Goal: Information Seeking & Learning: Find specific fact

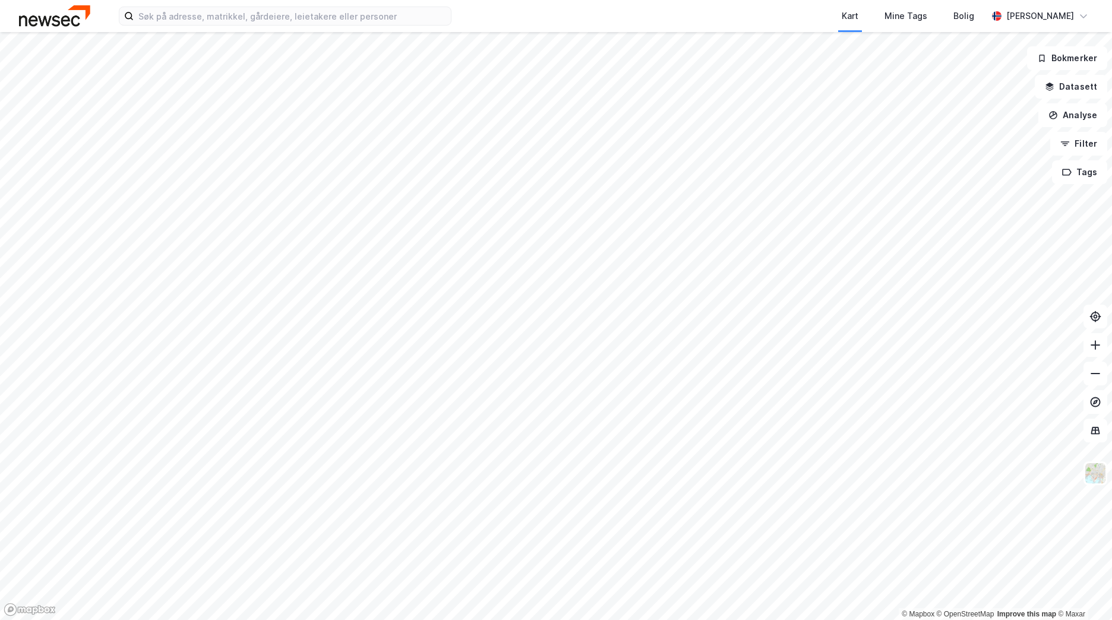
click at [254, 29] on div "Kart Mine Tags [PERSON_NAME] [PERSON_NAME]" at bounding box center [556, 16] width 1112 height 32
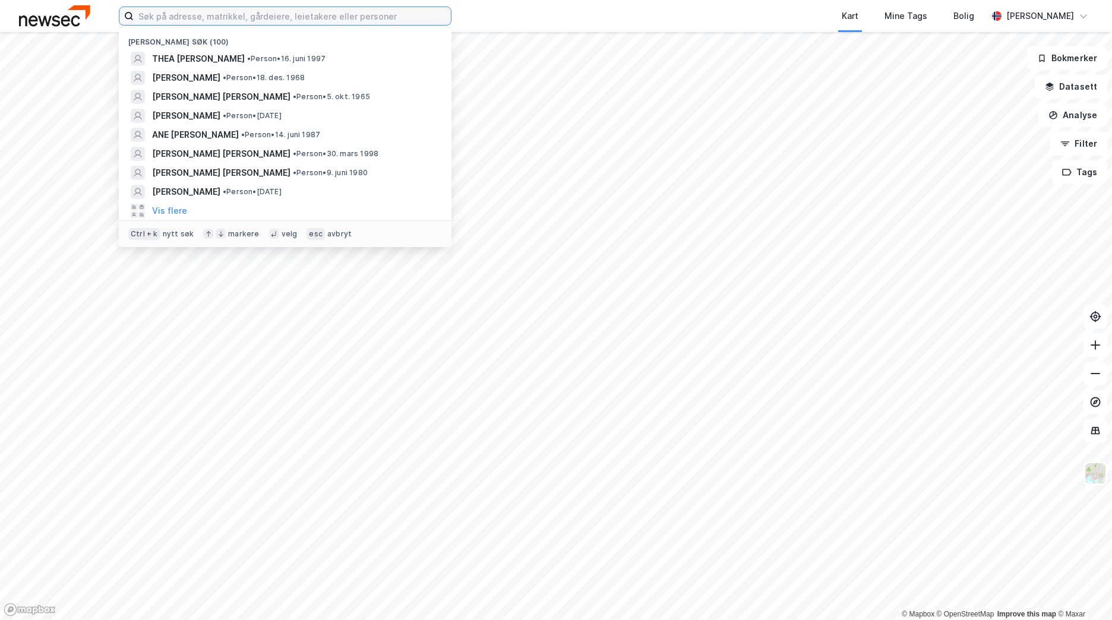
click at [254, 21] on input at bounding box center [292, 16] width 317 height 18
type input "A"
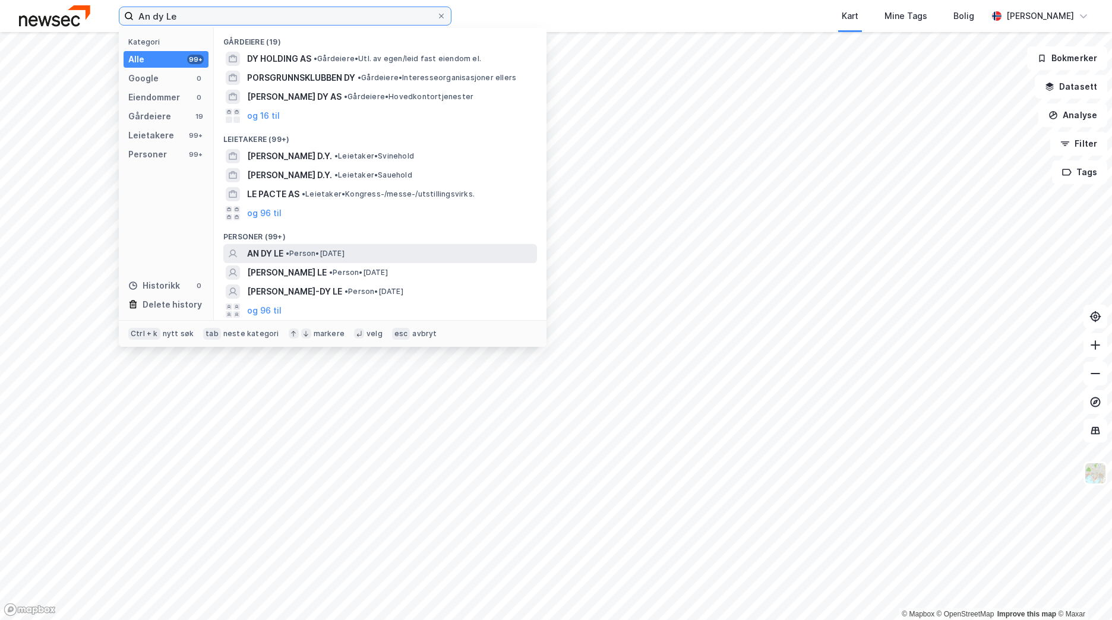
type input "An dy Le"
click at [352, 258] on div "AN DY LE • Person • [DATE]" at bounding box center [390, 253] width 287 height 14
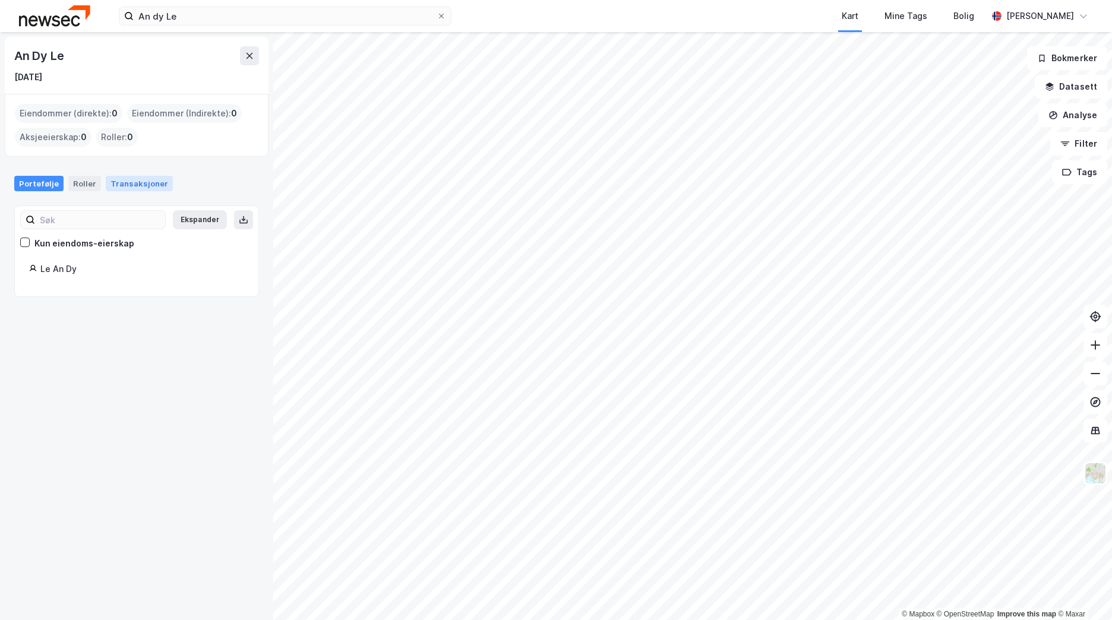
click at [144, 184] on div "Transaksjoner" at bounding box center [139, 183] width 67 height 15
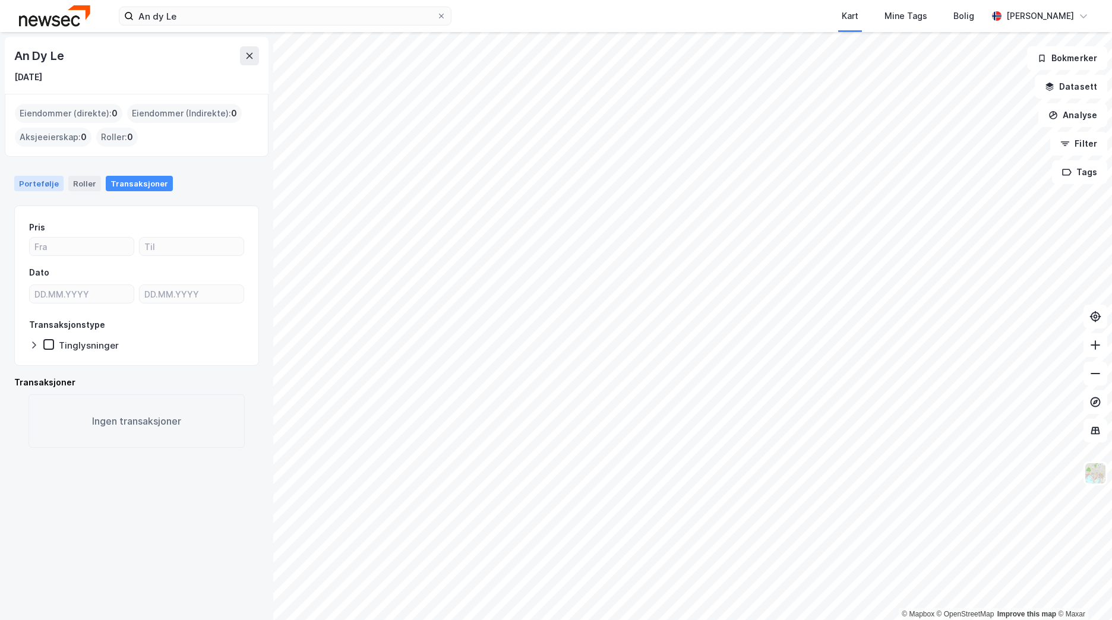
click at [48, 184] on div "Portefølje" at bounding box center [38, 183] width 49 height 15
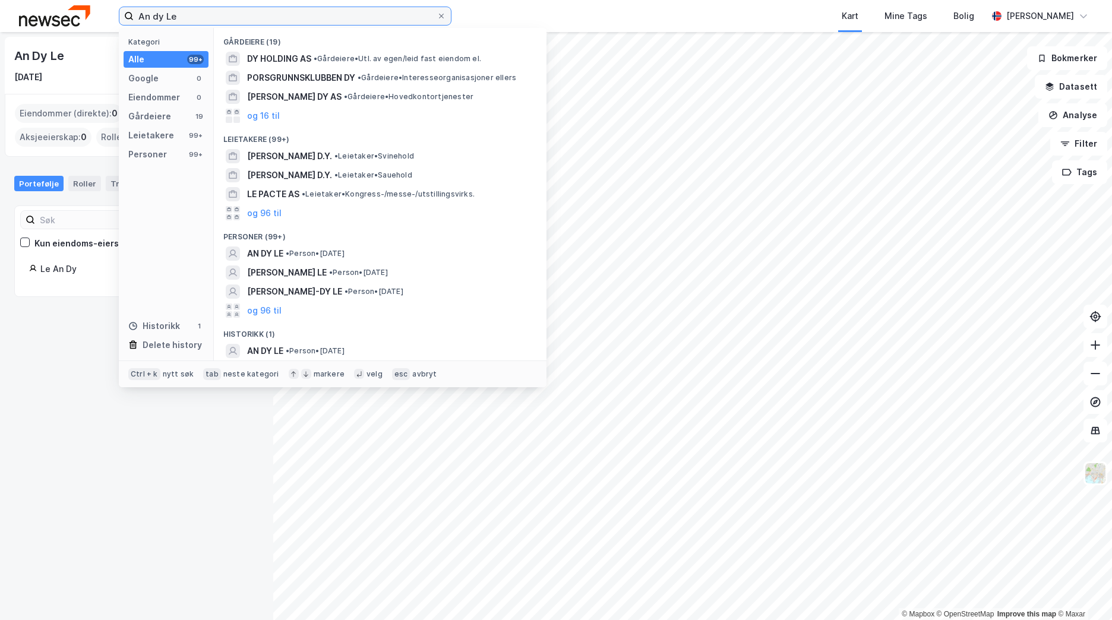
drag, startPoint x: 193, startPoint y: 19, endPoint x: 109, endPoint y: 19, distance: 83.7
click at [109, 19] on div "An dy Le Kategori Alle 99+ Google 0 Eiendommer 0 Gårdeiere 19 Leietakere 99+ Pe…" at bounding box center [556, 16] width 1112 height 32
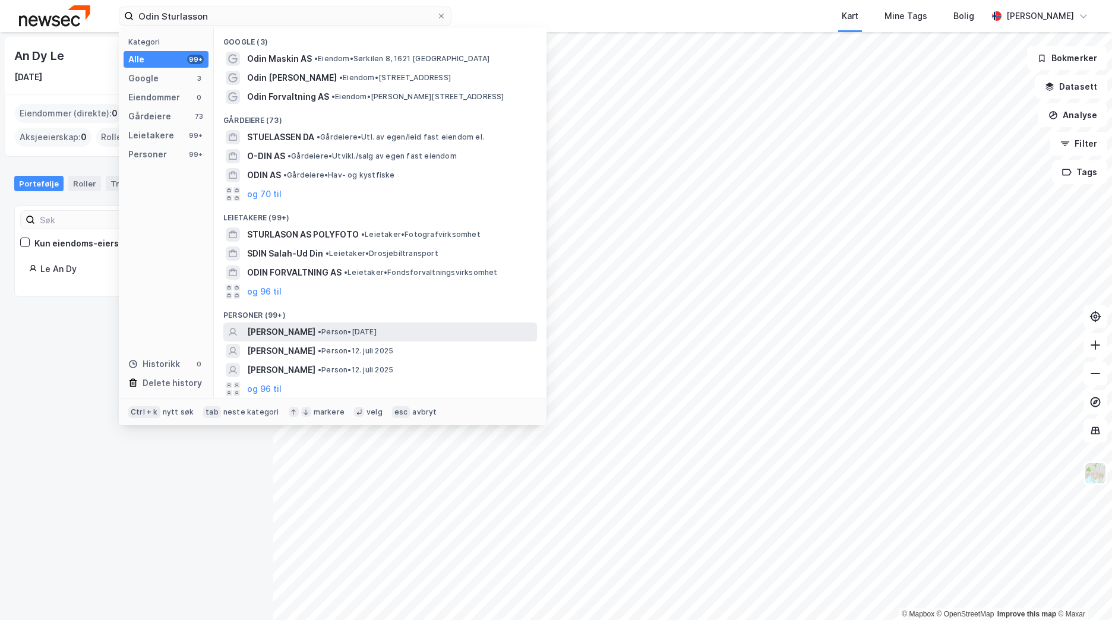
click at [315, 329] on span "[PERSON_NAME]" at bounding box center [281, 332] width 68 height 14
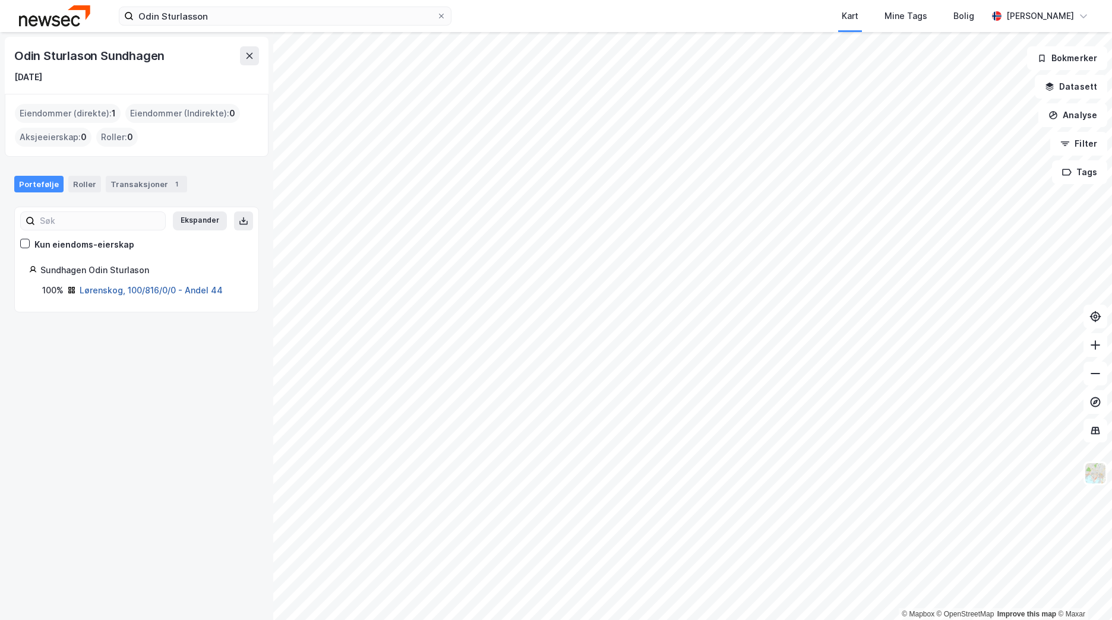
click at [159, 288] on link "Lørenskog, 100/816/0/0 - Andel 44" at bounding box center [151, 290] width 143 height 10
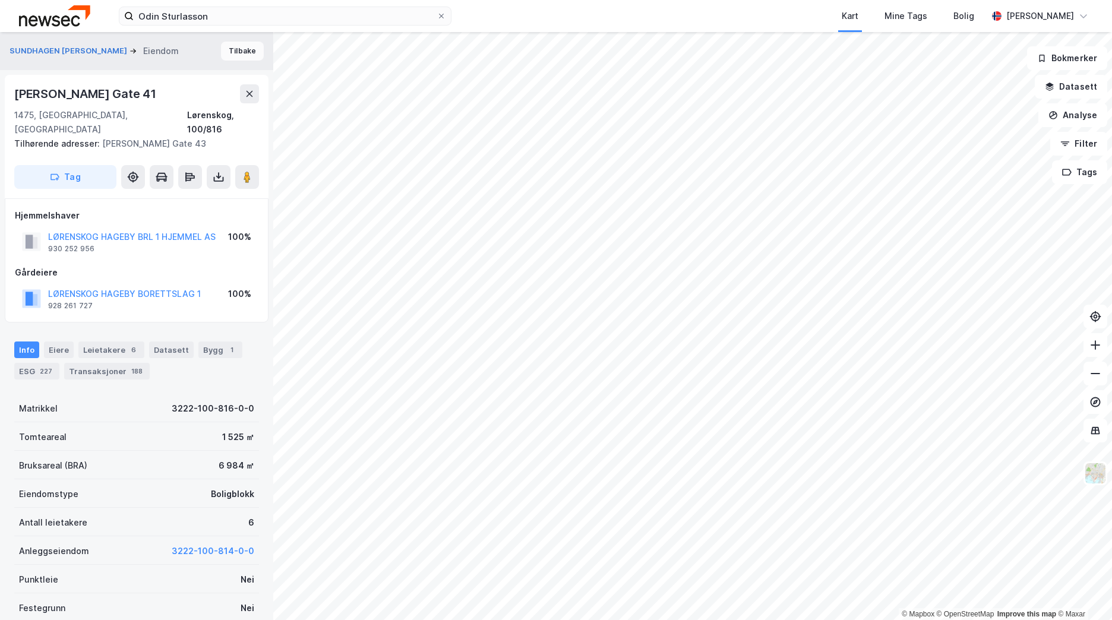
click at [237, 53] on button "Tilbake" at bounding box center [242, 51] width 43 height 19
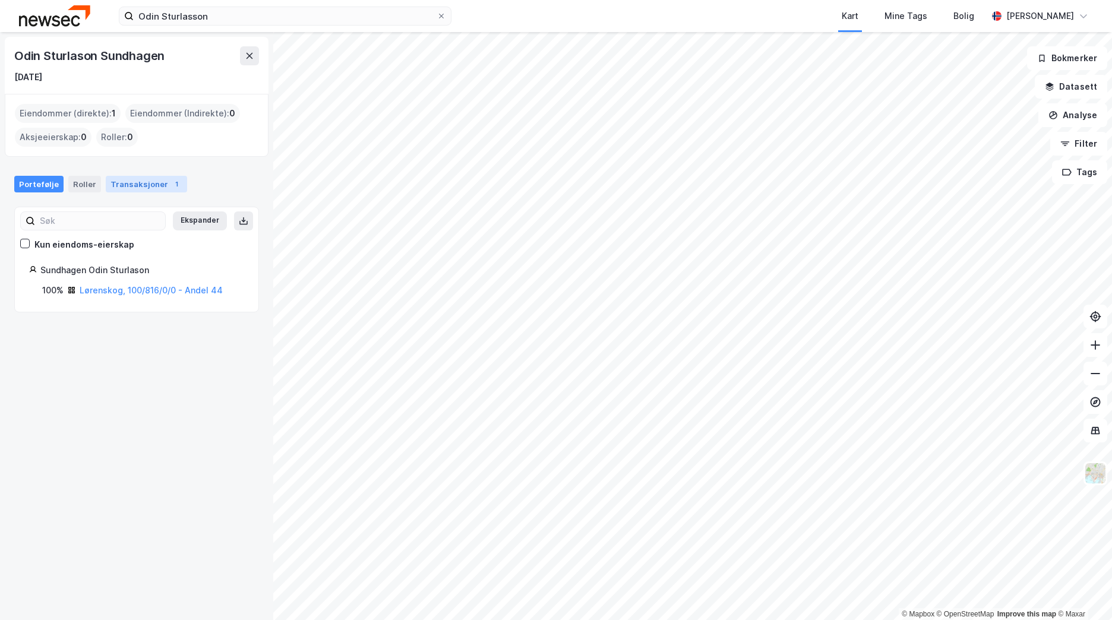
click at [124, 189] on div "Transaksjoner 1" at bounding box center [146, 184] width 81 height 17
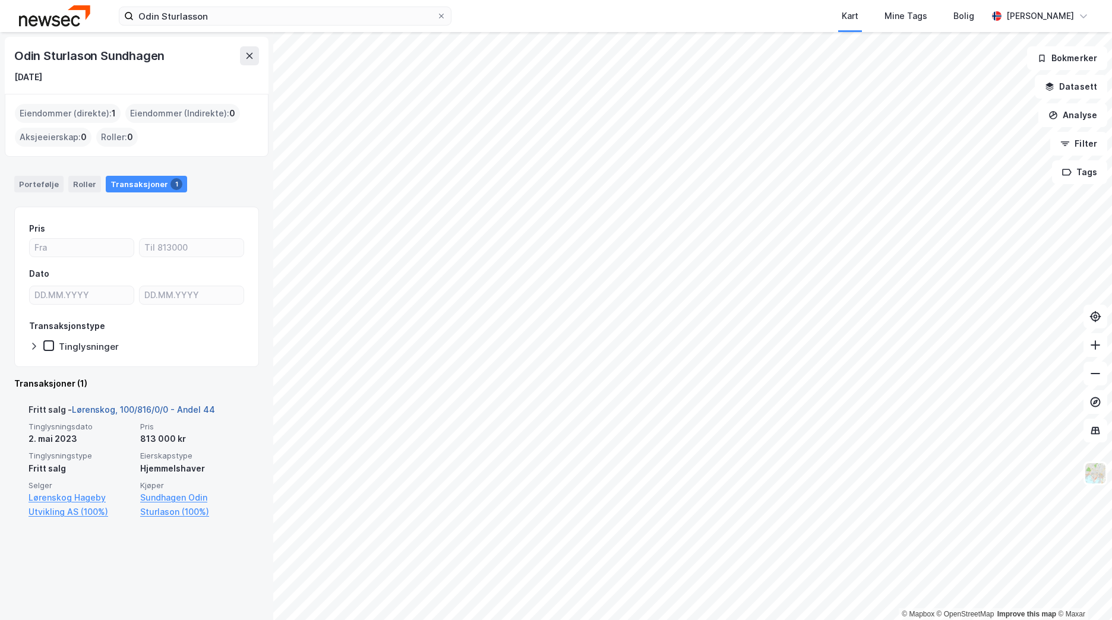
click at [167, 406] on link "Lørenskog, 100/816/0/0 - Andel 44" at bounding box center [143, 409] width 143 height 10
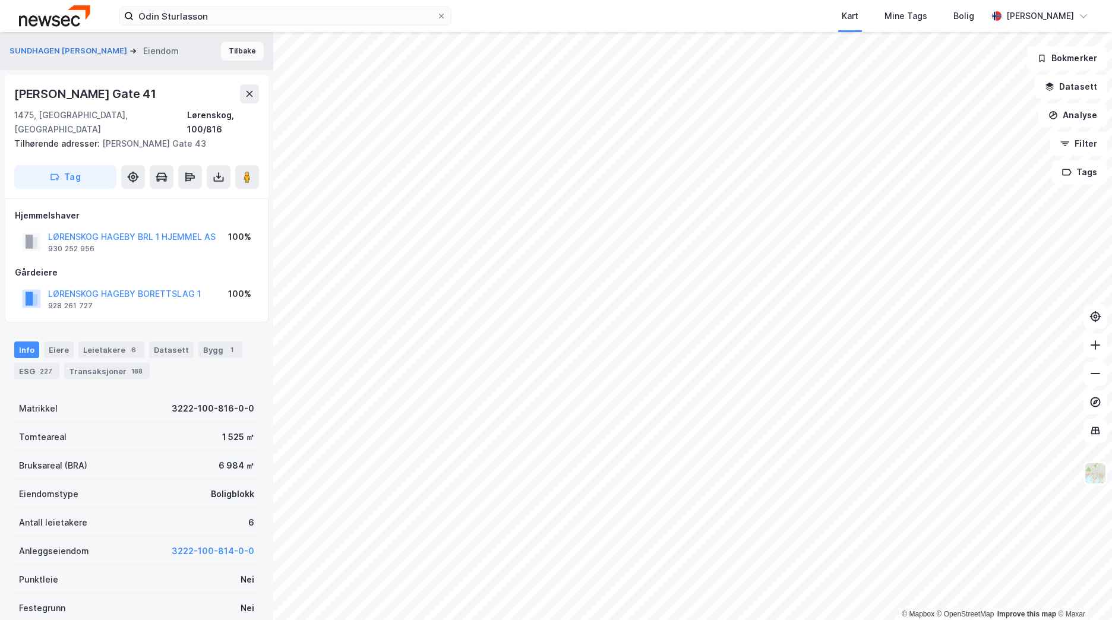
click at [228, 57] on button "Tilbake" at bounding box center [242, 51] width 43 height 19
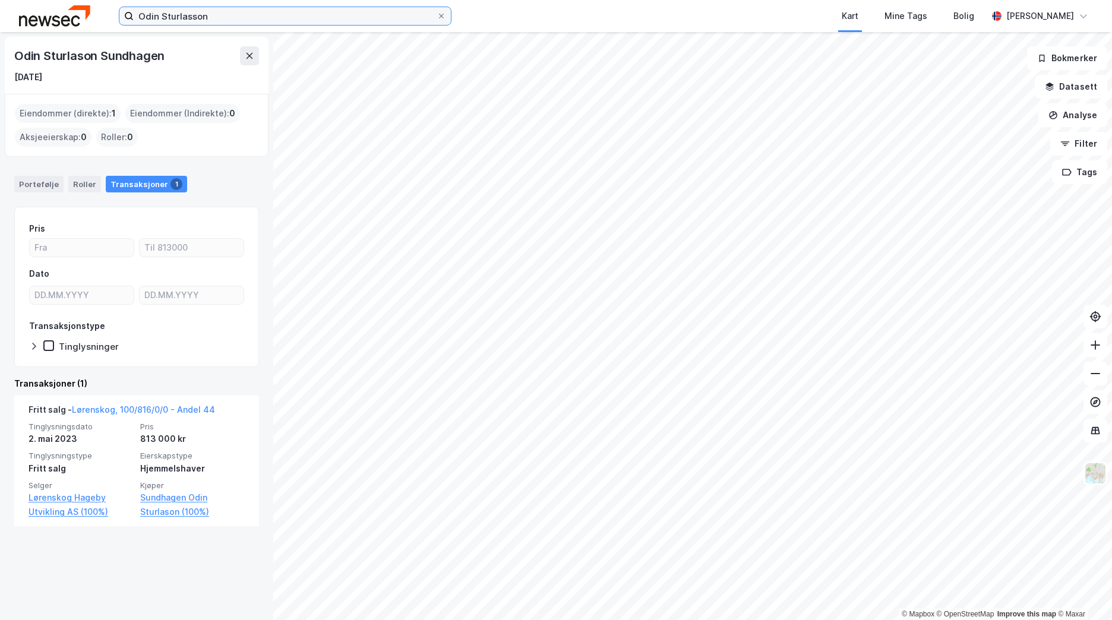
click at [226, 24] on input "Odin Sturlasson" at bounding box center [285, 16] width 303 height 18
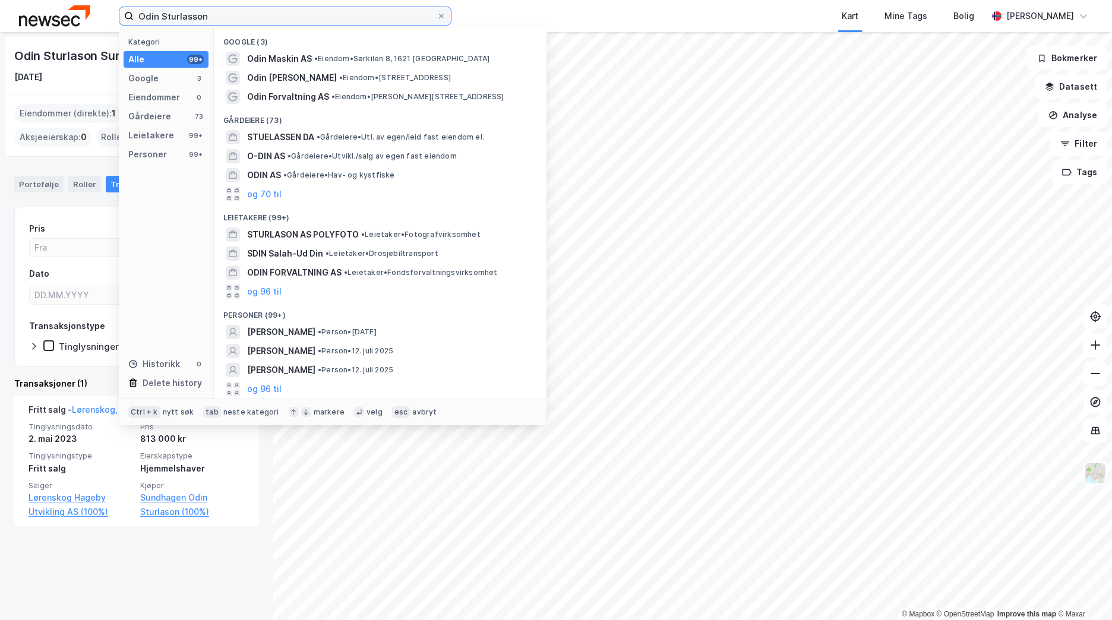
click at [226, 22] on input "Odin Sturlasson" at bounding box center [285, 16] width 303 height 18
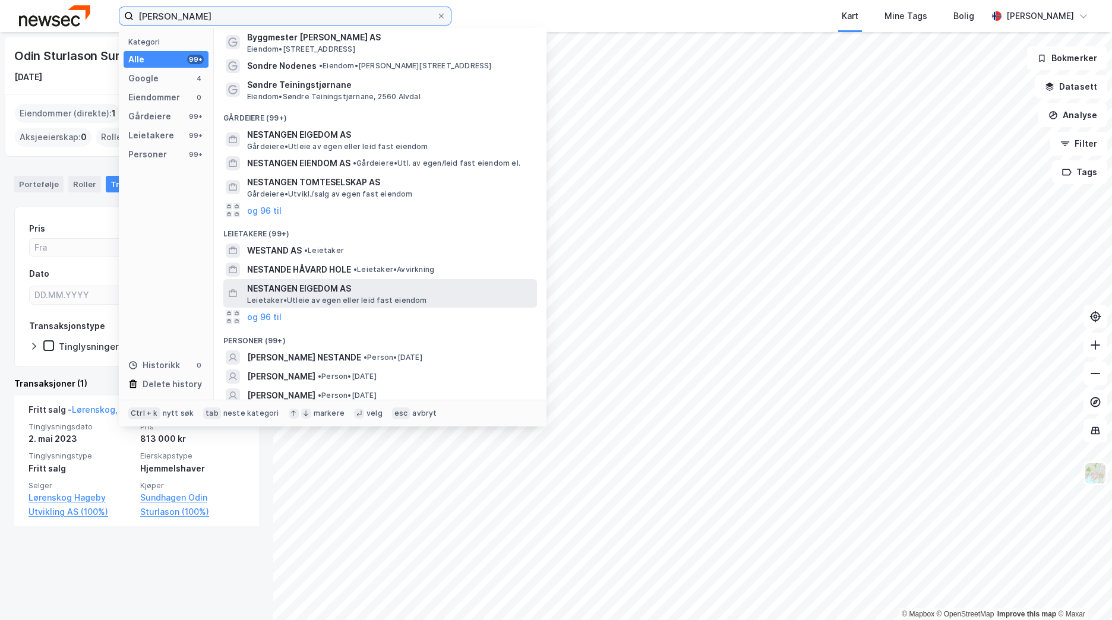
scroll to position [59, 0]
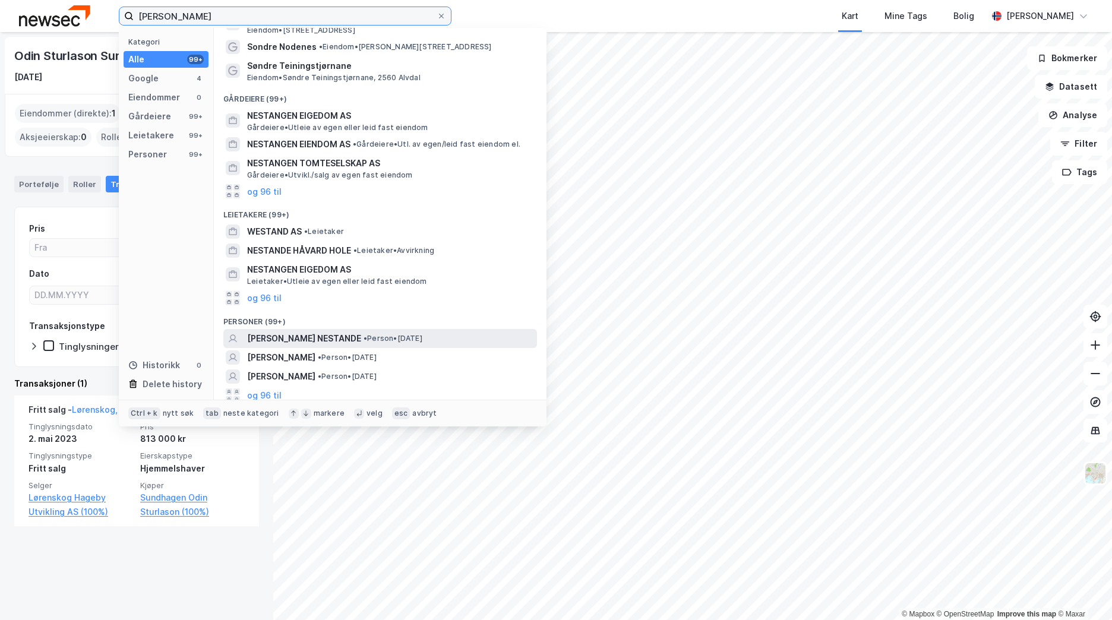
type input "[PERSON_NAME]"
click at [412, 333] on div "[PERSON_NAME] NESTANDE • Person • [DATE]" at bounding box center [390, 338] width 287 height 14
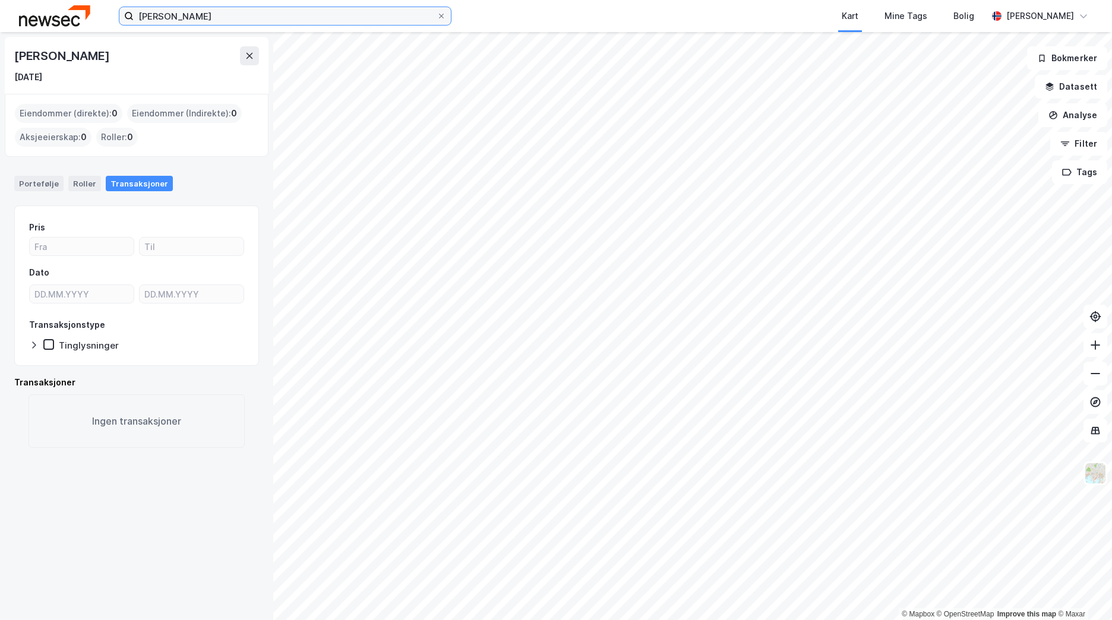
click at [241, 24] on input "[PERSON_NAME]" at bounding box center [285, 16] width 303 height 18
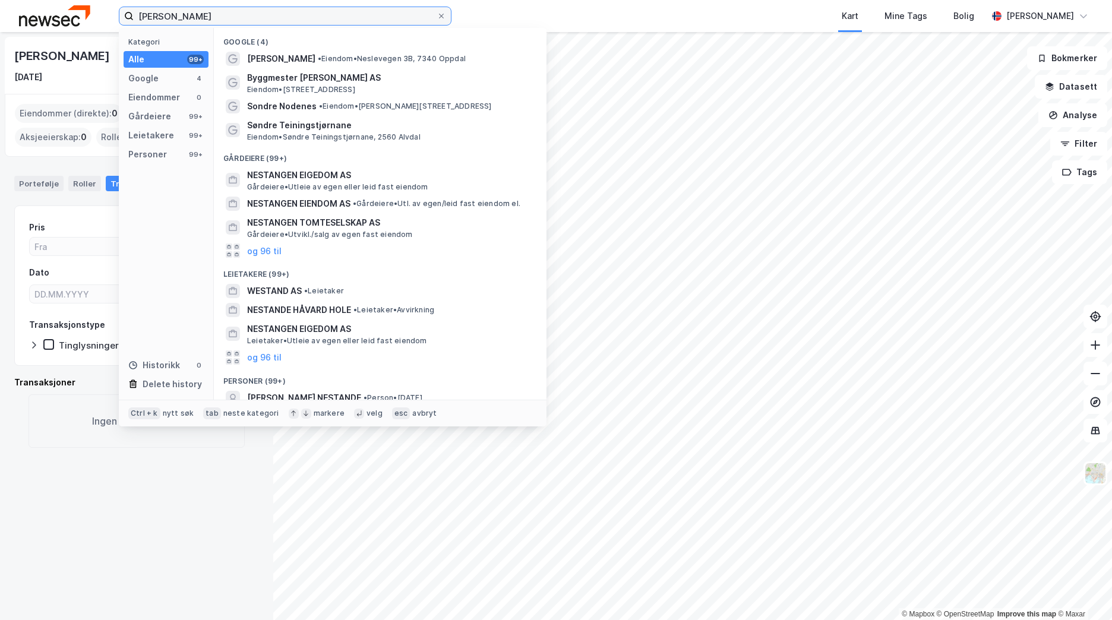
click at [241, 23] on input "[PERSON_NAME]" at bounding box center [285, 16] width 303 height 18
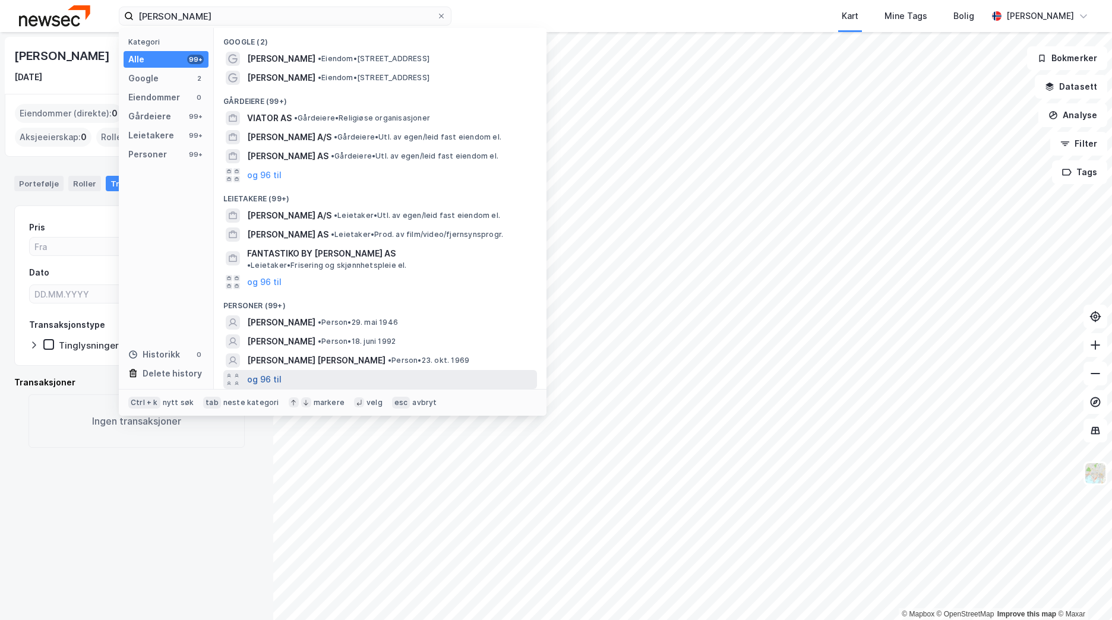
click at [268, 372] on button "og 96 til" at bounding box center [264, 379] width 34 height 14
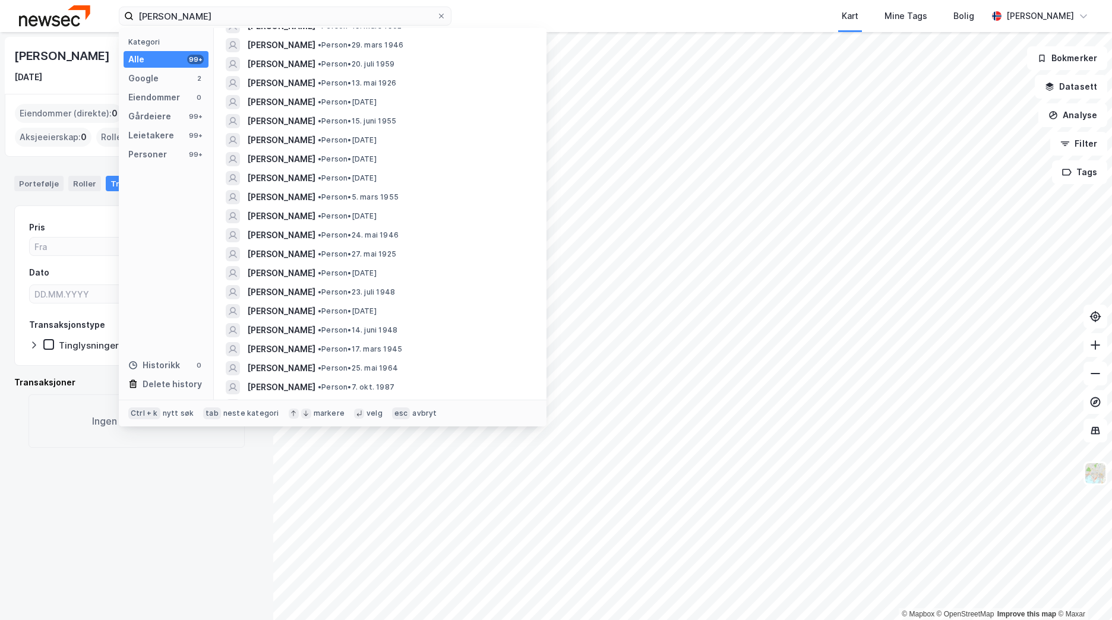
scroll to position [831, 0]
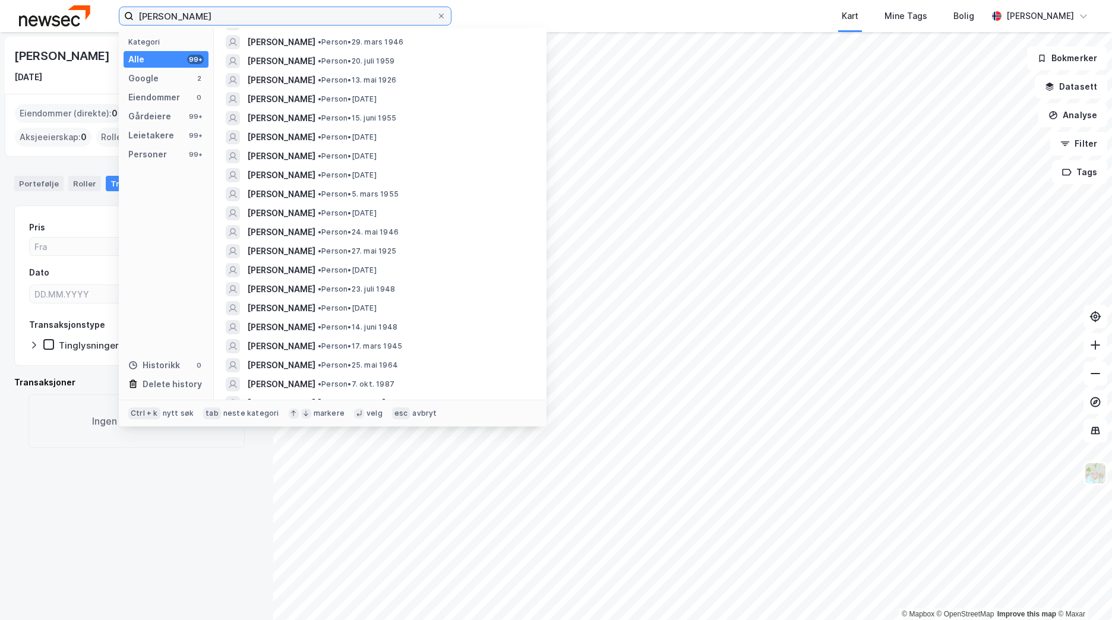
click at [164, 14] on input "[PERSON_NAME]" at bounding box center [285, 16] width 303 height 18
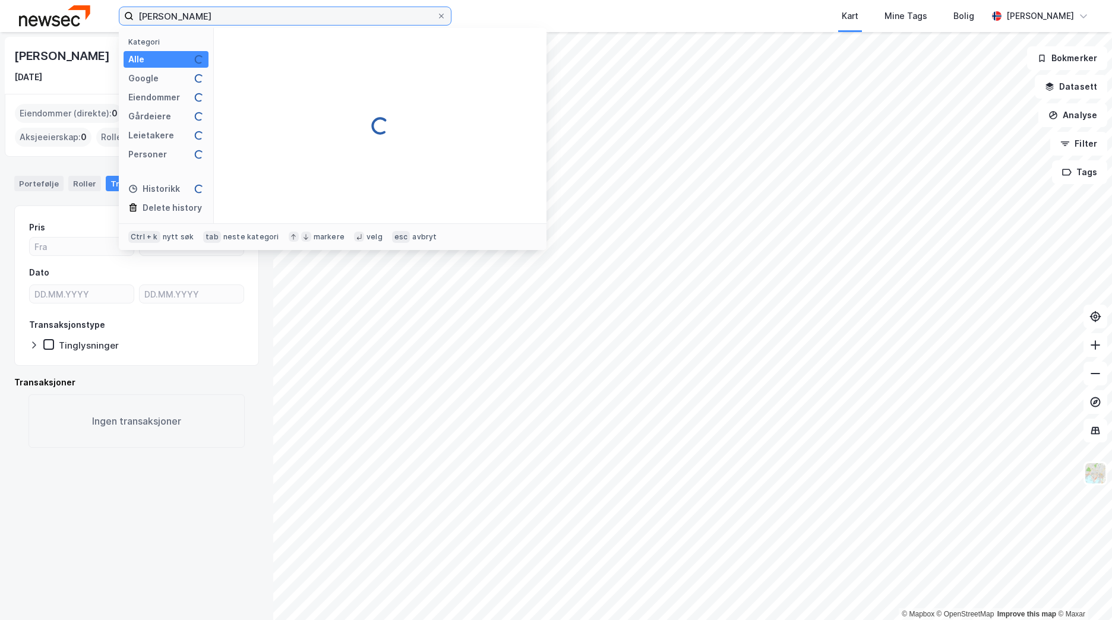
scroll to position [0, 0]
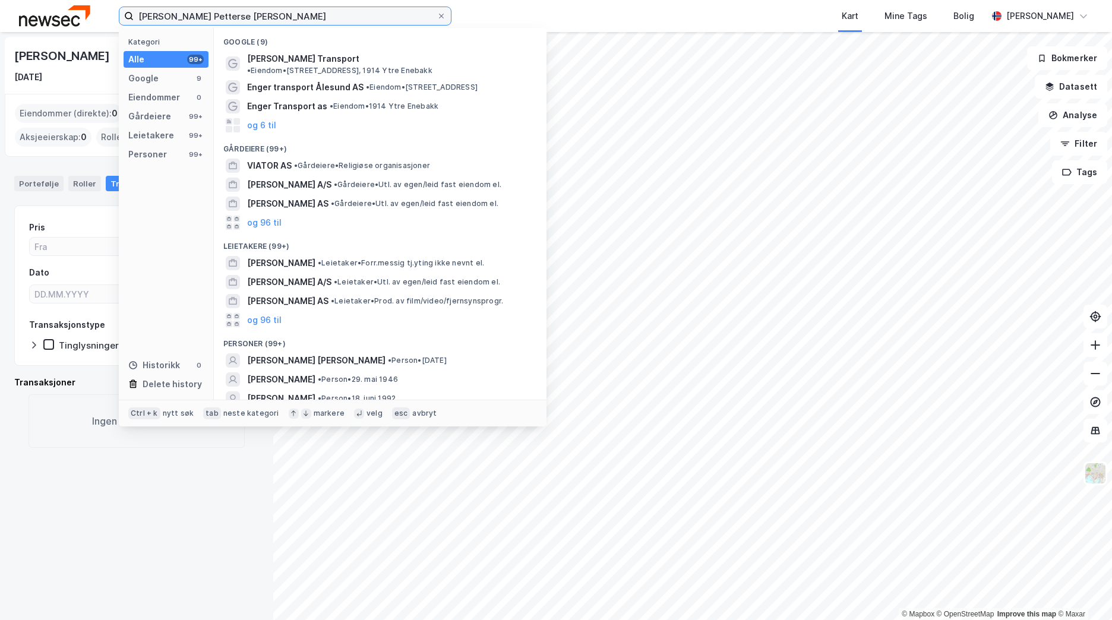
type input "[PERSON_NAME]"
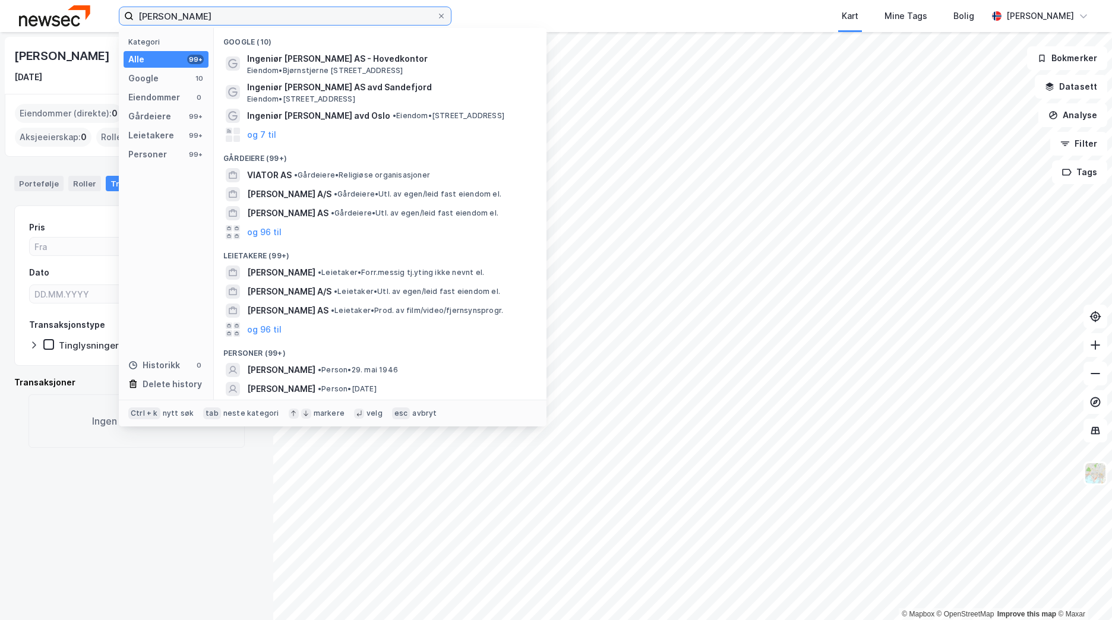
drag, startPoint x: 251, startPoint y: 21, endPoint x: 78, endPoint y: 20, distance: 172.8
click at [78, 20] on div "[PERSON_NAME] Kategori Alle 99+ Google 10 Eiendommer 0 Gårdeiere 99+ Leietakere…" at bounding box center [556, 16] width 1112 height 32
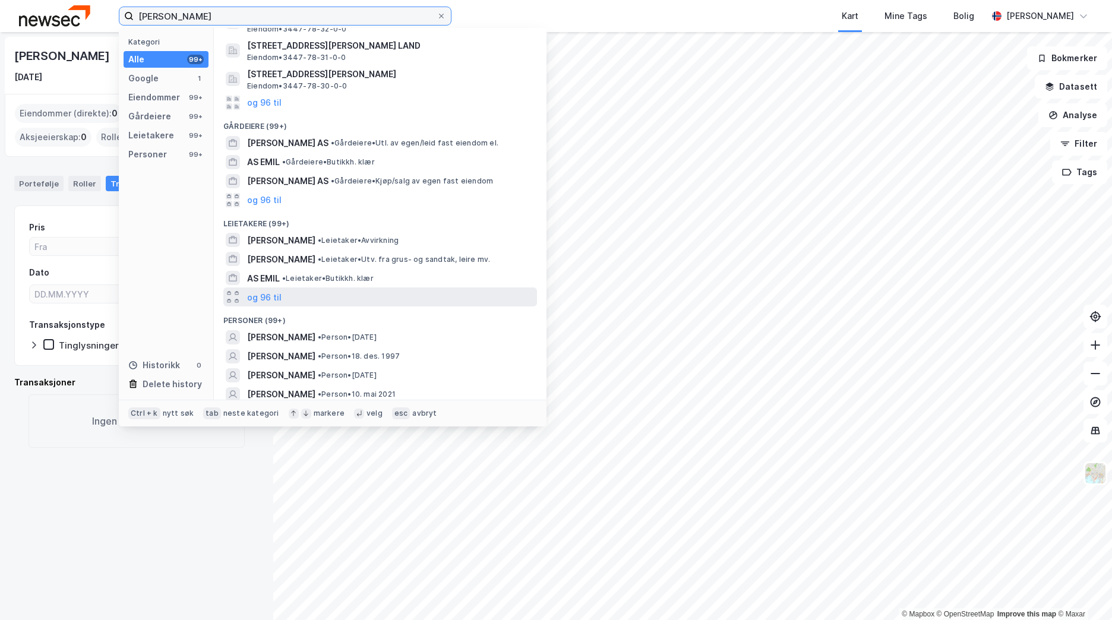
scroll to position [119, 0]
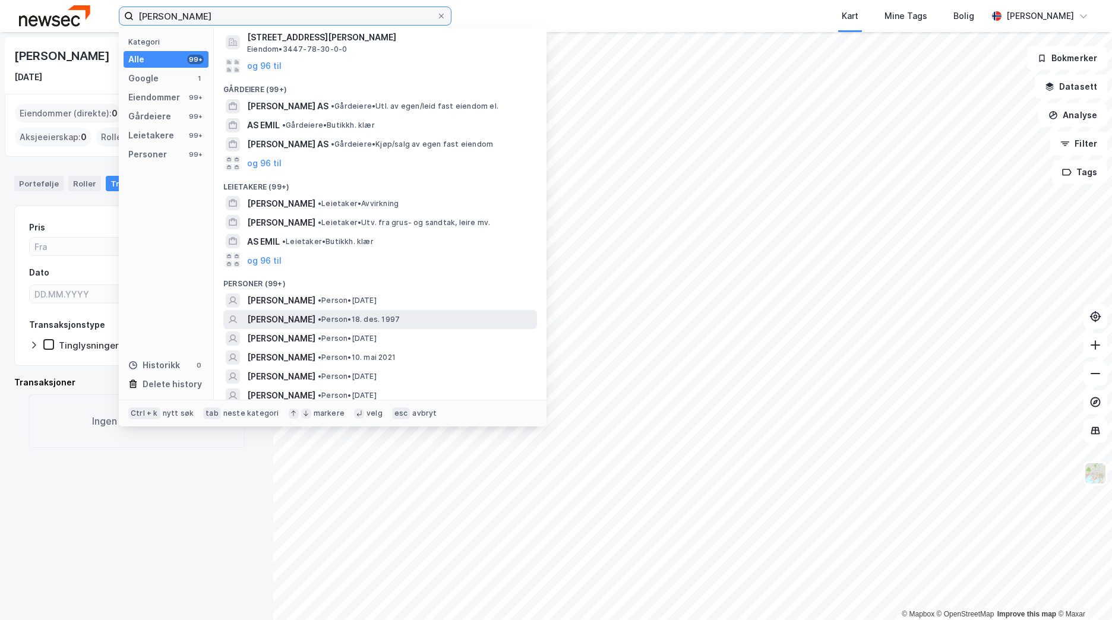
type input "[PERSON_NAME]"
click at [314, 325] on div "[PERSON_NAME] • Person • 18. des. 1997" at bounding box center [390, 319] width 287 height 14
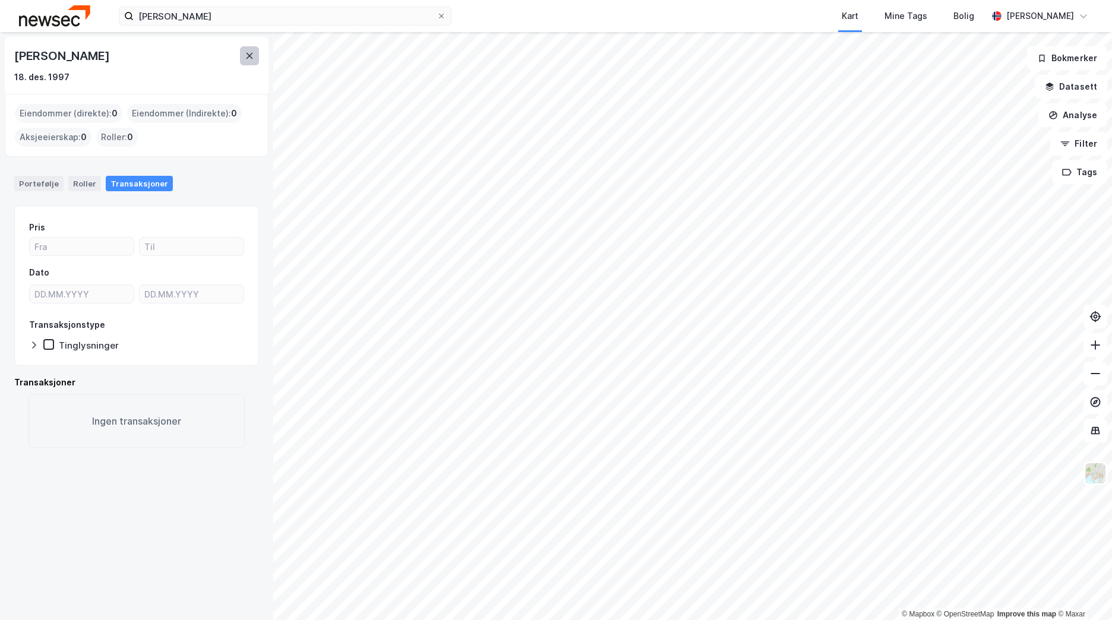
click at [247, 53] on icon at bounding box center [249, 56] width 7 height 6
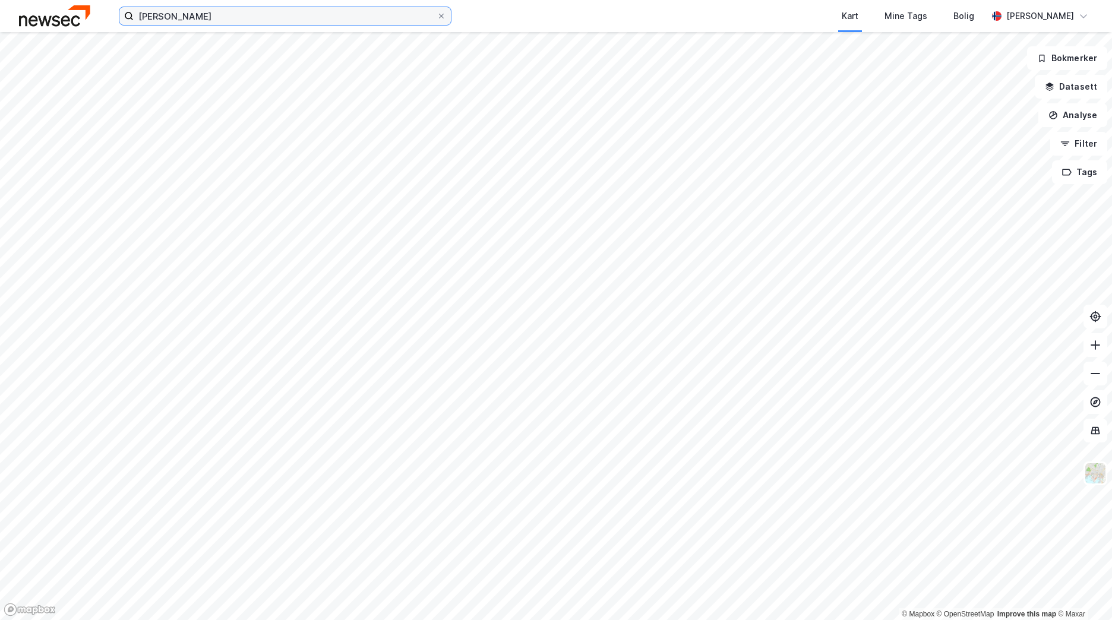
click at [217, 21] on input "[PERSON_NAME]" at bounding box center [285, 16] width 303 height 18
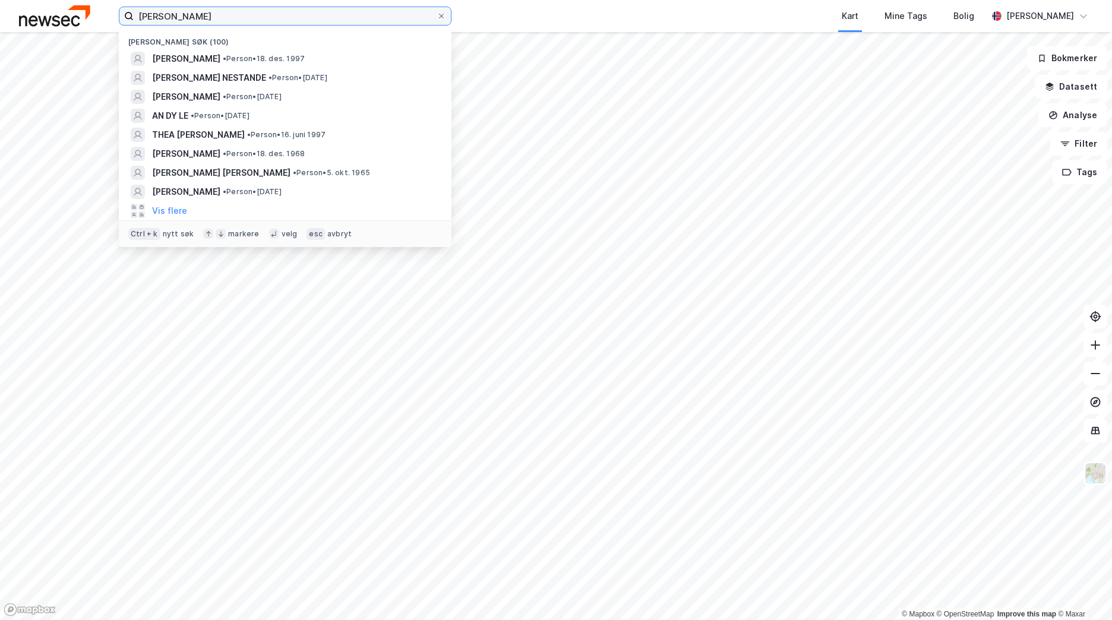
click at [217, 21] on input "[PERSON_NAME]" at bounding box center [285, 16] width 303 height 18
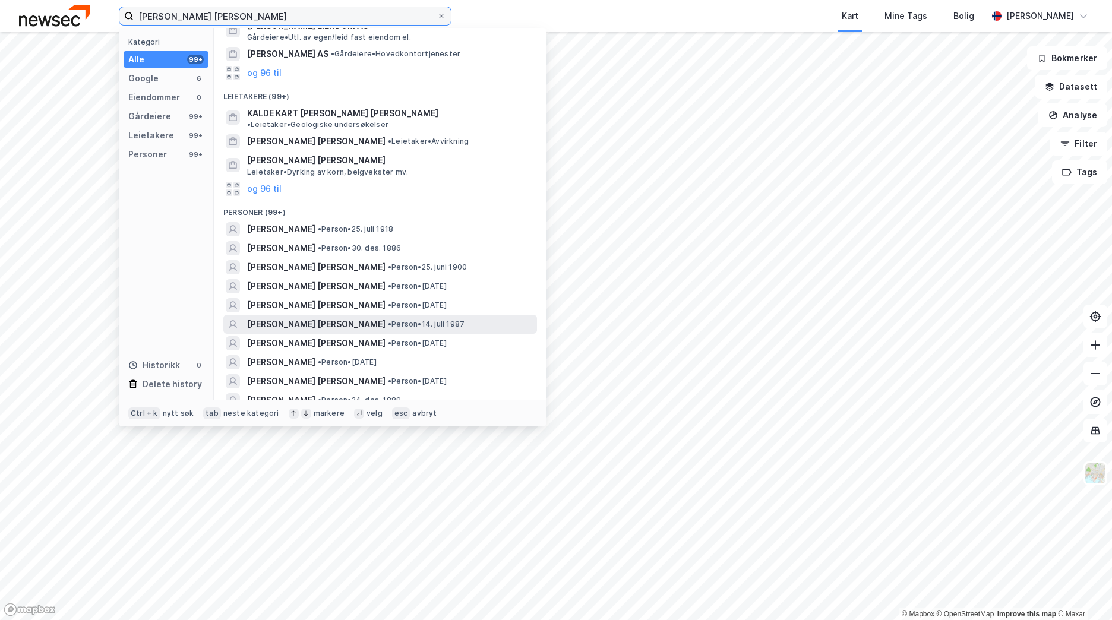
scroll to position [178, 0]
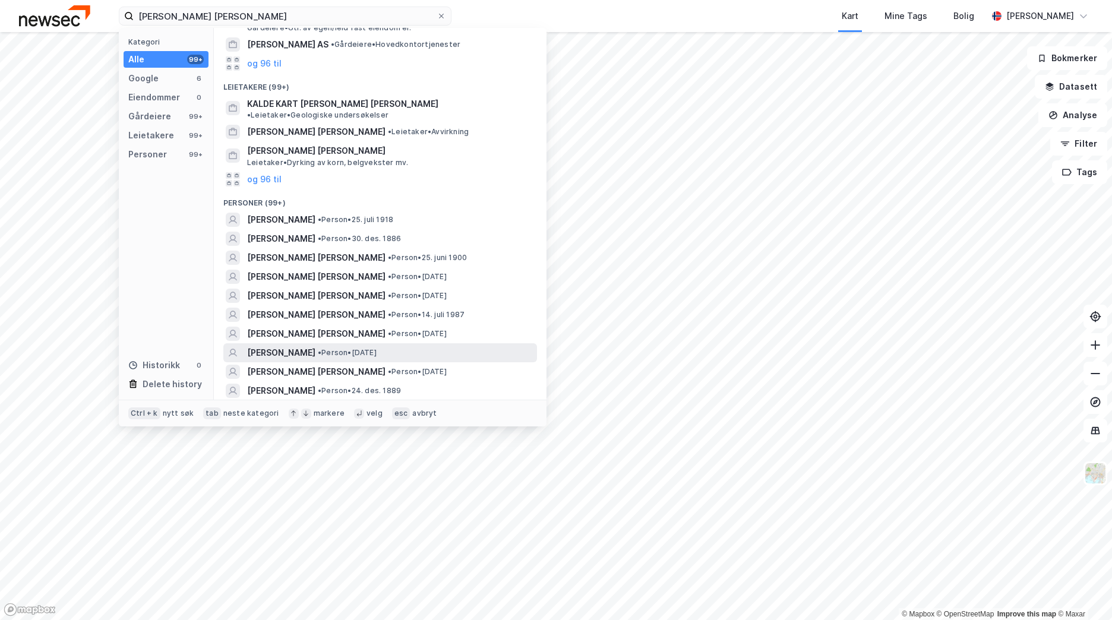
click at [315, 346] on span "[PERSON_NAME]" at bounding box center [281, 353] width 68 height 14
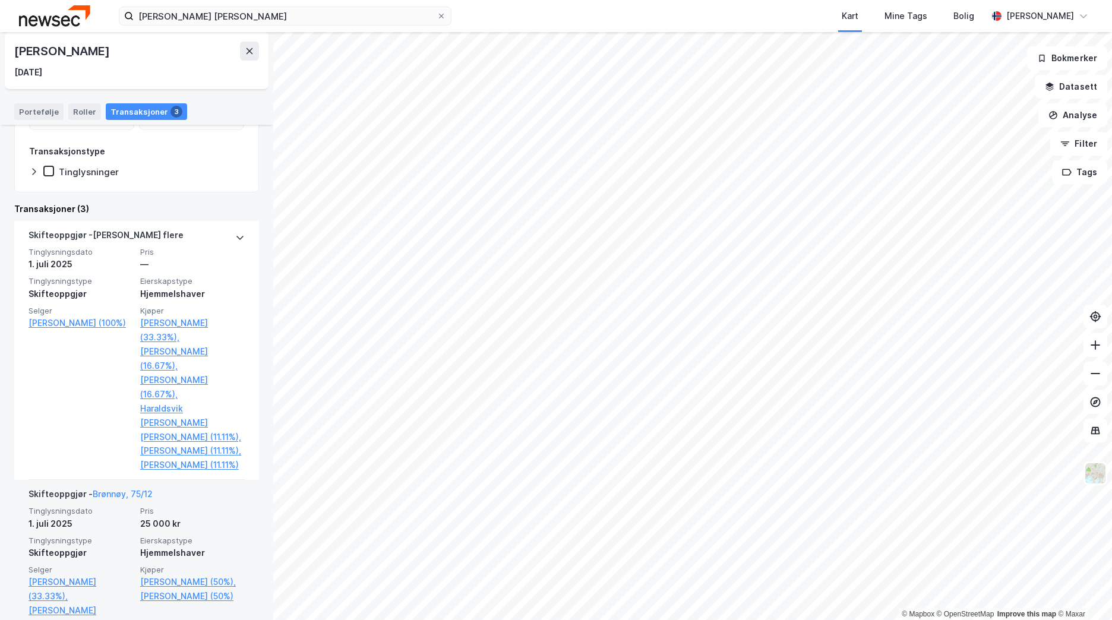
scroll to position [165, 0]
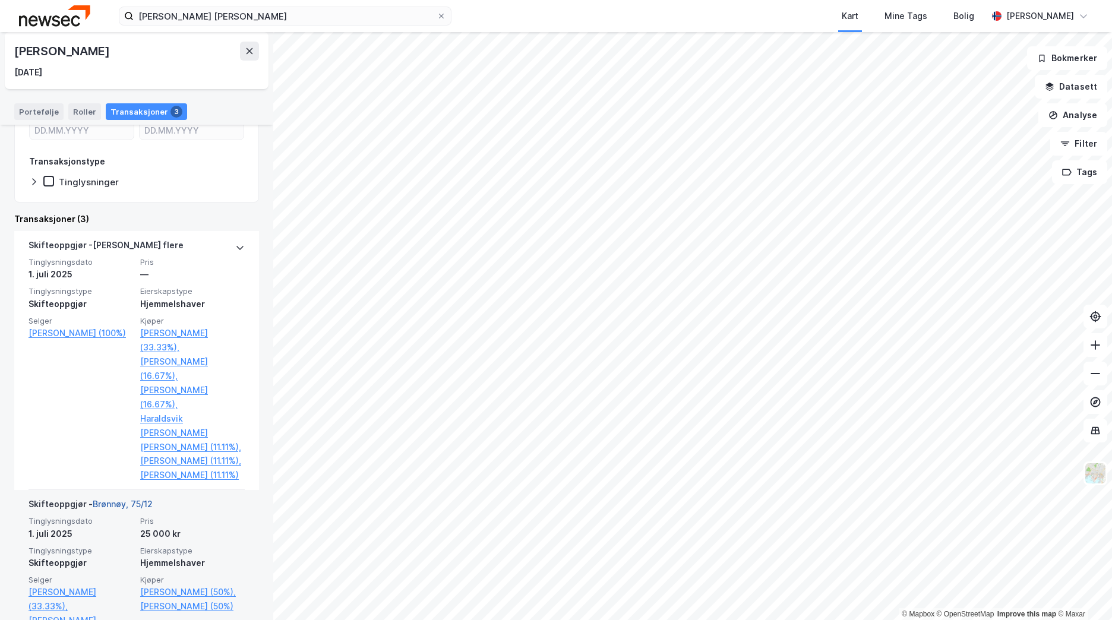
click at [119, 502] on link "Brønnøy, 75/12" at bounding box center [123, 504] width 60 height 10
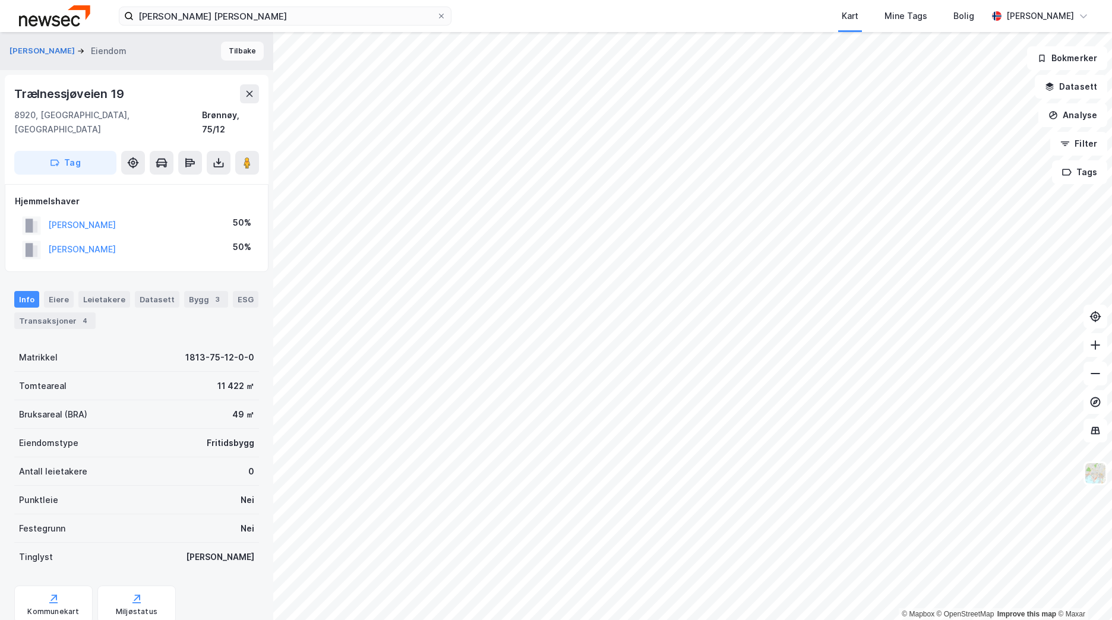
click at [240, 56] on button "Tilbake" at bounding box center [242, 51] width 43 height 19
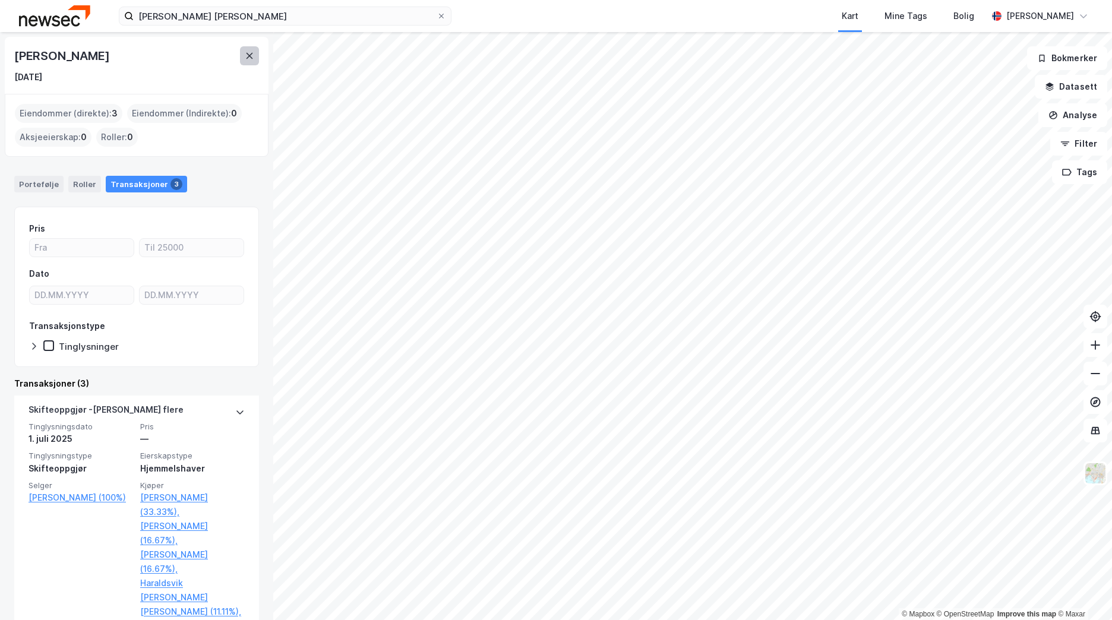
click at [255, 62] on button at bounding box center [249, 55] width 19 height 19
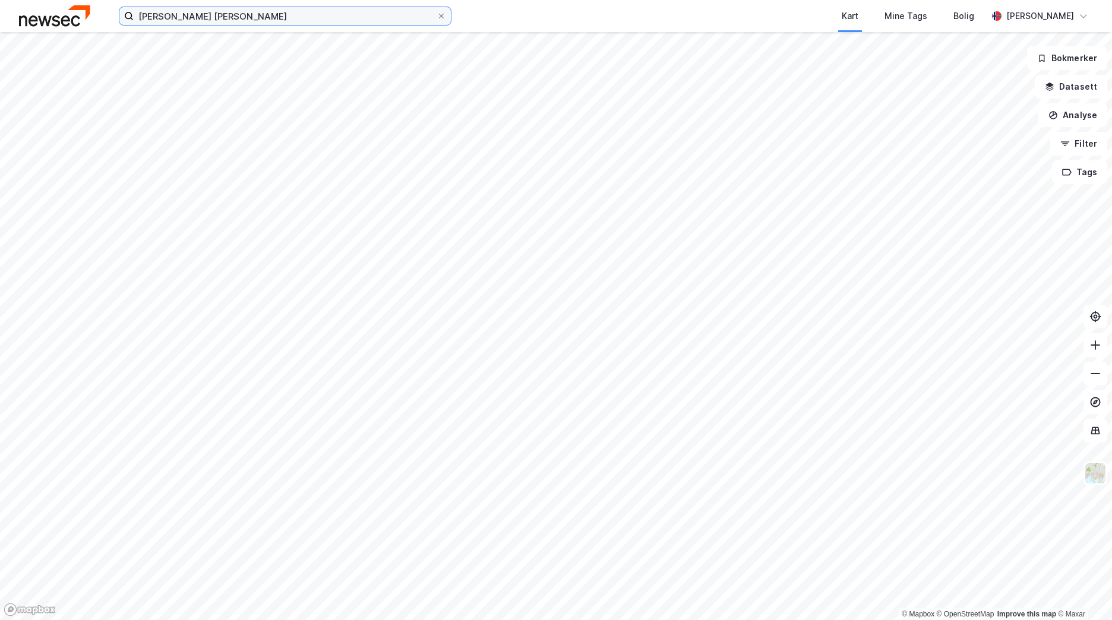
click at [235, 24] on input "[PERSON_NAME] [PERSON_NAME]" at bounding box center [285, 16] width 303 height 18
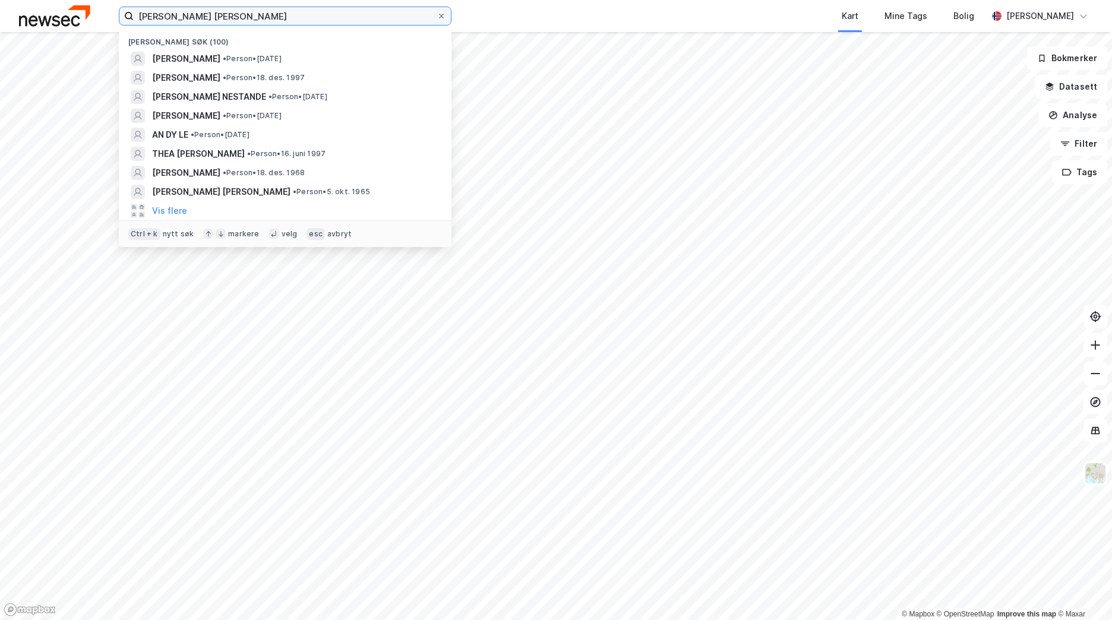
click at [235, 23] on input "[PERSON_NAME] [PERSON_NAME]" at bounding box center [285, 16] width 303 height 18
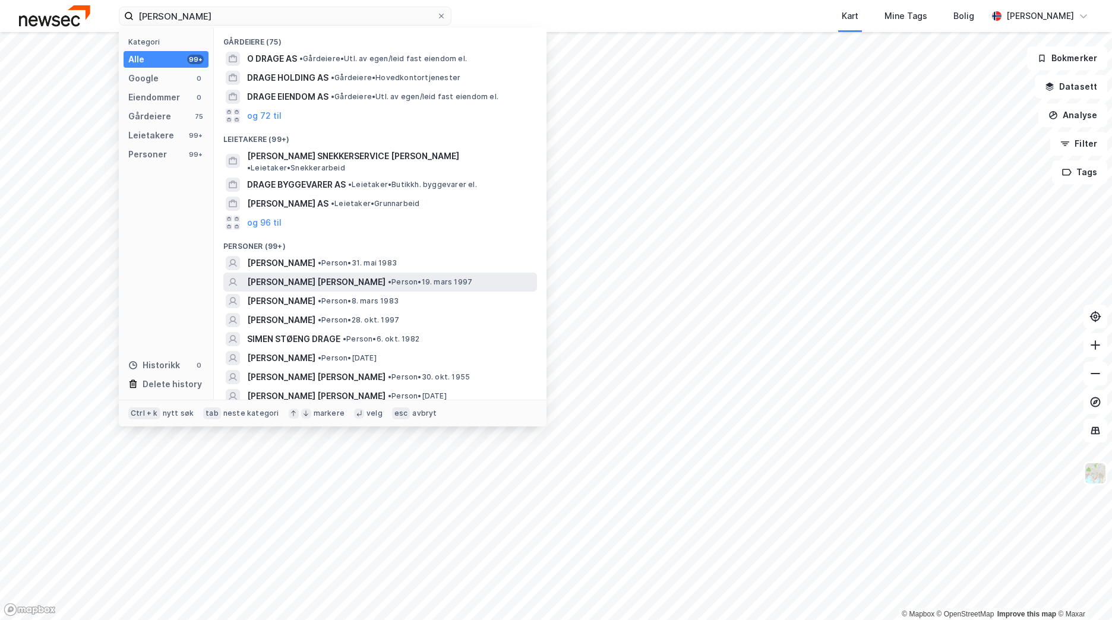
click at [388, 277] on span "• Person • 19. mars 1997" at bounding box center [430, 282] width 84 height 10
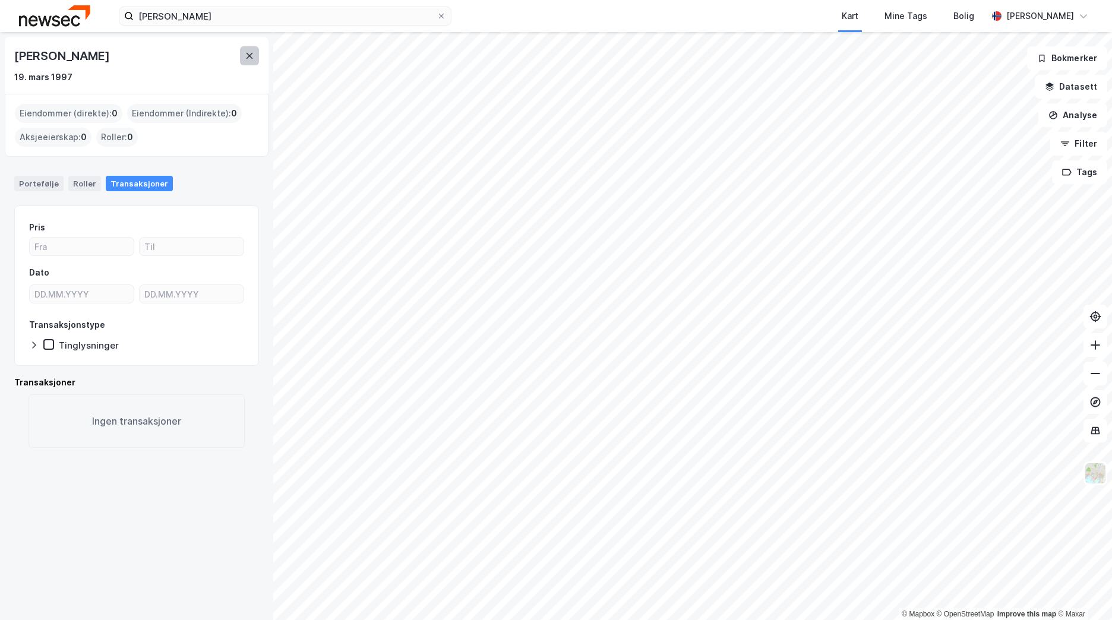
click at [247, 56] on icon at bounding box center [250, 56] width 10 height 10
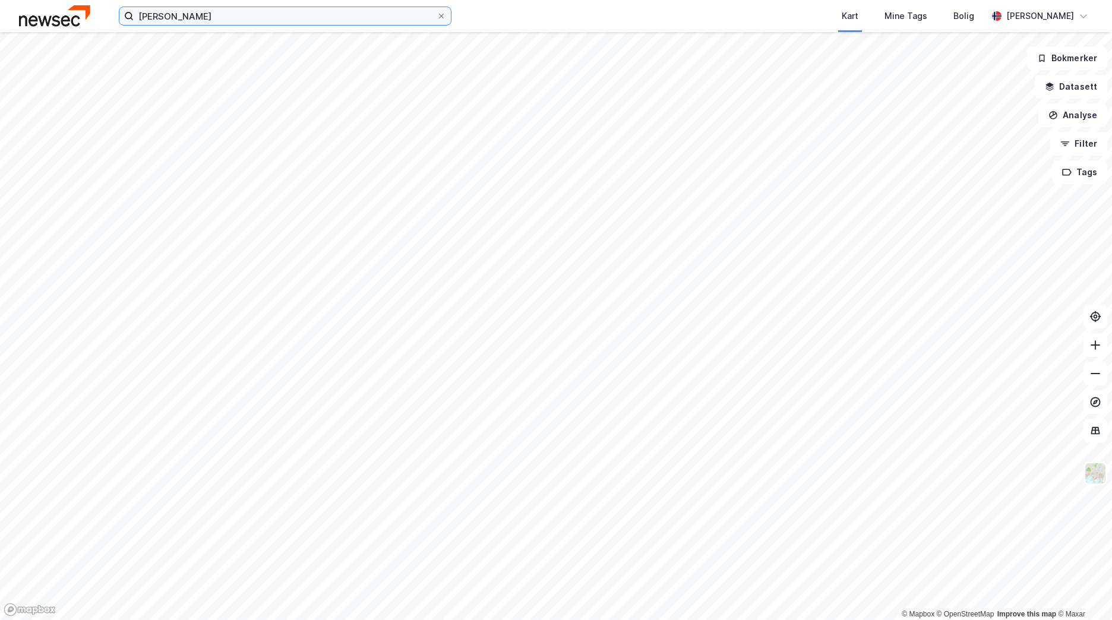
click at [225, 22] on input "[PERSON_NAME]" at bounding box center [285, 16] width 303 height 18
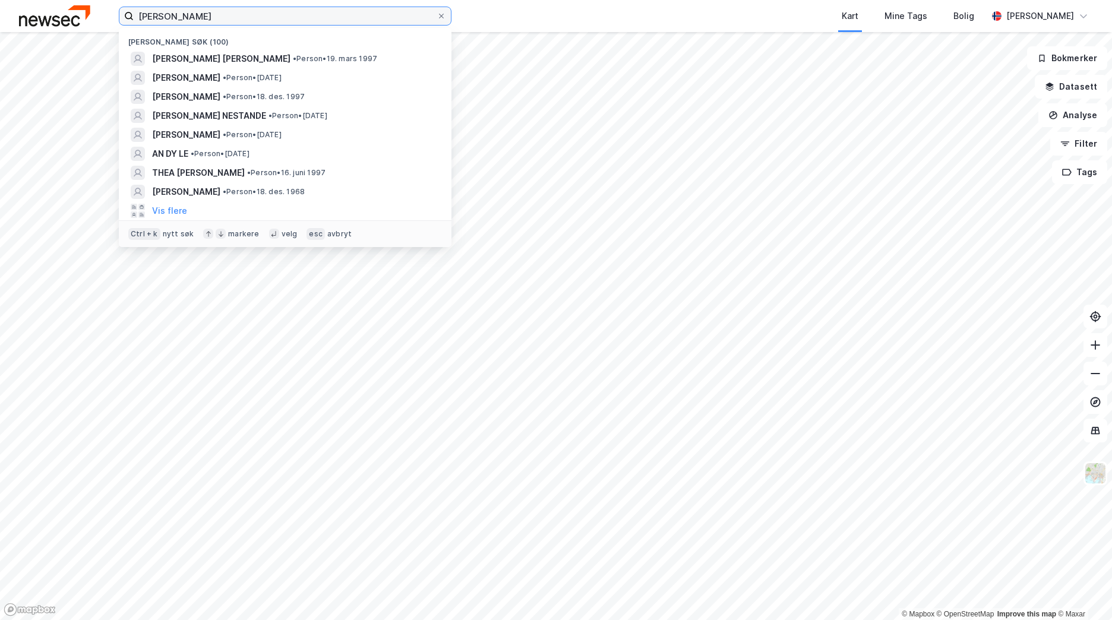
click at [225, 22] on input "[PERSON_NAME]" at bounding box center [285, 16] width 303 height 18
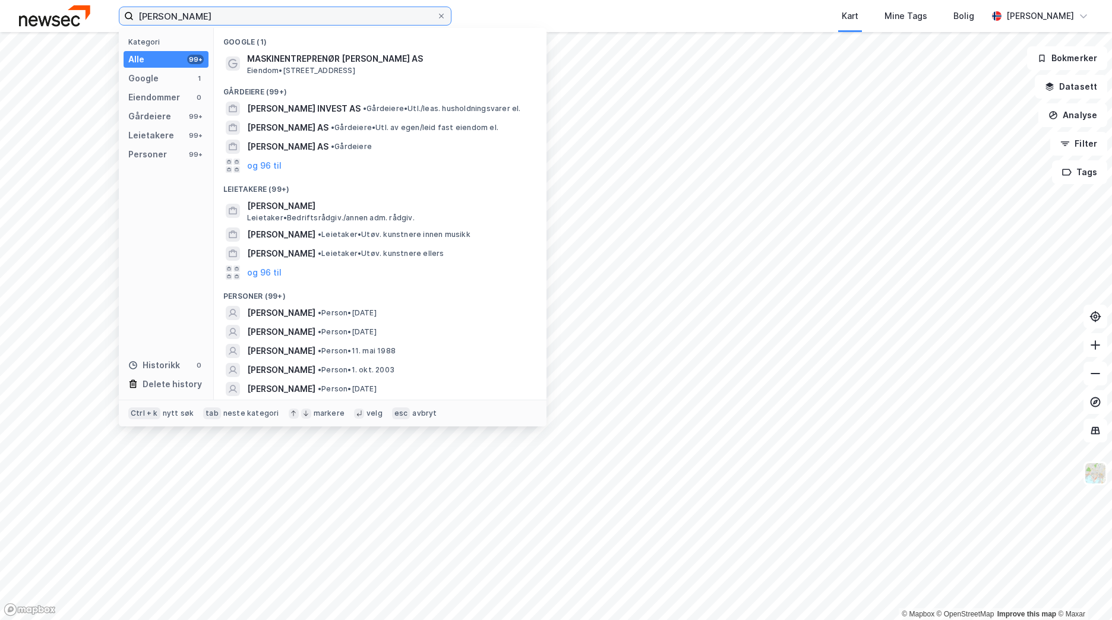
drag, startPoint x: 246, startPoint y: 22, endPoint x: 146, endPoint y: 20, distance: 101.0
click at [146, 20] on input "[PERSON_NAME]" at bounding box center [285, 16] width 303 height 18
type input "H"
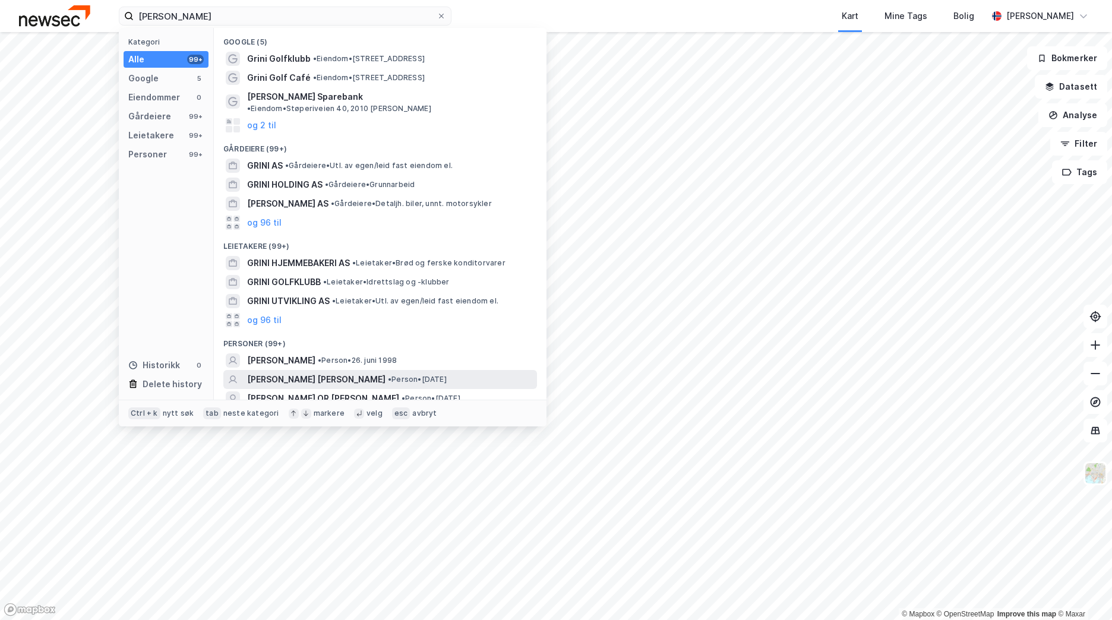
click at [388, 375] on span "• Person • [DATE]" at bounding box center [417, 380] width 59 height 10
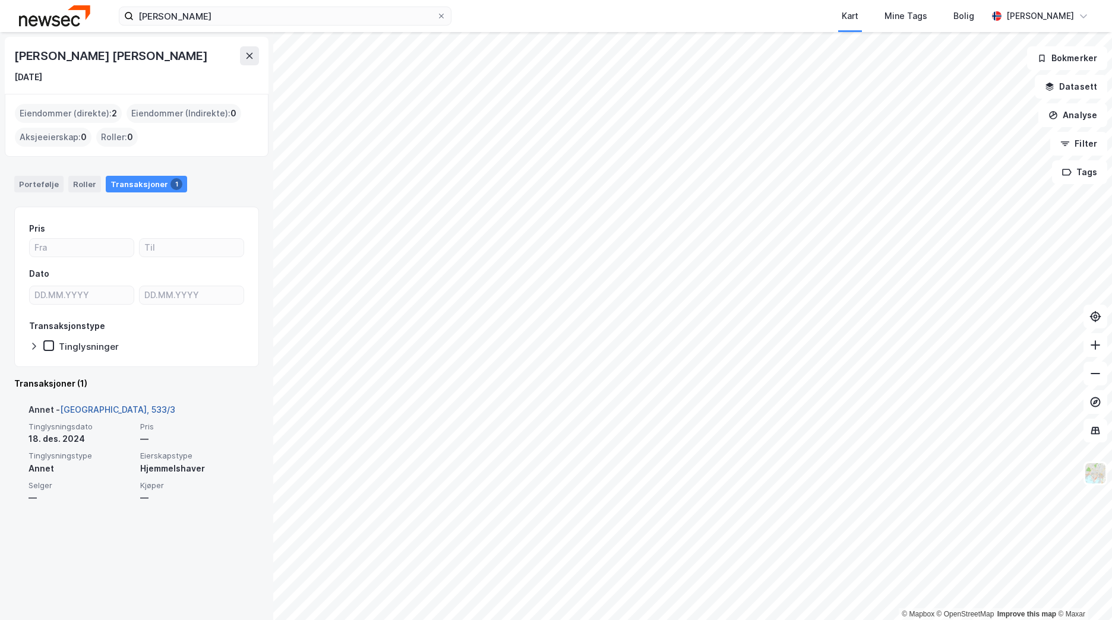
click at [105, 407] on link "[GEOGRAPHIC_DATA], 533/3" at bounding box center [117, 409] width 115 height 10
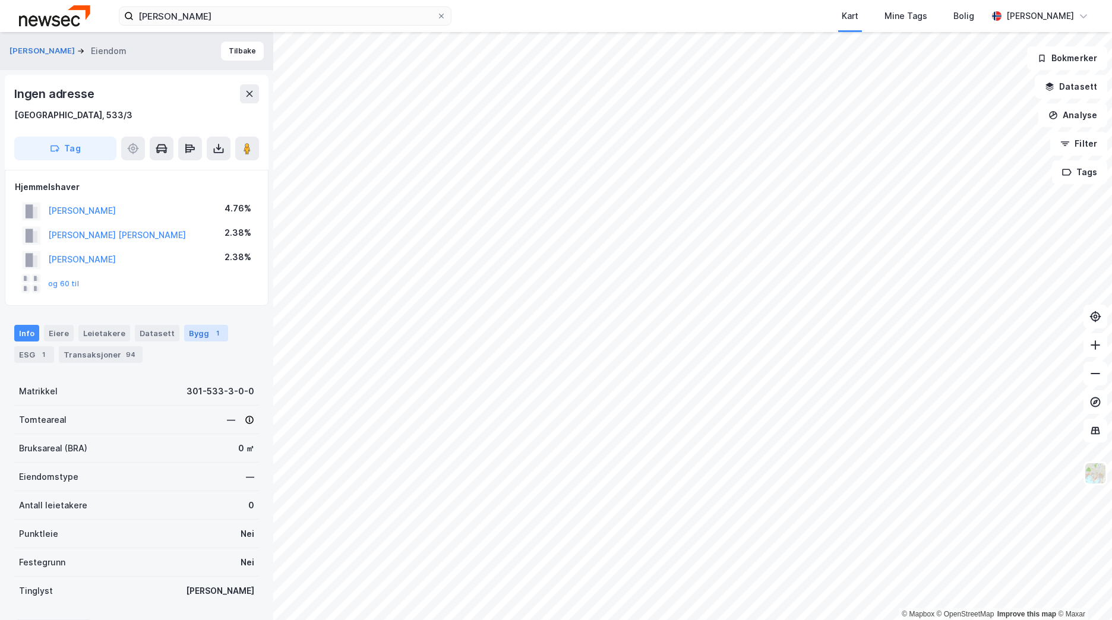
click at [184, 334] on div "Bygg 1" at bounding box center [206, 333] width 44 height 17
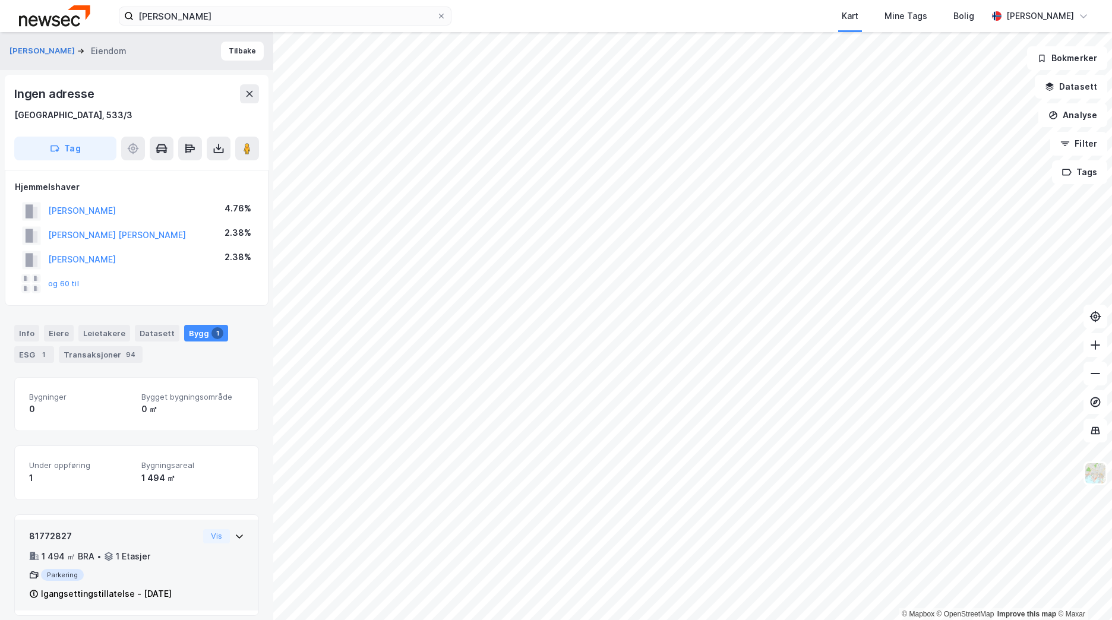
click at [106, 568] on div "81772827 1 494 ㎡ BRA • 1 Etasjer Parkering Igangsettingstillatelse - [DATE]" at bounding box center [113, 565] width 169 height 72
click at [220, 532] on button "Vis" at bounding box center [216, 536] width 27 height 14
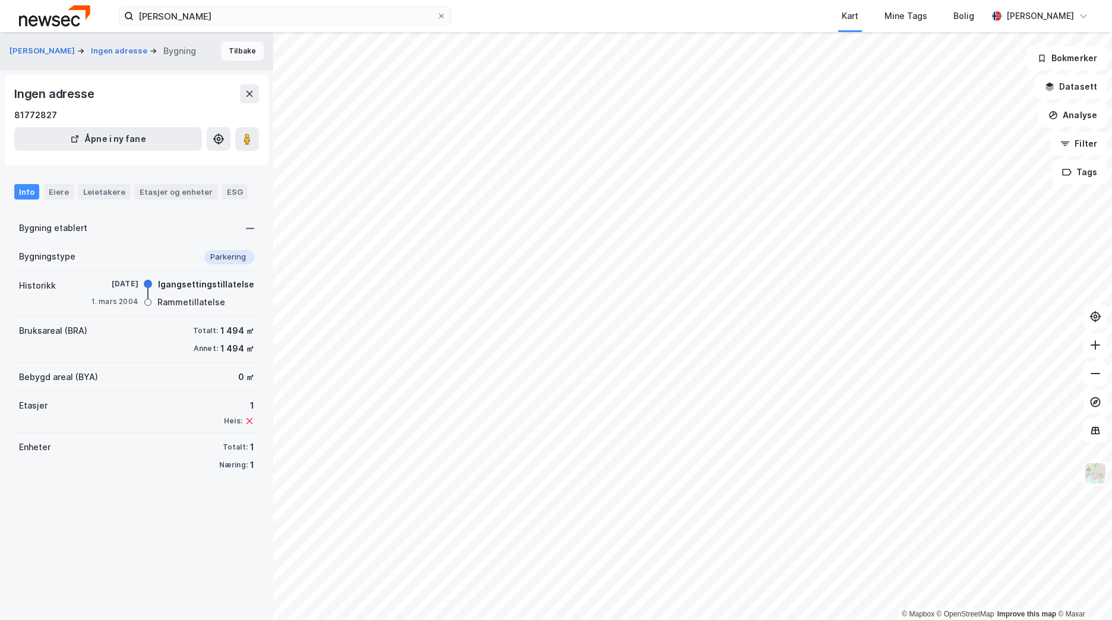
click at [245, 54] on button "Tilbake" at bounding box center [242, 51] width 43 height 19
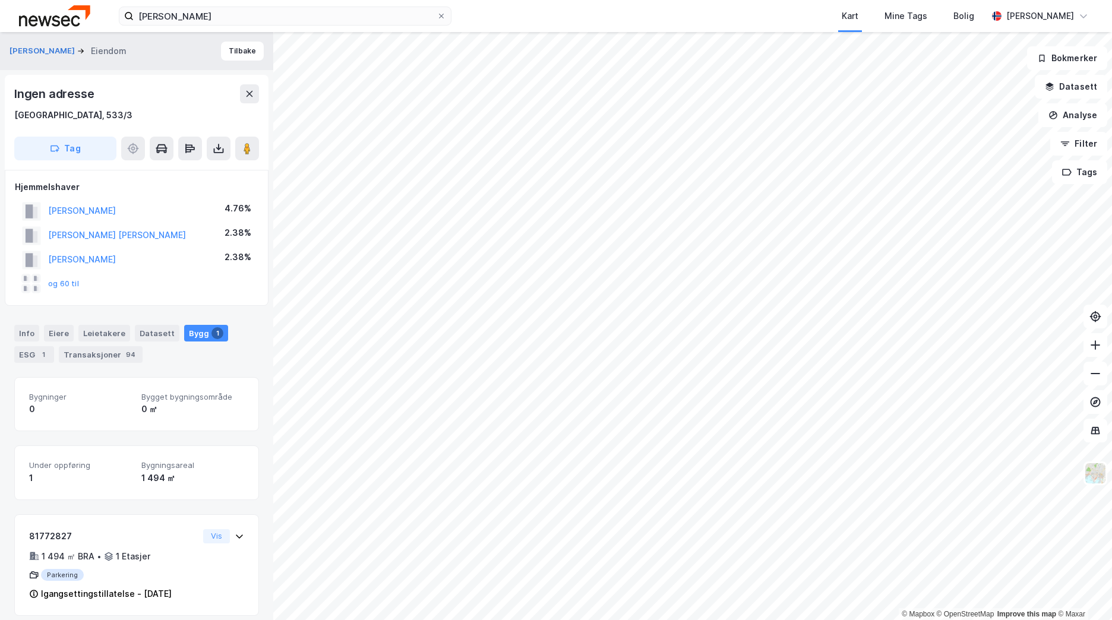
click at [245, 54] on button "Tilbake" at bounding box center [242, 51] width 43 height 19
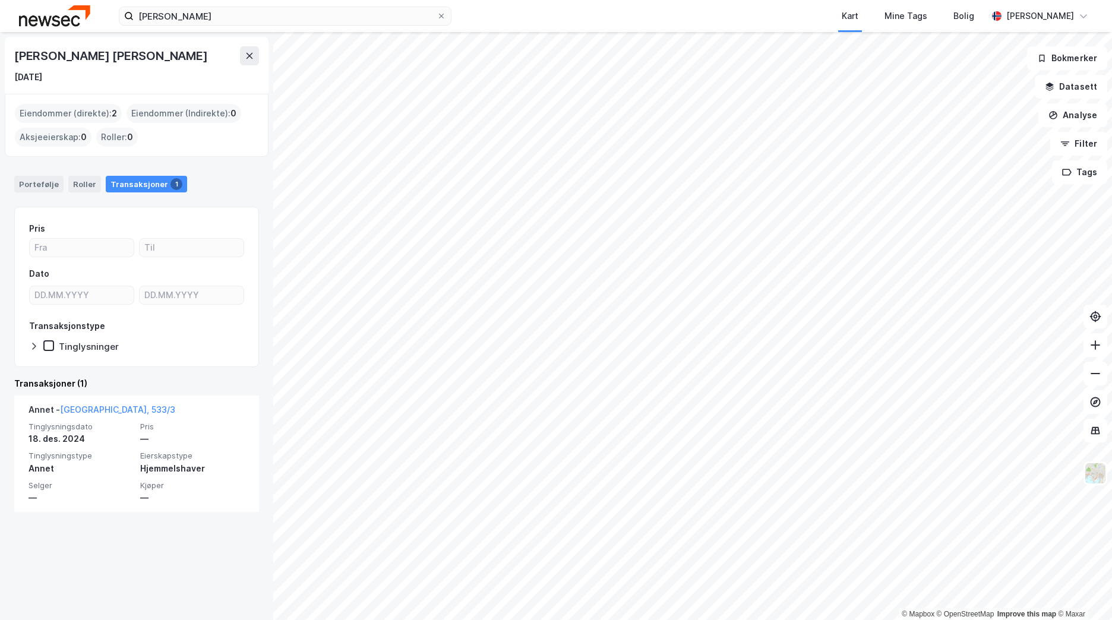
click at [245, 54] on icon at bounding box center [250, 56] width 10 height 10
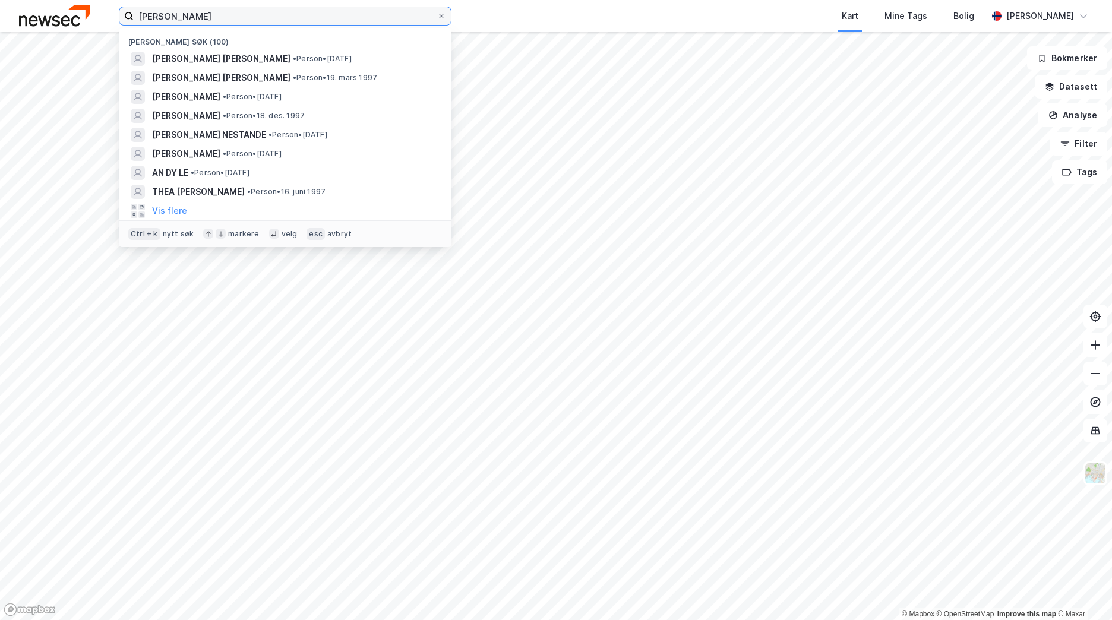
click at [221, 20] on input "[PERSON_NAME]" at bounding box center [285, 16] width 303 height 18
click at [72, 23] on img at bounding box center [54, 15] width 71 height 21
click at [206, 11] on input "[PERSON_NAME]" at bounding box center [285, 16] width 303 height 18
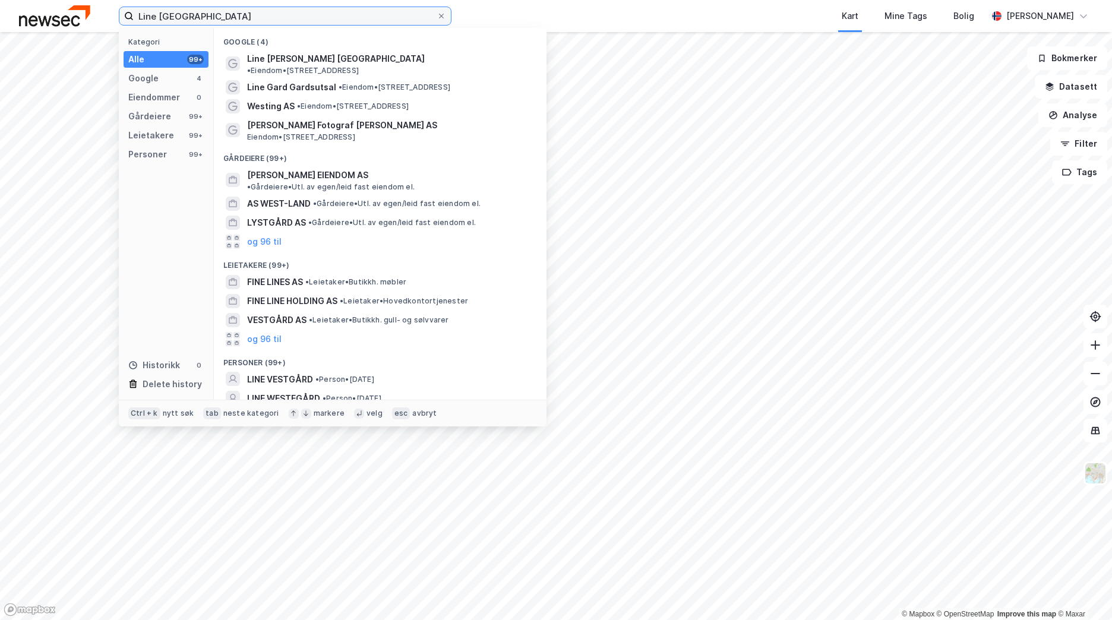
click at [191, 17] on input "Line [GEOGRAPHIC_DATA]" at bounding box center [285, 16] width 303 height 18
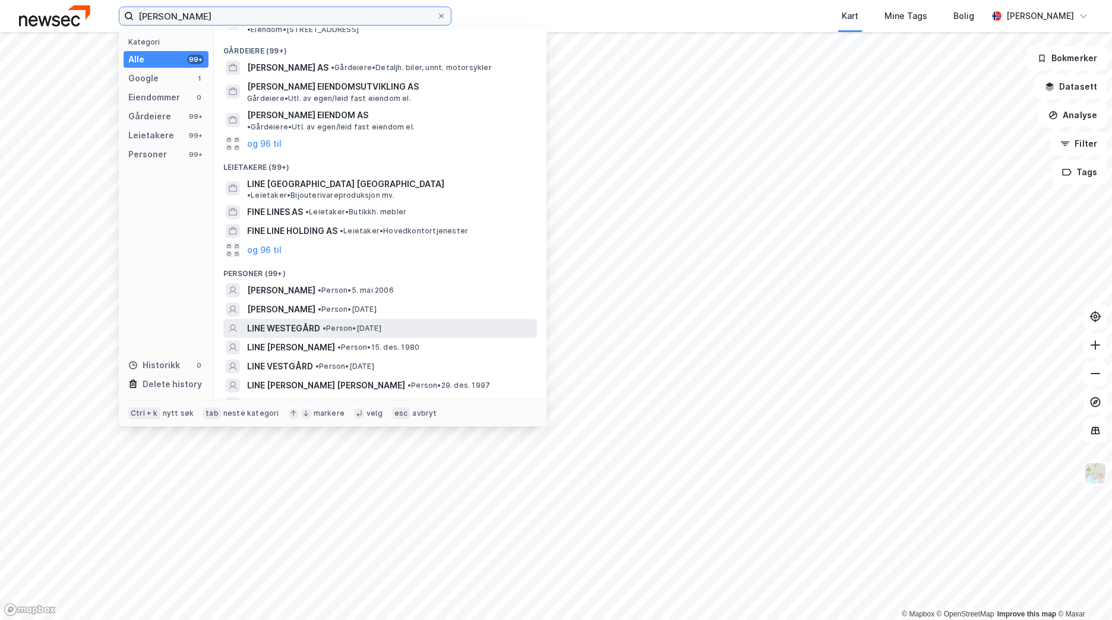
scroll to position [59, 0]
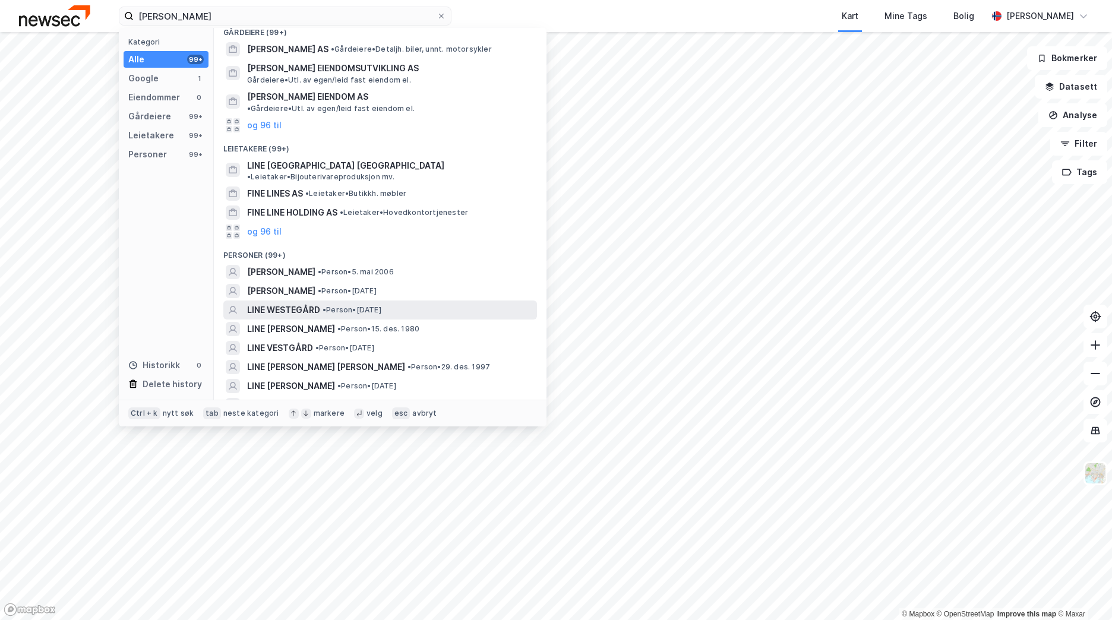
click at [352, 360] on span "LINE [PERSON_NAME] [PERSON_NAME]" at bounding box center [326, 367] width 158 height 14
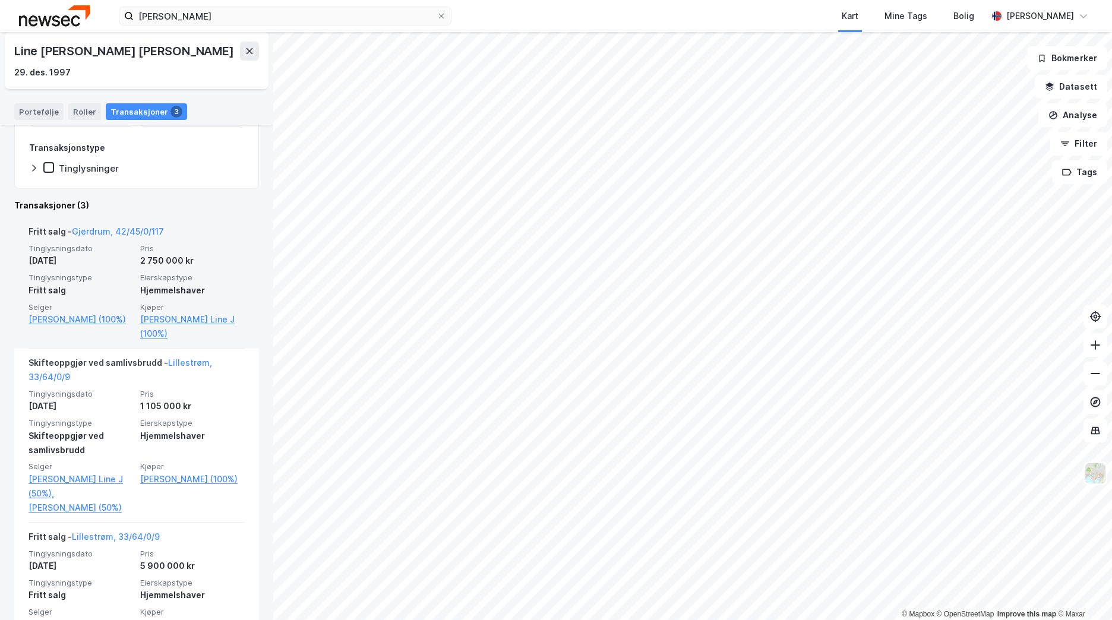
scroll to position [226, 0]
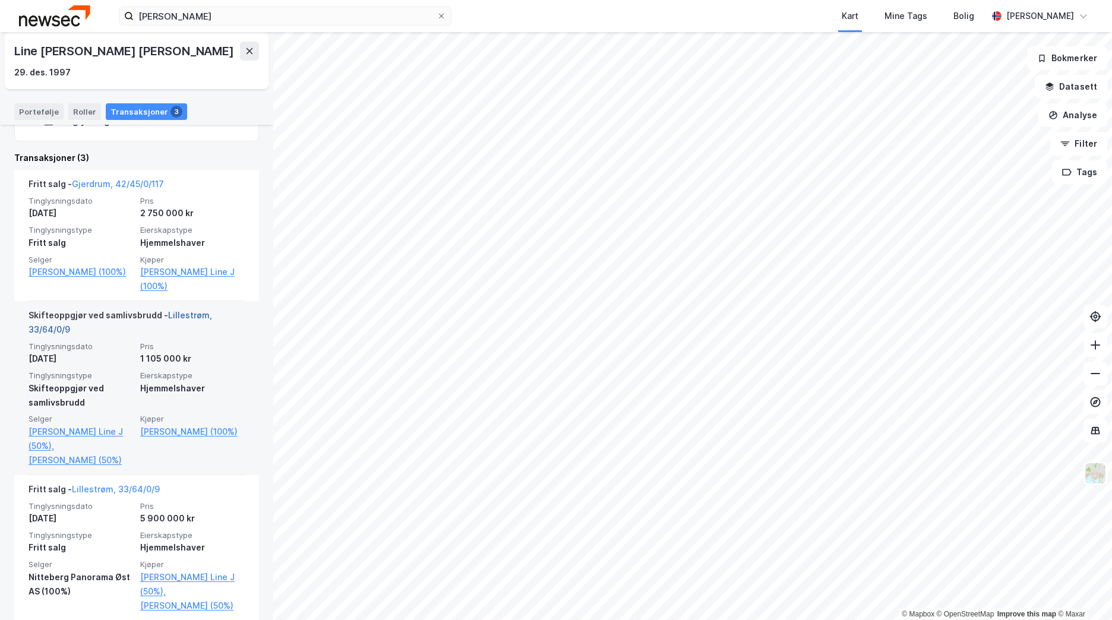
click at [182, 310] on link "Lillestrøm, 33/64/0/9" at bounding box center [121, 322] width 184 height 24
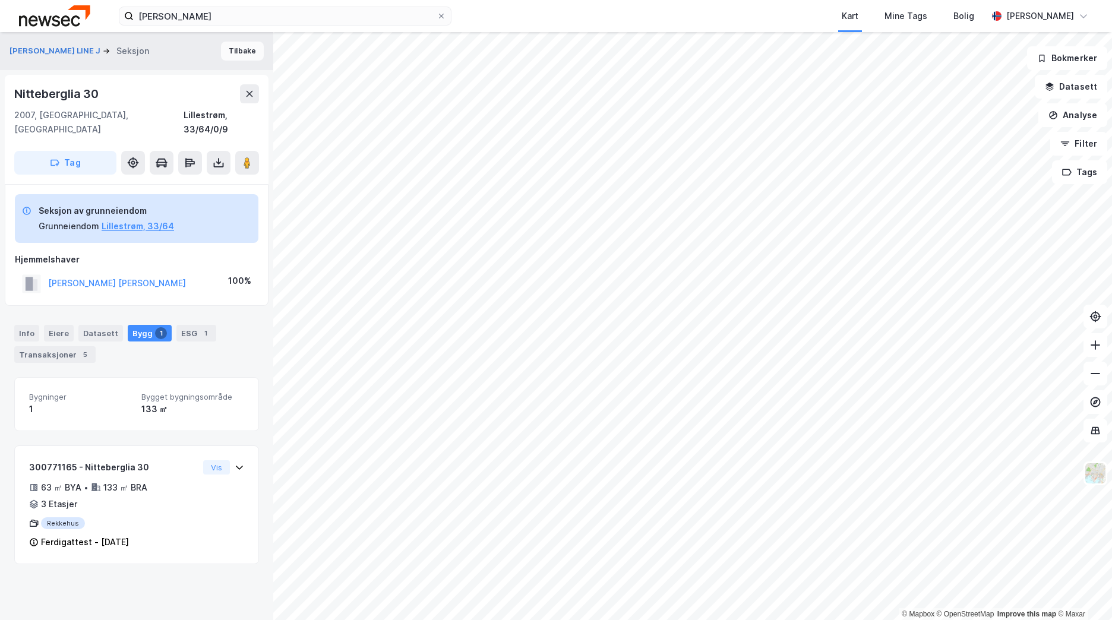
click at [236, 48] on button "Tilbake" at bounding box center [242, 51] width 43 height 19
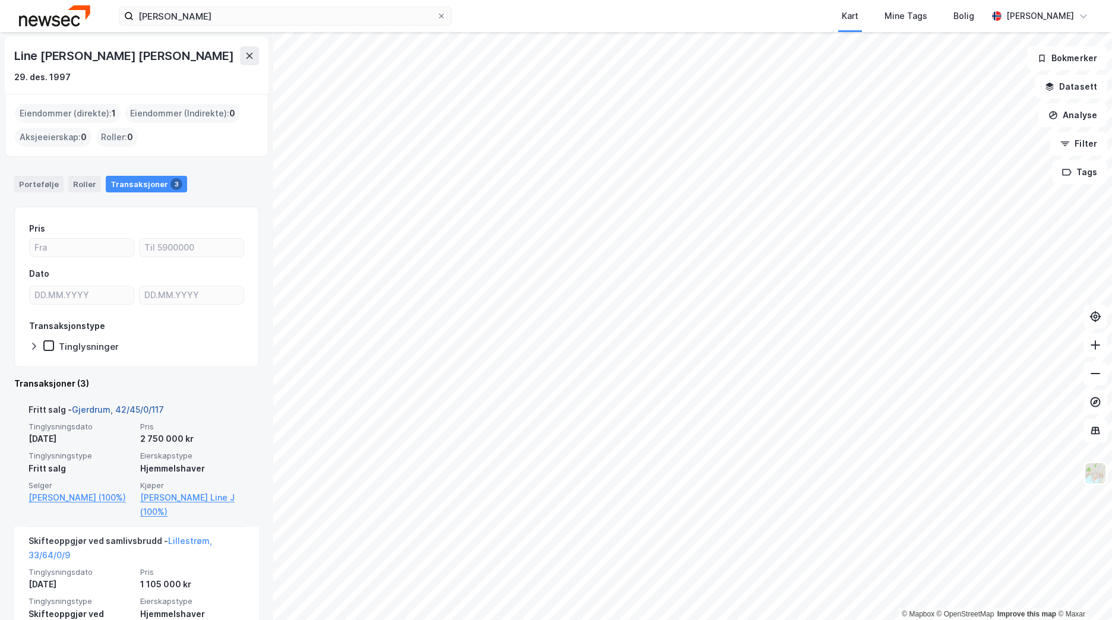
click at [129, 410] on link "Gjerdrum, 42/45/0/117" at bounding box center [118, 409] width 92 height 10
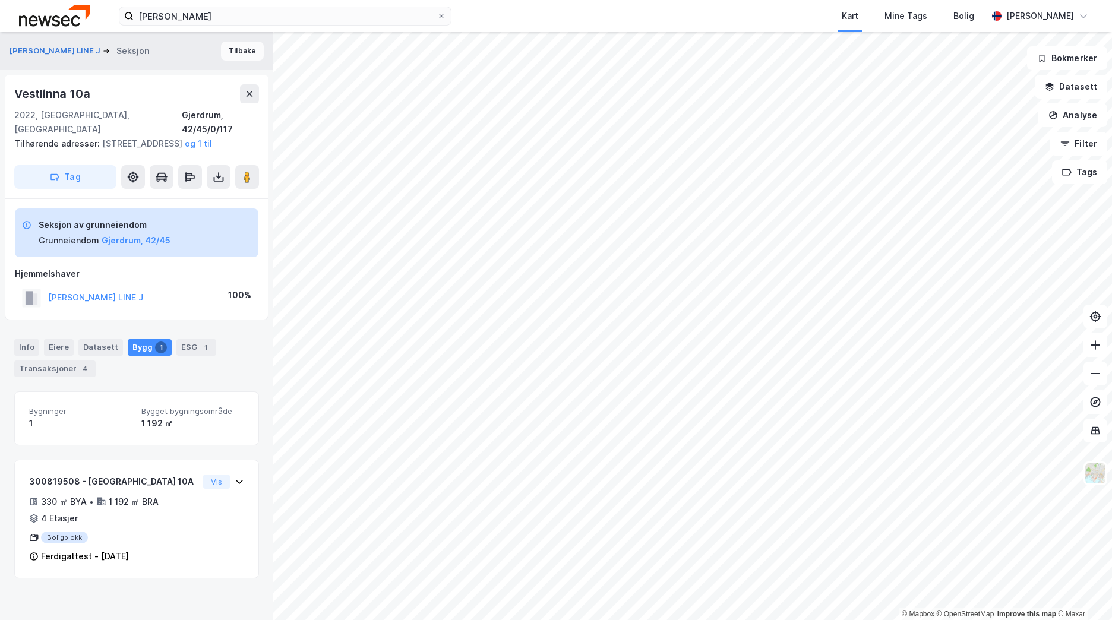
click at [230, 52] on button "Tilbake" at bounding box center [242, 51] width 43 height 19
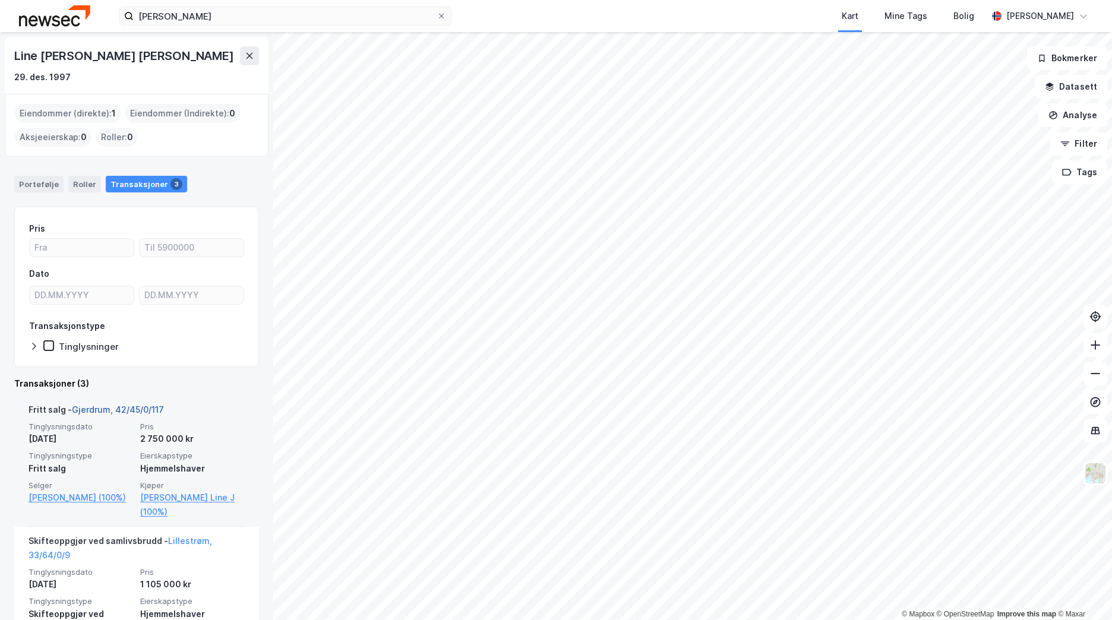
click at [103, 409] on link "Gjerdrum, 42/45/0/117" at bounding box center [118, 409] width 92 height 10
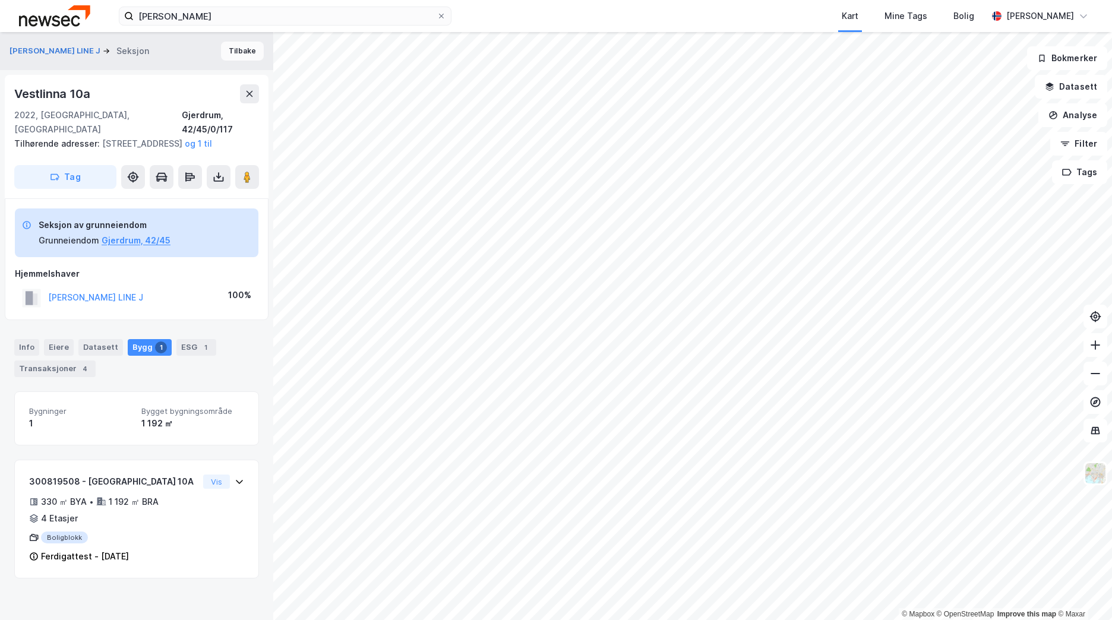
click at [239, 56] on button "Tilbake" at bounding box center [242, 51] width 43 height 19
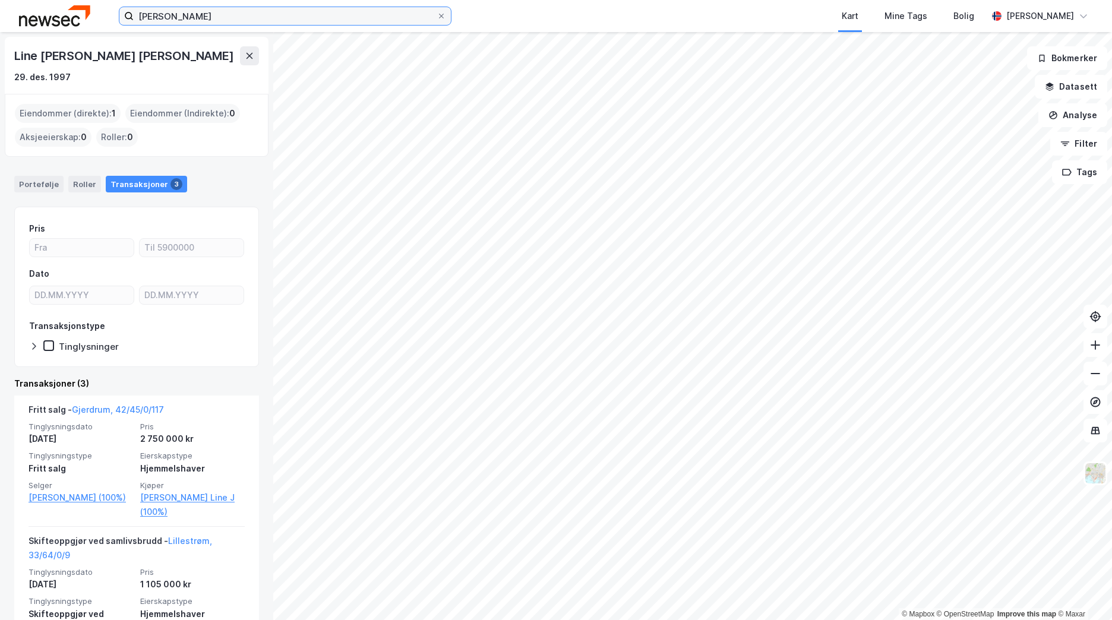
click at [217, 20] on input "[PERSON_NAME]" at bounding box center [285, 16] width 303 height 18
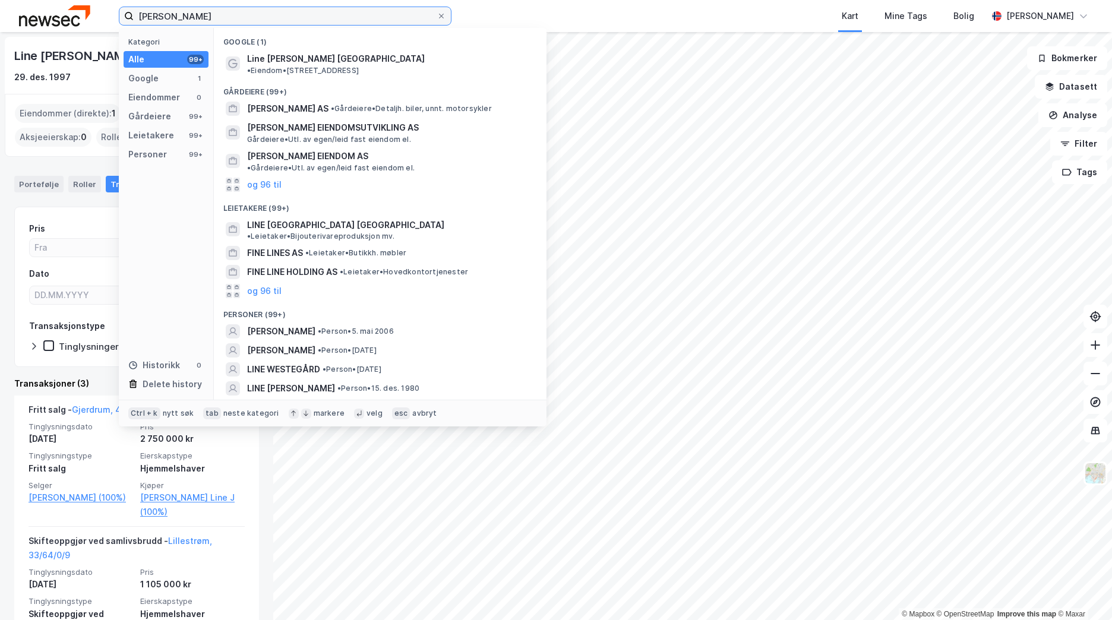
click at [217, 20] on input "[PERSON_NAME]" at bounding box center [285, 16] width 303 height 18
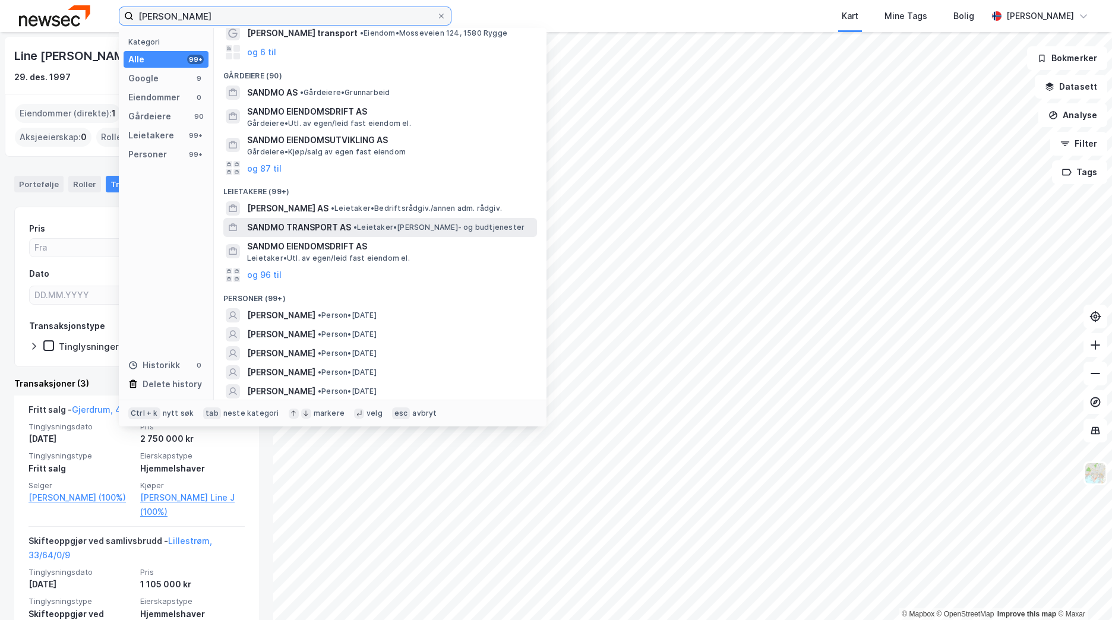
scroll to position [119, 0]
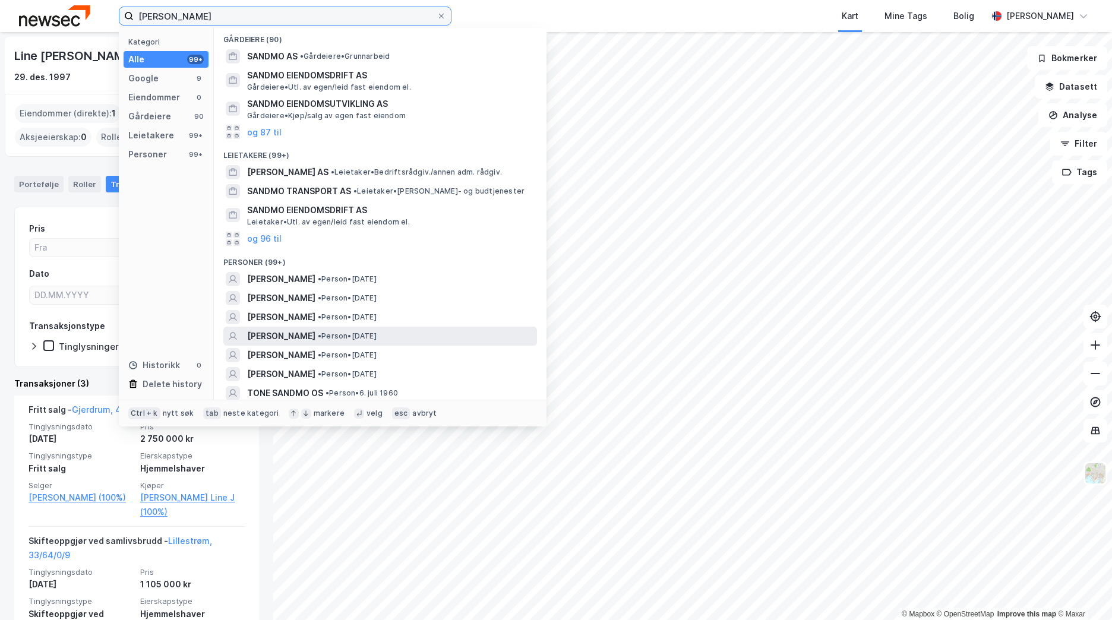
type input "[PERSON_NAME]"
click at [377, 331] on span "• Person • [DATE]" at bounding box center [347, 336] width 59 height 10
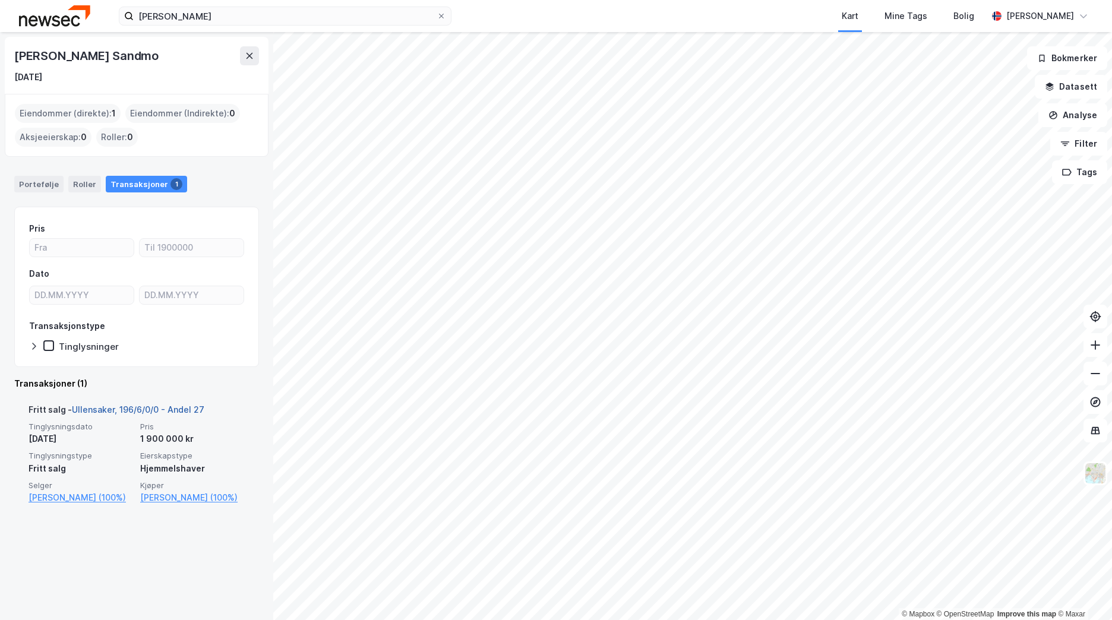
click at [179, 407] on link "Ullensaker, 196/6/0/0 - Andel 27" at bounding box center [138, 409] width 132 height 10
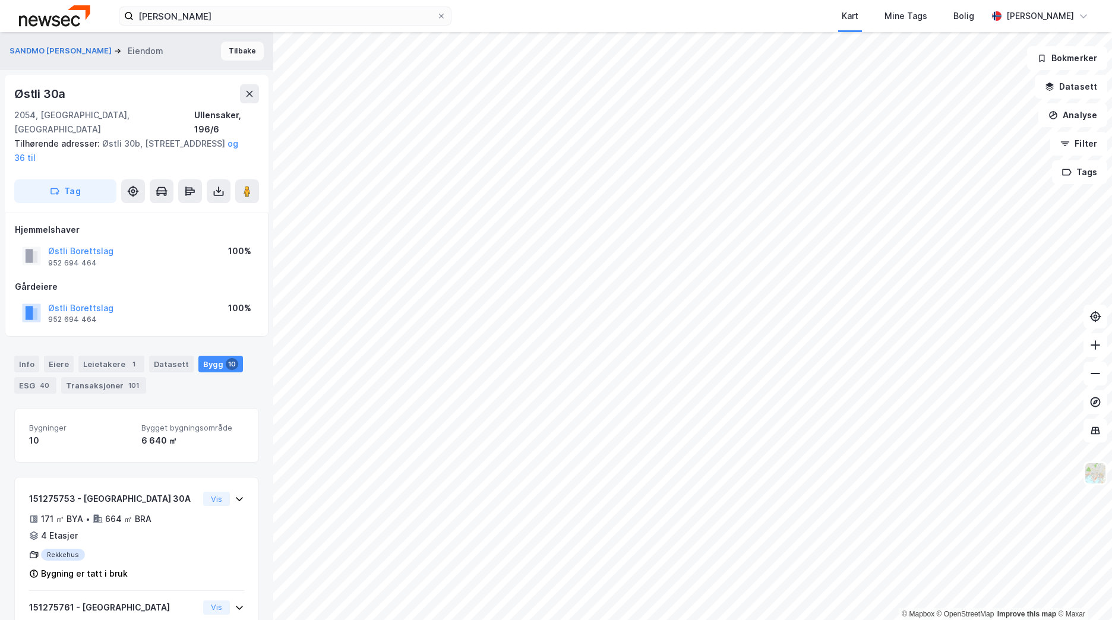
click at [240, 54] on button "Tilbake" at bounding box center [242, 51] width 43 height 19
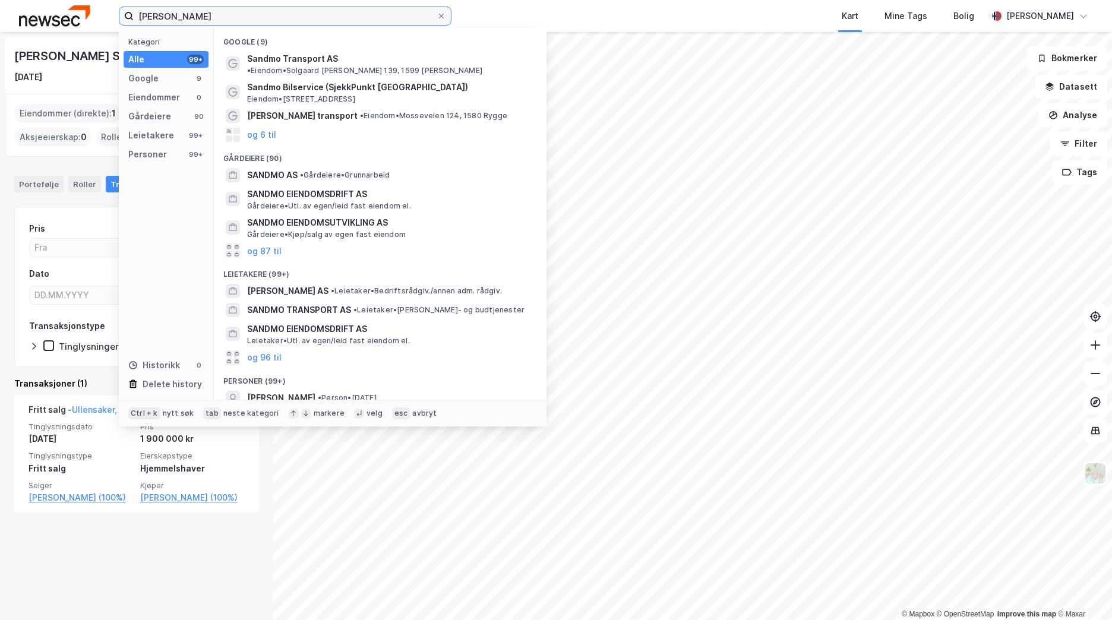
click at [227, 20] on input "[PERSON_NAME]" at bounding box center [285, 16] width 303 height 18
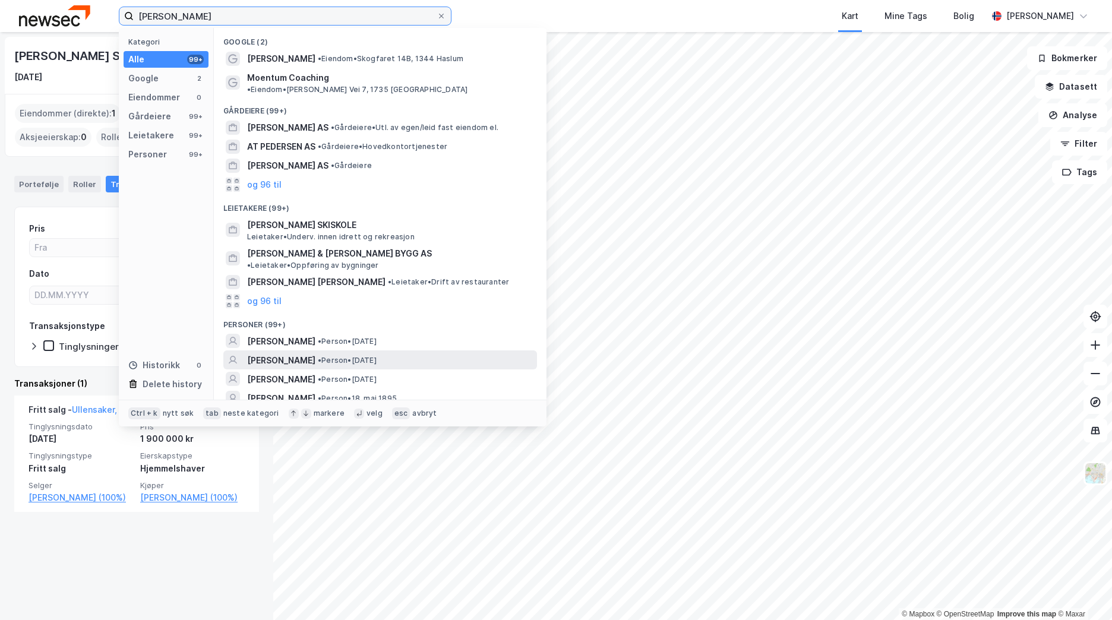
type input "[PERSON_NAME]"
click at [377, 356] on span "• Person • [DATE]" at bounding box center [347, 361] width 59 height 10
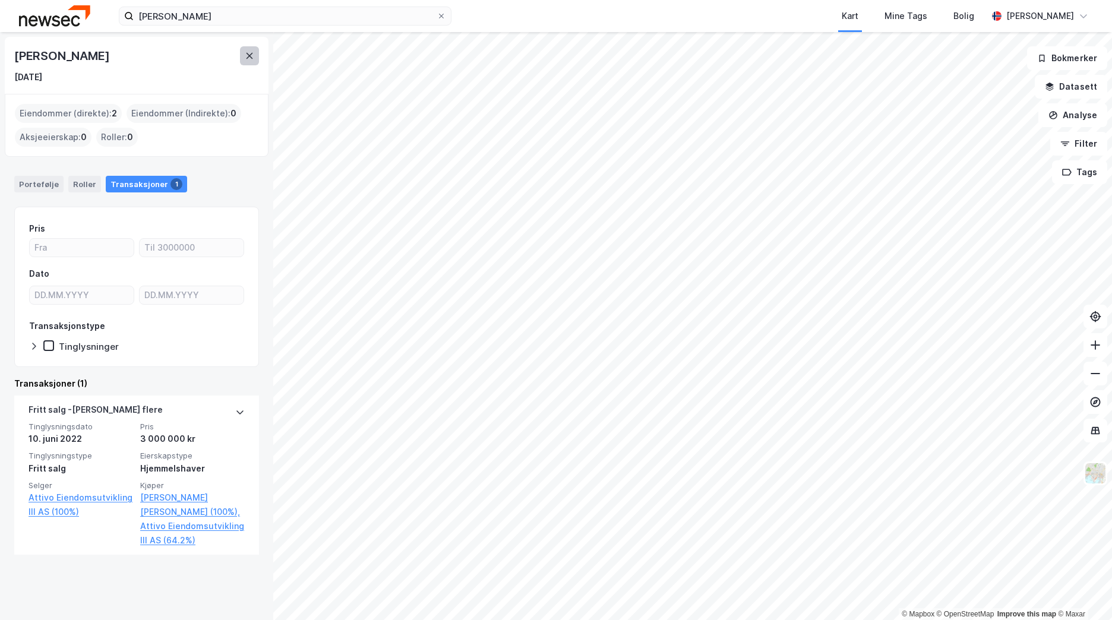
click at [252, 56] on icon at bounding box center [250, 56] width 10 height 10
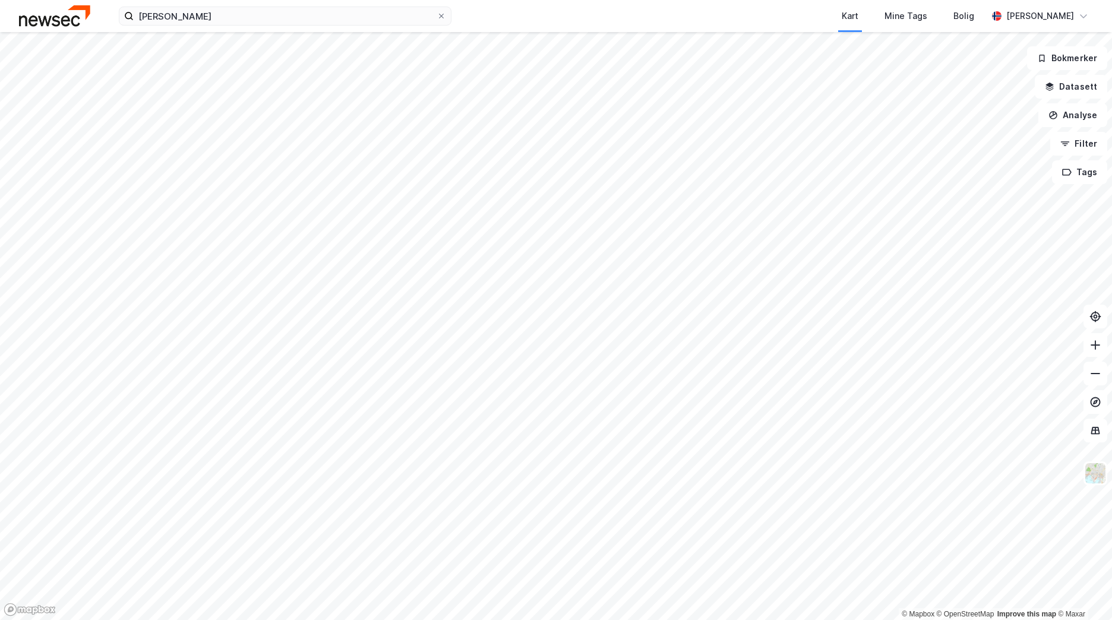
click at [254, 26] on div "[PERSON_NAME] Kart Mine Tags [PERSON_NAME] [PERSON_NAME]" at bounding box center [556, 16] width 1112 height 32
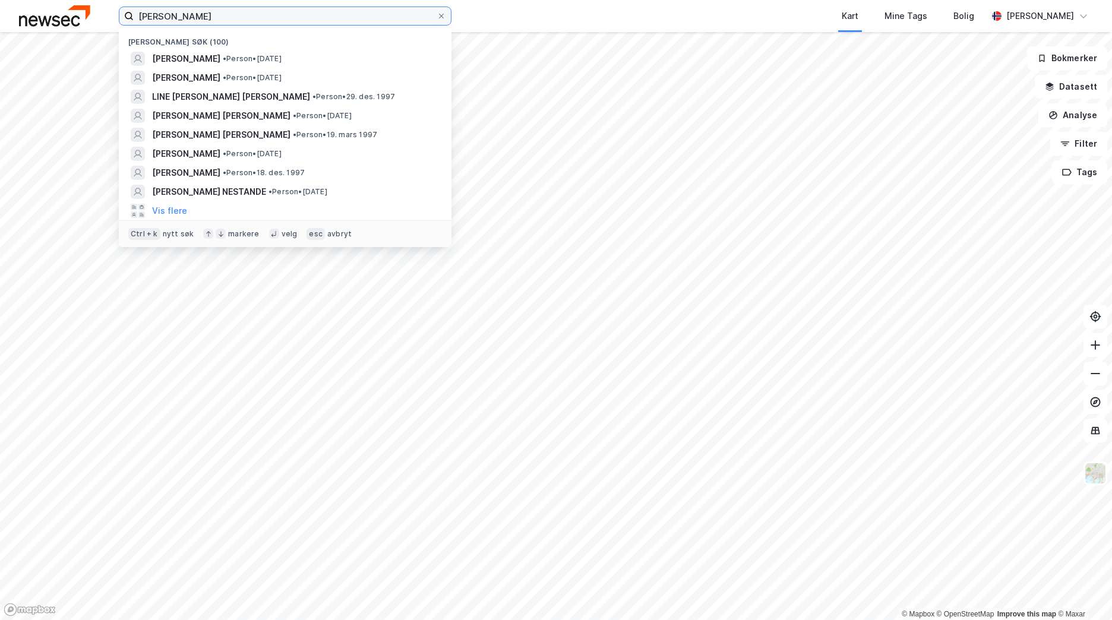
click at [254, 23] on input "[PERSON_NAME]" at bounding box center [285, 16] width 303 height 18
click at [247, 20] on input "[PERSON_NAME]" at bounding box center [285, 16] width 303 height 18
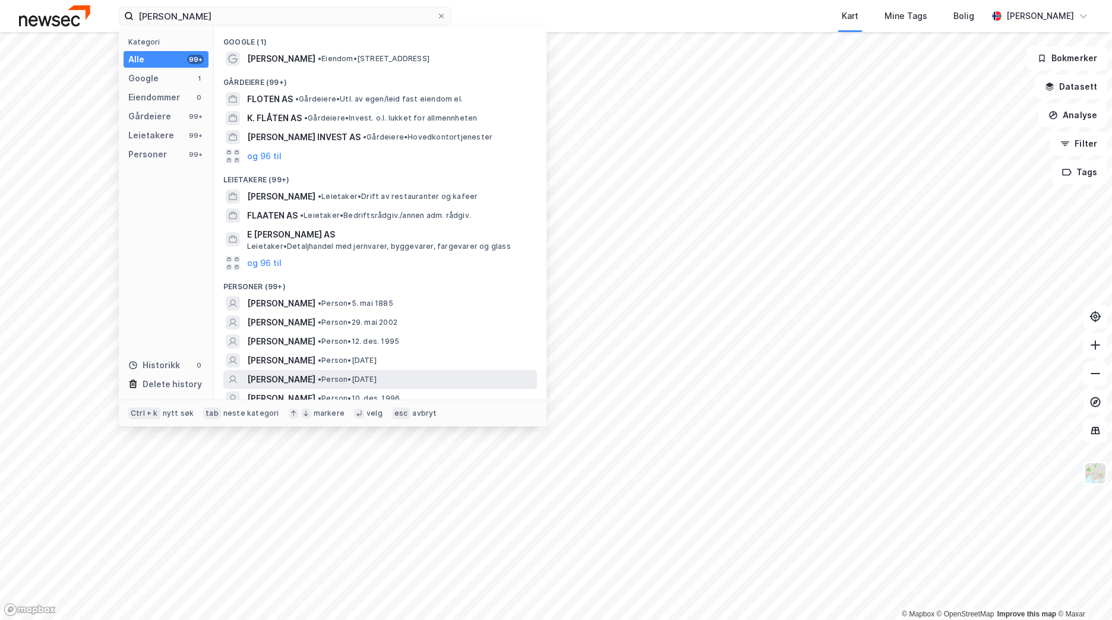
click at [377, 375] on span "• Person • [DATE]" at bounding box center [347, 380] width 59 height 10
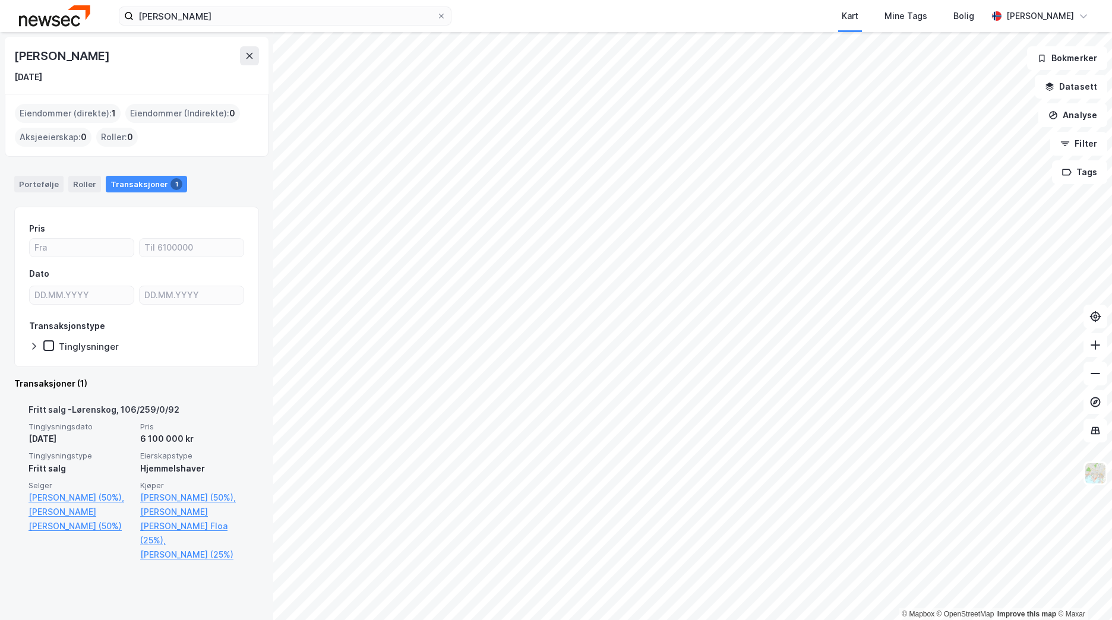
click at [145, 413] on span "Lørenskog, 106/259/0/92" at bounding box center [125, 409] width 107 height 10
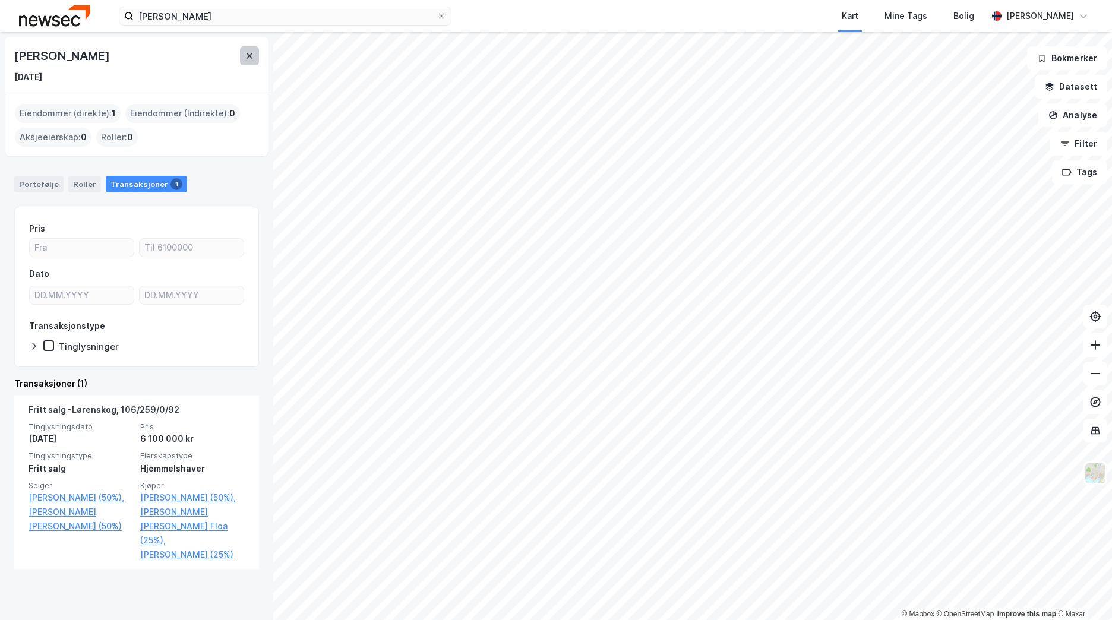
click at [251, 60] on icon at bounding box center [250, 56] width 10 height 10
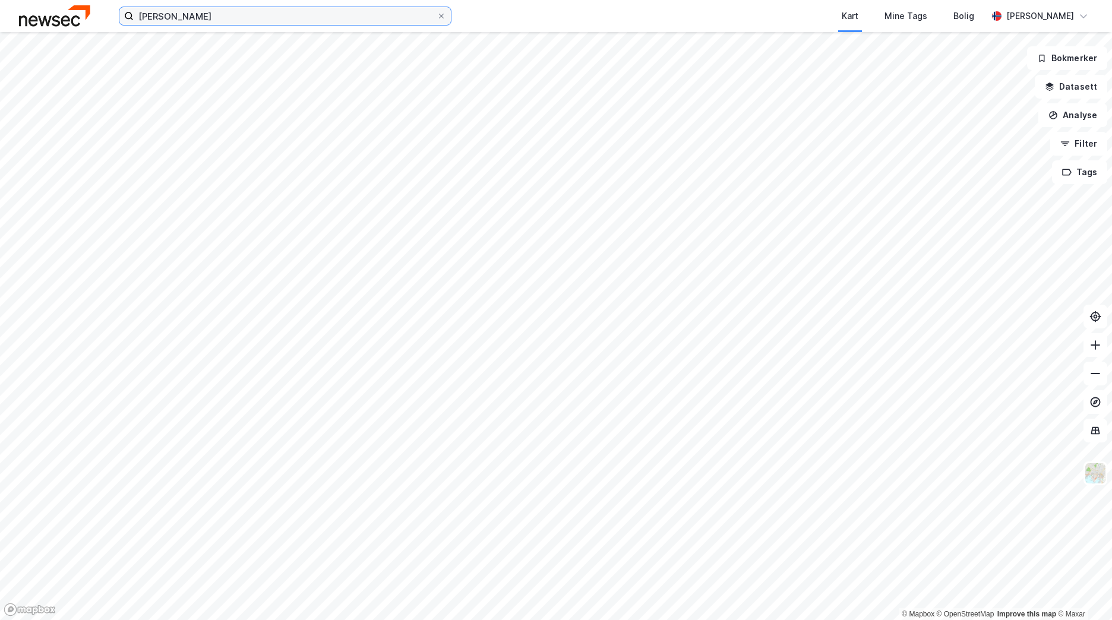
click at [233, 9] on input "[PERSON_NAME]" at bounding box center [285, 16] width 303 height 18
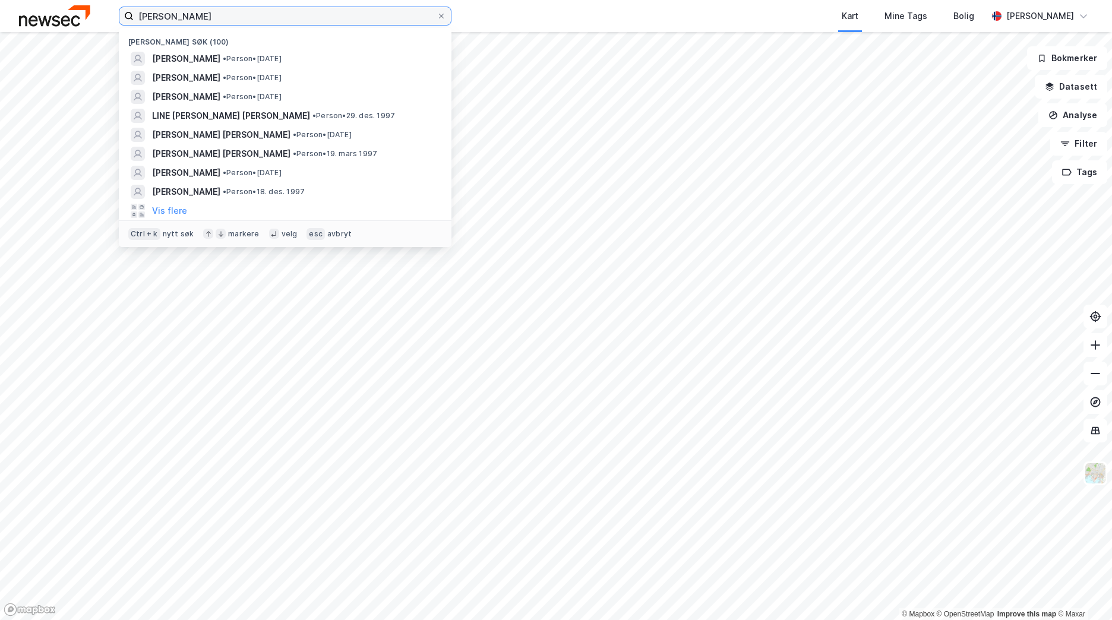
click at [233, 9] on input "[PERSON_NAME]" at bounding box center [285, 16] width 303 height 18
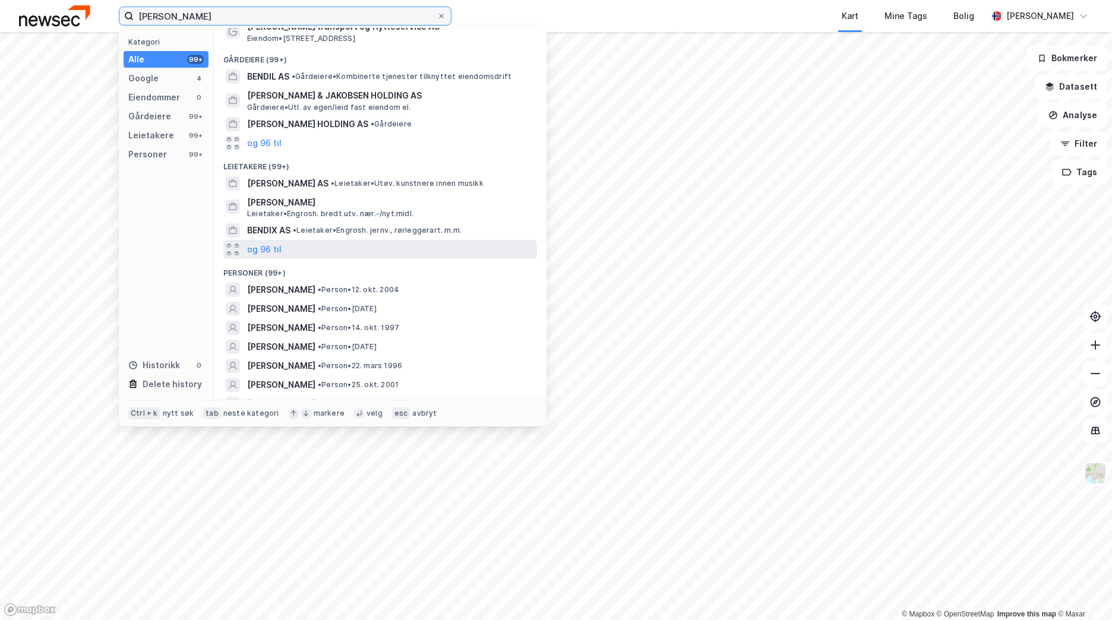
scroll to position [119, 0]
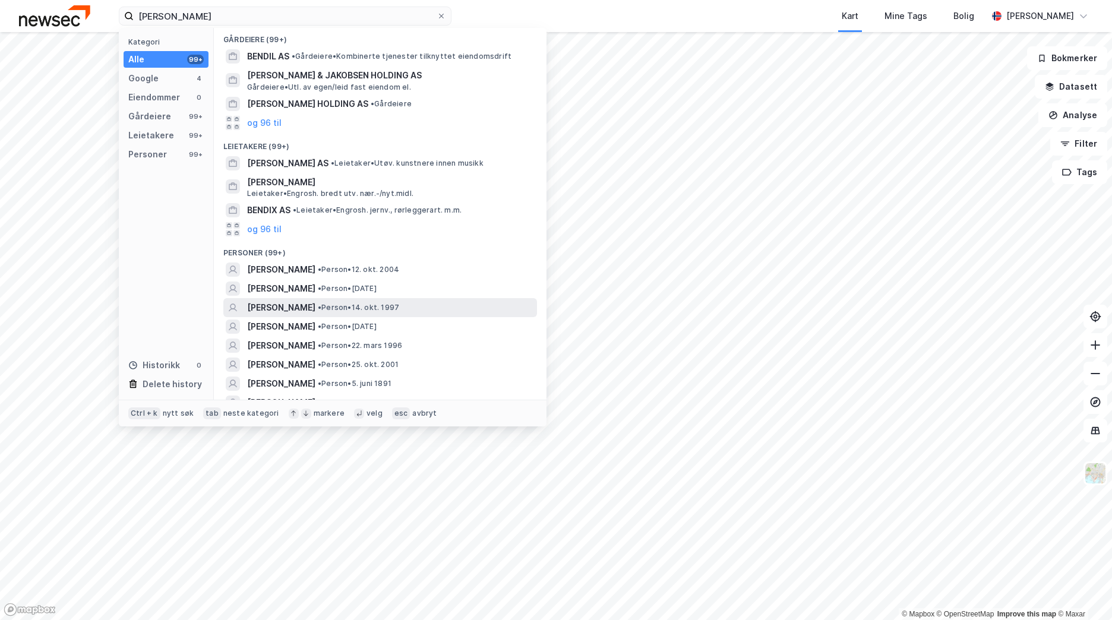
click at [382, 306] on span "• Person • 14. okt. 1997" at bounding box center [358, 308] width 81 height 10
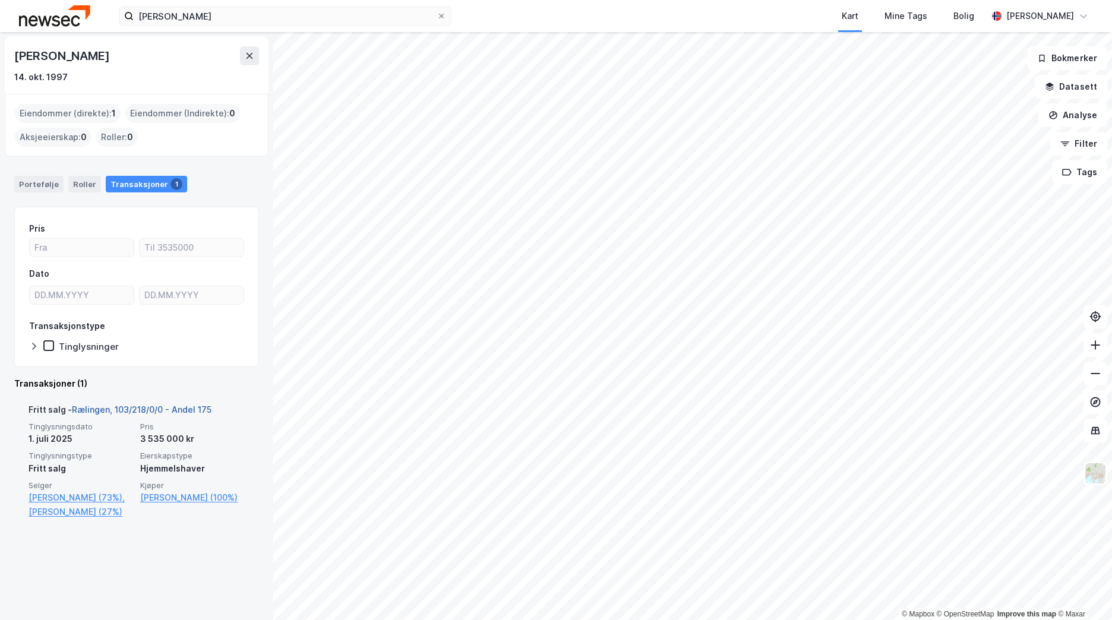
click at [186, 405] on link "Rælingen, 103/218/0/0 - Andel 175" at bounding box center [142, 409] width 140 height 10
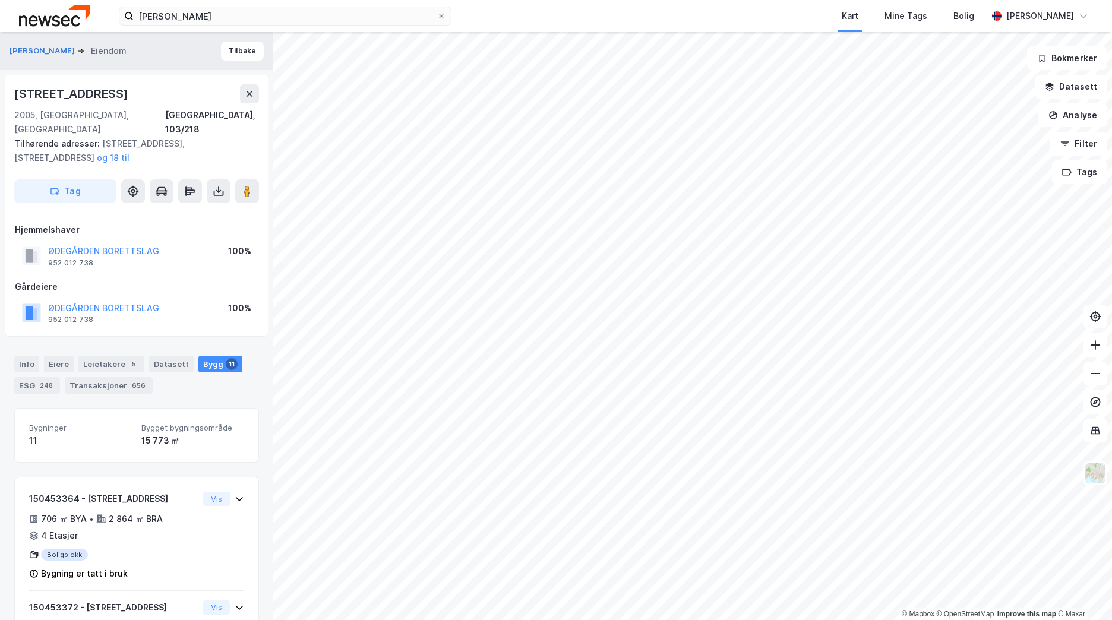
click at [226, 61] on div "[PERSON_NAME] [PERSON_NAME]" at bounding box center [136, 51] width 273 height 38
click at [230, 48] on button "Tilbake" at bounding box center [242, 51] width 43 height 19
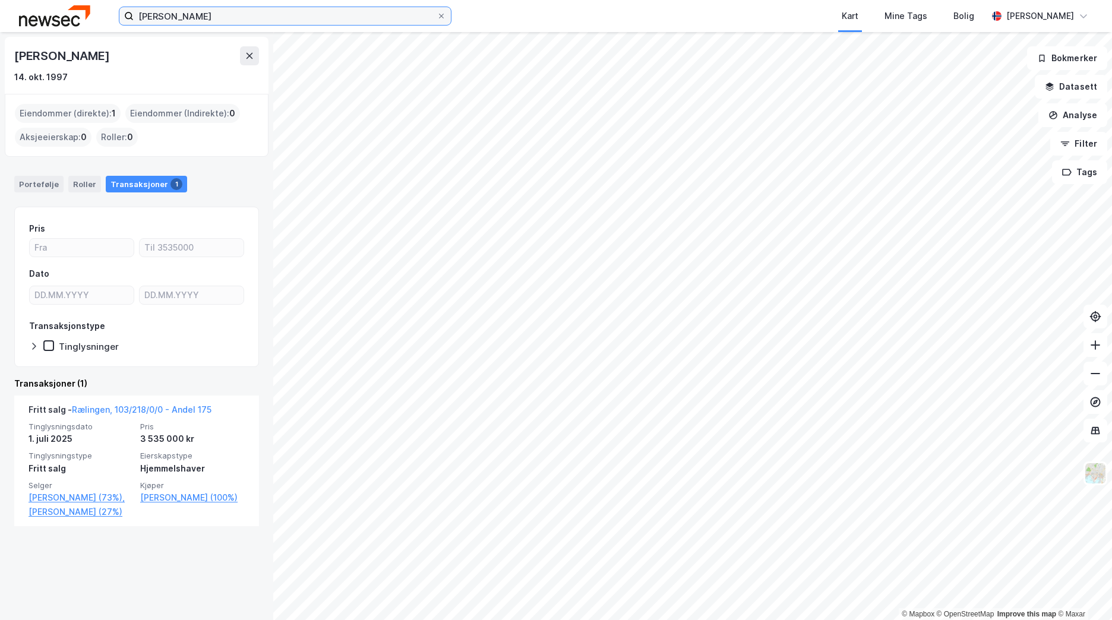
click at [228, 23] on input "[PERSON_NAME]" at bounding box center [285, 16] width 303 height 18
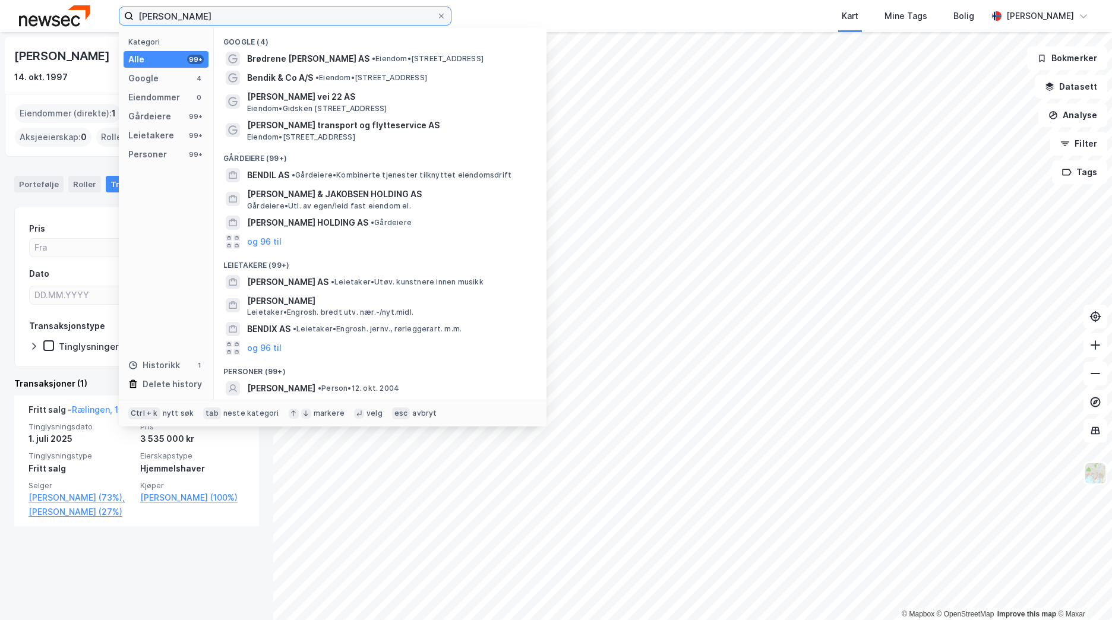
click at [228, 23] on input "[PERSON_NAME]" at bounding box center [285, 16] width 303 height 18
type input "[PERSON_NAME]"
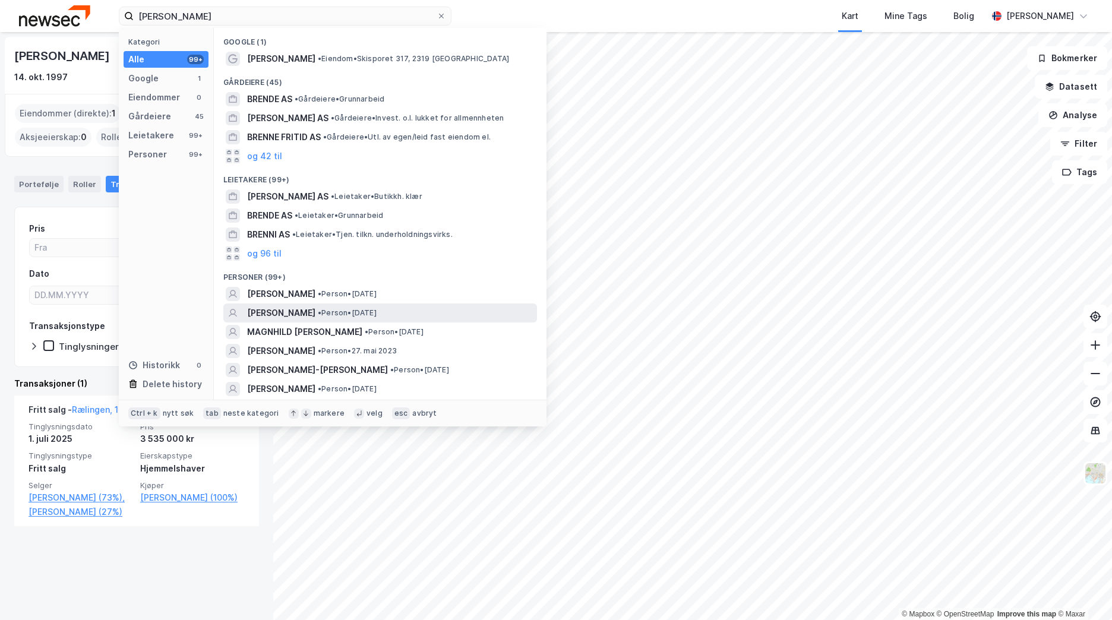
click at [462, 312] on div "[PERSON_NAME] • [DATE]" at bounding box center [390, 313] width 287 height 14
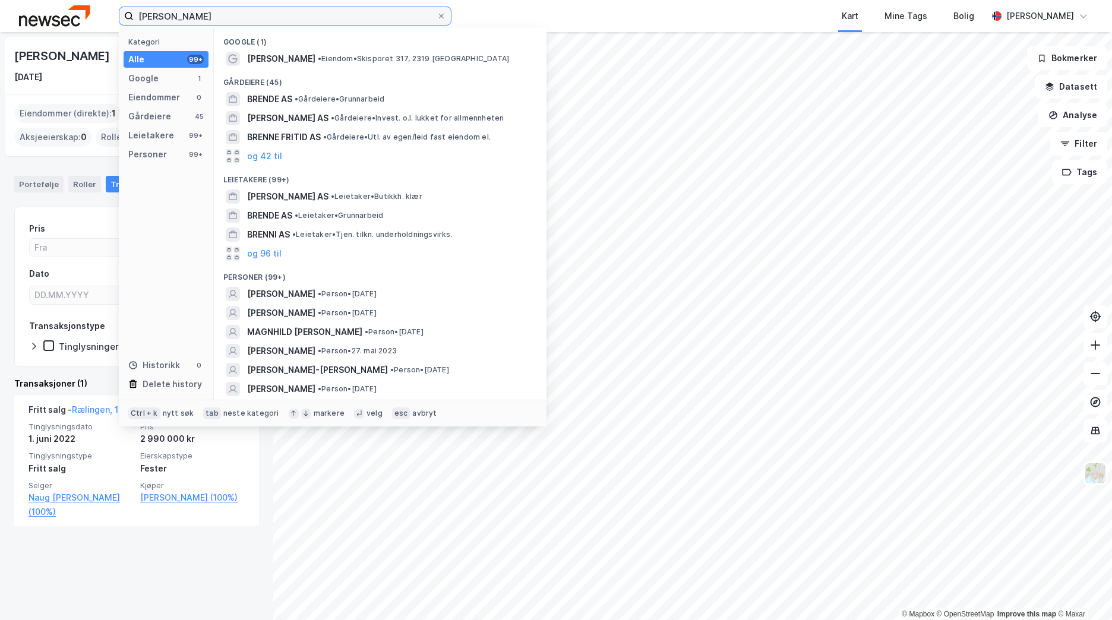
drag, startPoint x: 211, startPoint y: 19, endPoint x: 113, endPoint y: 20, distance: 98.6
click at [113, 20] on div "[PERSON_NAME] Kategori Alle 99+ Google 1 Eiendommer 0 Gårdeiere 45 Leietakere 9…" at bounding box center [556, 16] width 1112 height 32
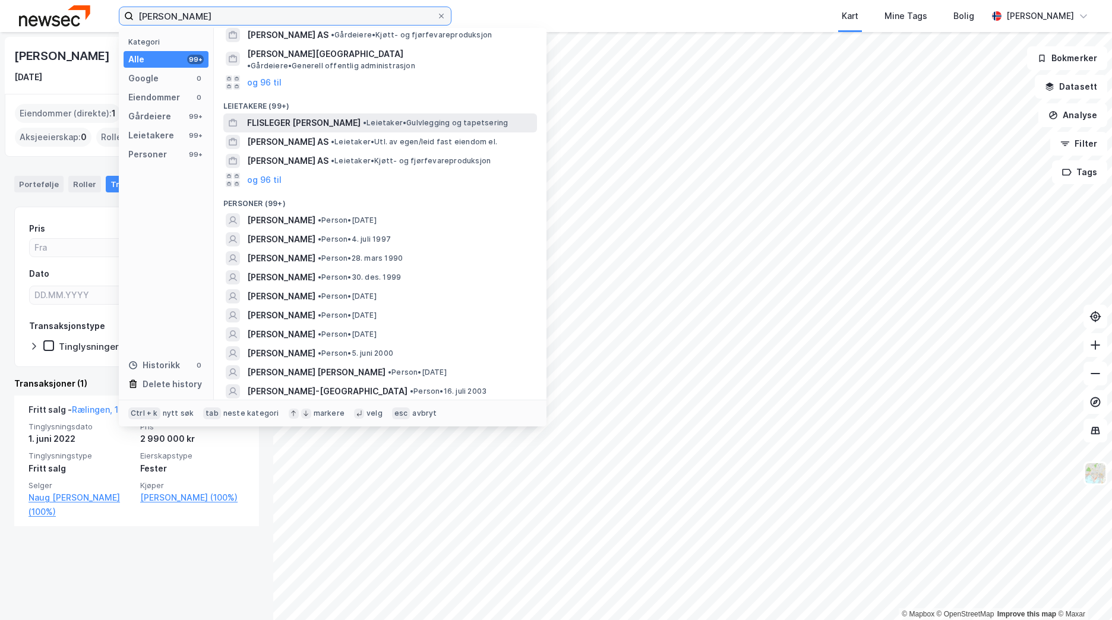
scroll to position [59, 0]
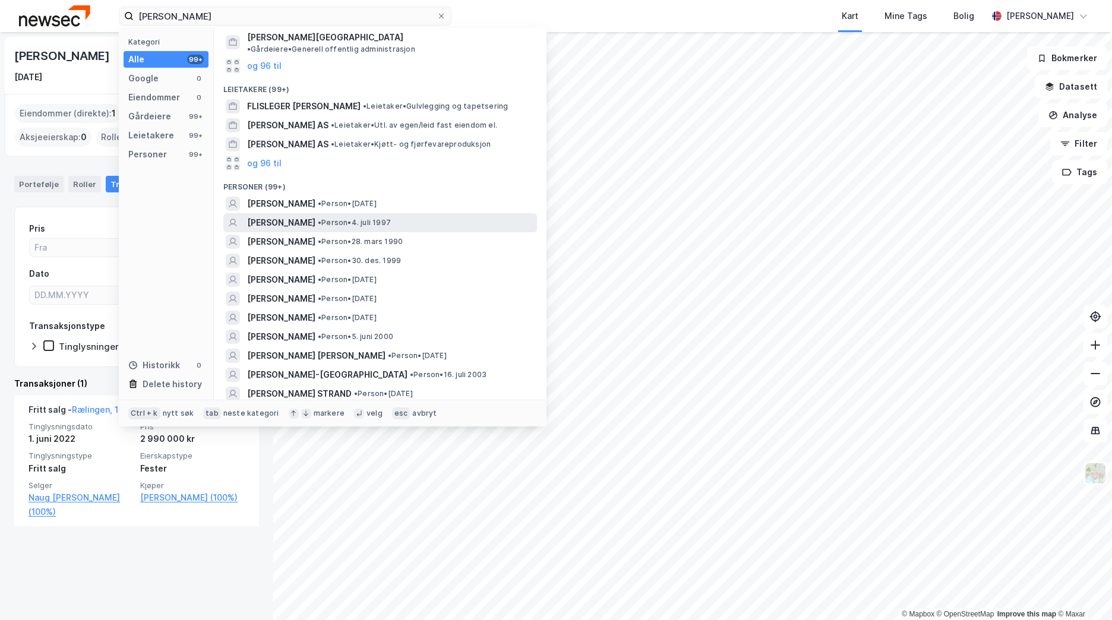
click at [431, 216] on div "[PERSON_NAME] • Person • 4. juli 1997" at bounding box center [390, 223] width 287 height 14
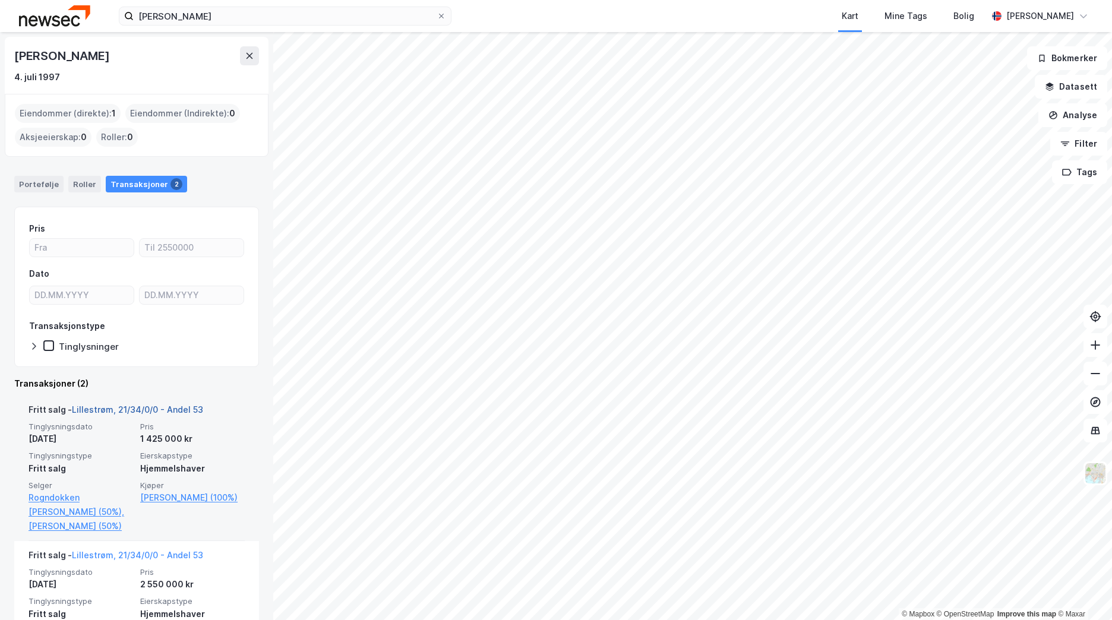
click at [154, 411] on link "Lillestrøm, 21/34/0/0 - Andel 53" at bounding box center [137, 409] width 131 height 10
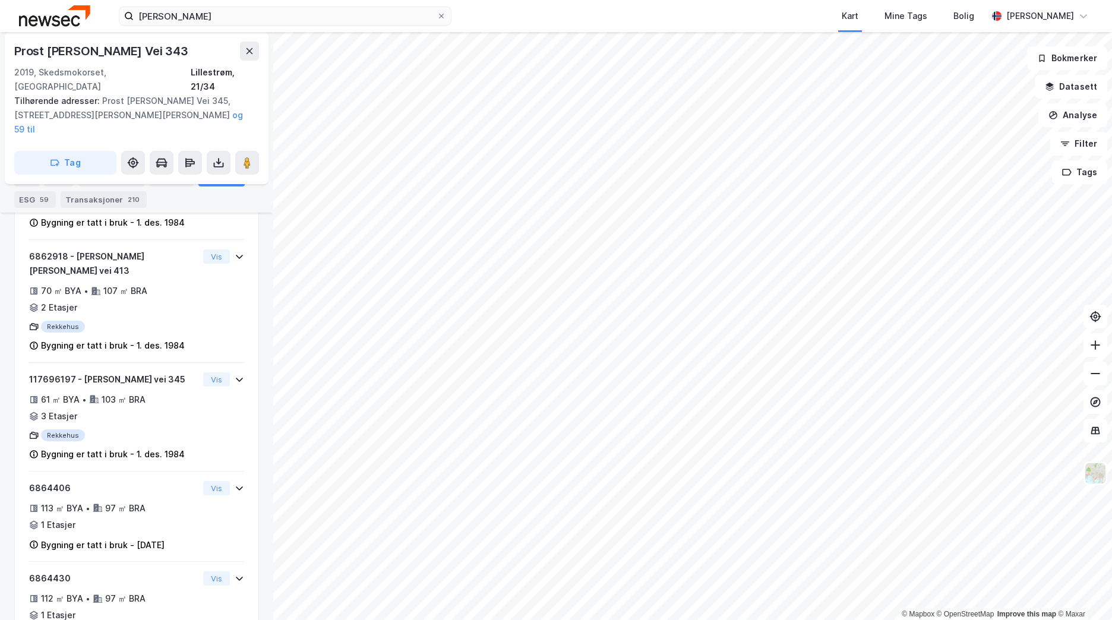
scroll to position [6637, 0]
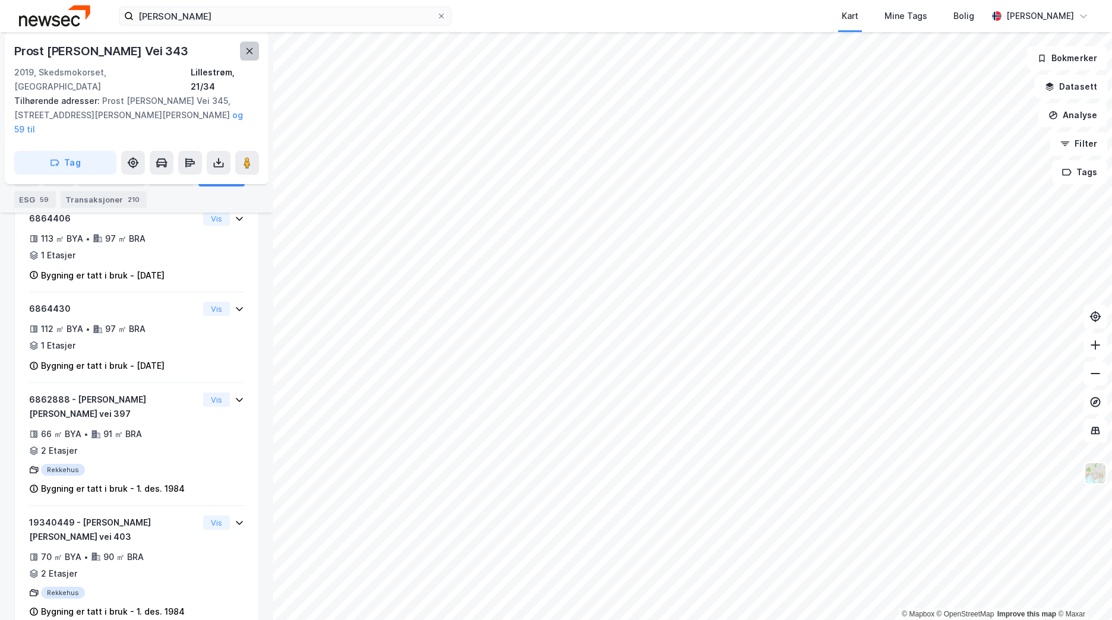
click at [241, 54] on button at bounding box center [249, 51] width 19 height 19
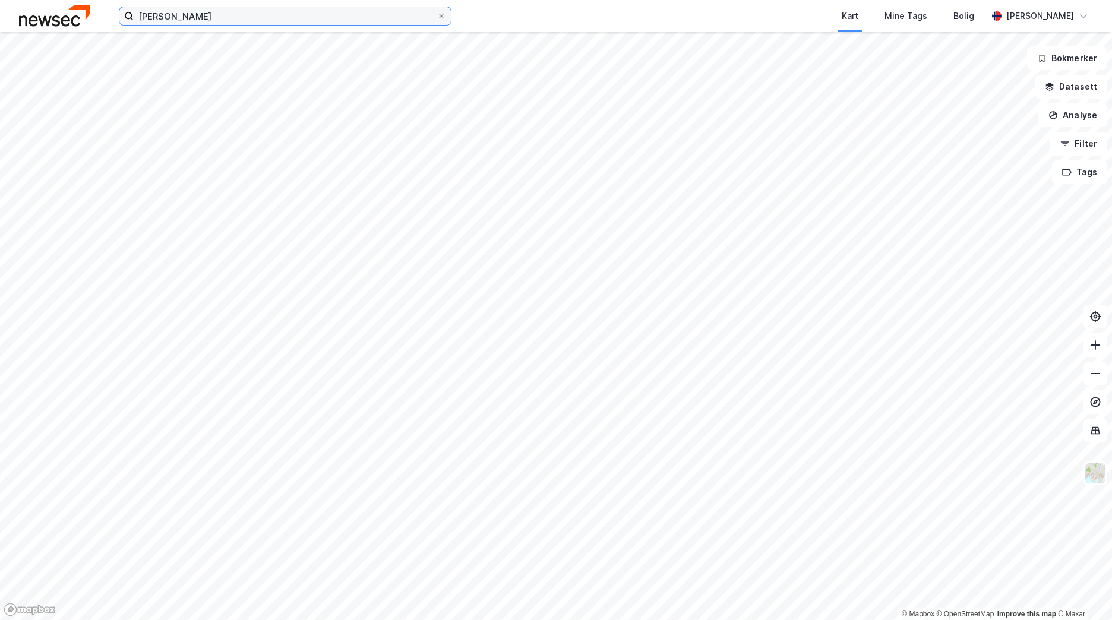
click at [223, 24] on input "[PERSON_NAME]" at bounding box center [285, 16] width 303 height 18
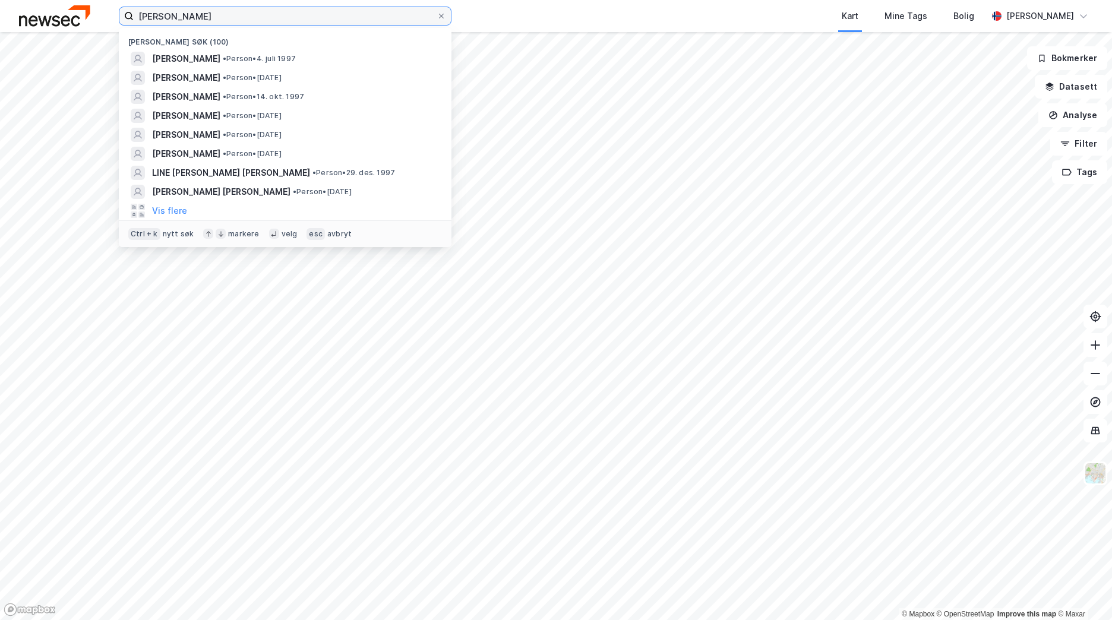
drag, startPoint x: 224, startPoint y: 20, endPoint x: 27, endPoint y: 17, distance: 196.6
click at [27, 17] on div "[PERSON_NAME] Nylige søk (100) [PERSON_NAME] • Person • 4. juli 1997 [PERSON_NA…" at bounding box center [556, 16] width 1112 height 32
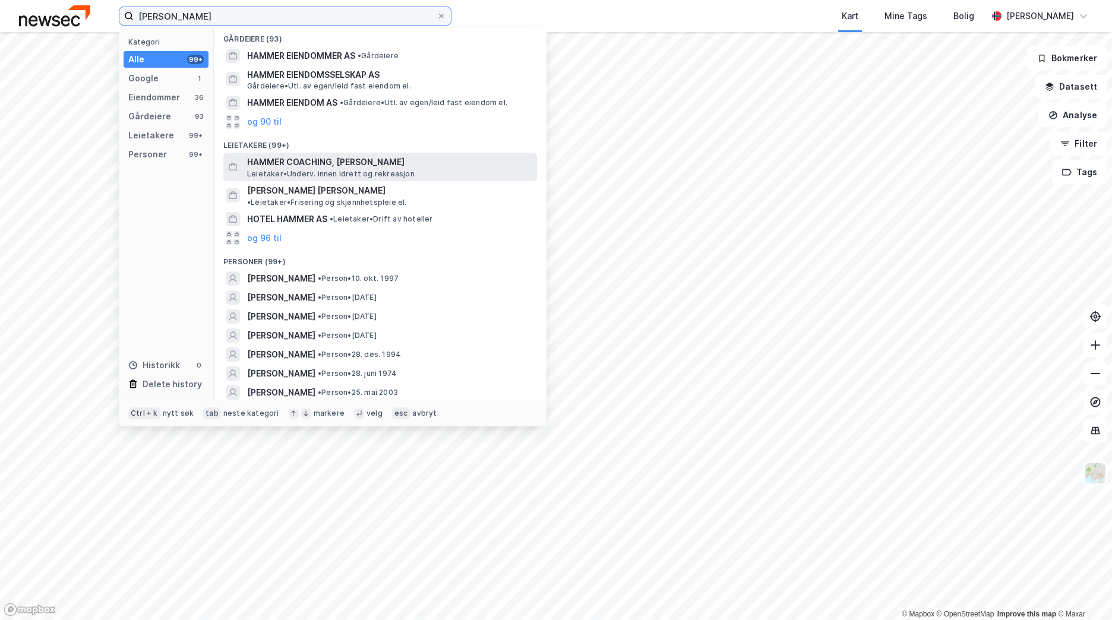
scroll to position [178, 0]
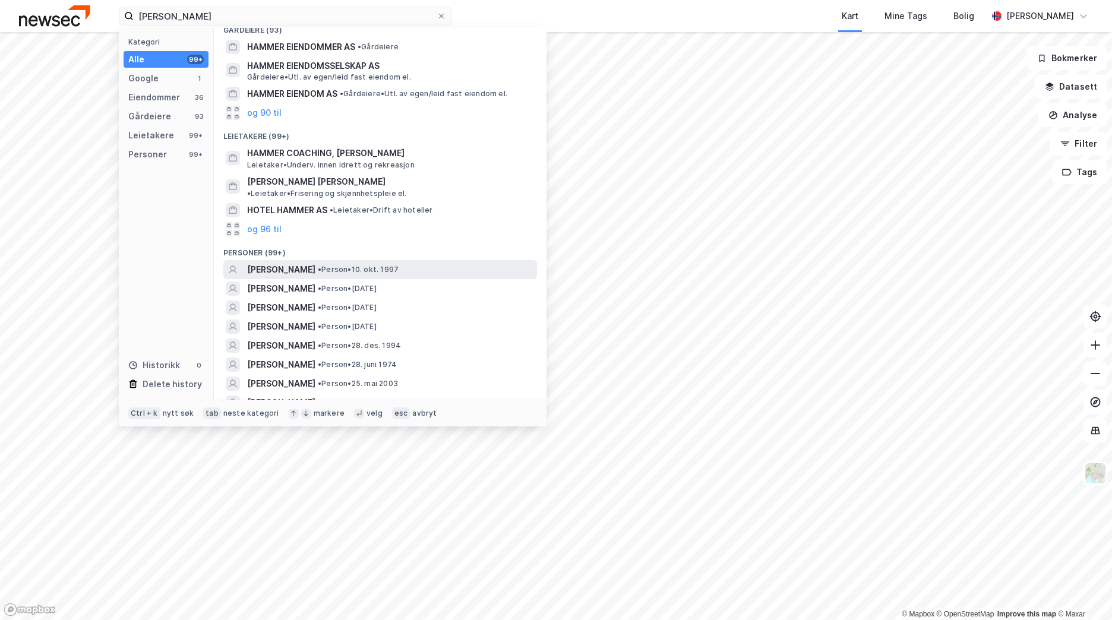
click at [409, 263] on div "[PERSON_NAME] • Person • 10. okt. 1997" at bounding box center [390, 270] width 287 height 14
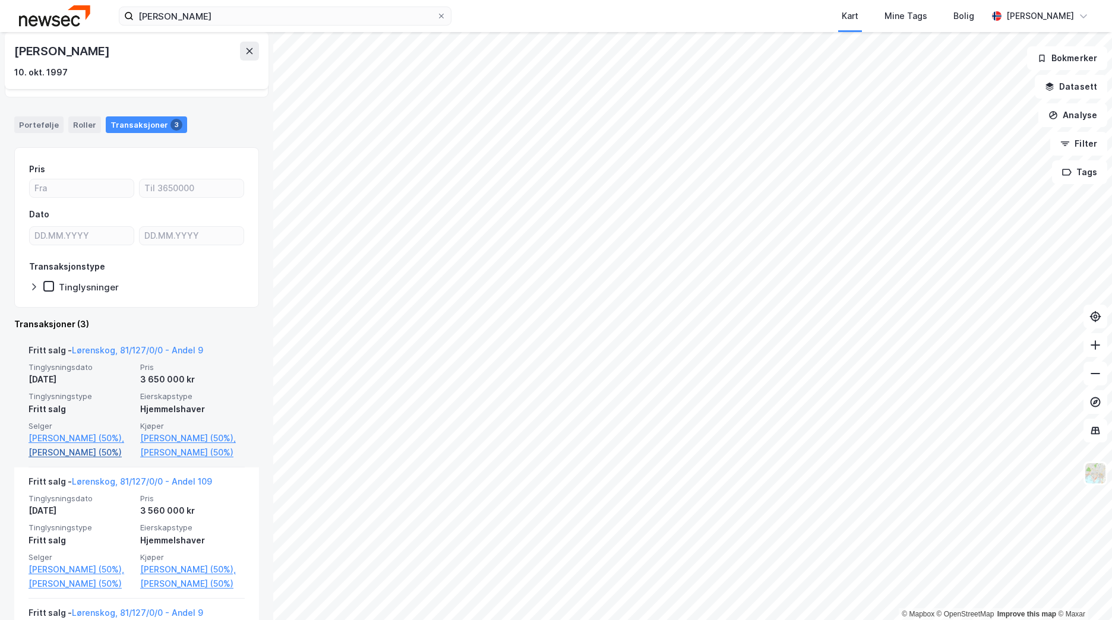
scroll to position [119, 0]
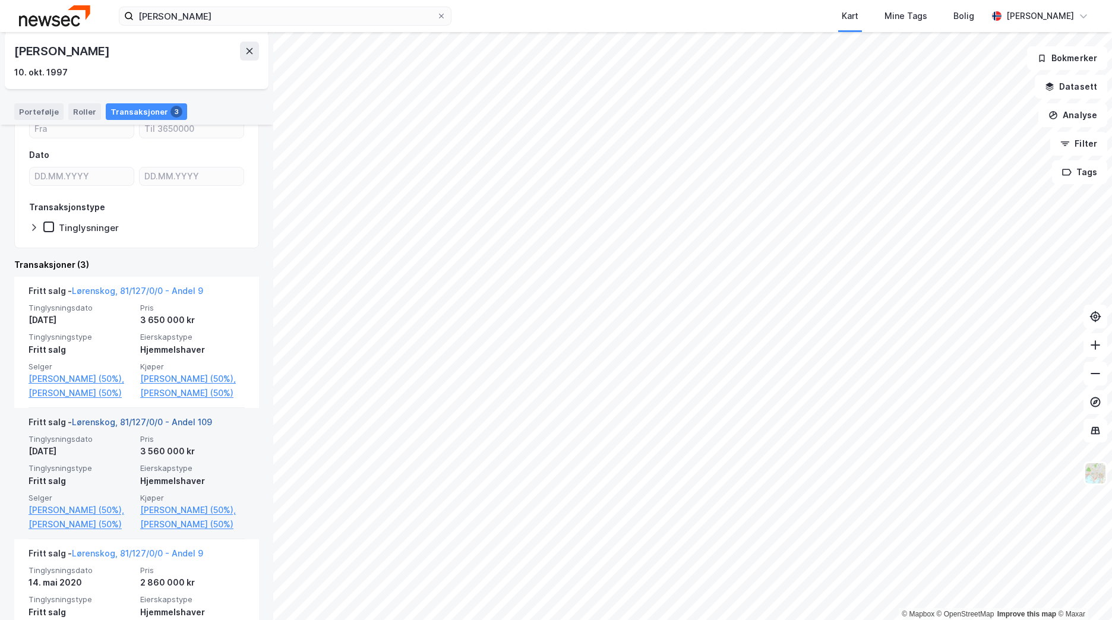
click at [148, 418] on link "Lørenskog, 81/127/0/0 - Andel 109" at bounding box center [142, 422] width 140 height 10
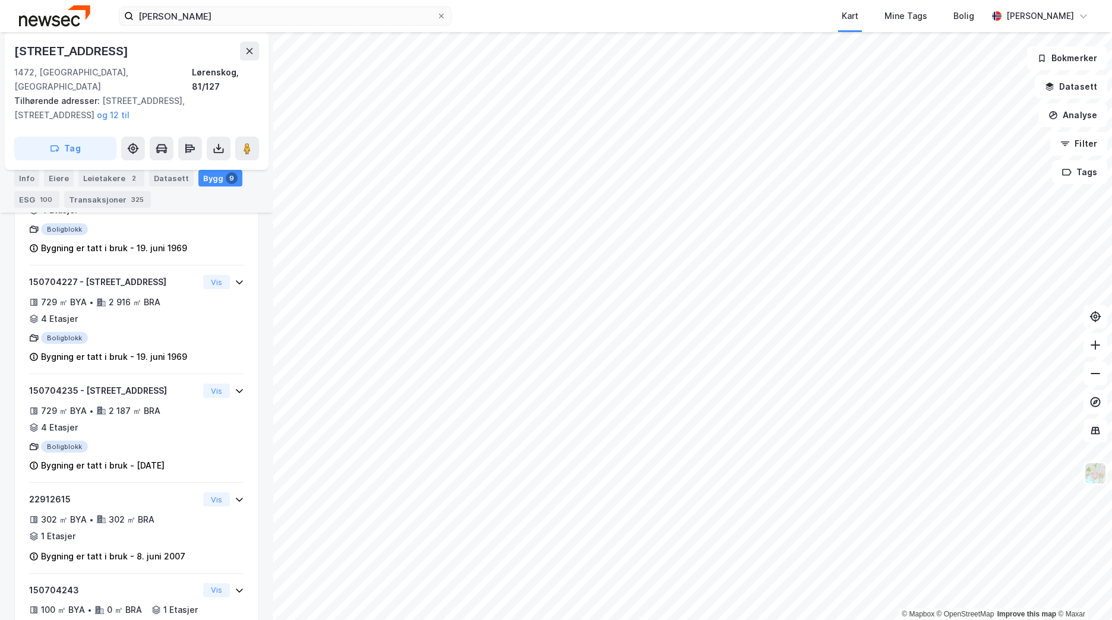
scroll to position [413, 0]
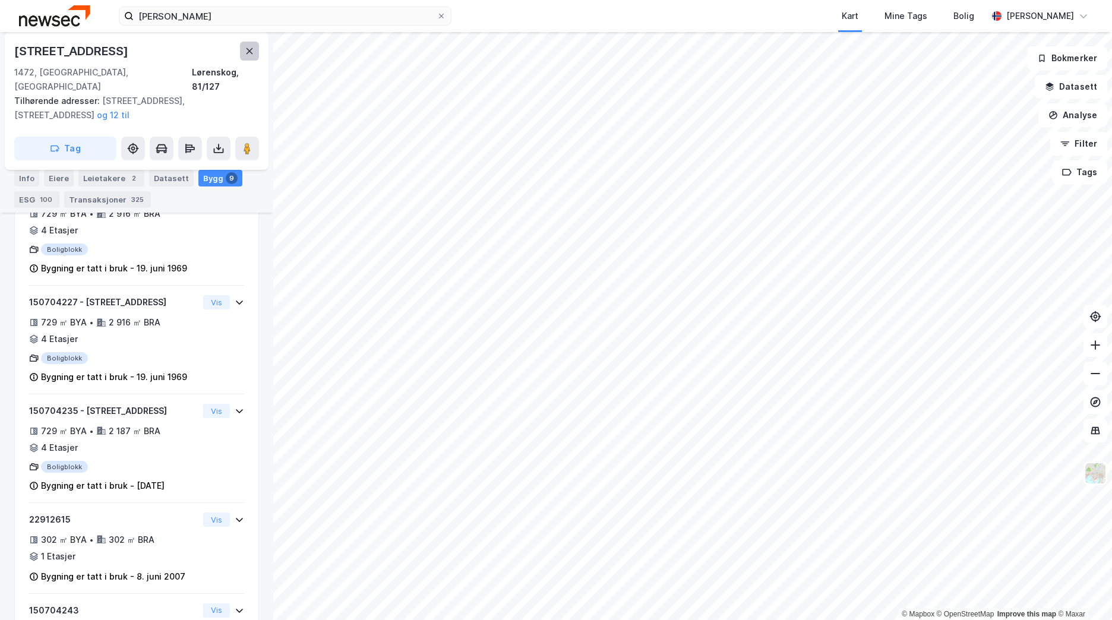
click at [252, 51] on icon at bounding box center [250, 51] width 10 height 10
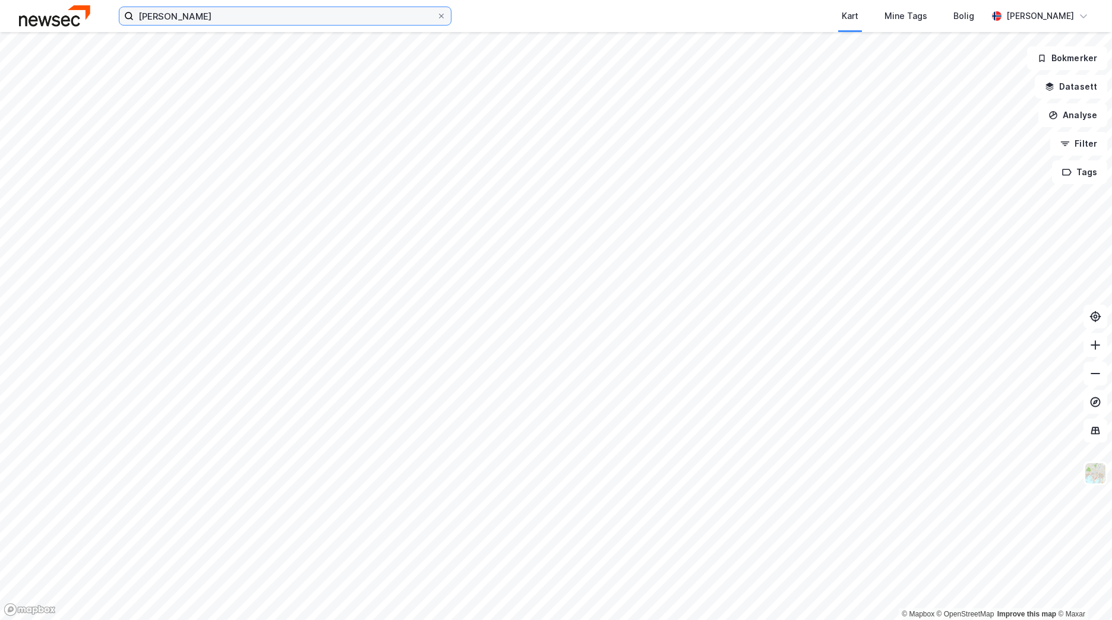
click at [273, 15] on input "[PERSON_NAME]" at bounding box center [285, 16] width 303 height 18
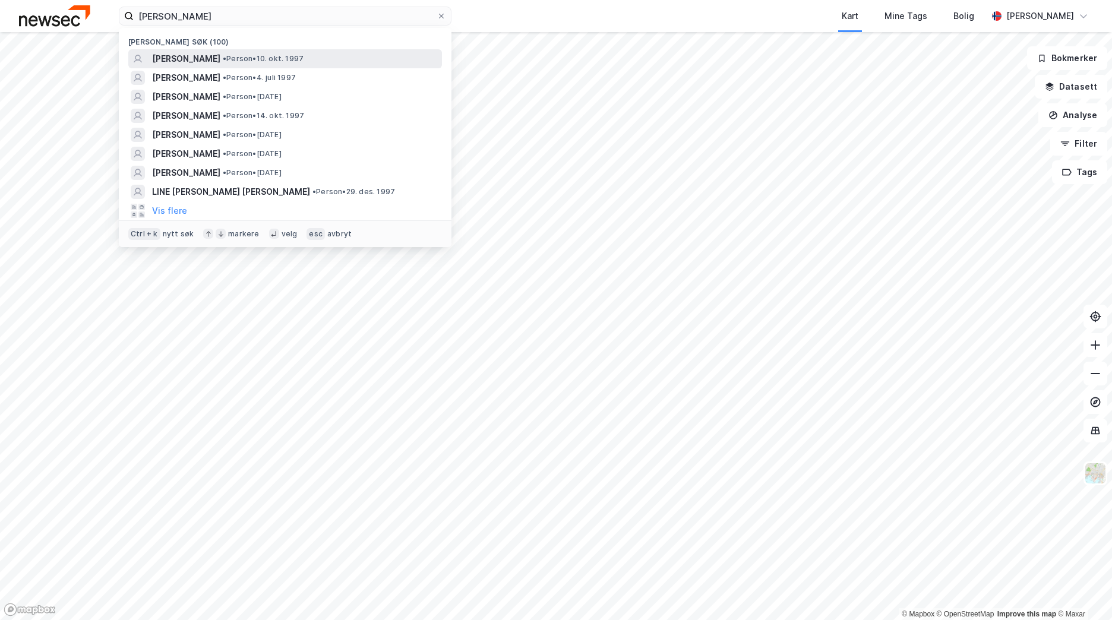
click at [257, 60] on span "• Person • 10. okt. 1997" at bounding box center [263, 59] width 81 height 10
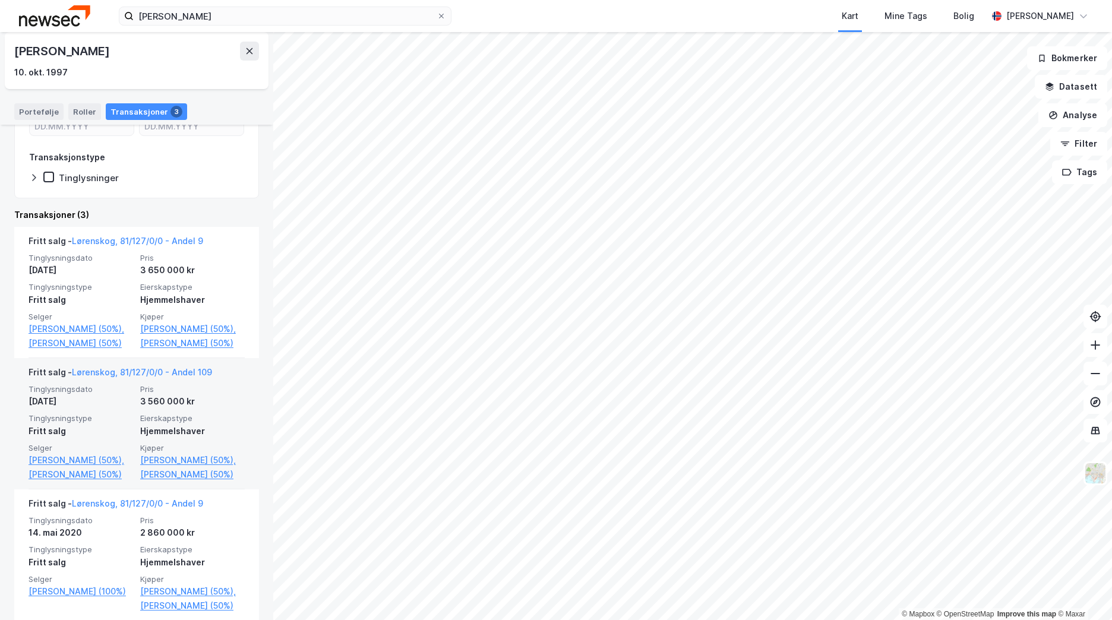
scroll to position [197, 0]
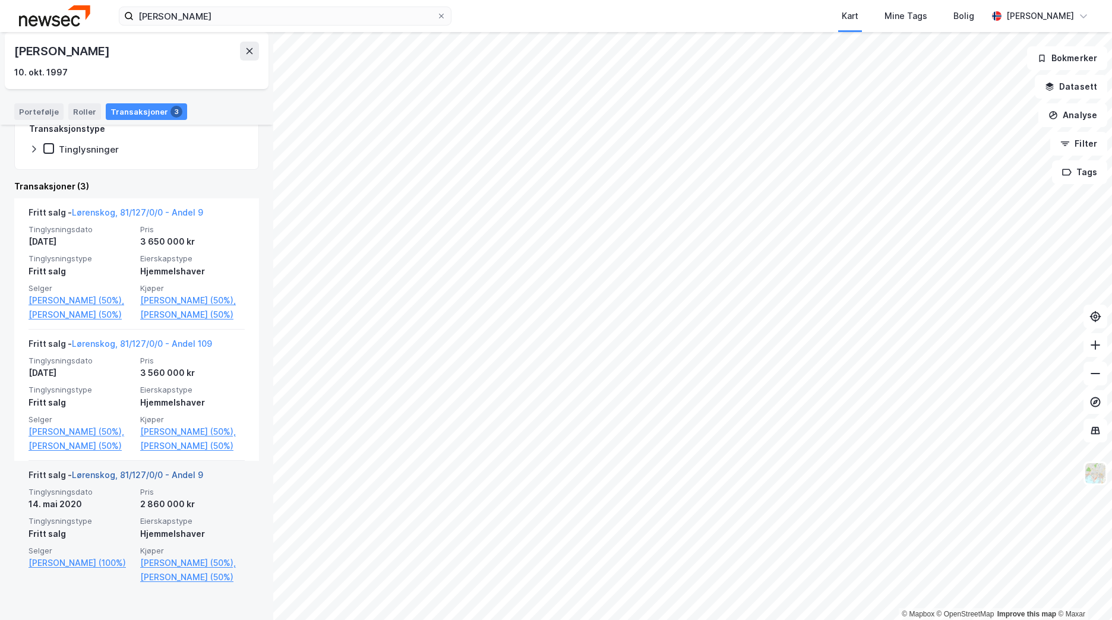
click at [159, 480] on link "Lørenskog, 81/127/0/0 - Andel 9" at bounding box center [137, 475] width 131 height 10
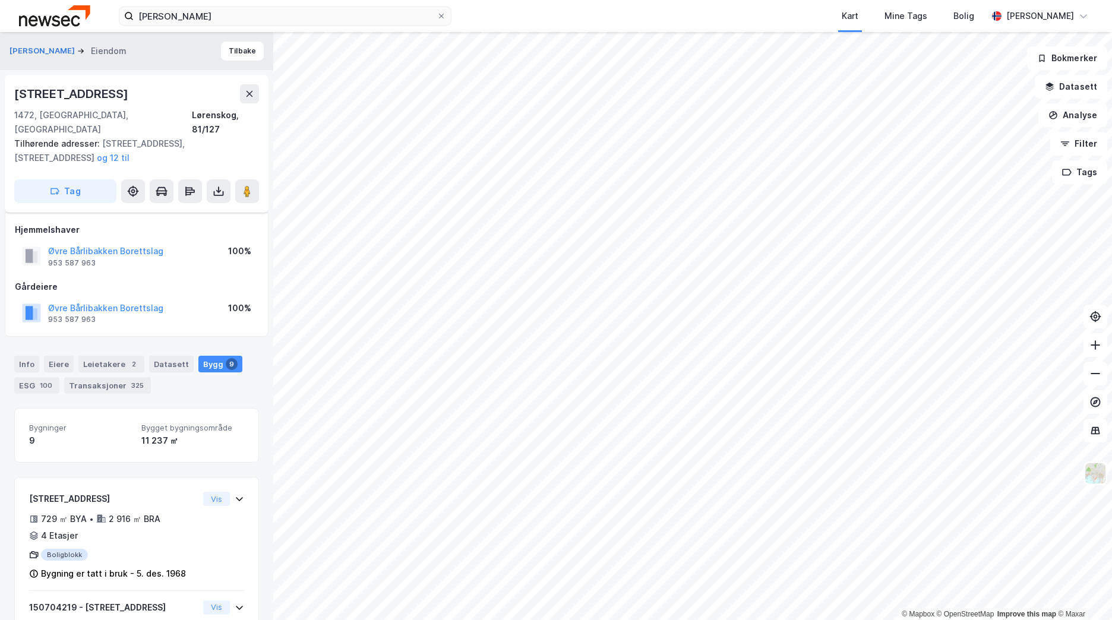
scroll to position [413, 0]
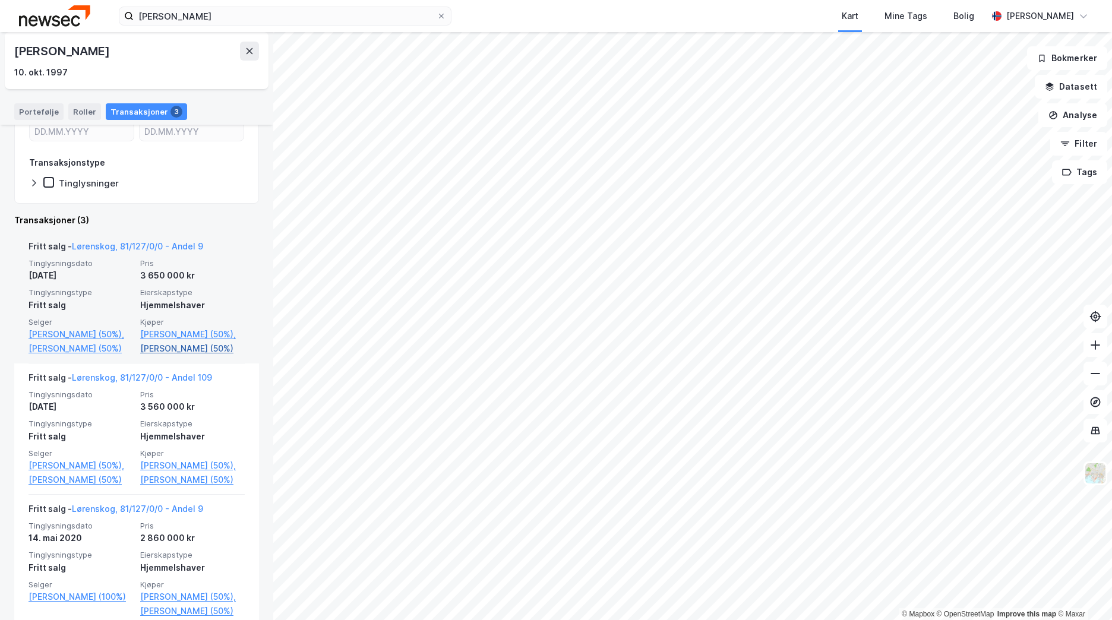
scroll to position [197, 0]
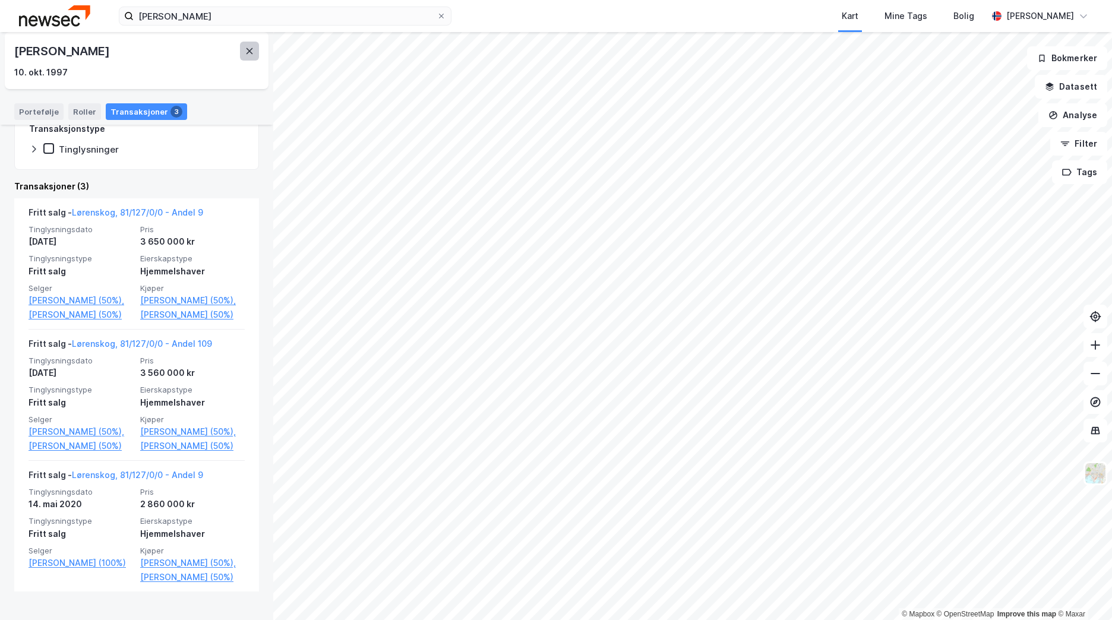
click at [252, 53] on icon at bounding box center [250, 51] width 10 height 10
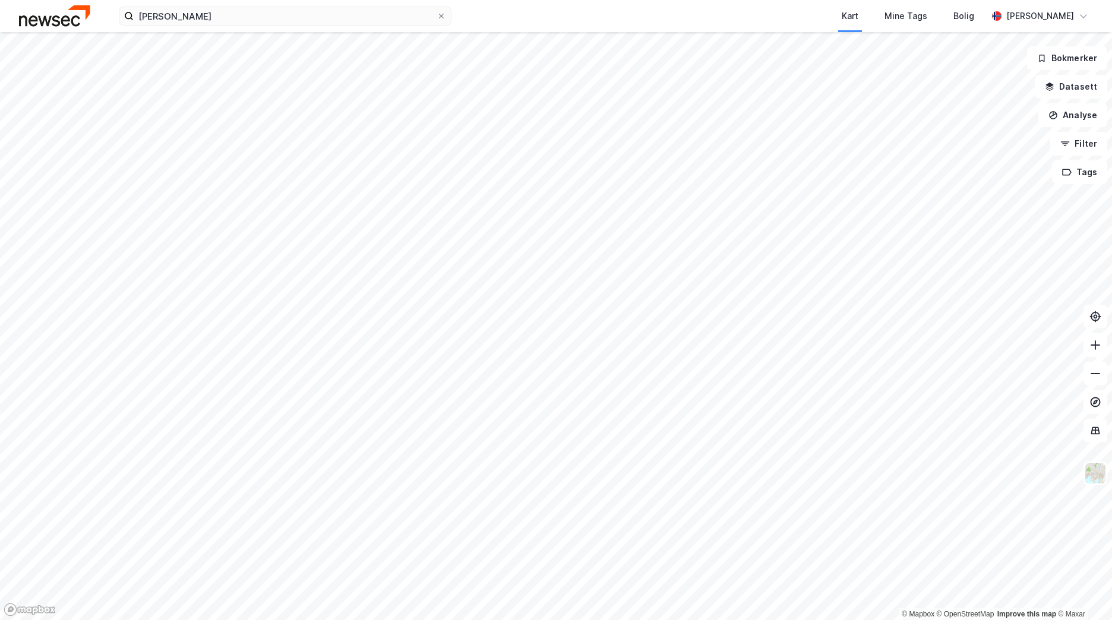
click at [59, 23] on img at bounding box center [54, 15] width 71 height 21
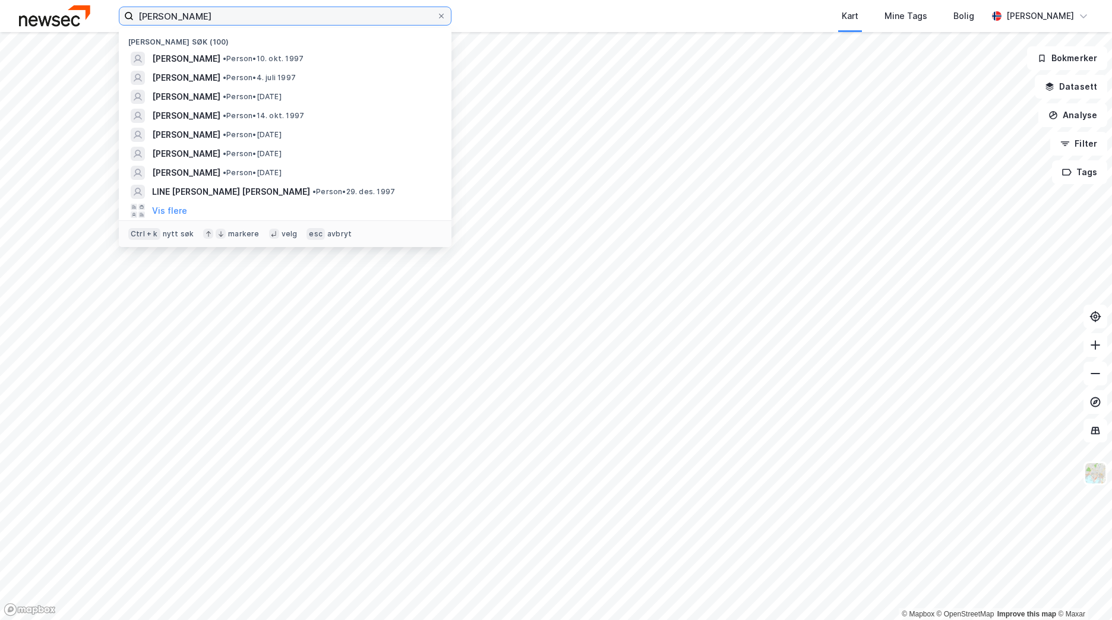
click at [210, 17] on input "[PERSON_NAME]" at bounding box center [285, 16] width 303 height 18
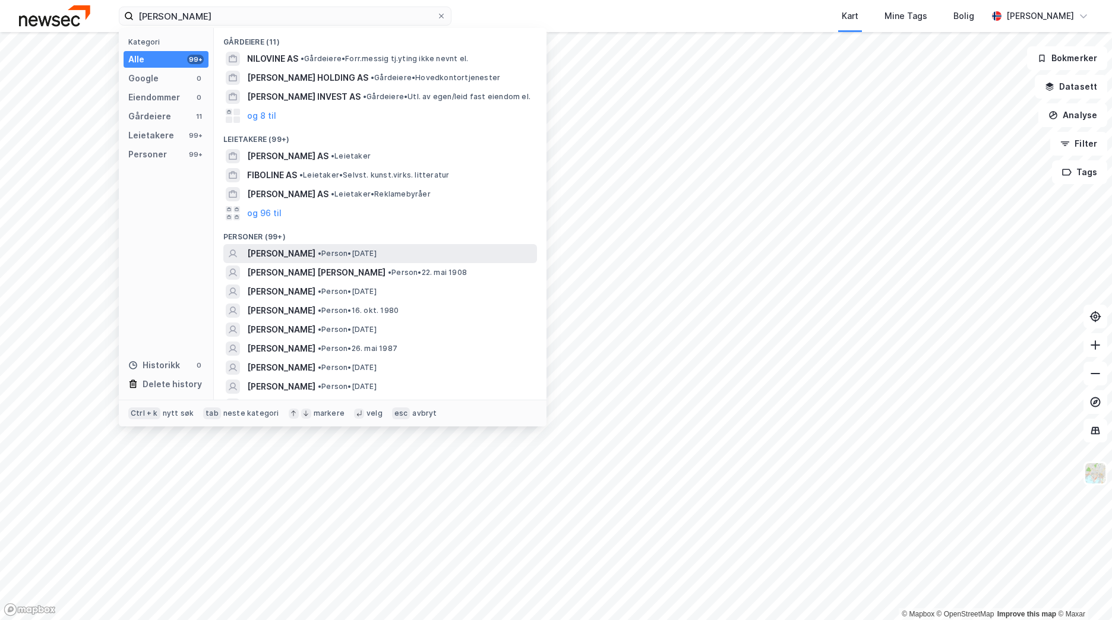
click at [315, 253] on span "[PERSON_NAME]" at bounding box center [281, 253] width 68 height 14
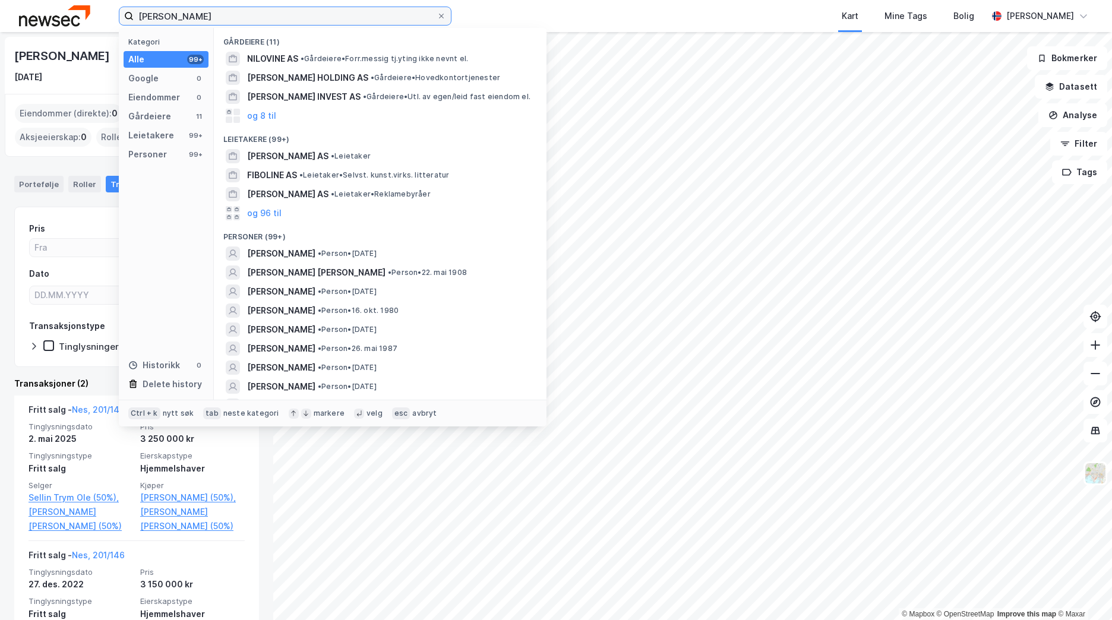
drag, startPoint x: 236, startPoint y: 18, endPoint x: 128, endPoint y: 17, distance: 107.5
click at [128, 17] on label "[PERSON_NAME]" at bounding box center [285, 16] width 333 height 19
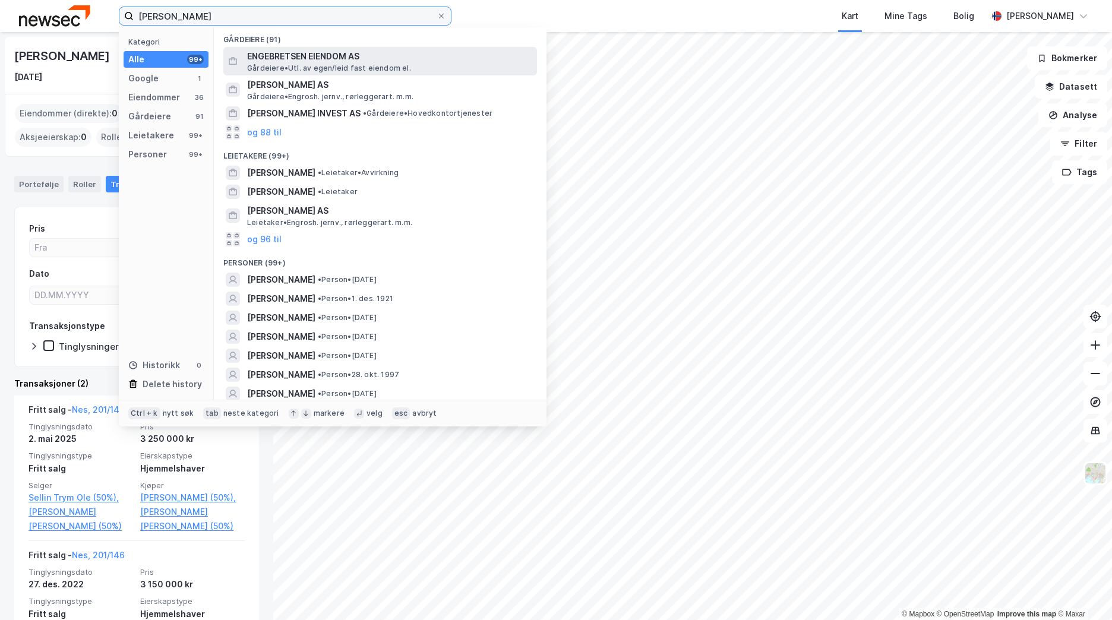
scroll to position [178, 0]
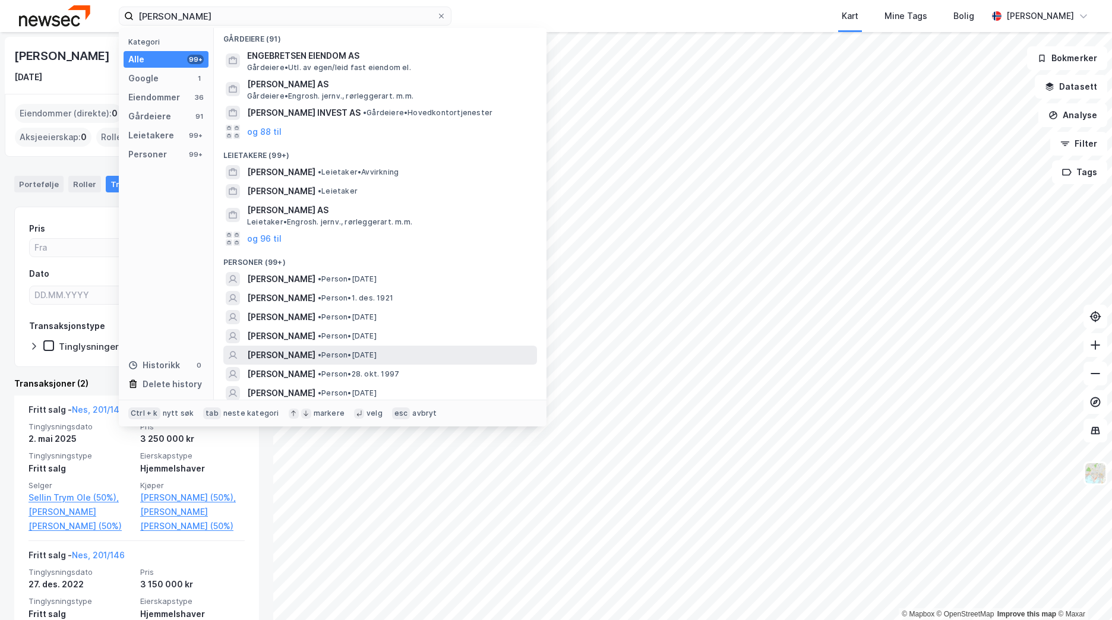
click at [435, 357] on div "[PERSON_NAME] • Person • [DATE]" at bounding box center [390, 355] width 287 height 14
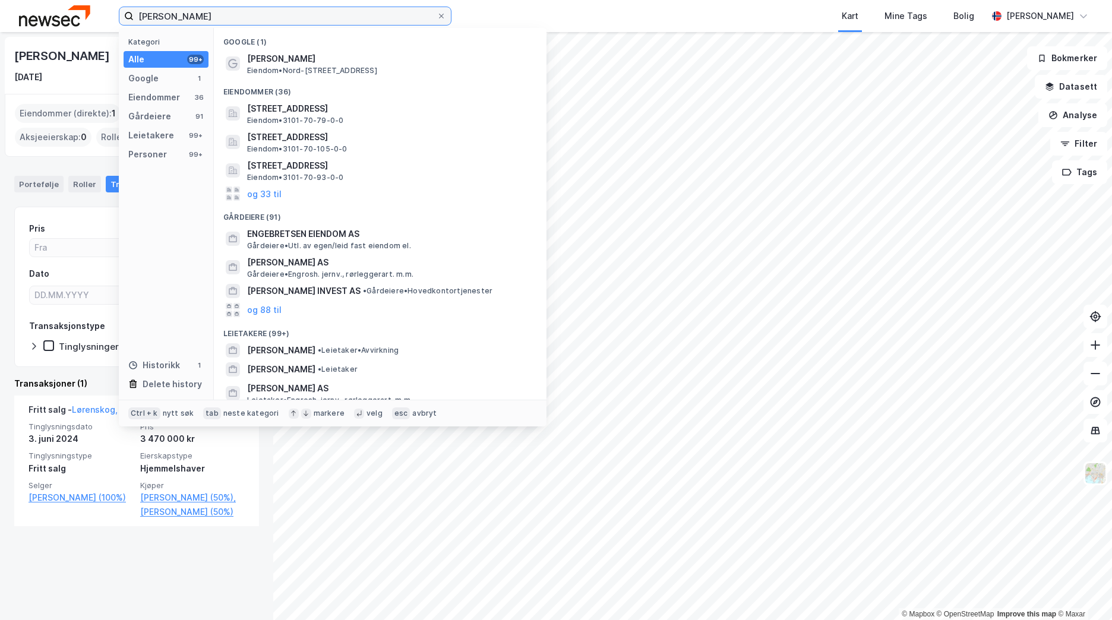
drag, startPoint x: 203, startPoint y: 21, endPoint x: 87, endPoint y: 20, distance: 115.8
click at [87, 20] on div "[PERSON_NAME] Kategori Alle 99+ Google 1 Eiendommer 36 Gårdeiere 91 Leietakere …" at bounding box center [556, 16] width 1112 height 32
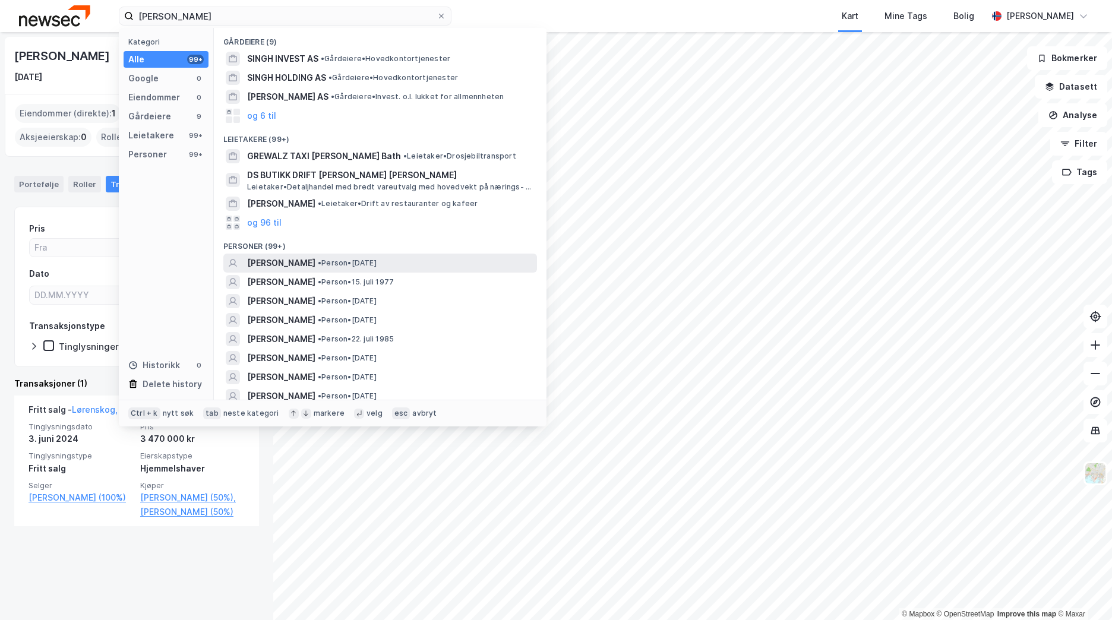
click at [411, 271] on div "[PERSON_NAME] • Person • [DATE]" at bounding box center [380, 263] width 314 height 19
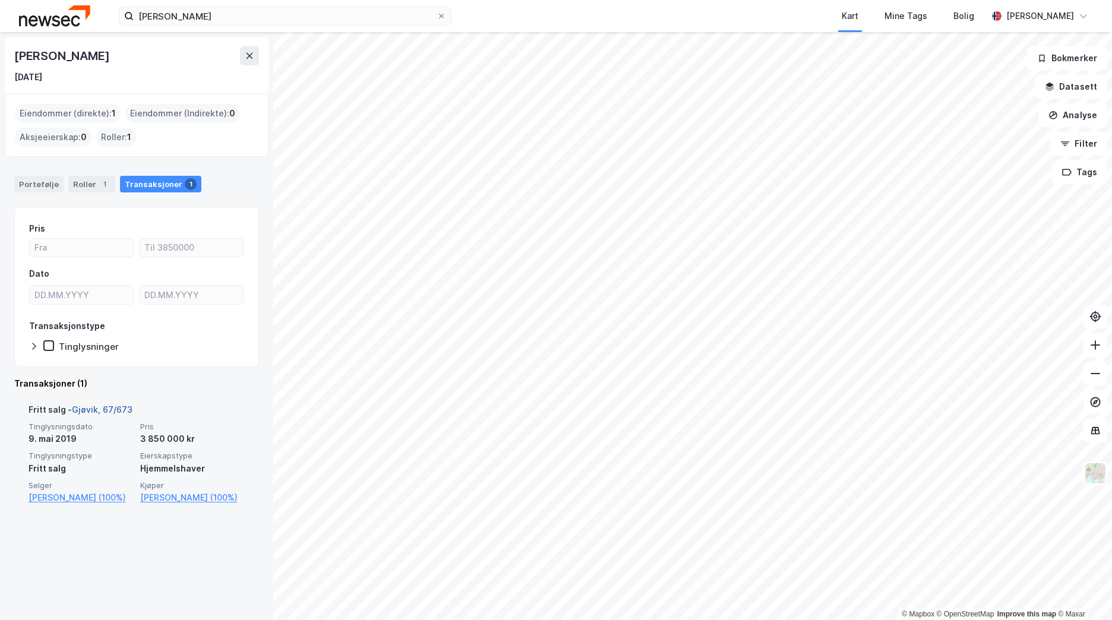
click at [112, 413] on link "Gjøvik, 67/673" at bounding box center [102, 409] width 61 height 10
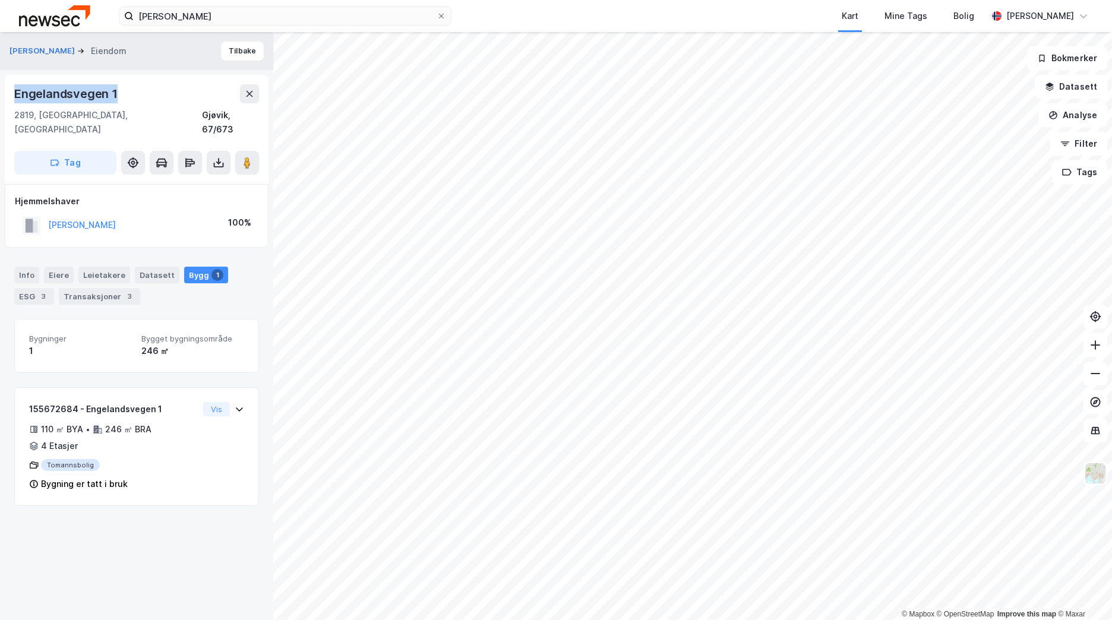
drag, startPoint x: 128, startPoint y: 96, endPoint x: 14, endPoint y: 93, distance: 114.1
click at [14, 93] on div "Engelandsvegen 1" at bounding box center [136, 93] width 245 height 19
copy div "Engelandsvegen 1"
click at [241, 52] on button "Tilbake" at bounding box center [242, 51] width 43 height 19
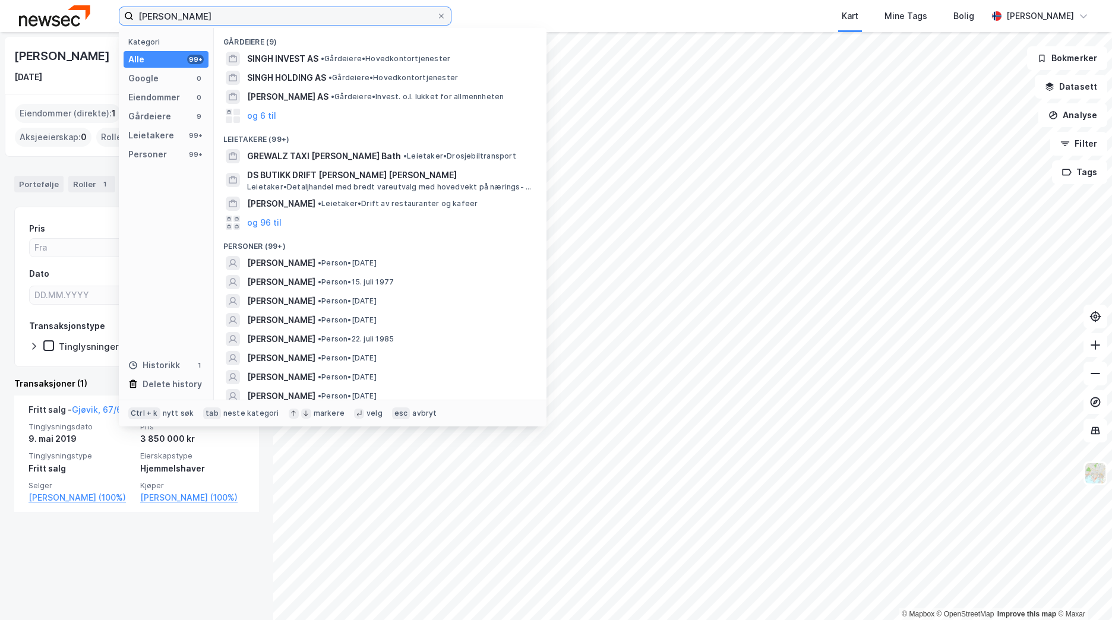
drag, startPoint x: 201, startPoint y: 15, endPoint x: 103, endPoint y: 19, distance: 98.1
click at [103, 19] on div "[PERSON_NAME] Kategori Alle 99+ Google 0 Eiendommer 0 Gårdeiere 9 Leietakere 99…" at bounding box center [556, 16] width 1112 height 32
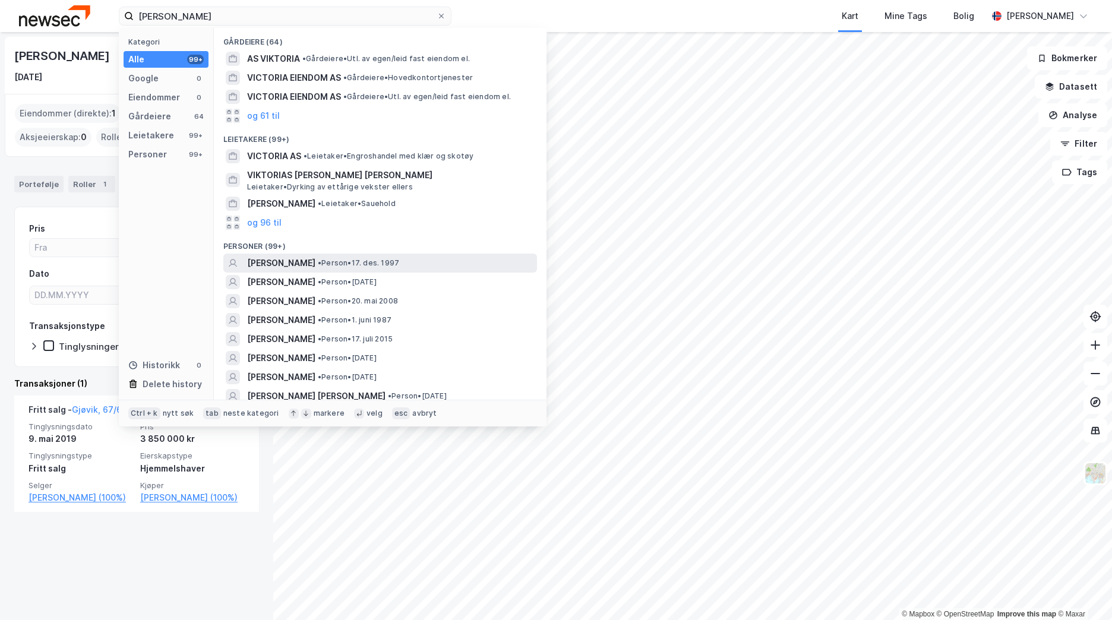
click at [396, 263] on span "• Person • [DATE]" at bounding box center [358, 263] width 81 height 10
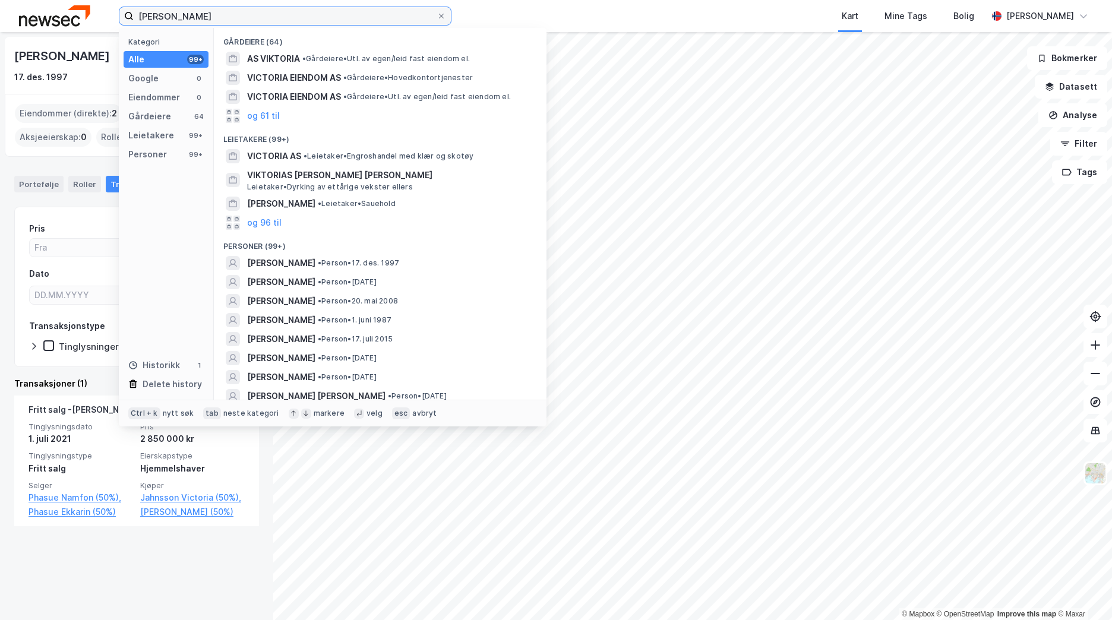
click at [220, 23] on input "[PERSON_NAME]" at bounding box center [285, 16] width 303 height 18
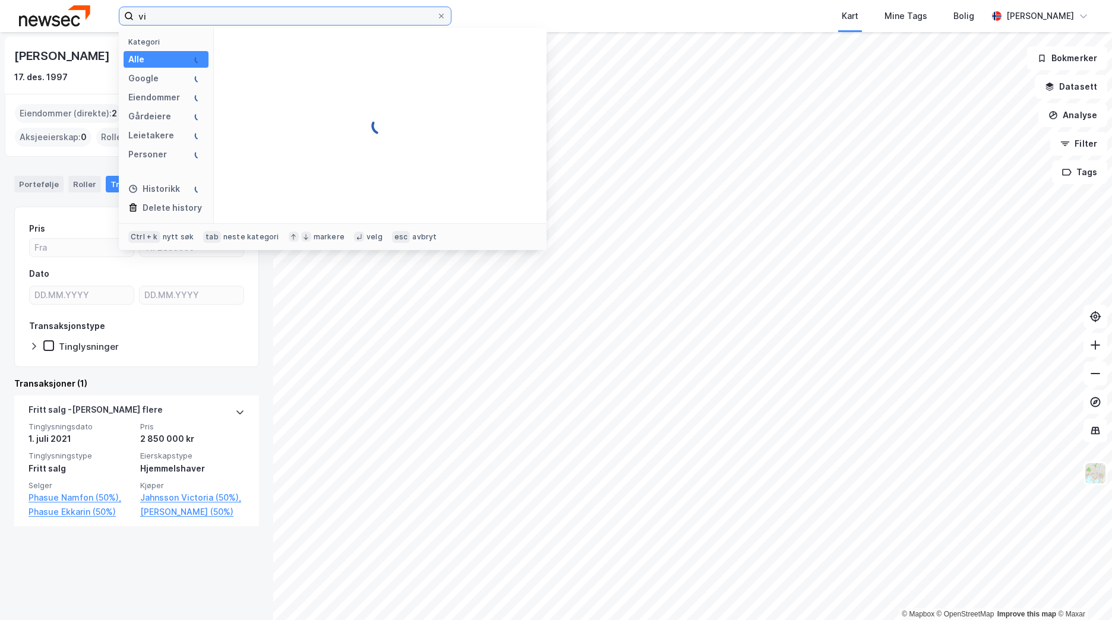
type input "v"
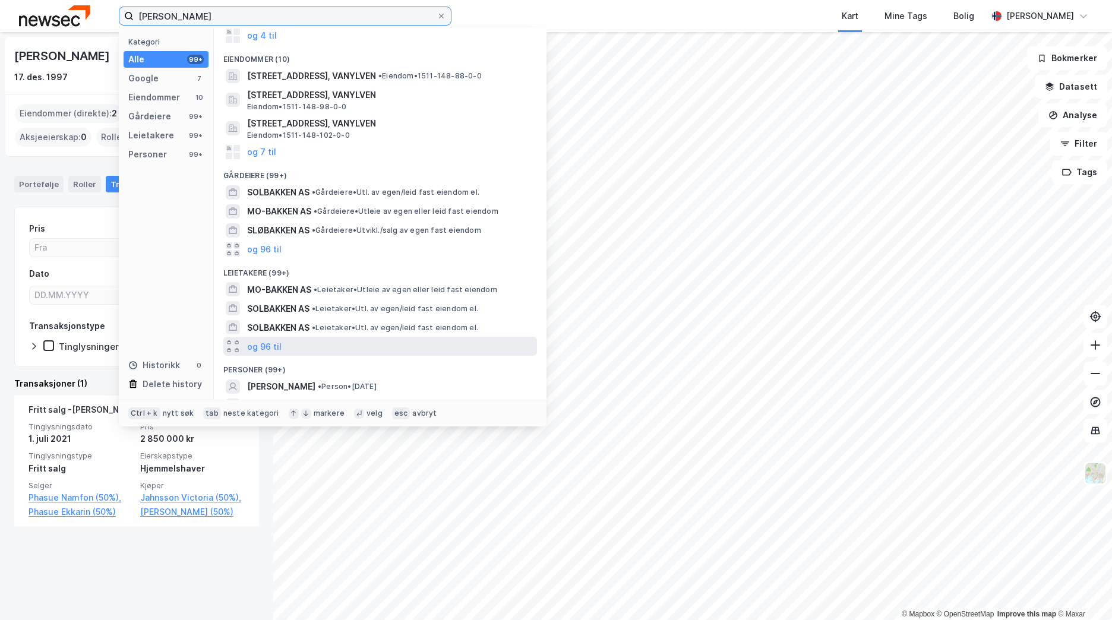
scroll to position [297, 0]
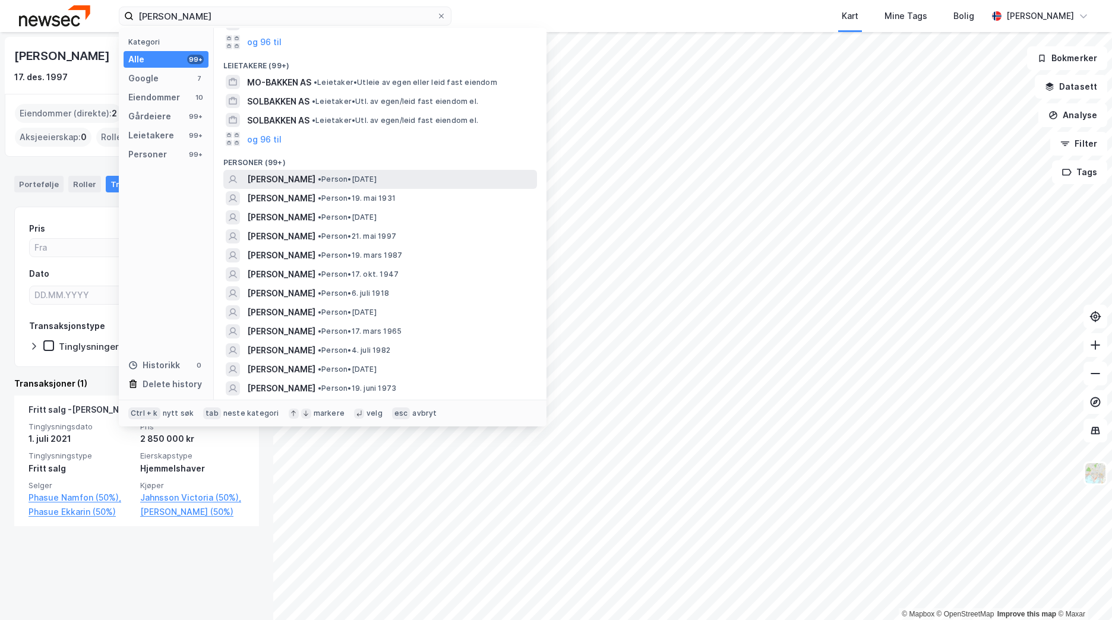
click at [377, 178] on span "• Person • [DATE]" at bounding box center [347, 180] width 59 height 10
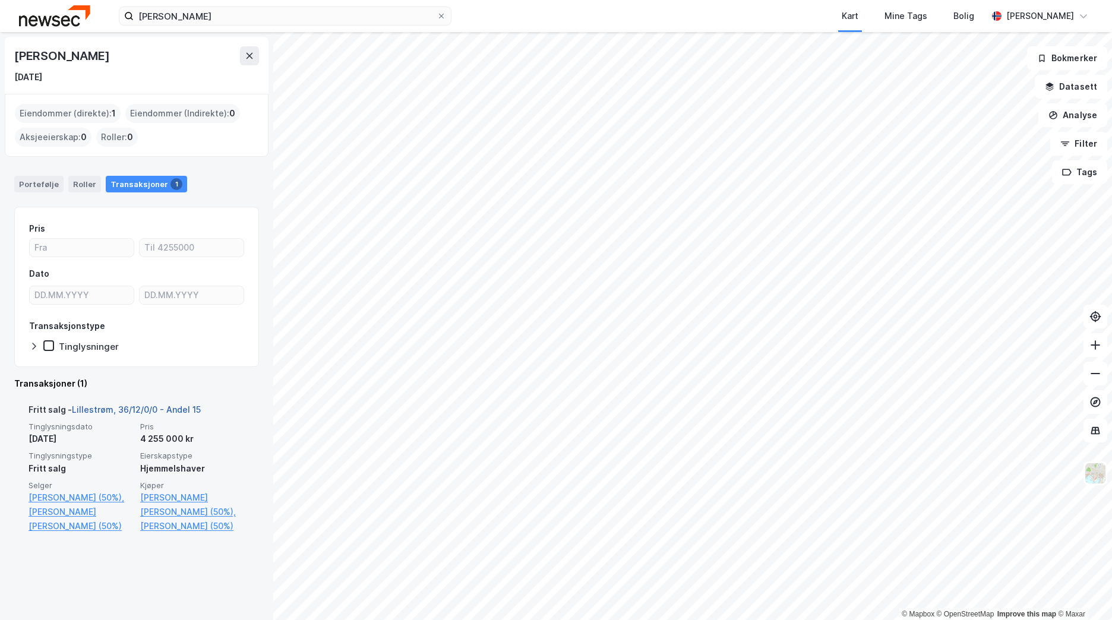
click at [152, 409] on link "Lillestrøm, 36/12/0/0 - Andel 15" at bounding box center [136, 409] width 129 height 10
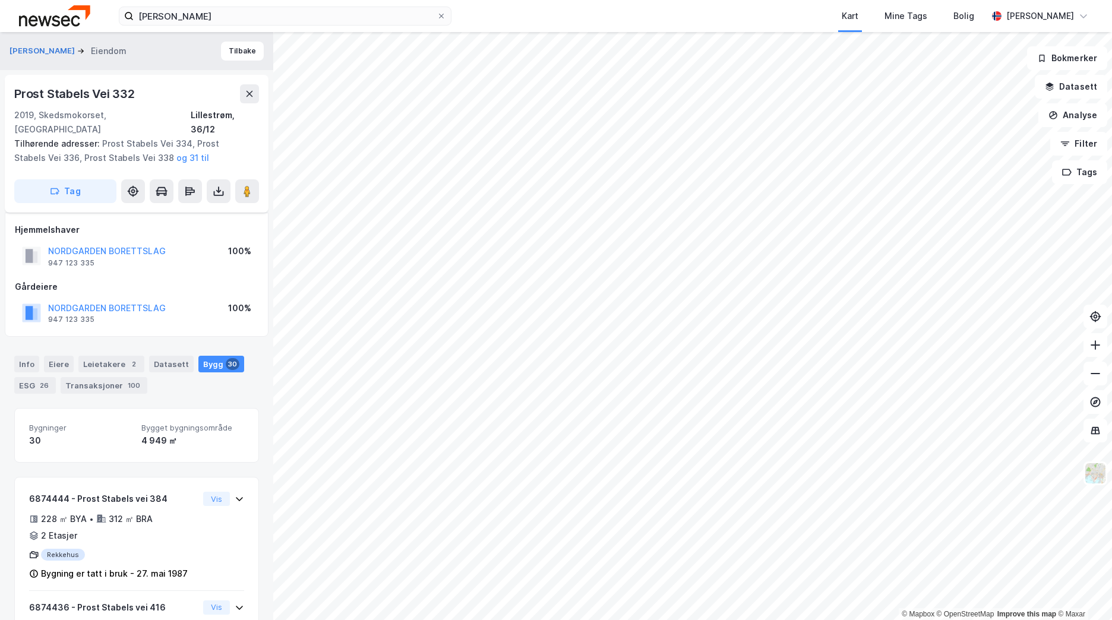
scroll to position [413, 0]
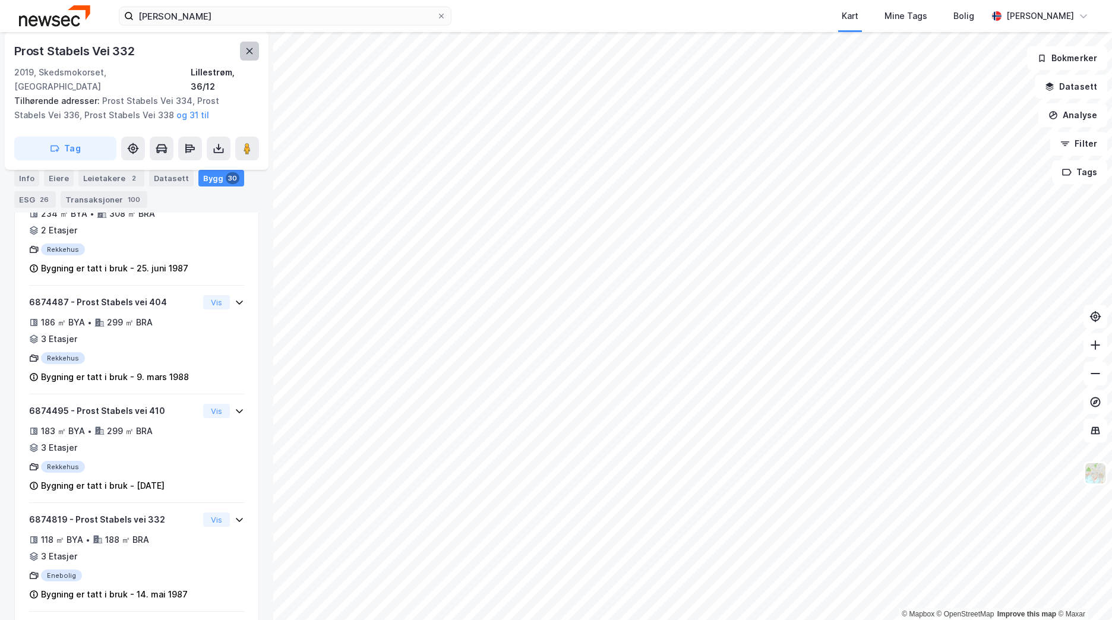
click at [242, 48] on button at bounding box center [249, 51] width 19 height 19
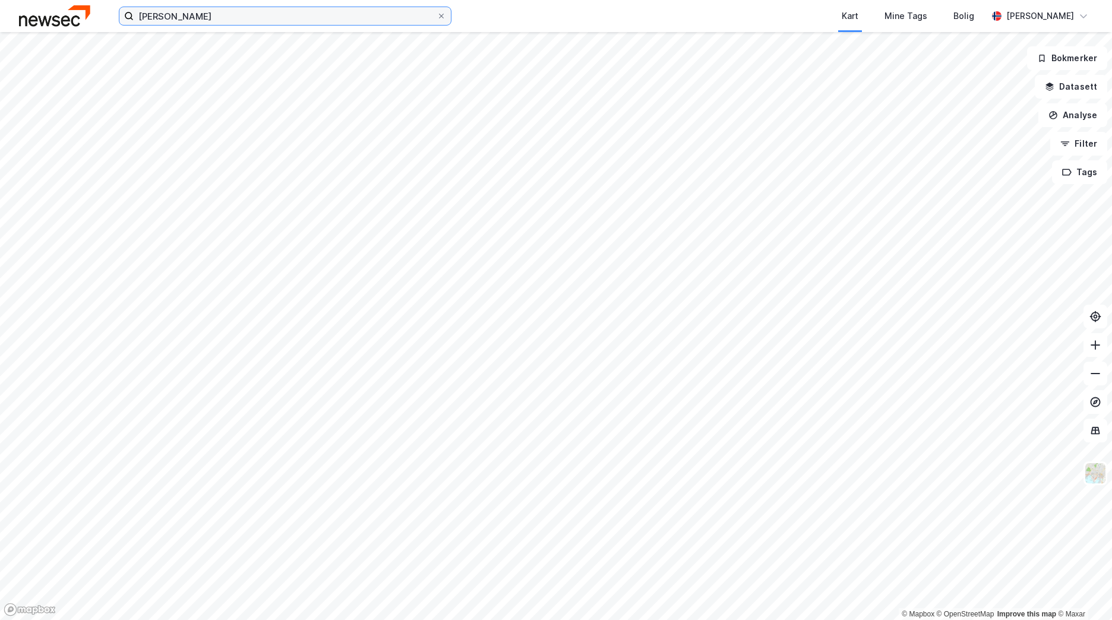
click at [231, 20] on input "[PERSON_NAME]" at bounding box center [285, 16] width 303 height 18
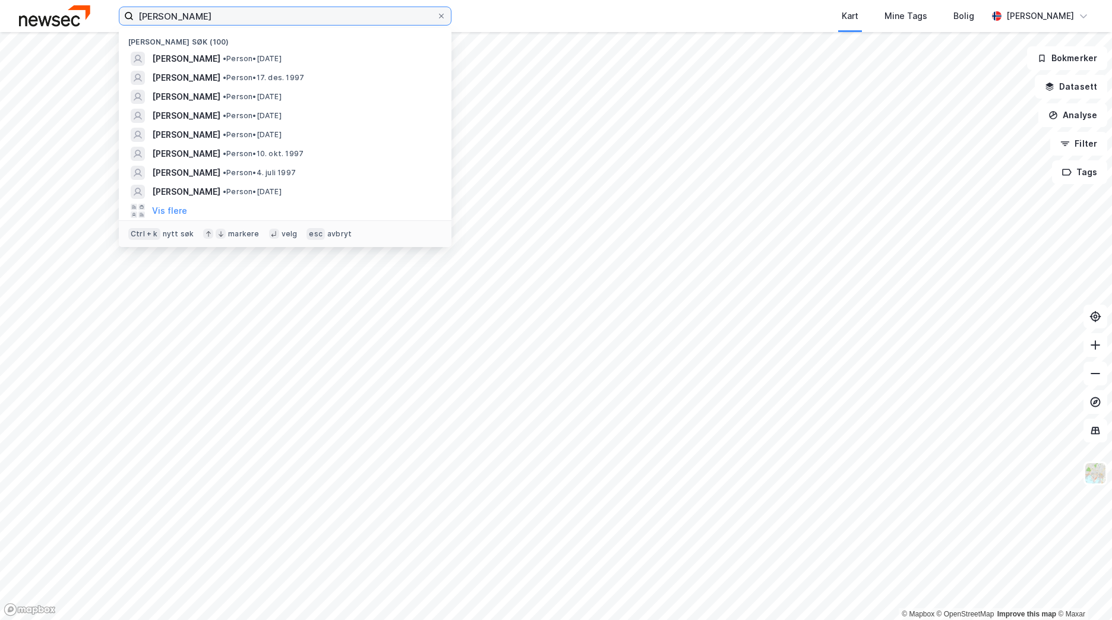
click at [231, 20] on input "[PERSON_NAME]" at bounding box center [285, 16] width 303 height 18
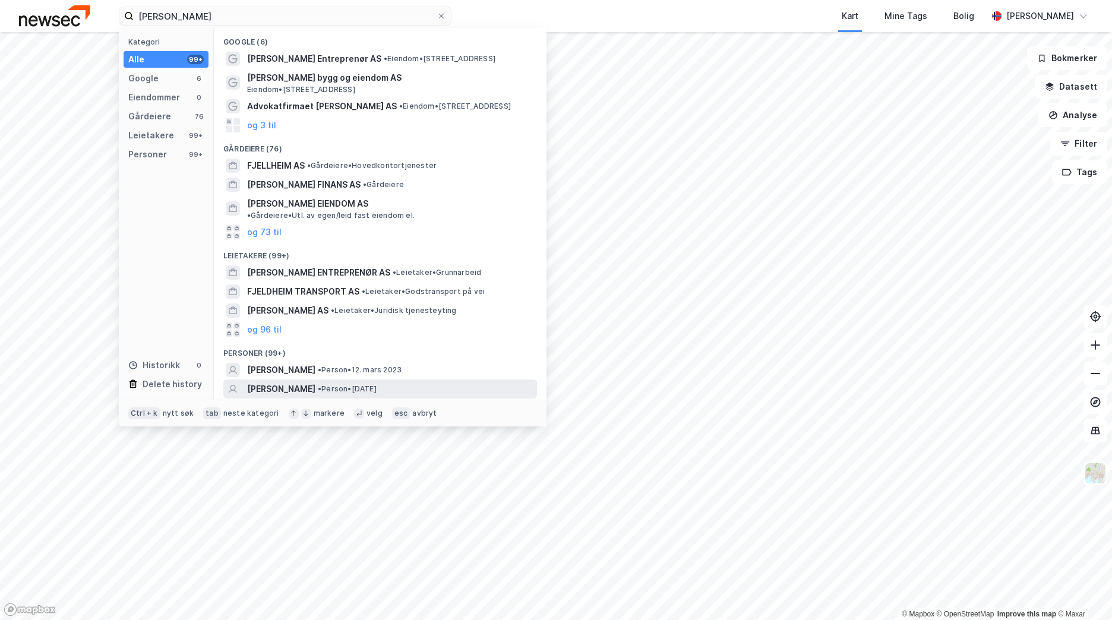
click at [377, 384] on span "• Person • [DATE]" at bounding box center [347, 389] width 59 height 10
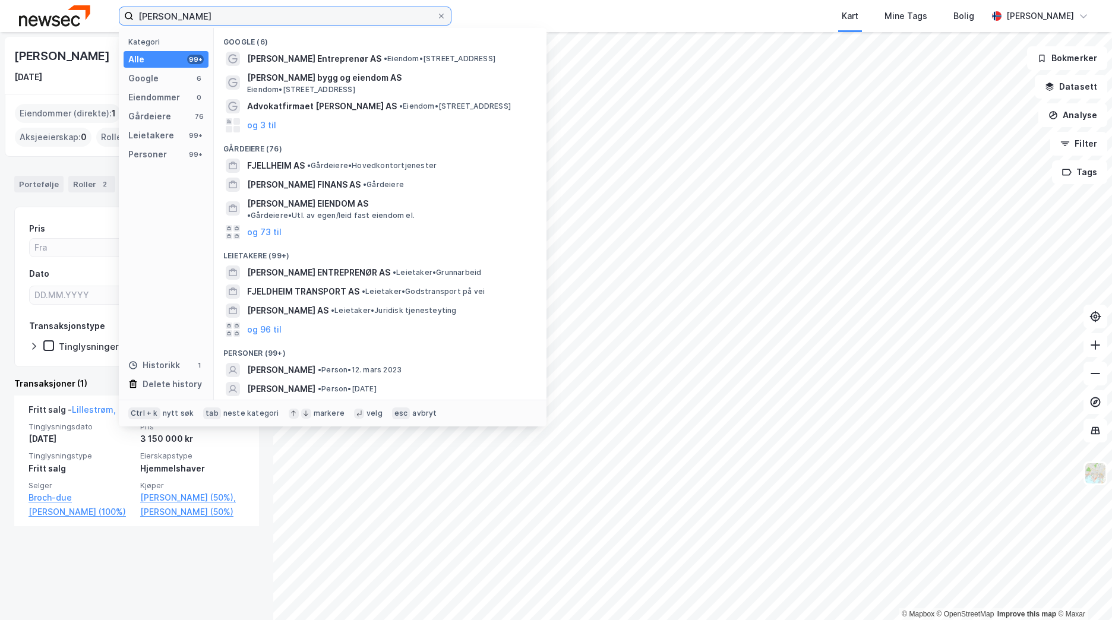
drag, startPoint x: 238, startPoint y: 14, endPoint x: 114, endPoint y: 13, distance: 123.5
click at [114, 13] on div "[PERSON_NAME] Kategori Alle 99+ Google 6 Eiendommer 0 Gårdeiere 76 Leietakere 9…" at bounding box center [556, 16] width 1112 height 32
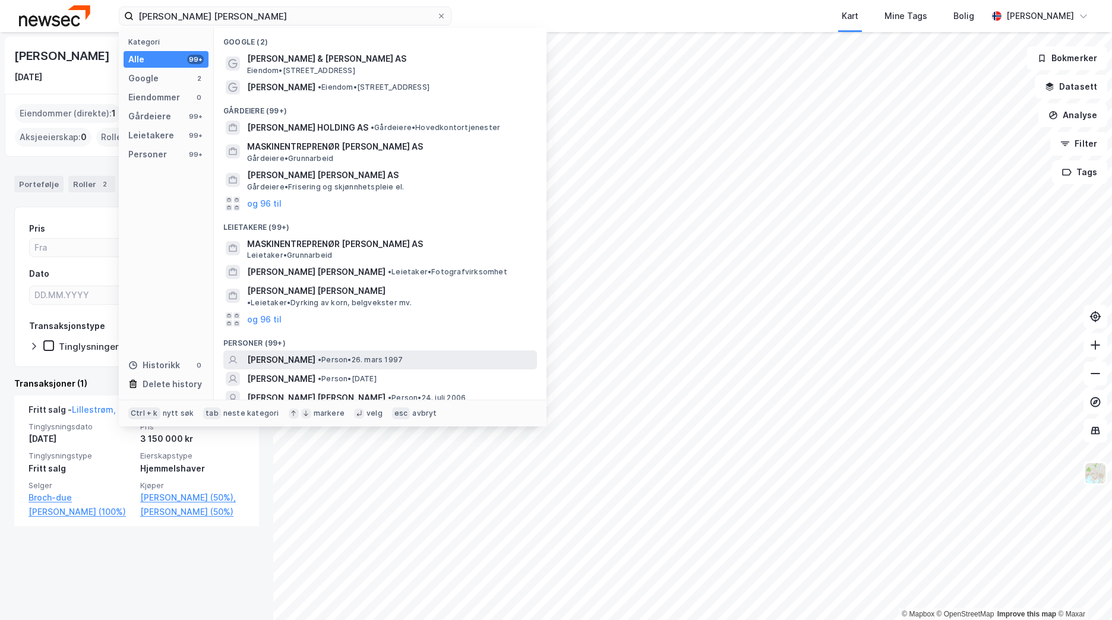
click at [403, 355] on span "• Person • 26. mars 1997" at bounding box center [360, 360] width 85 height 10
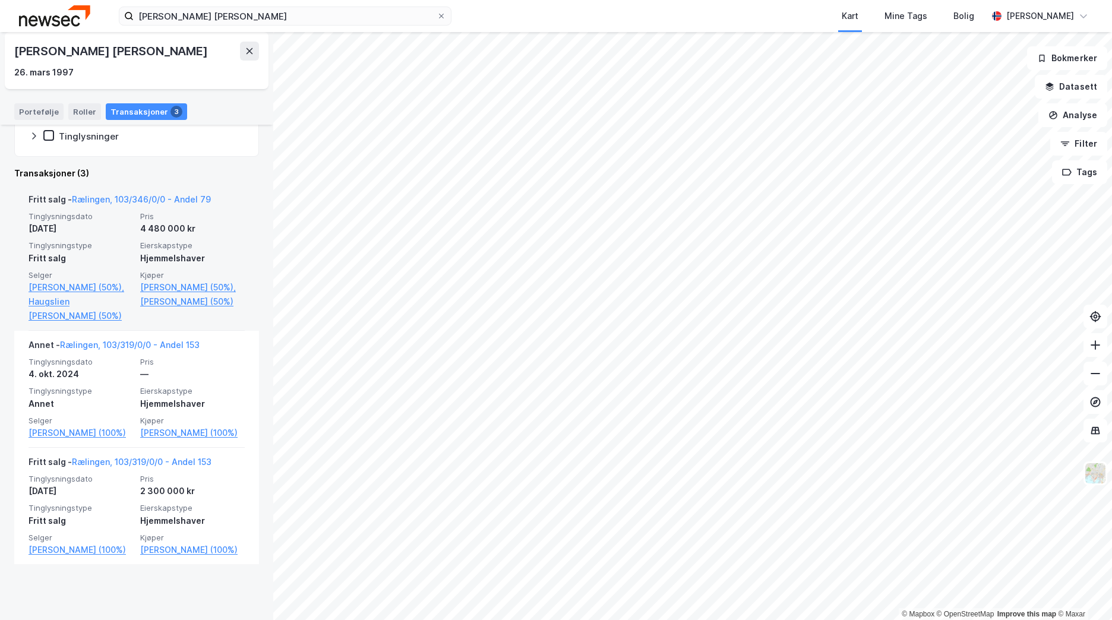
scroll to position [211, 0]
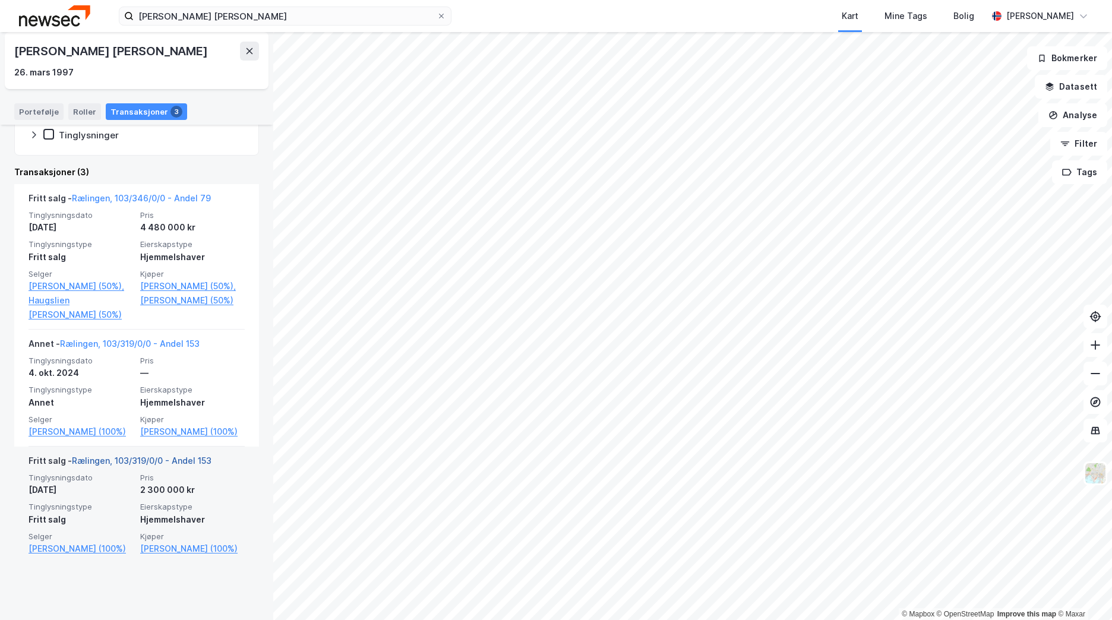
click at [156, 466] on link "Rælingen, 103/319/0/0 - Andel 153" at bounding box center [142, 461] width 140 height 10
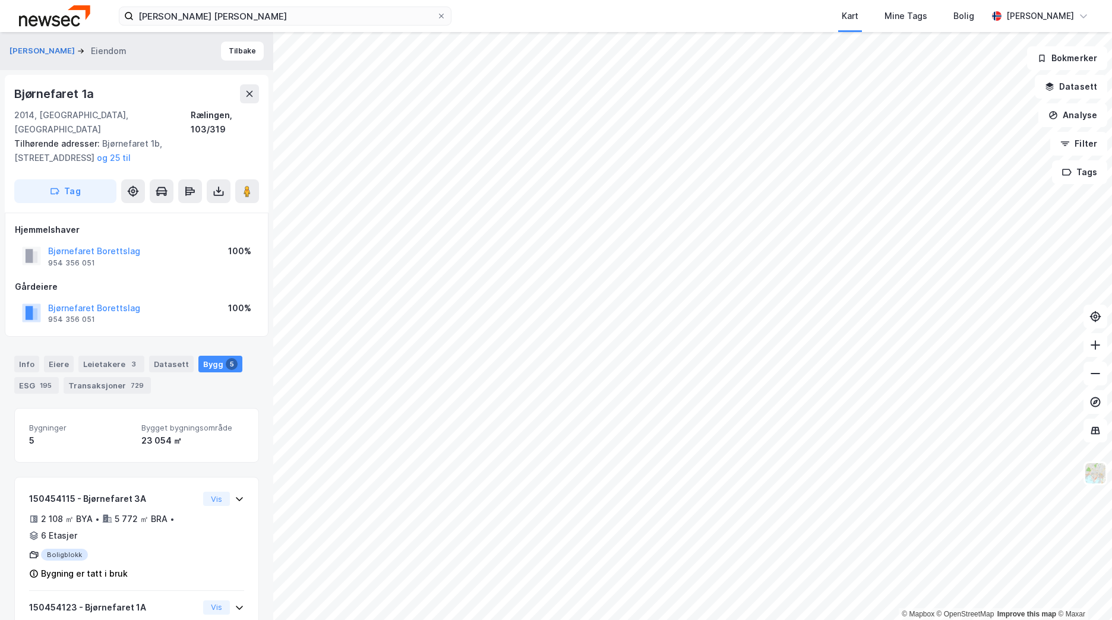
scroll to position [410, 0]
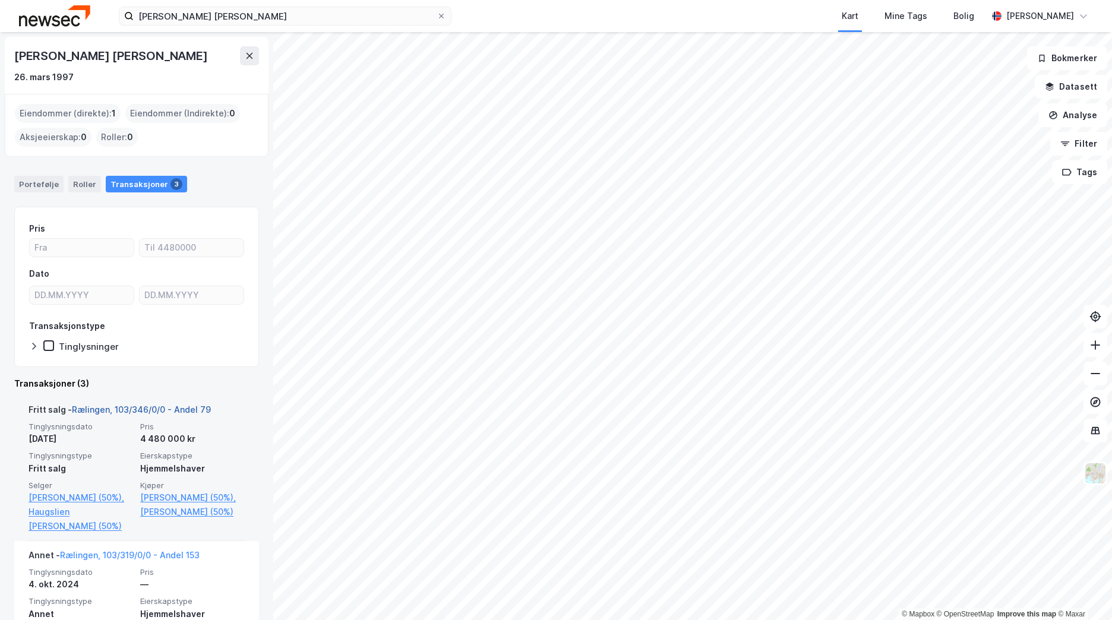
click at [148, 406] on link "Rælingen, 103/346/0/0 - Andel 79" at bounding box center [141, 409] width 139 height 10
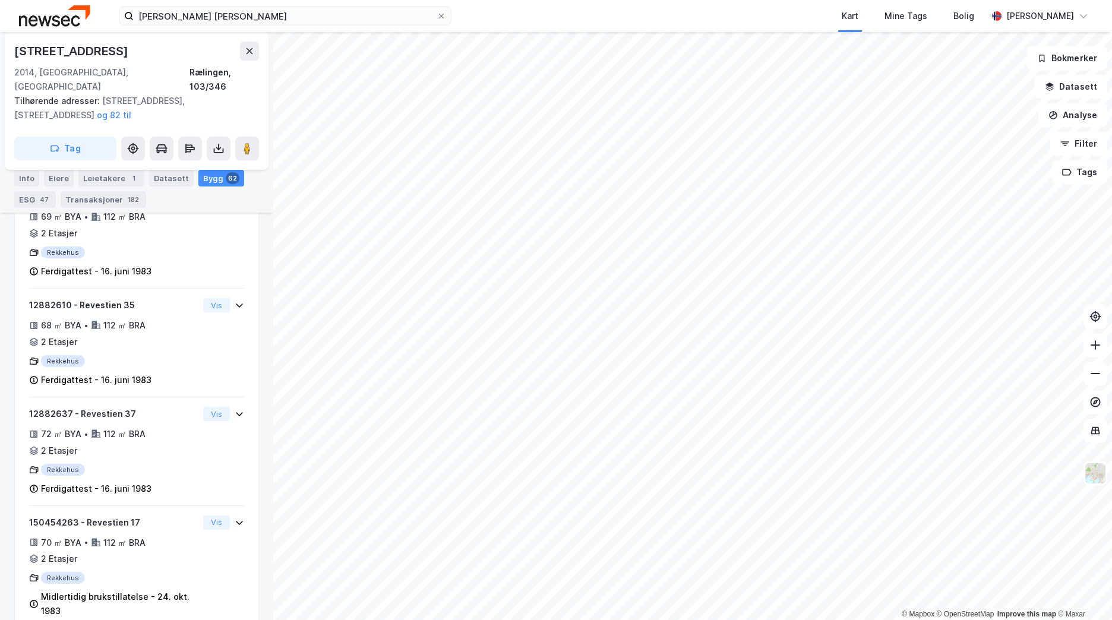
scroll to position [3793, 0]
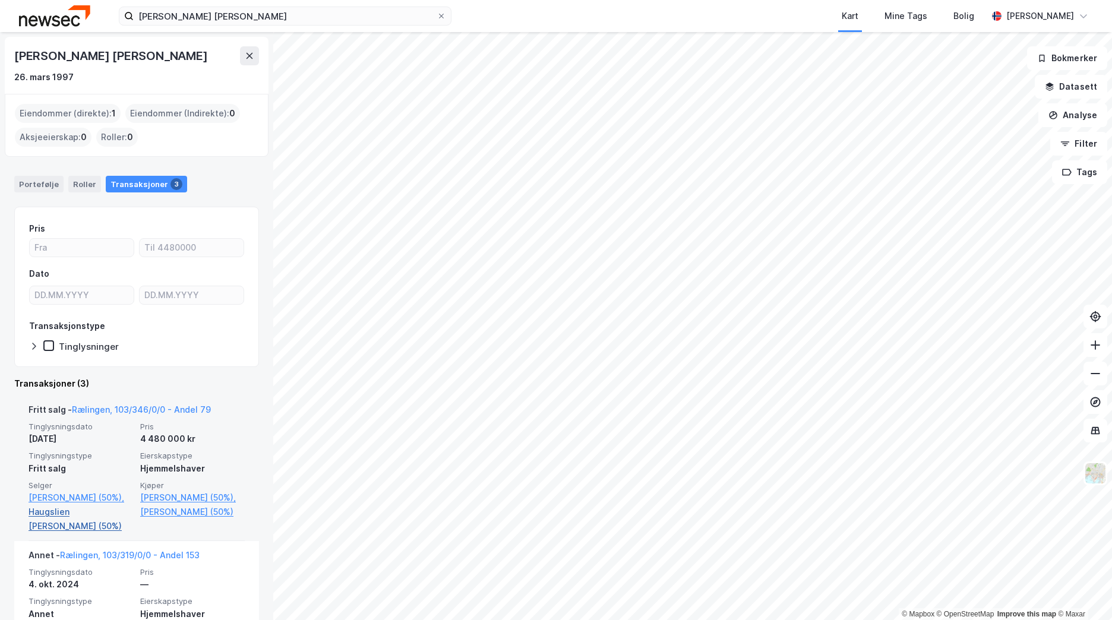
click at [101, 527] on link "Haugslien [PERSON_NAME] (50%)" at bounding box center [81, 519] width 105 height 29
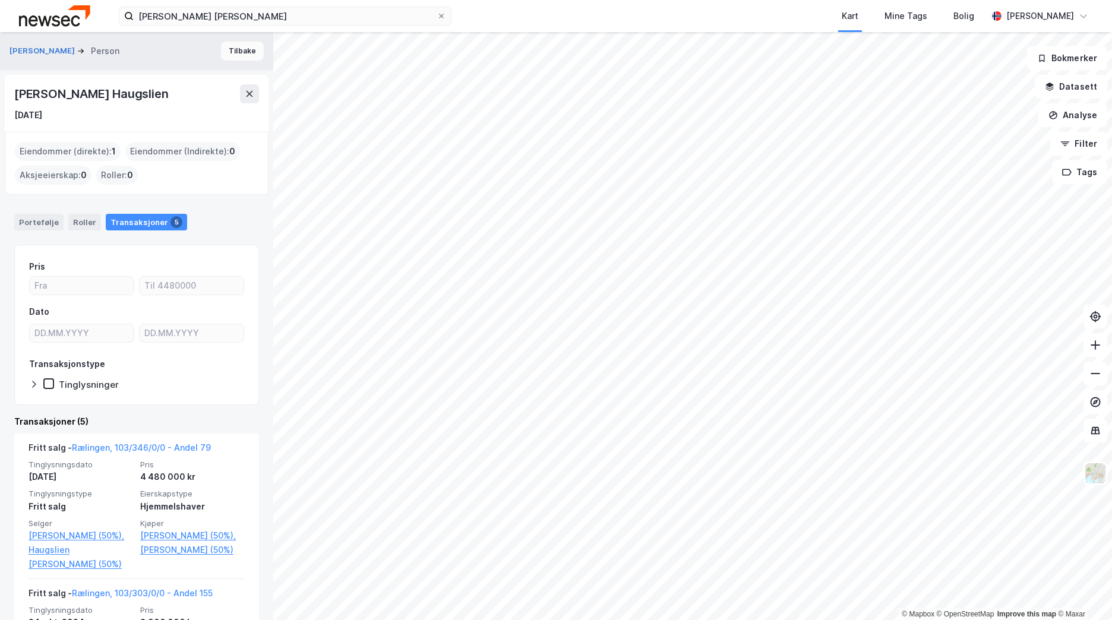
click at [239, 49] on button "Tilbake" at bounding box center [242, 51] width 43 height 19
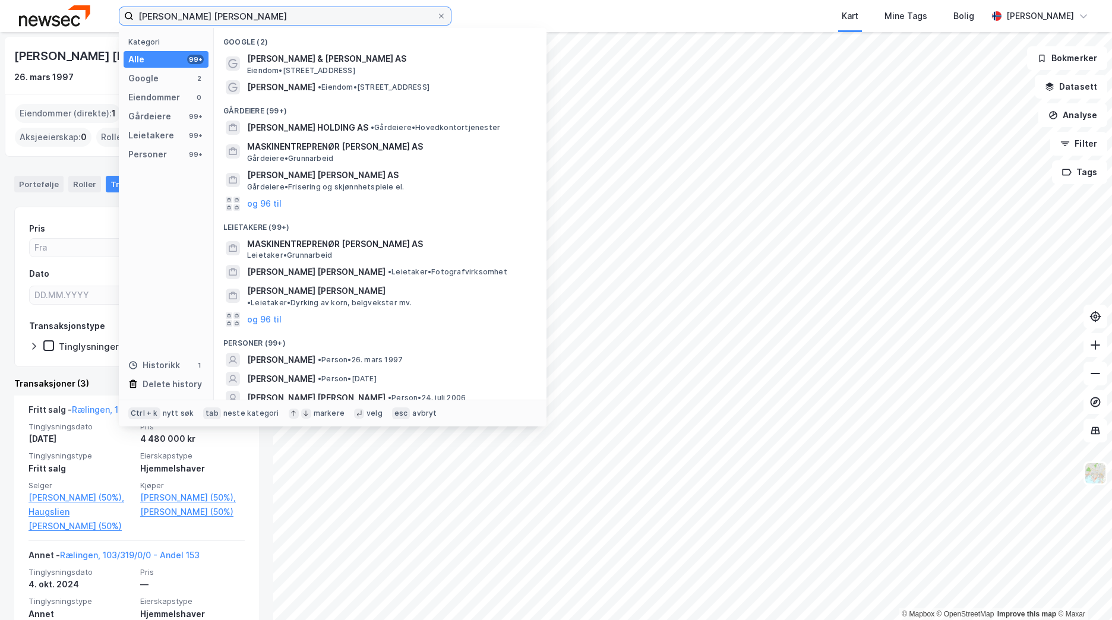
drag, startPoint x: 246, startPoint y: 17, endPoint x: 83, endPoint y: 21, distance: 163.4
click at [83, 21] on div "[PERSON_NAME] Kategori Alle 99+ Google 2 Eiendommer 0 Gårdeiere 99+ Leietakere …" at bounding box center [556, 16] width 1112 height 32
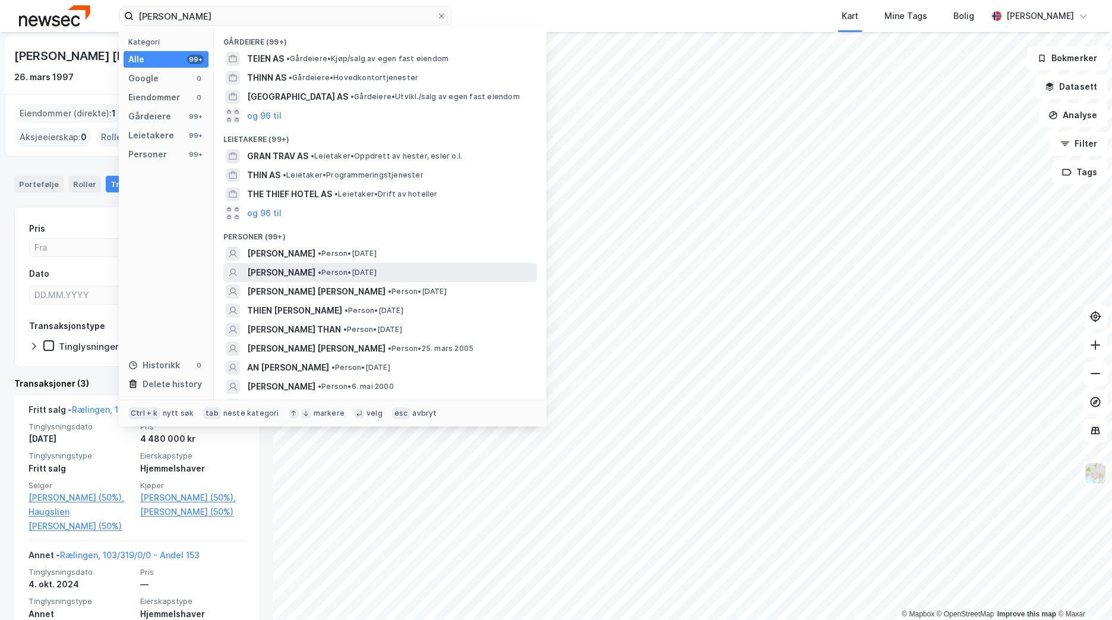
click at [353, 277] on span "• Person • [DATE]" at bounding box center [347, 273] width 59 height 10
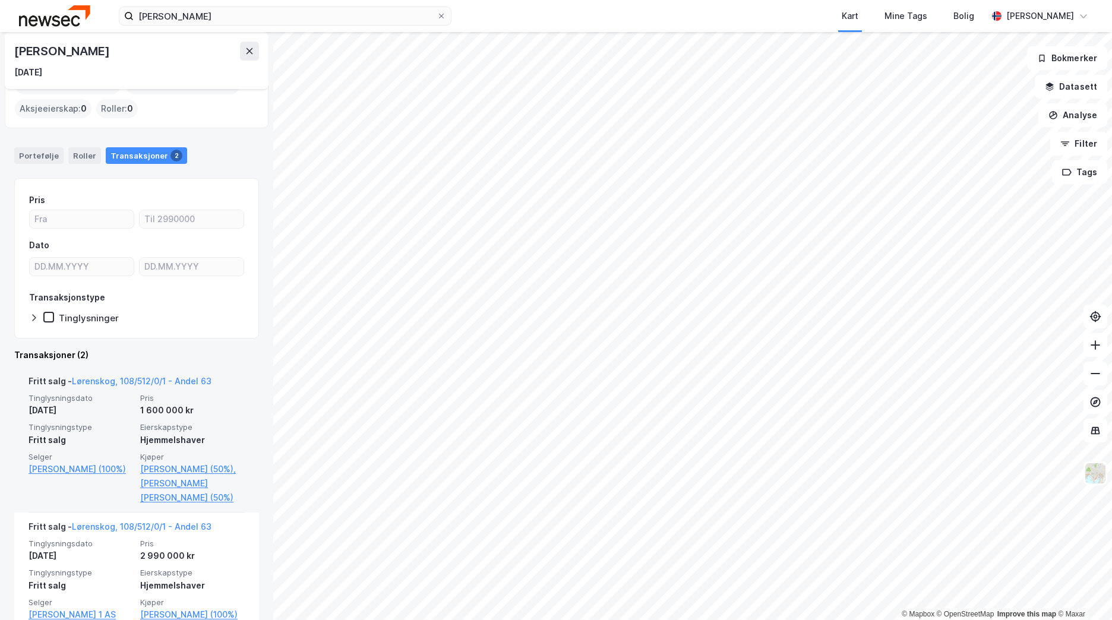
scroll to position [37, 0]
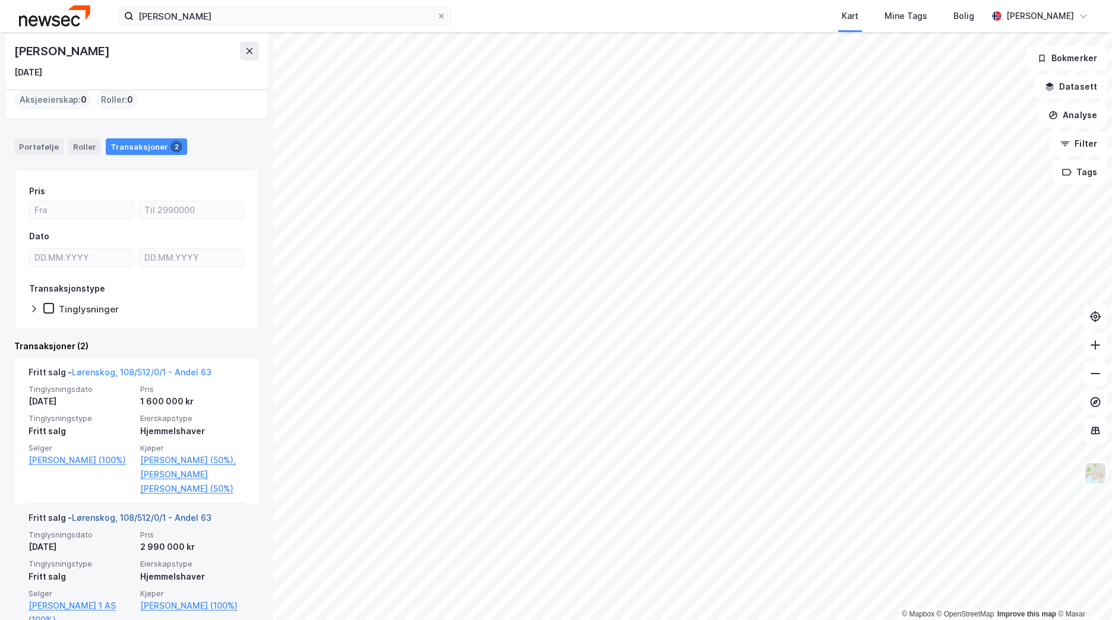
click at [159, 513] on link "Lørenskog, 108/512/0/1 - Andel 63" at bounding box center [142, 518] width 140 height 10
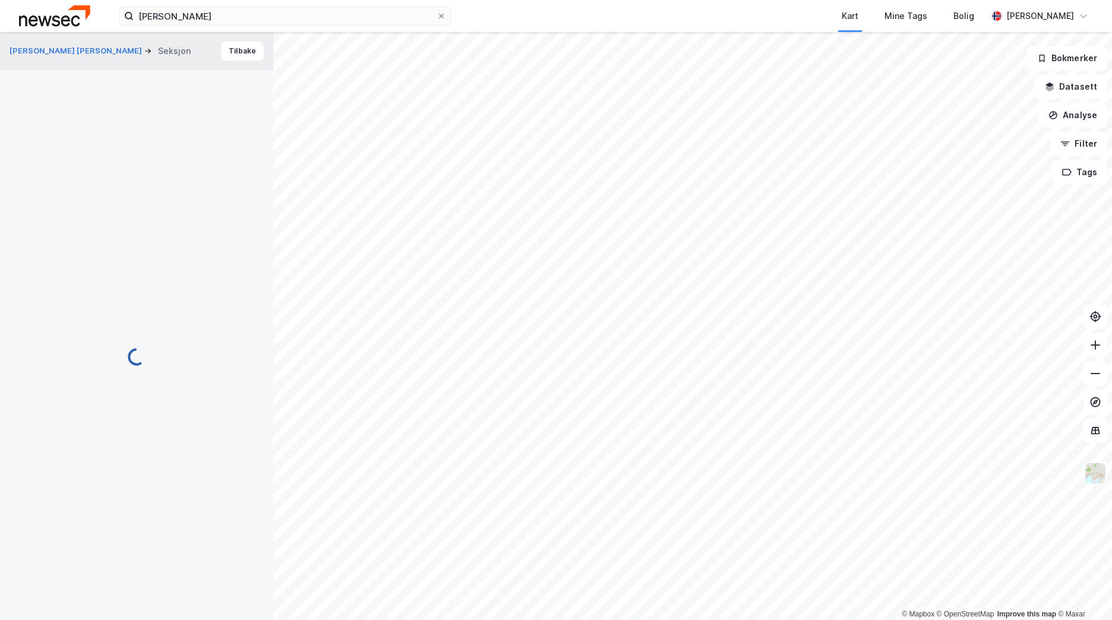
scroll to position [48, 0]
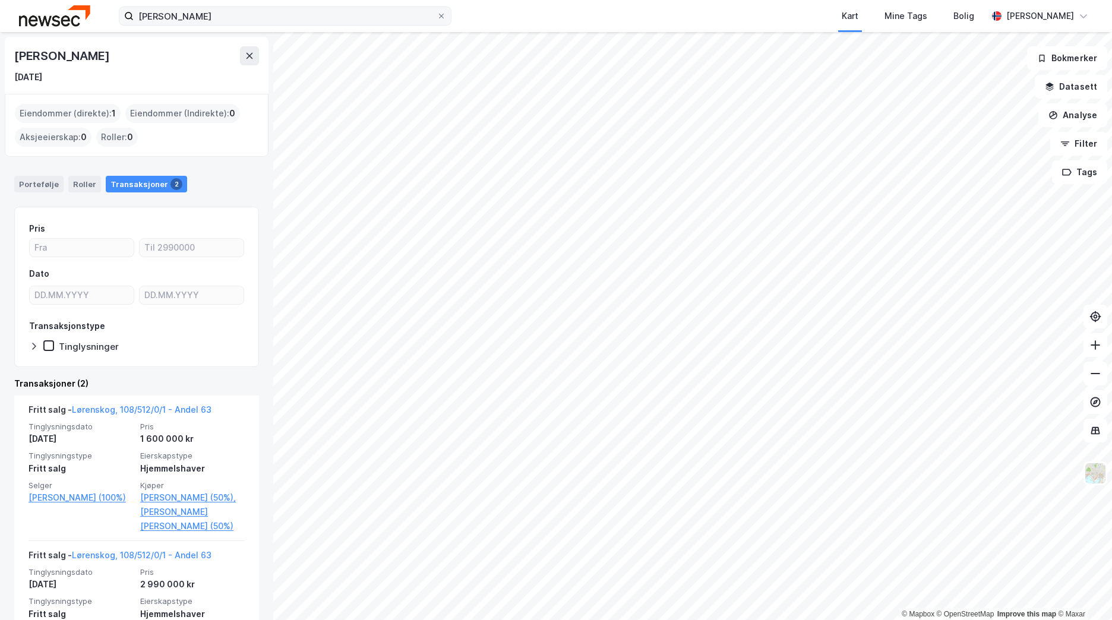
click at [311, 25] on label "[PERSON_NAME]" at bounding box center [285, 16] width 333 height 19
click at [311, 25] on input "[PERSON_NAME]" at bounding box center [285, 16] width 303 height 18
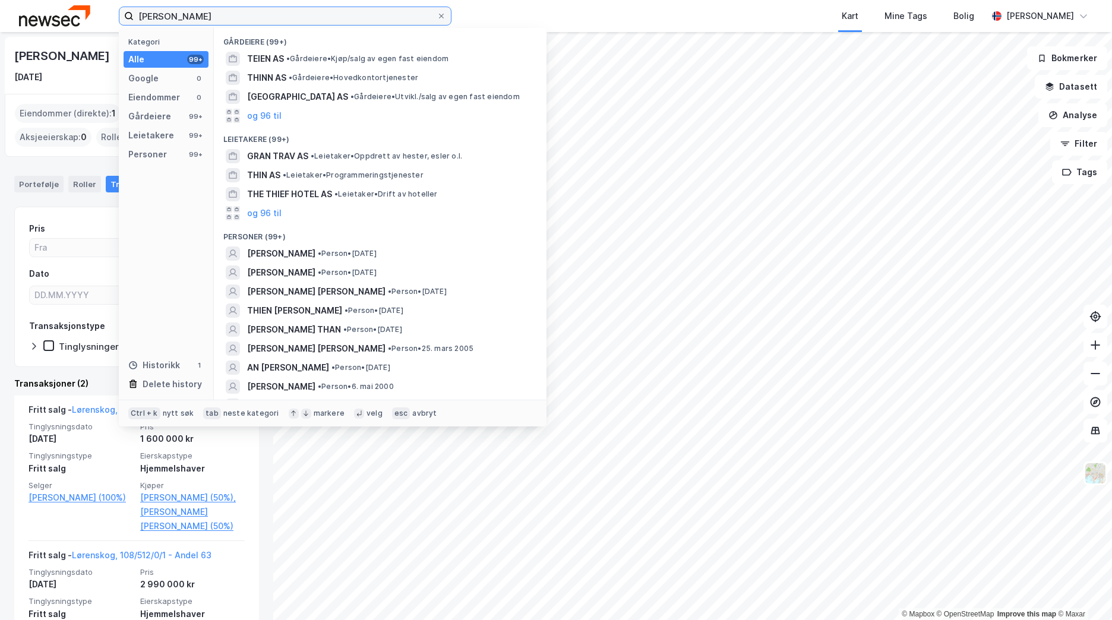
click at [311, 18] on input "[PERSON_NAME]" at bounding box center [285, 16] width 303 height 18
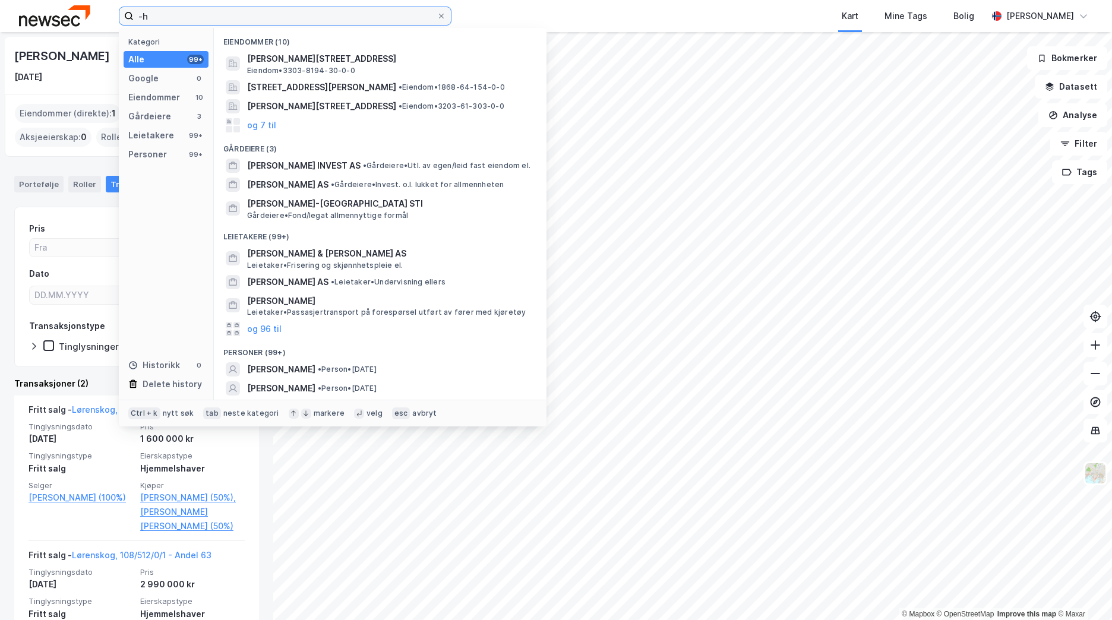
type input "-"
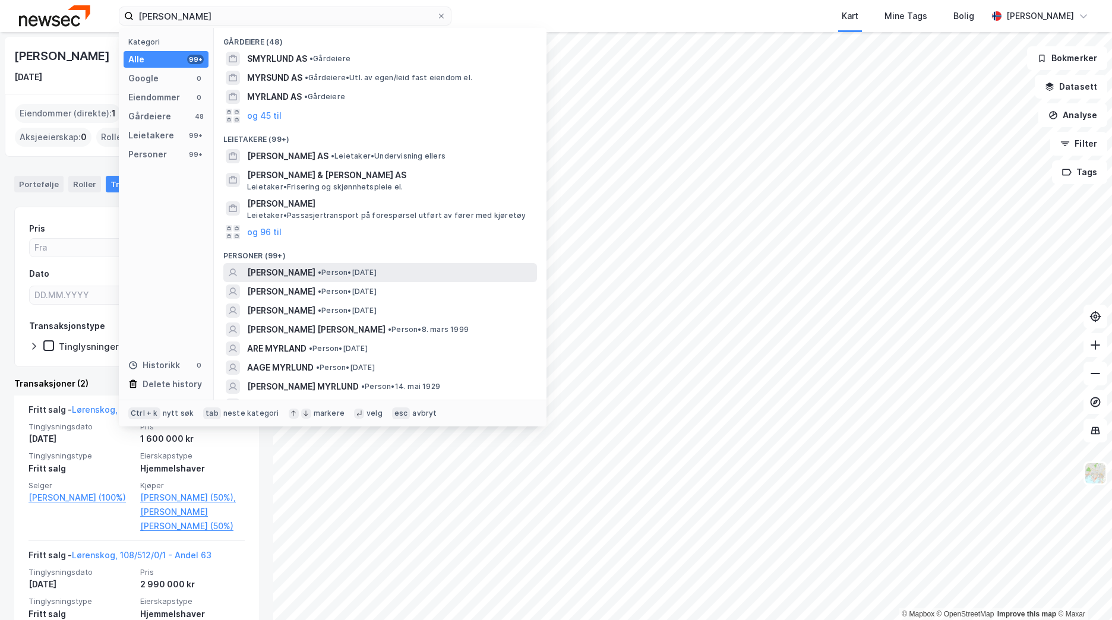
click at [377, 272] on span "• Person • [DATE]" at bounding box center [347, 273] width 59 height 10
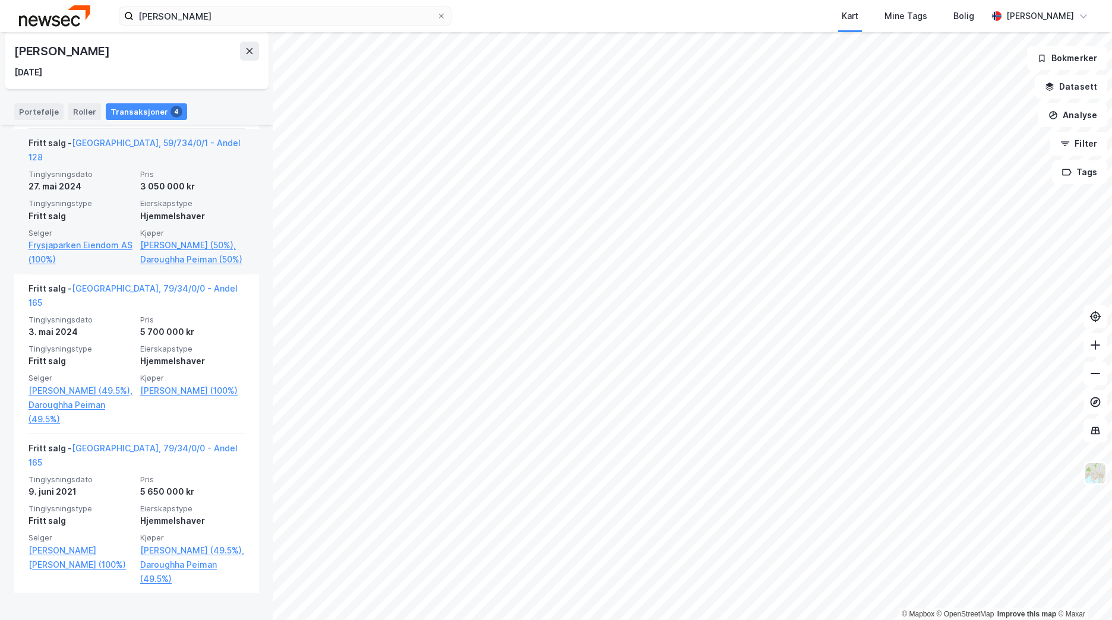
scroll to position [400, 0]
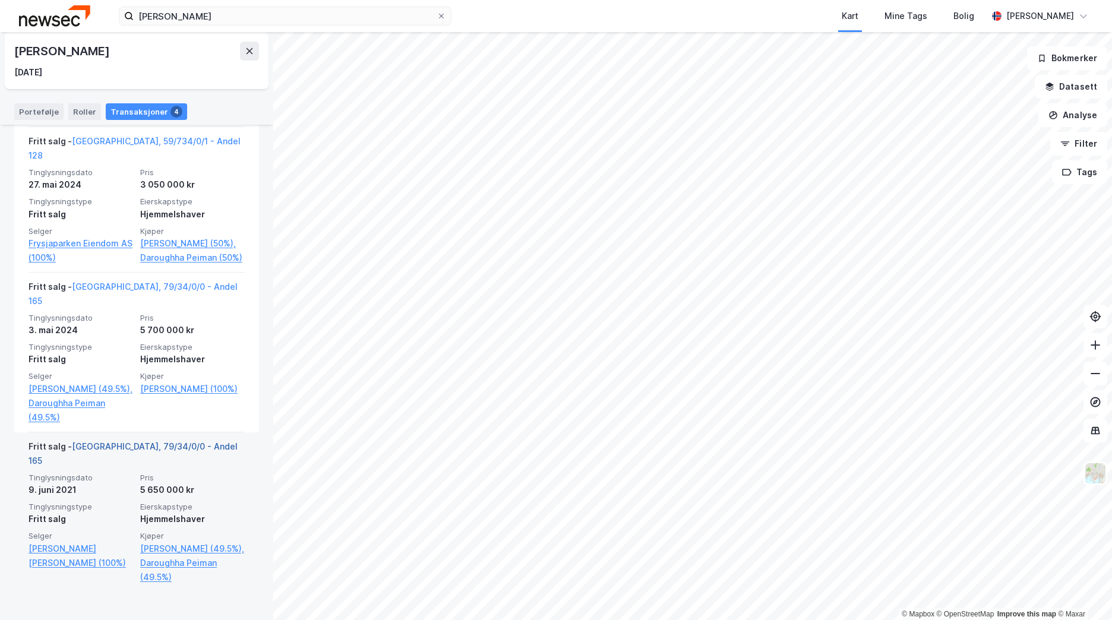
click at [106, 460] on link "[GEOGRAPHIC_DATA], 79/34/0/0 - Andel 165" at bounding box center [133, 453] width 209 height 24
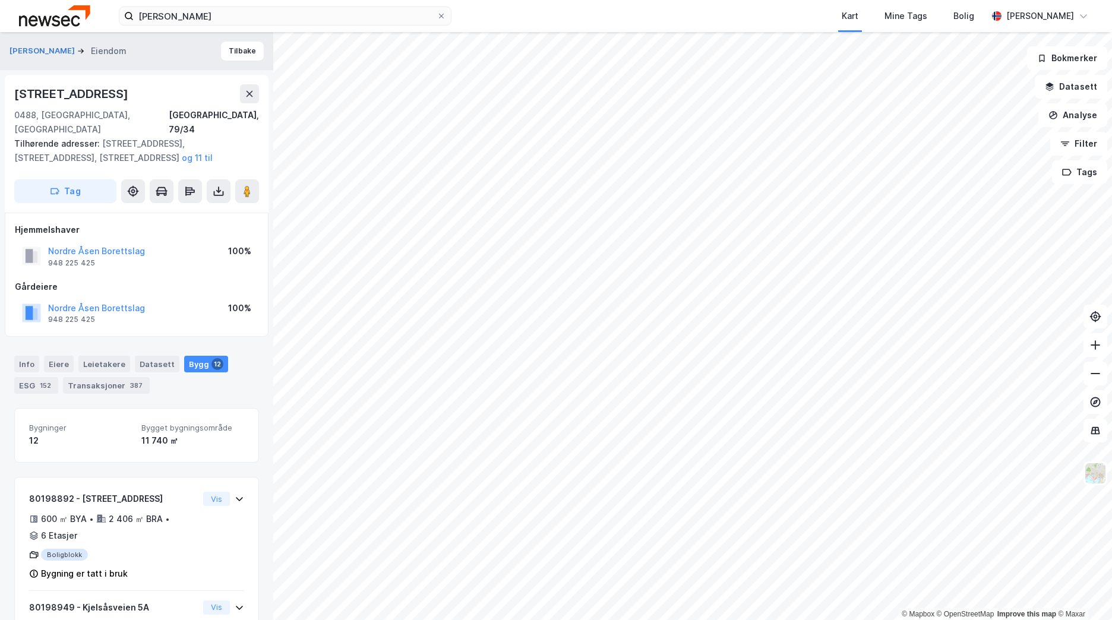
scroll to position [48, 0]
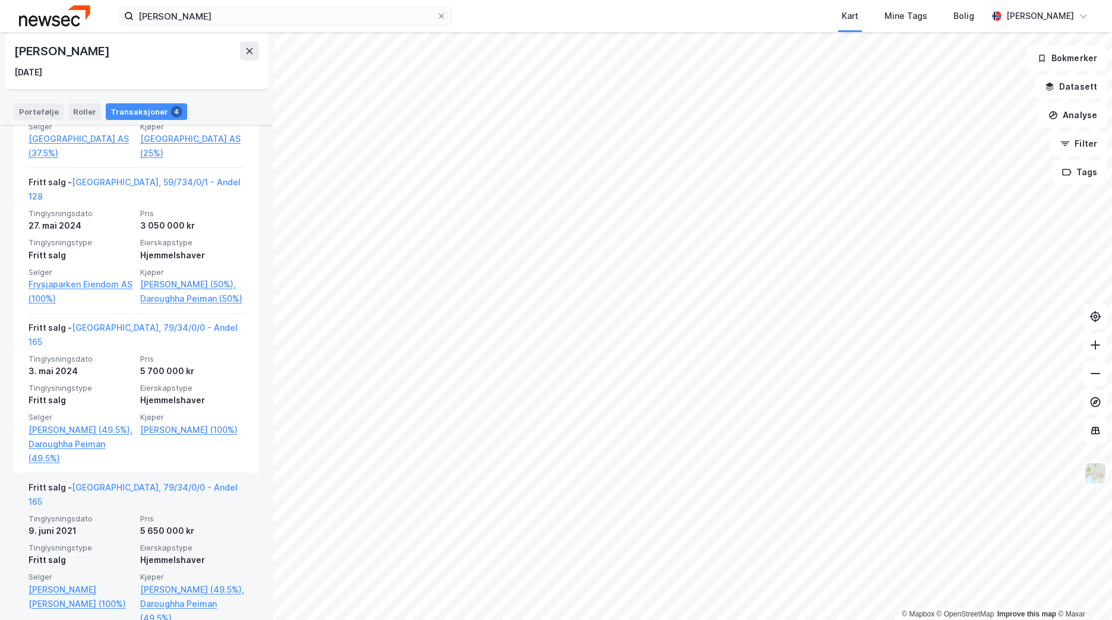
scroll to position [340, 0]
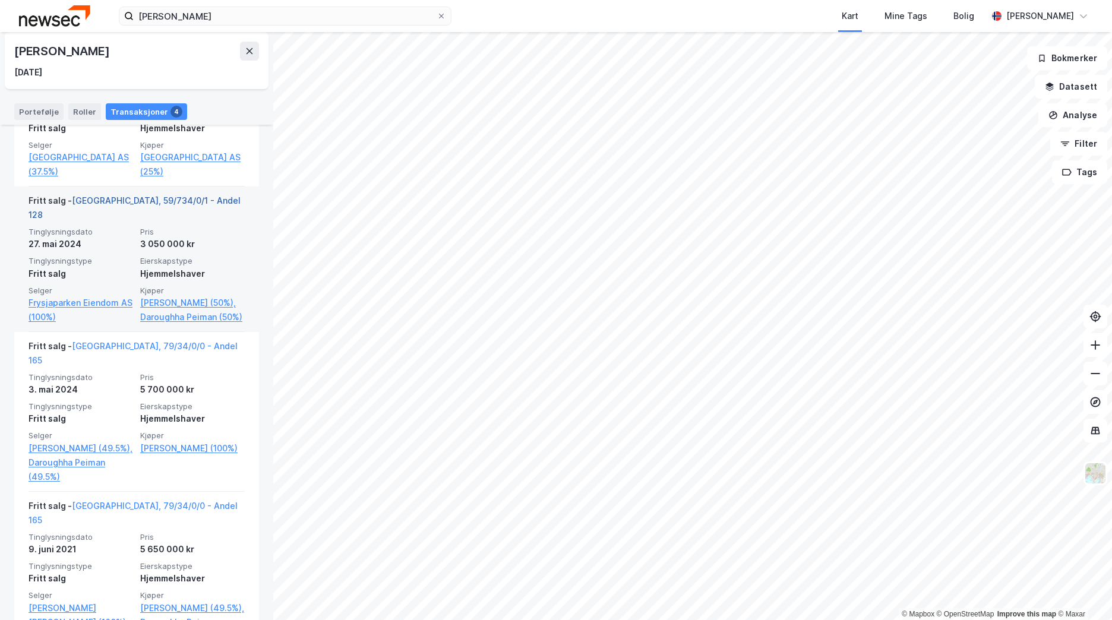
click at [122, 201] on link "[GEOGRAPHIC_DATA], 59/734/0/1 - Andel 128" at bounding box center [135, 207] width 212 height 24
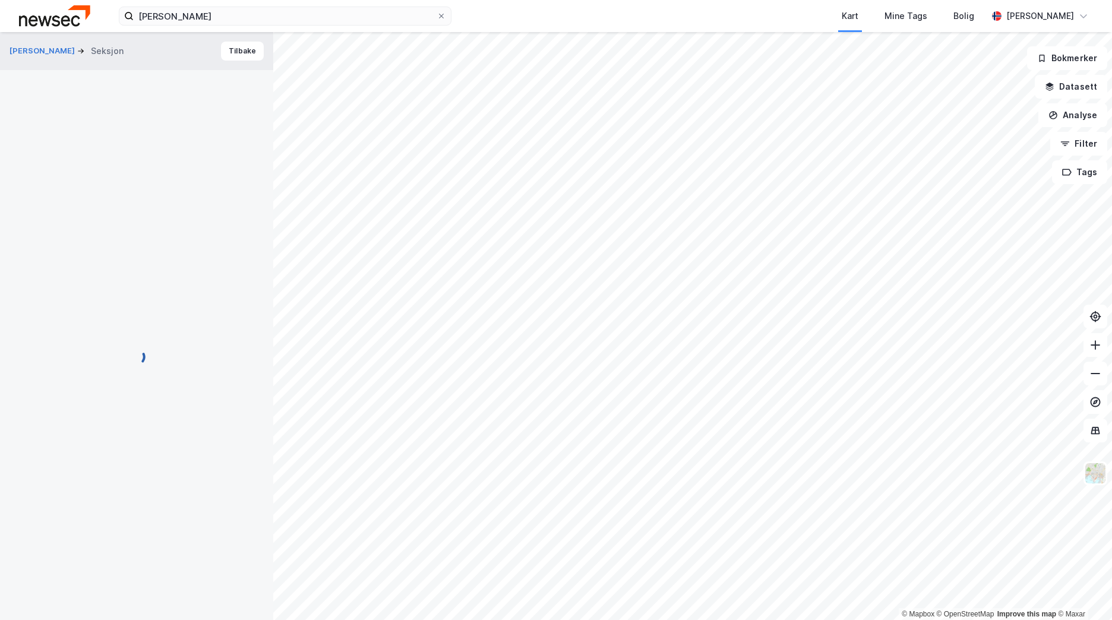
scroll to position [48, 0]
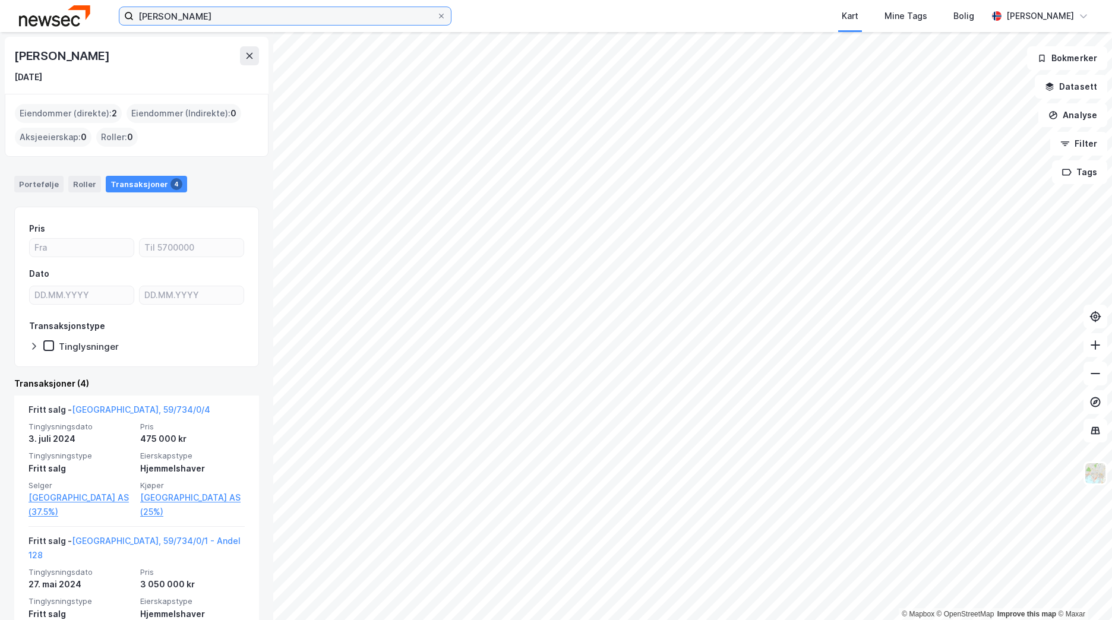
click at [258, 20] on input "[PERSON_NAME]" at bounding box center [285, 16] width 303 height 18
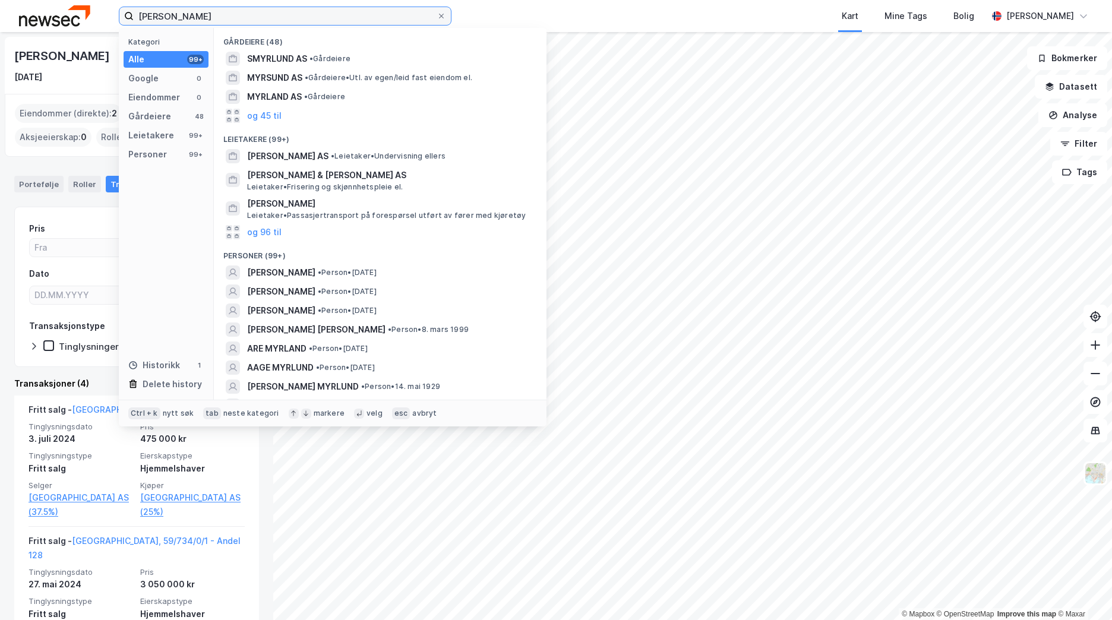
click at [258, 20] on input "[PERSON_NAME]" at bounding box center [285, 16] width 303 height 18
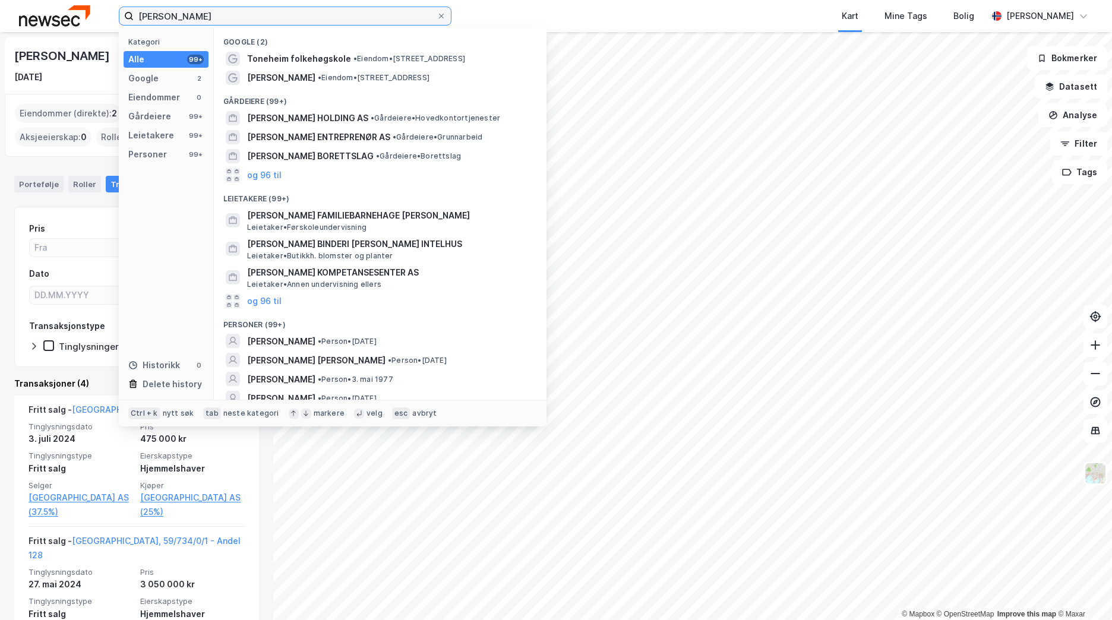
drag, startPoint x: 194, startPoint y: 15, endPoint x: 115, endPoint y: 8, distance: 79.3
click at [115, 8] on div "[PERSON_NAME] Kategori Alle 99+ Google 2 Eiendommer 0 Gårdeiere 99+ Leietakere …" at bounding box center [556, 16] width 1112 height 32
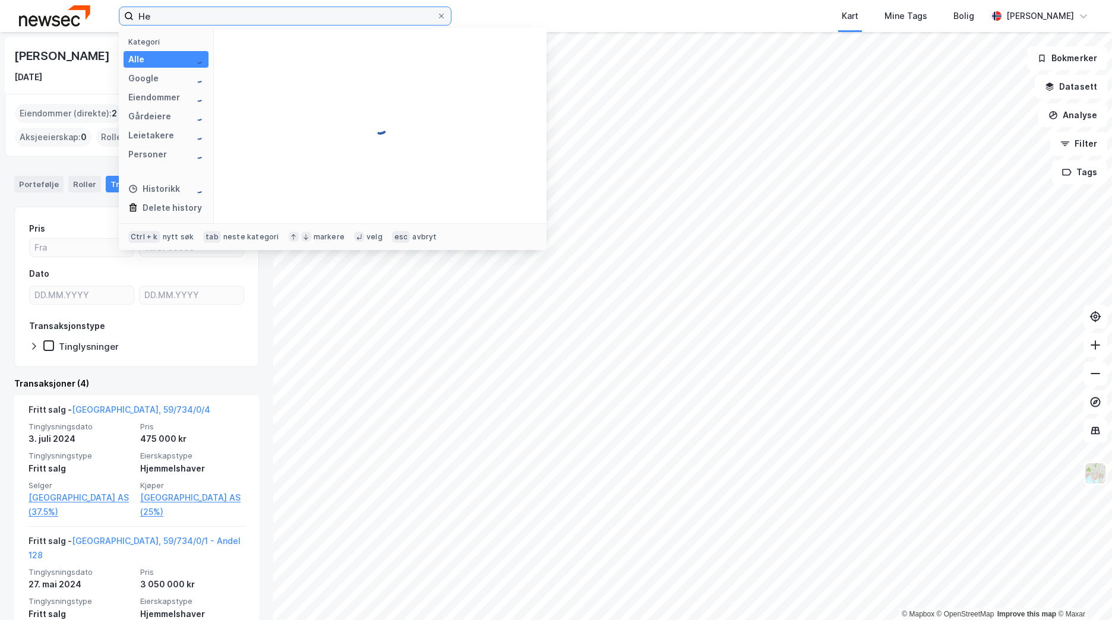
type input "H"
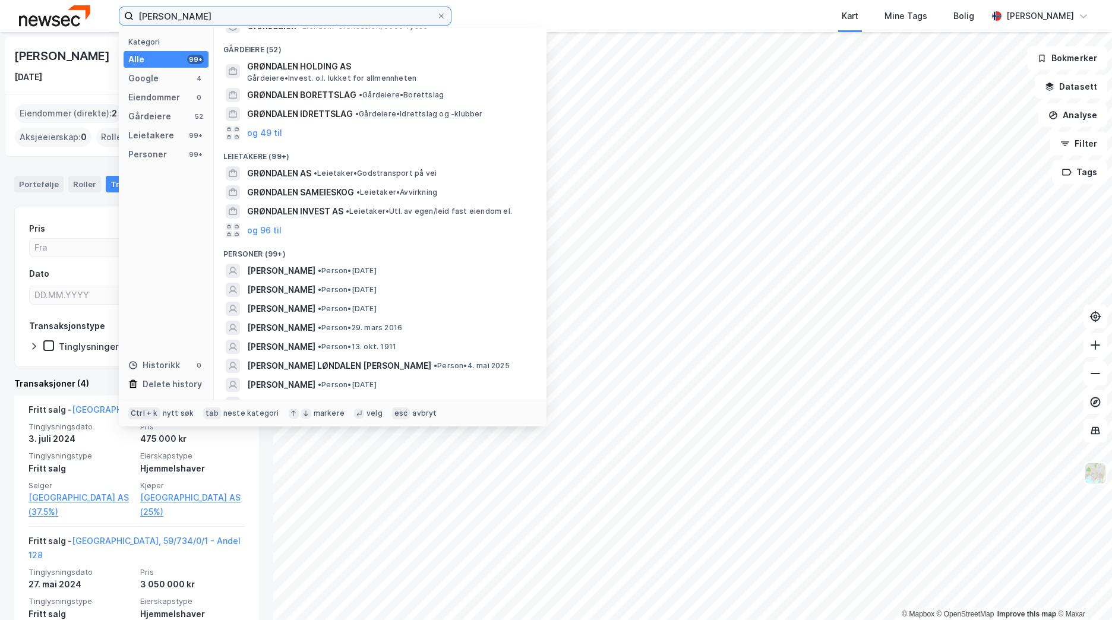
scroll to position [119, 0]
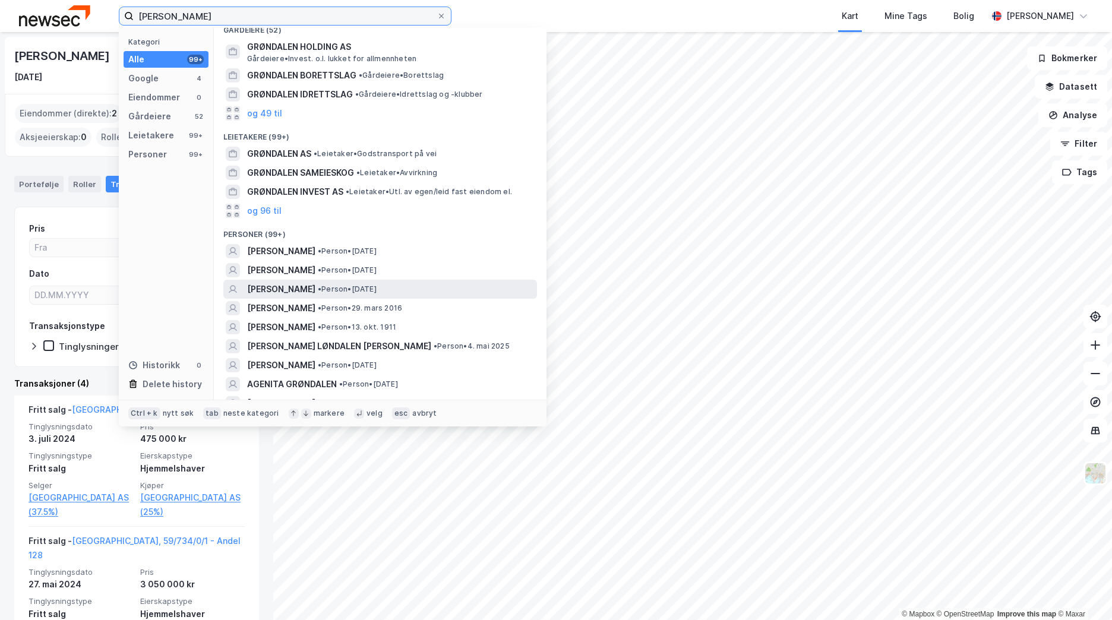
type input "[PERSON_NAME]"
click at [377, 287] on span "• Person • [DATE]" at bounding box center [347, 289] width 59 height 10
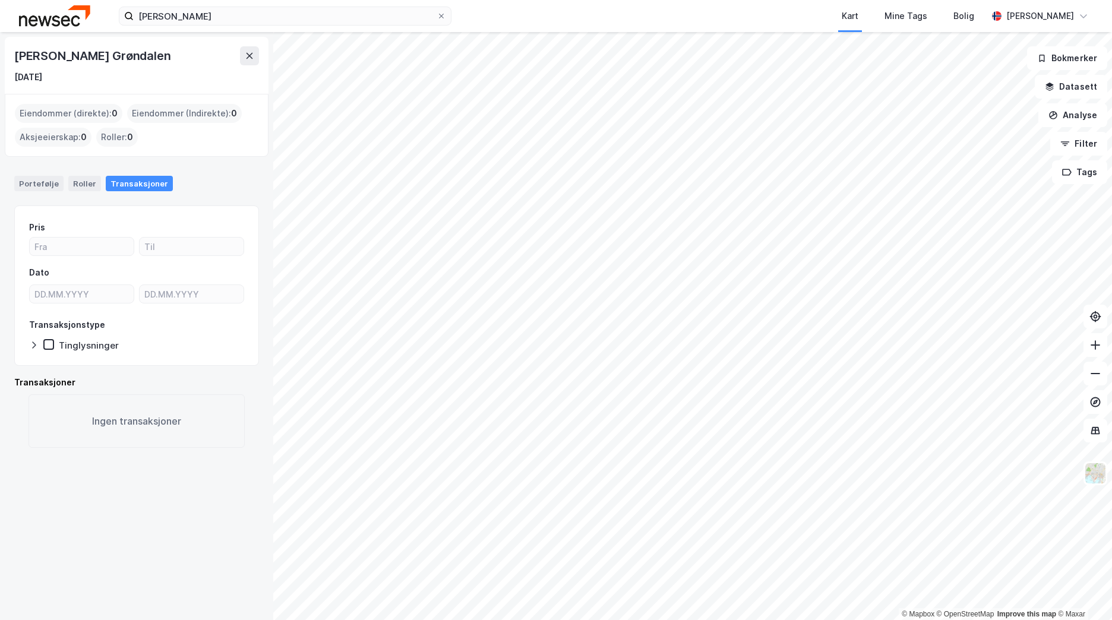
click at [75, 16] on img at bounding box center [54, 15] width 71 height 21
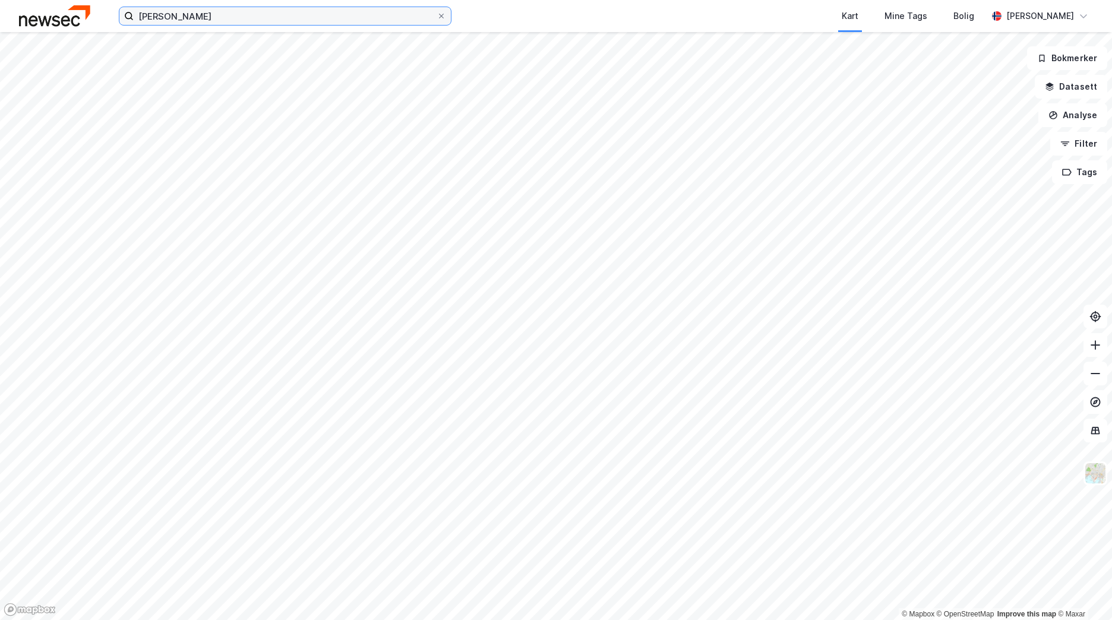
click at [244, 18] on input "[PERSON_NAME]" at bounding box center [285, 16] width 303 height 18
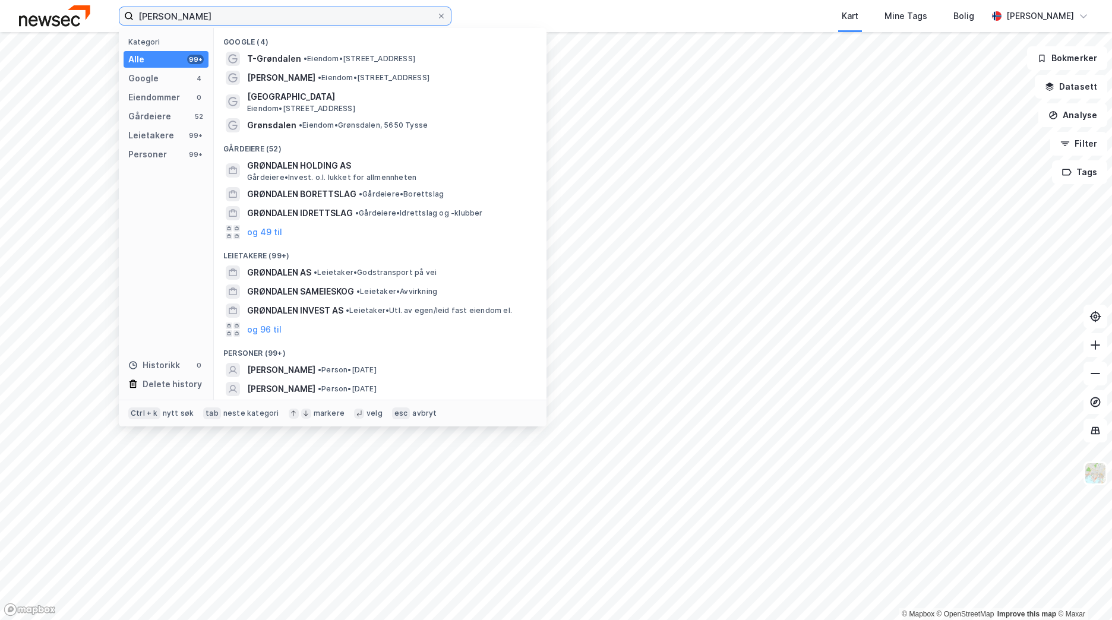
click at [244, 18] on input "[PERSON_NAME]" at bounding box center [285, 16] width 303 height 18
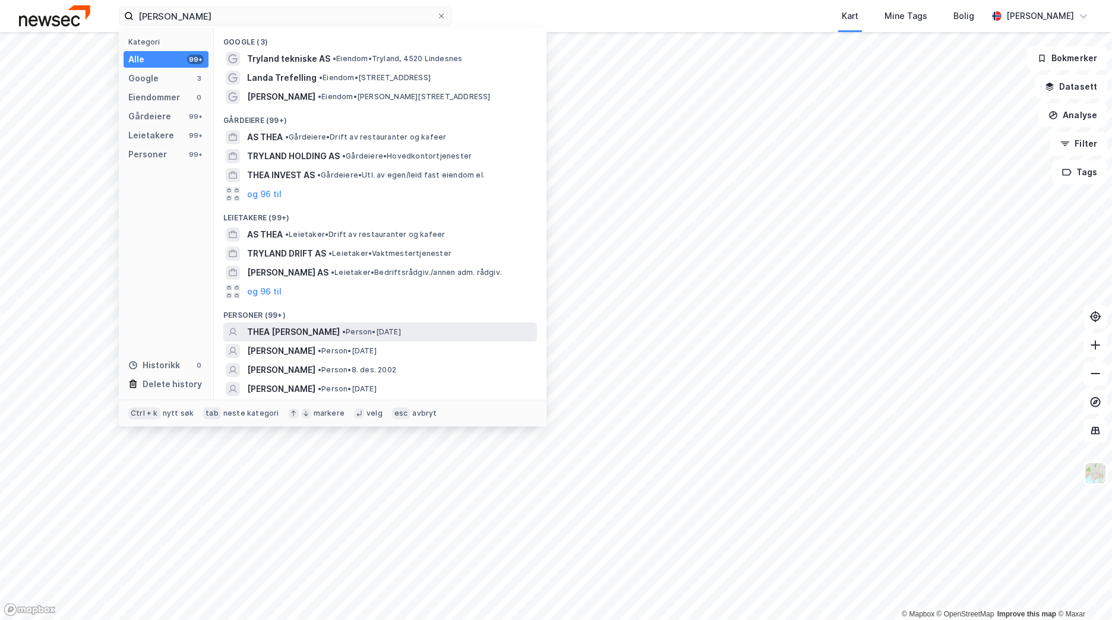
click at [401, 333] on span "• Person • [DATE]" at bounding box center [371, 332] width 59 height 10
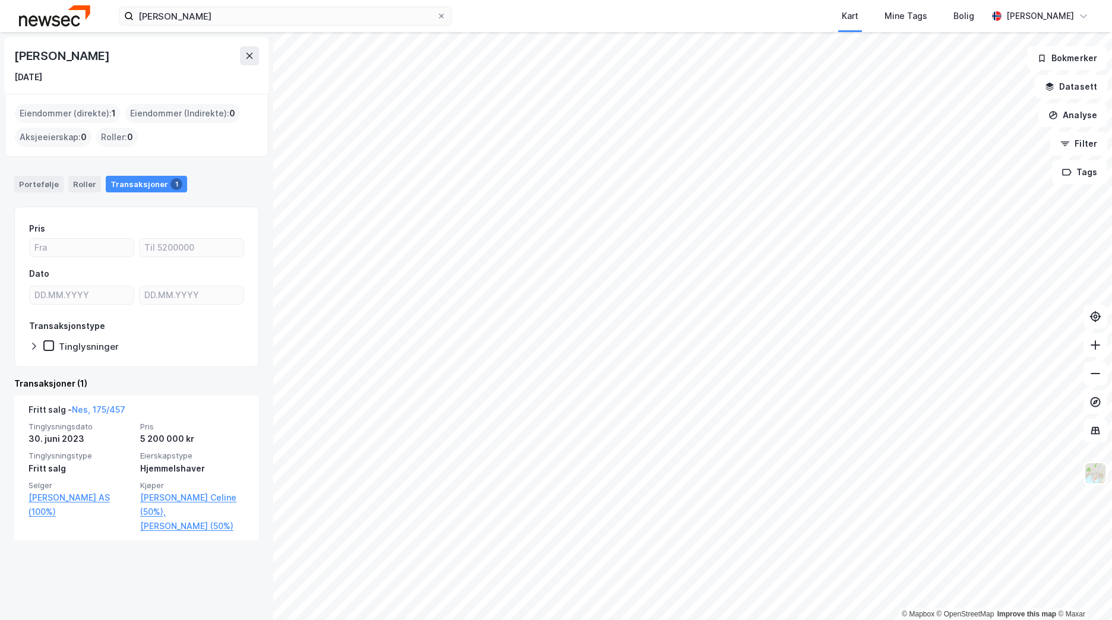
click at [81, 13] on img at bounding box center [54, 15] width 71 height 21
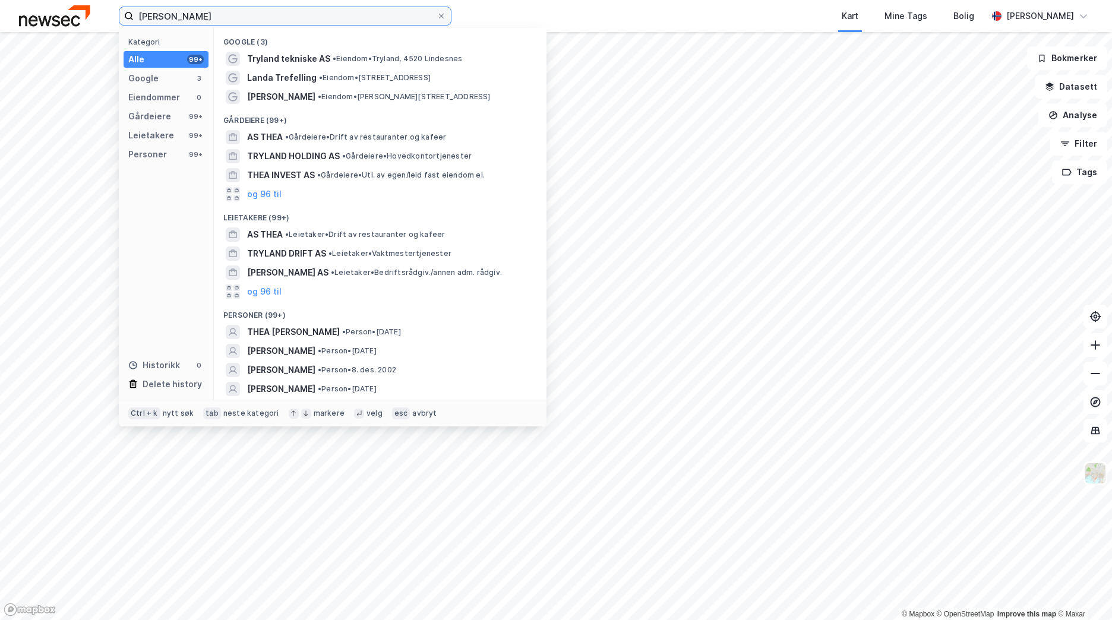
click at [225, 17] on input "[PERSON_NAME]" at bounding box center [285, 16] width 303 height 18
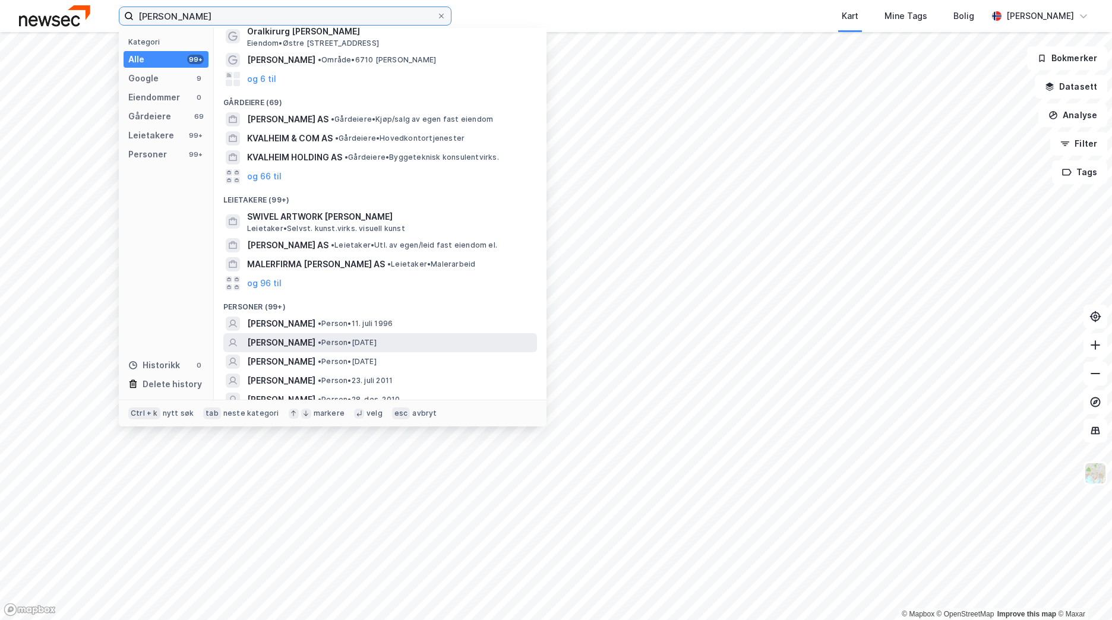
scroll to position [119, 0]
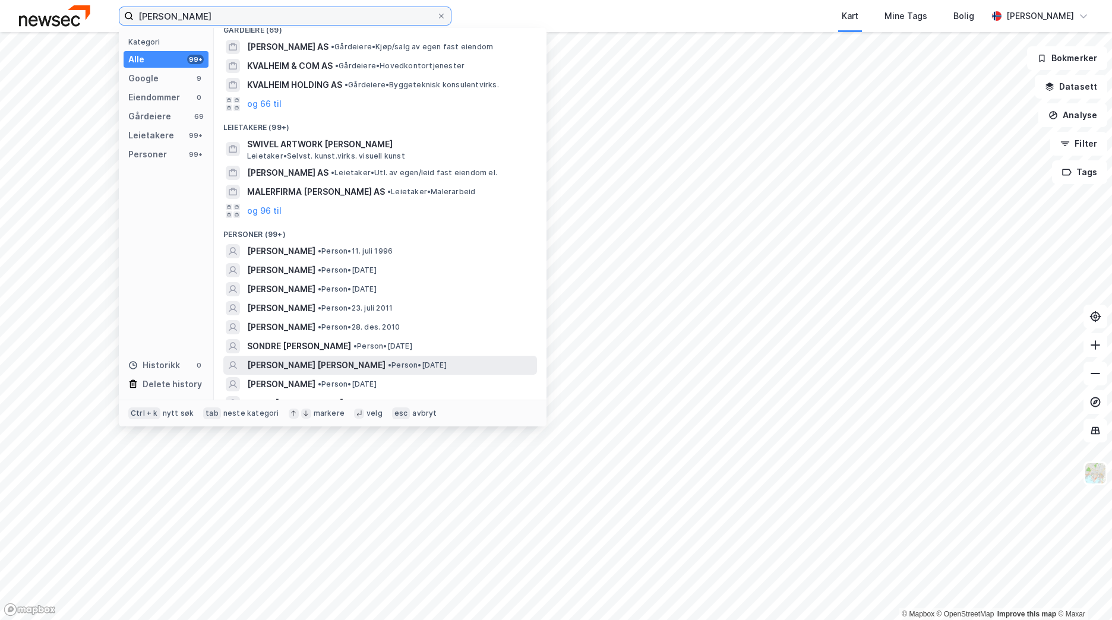
type input "[PERSON_NAME]"
click at [493, 360] on div "[PERSON_NAME] [PERSON_NAME] • Person • [DATE]" at bounding box center [390, 365] width 287 height 14
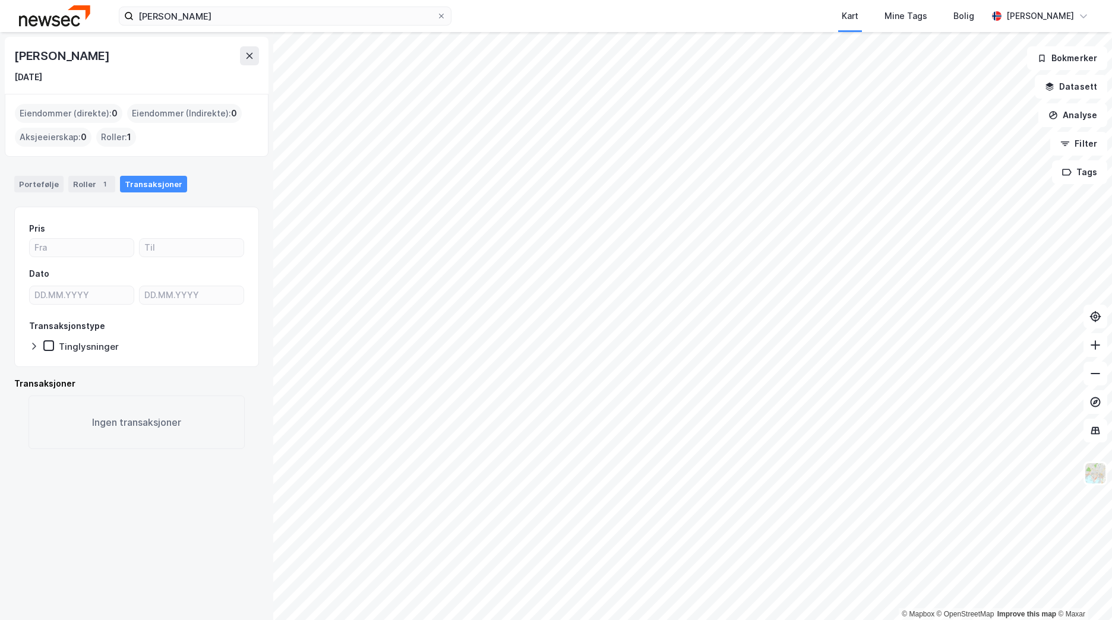
click at [34, 15] on img at bounding box center [54, 15] width 71 height 21
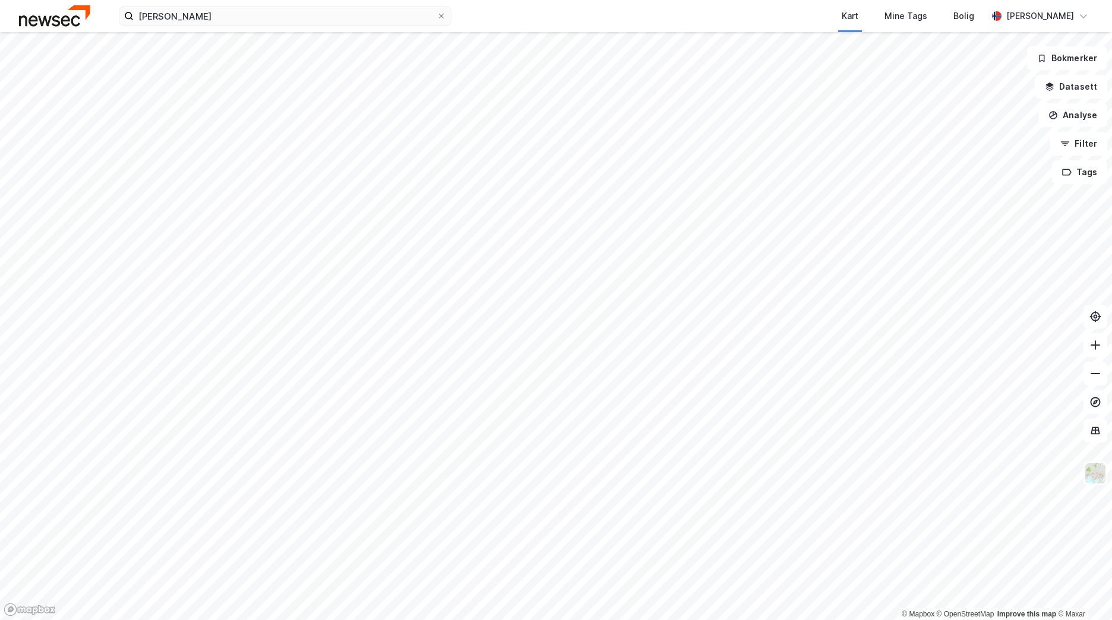
click at [238, 6] on div "[PERSON_NAME] Kart Mine Tags [PERSON_NAME] [PERSON_NAME]" at bounding box center [556, 16] width 1112 height 32
click at [233, 15] on input "[PERSON_NAME]" at bounding box center [285, 16] width 303 height 18
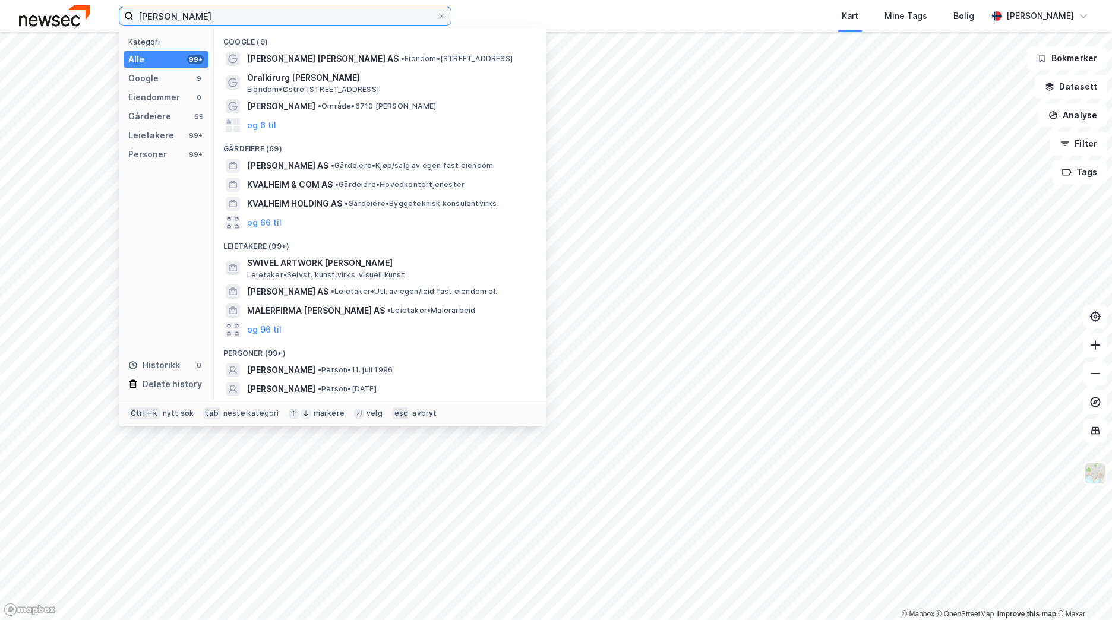
click at [232, 15] on input "[PERSON_NAME]" at bounding box center [285, 16] width 303 height 18
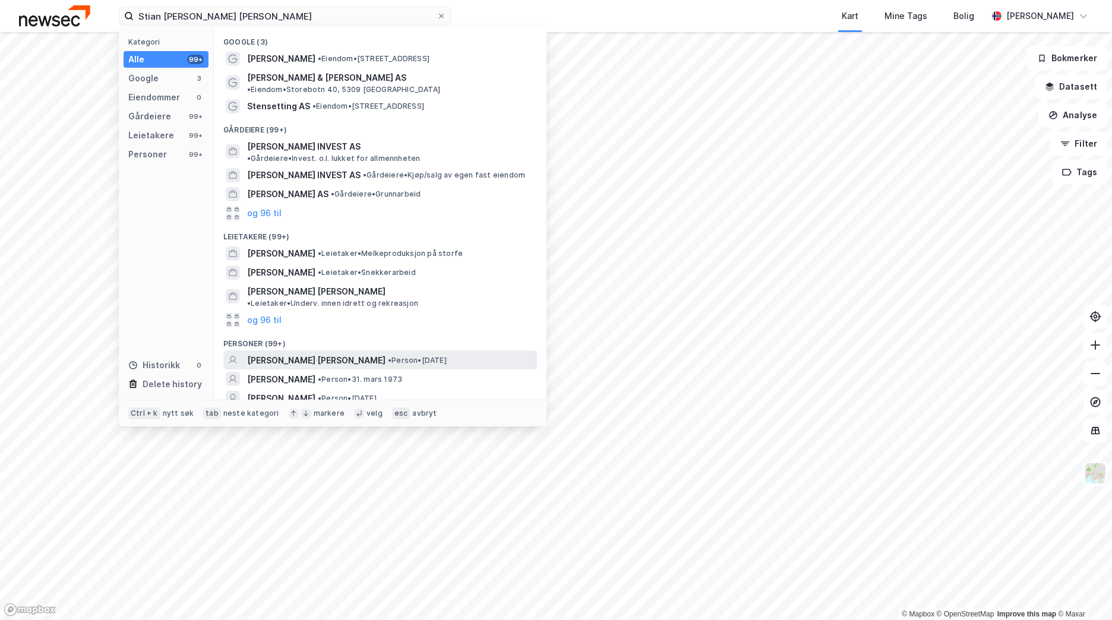
click at [388, 356] on span "• Person • [DATE]" at bounding box center [417, 361] width 59 height 10
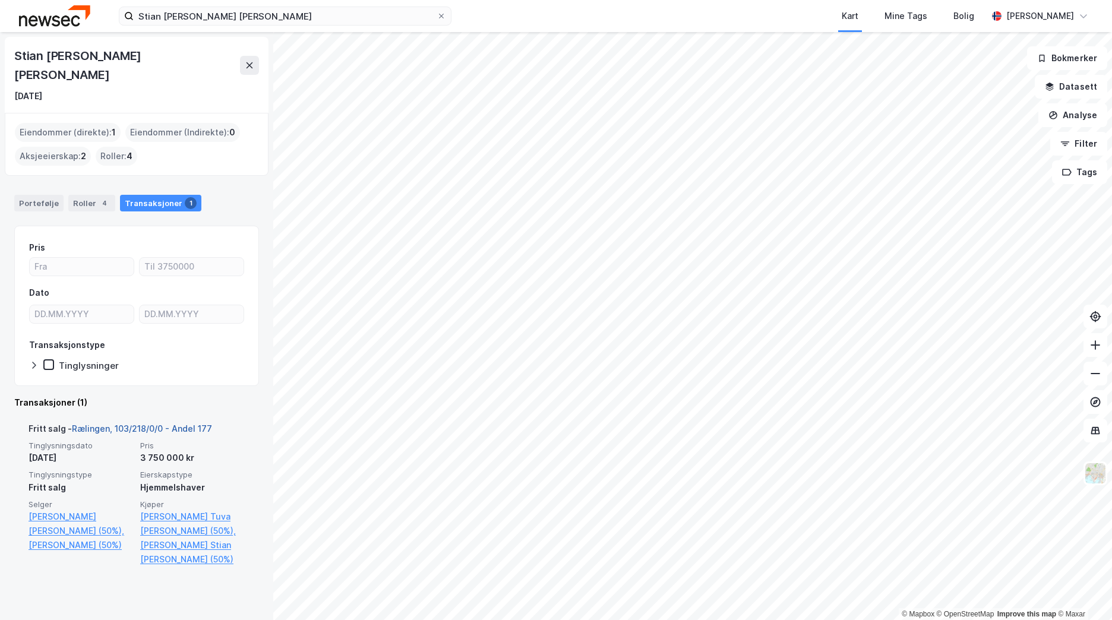
click at [135, 423] on link "Rælingen, 103/218/0/0 - Andel 177" at bounding box center [142, 428] width 140 height 10
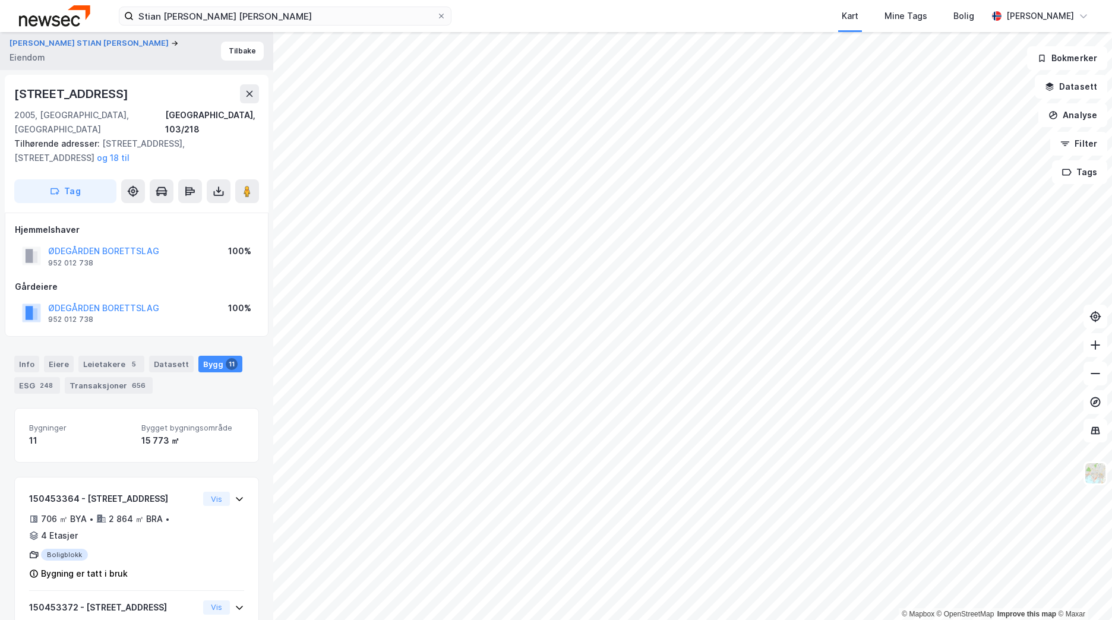
scroll to position [48, 0]
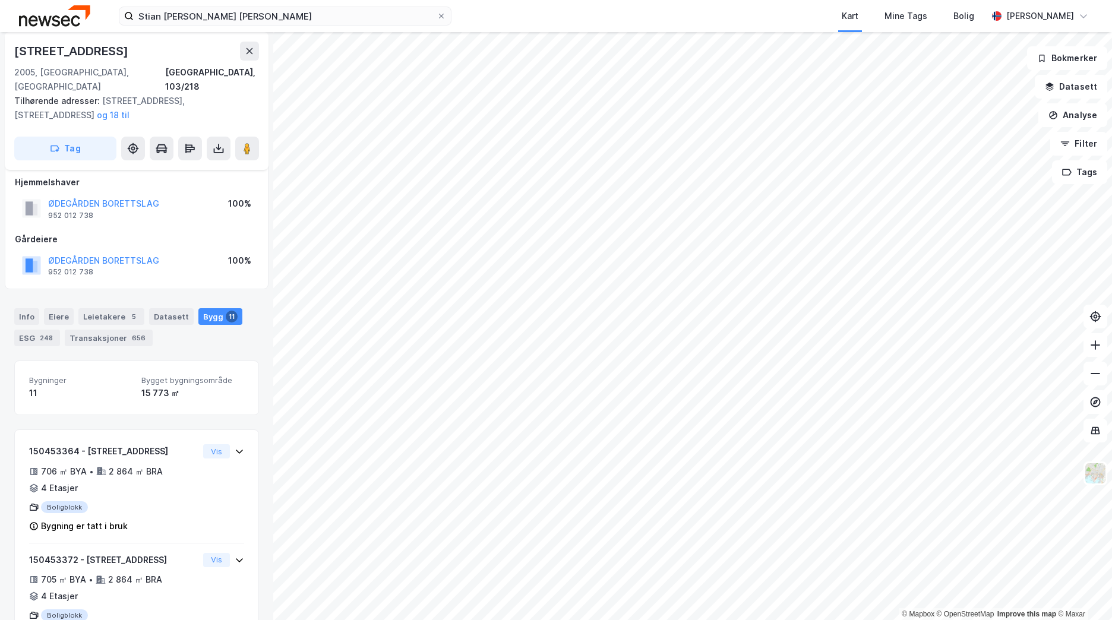
click at [43, 14] on img at bounding box center [54, 15] width 71 height 21
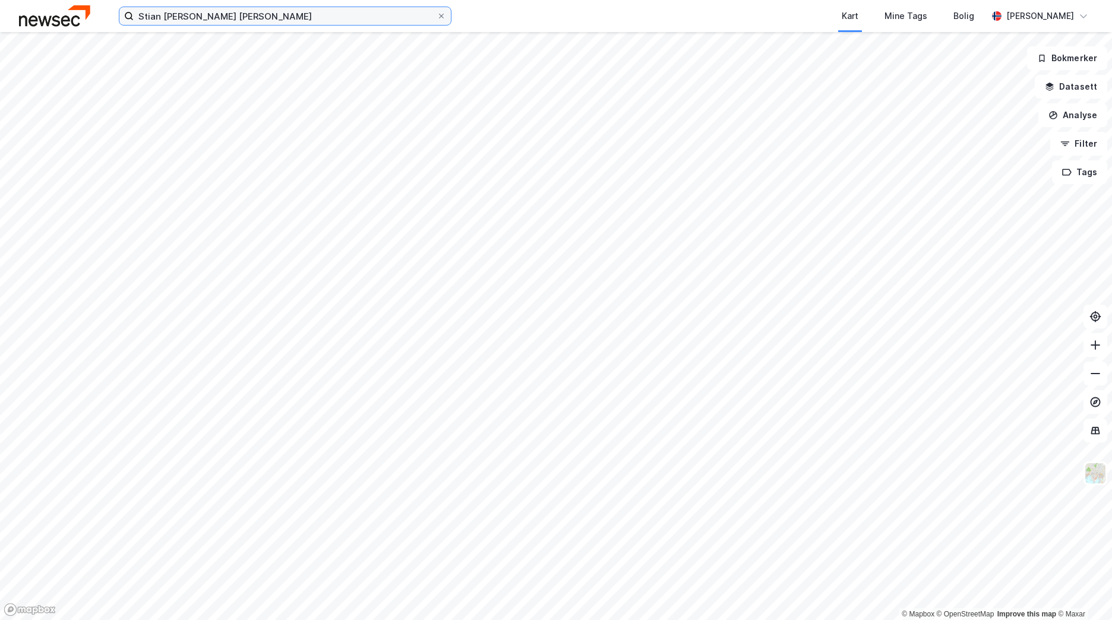
click at [248, 8] on input "Stian [PERSON_NAME] [PERSON_NAME]" at bounding box center [285, 16] width 303 height 18
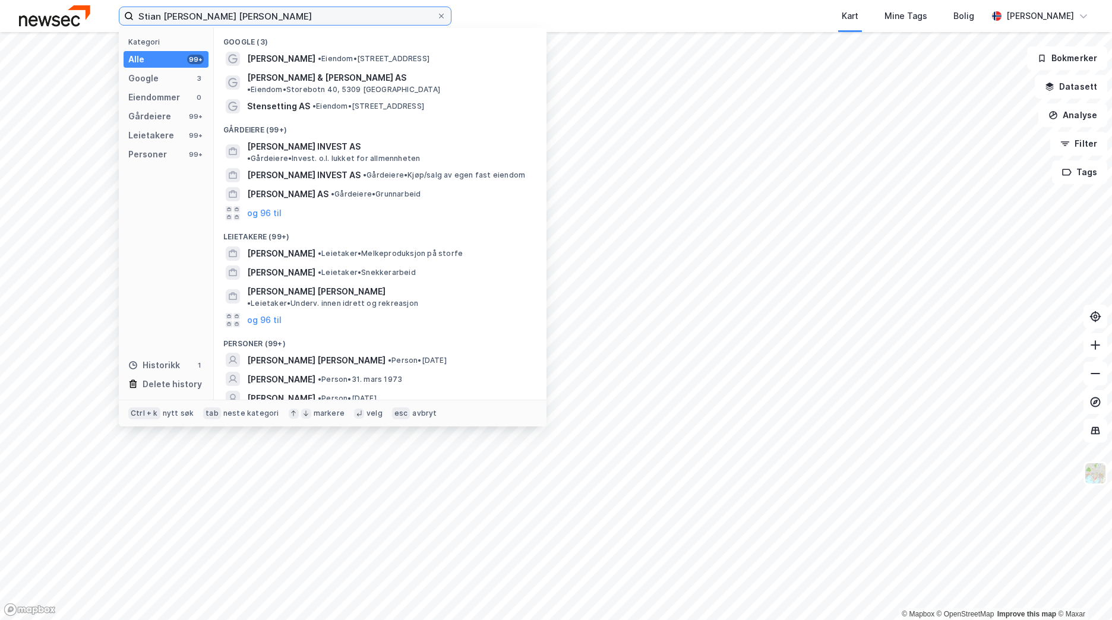
click at [248, 8] on input "Stian [PERSON_NAME] [PERSON_NAME]" at bounding box center [285, 16] width 303 height 18
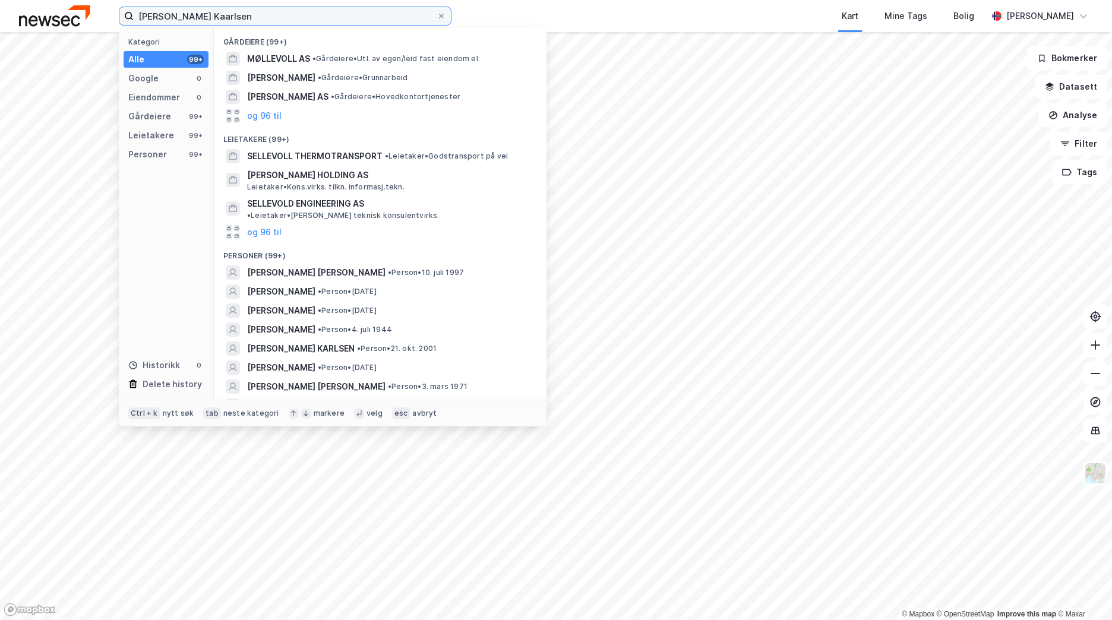
click at [220, 18] on input "[PERSON_NAME] Kaarlsen" at bounding box center [285, 16] width 303 height 18
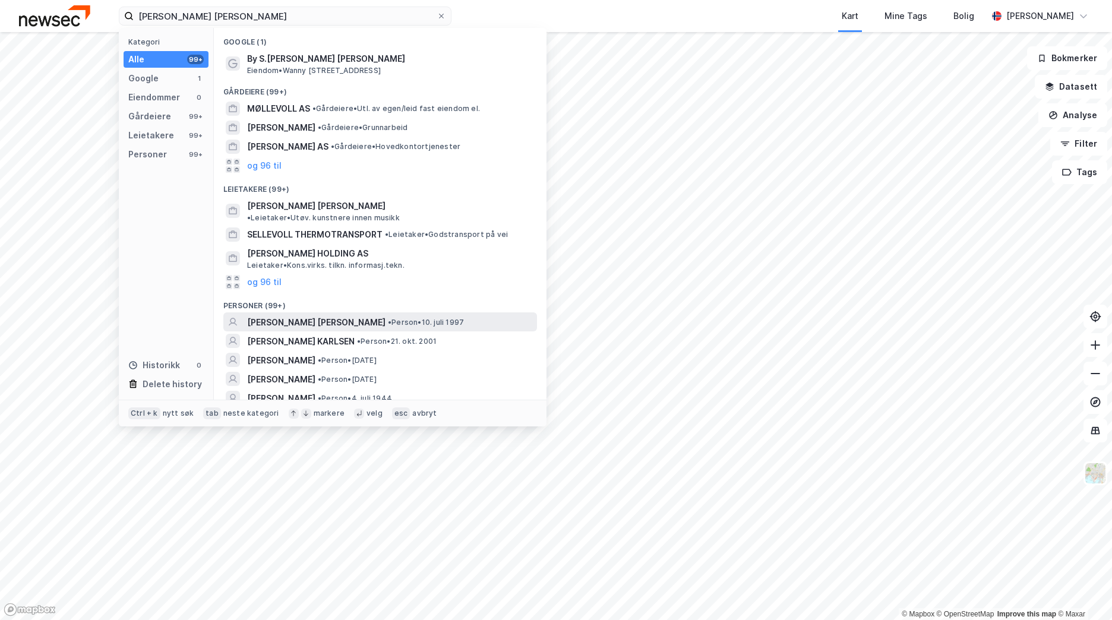
click at [395, 318] on span "• Person • 10. juli 1997" at bounding box center [426, 323] width 76 height 10
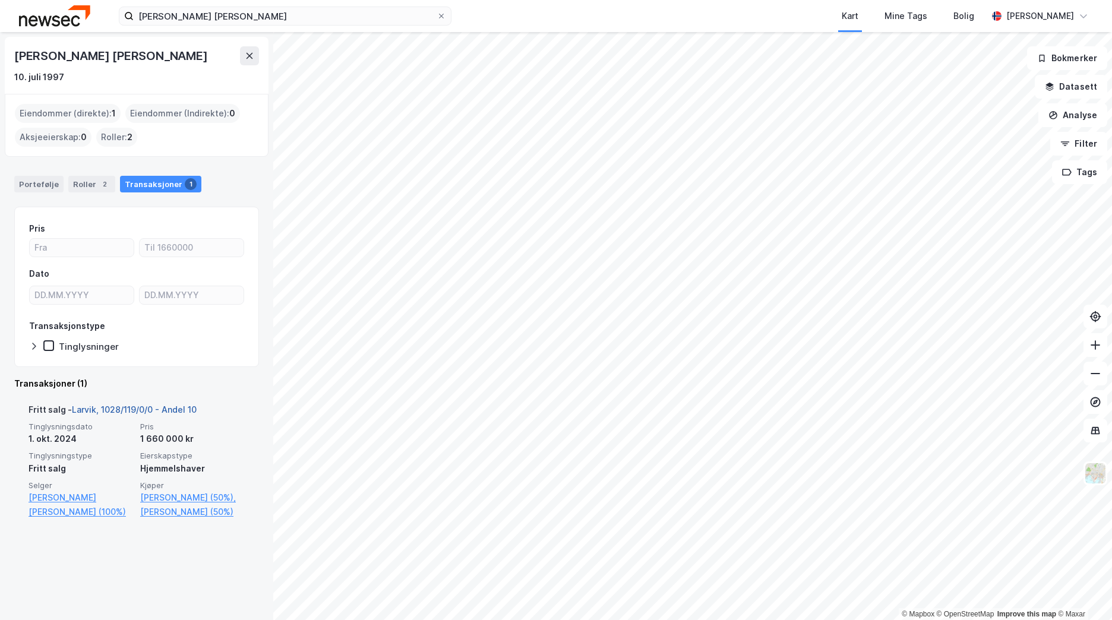
click at [147, 412] on link "Larvik, 1028/119/0/0 - Andel 10" at bounding box center [134, 409] width 125 height 10
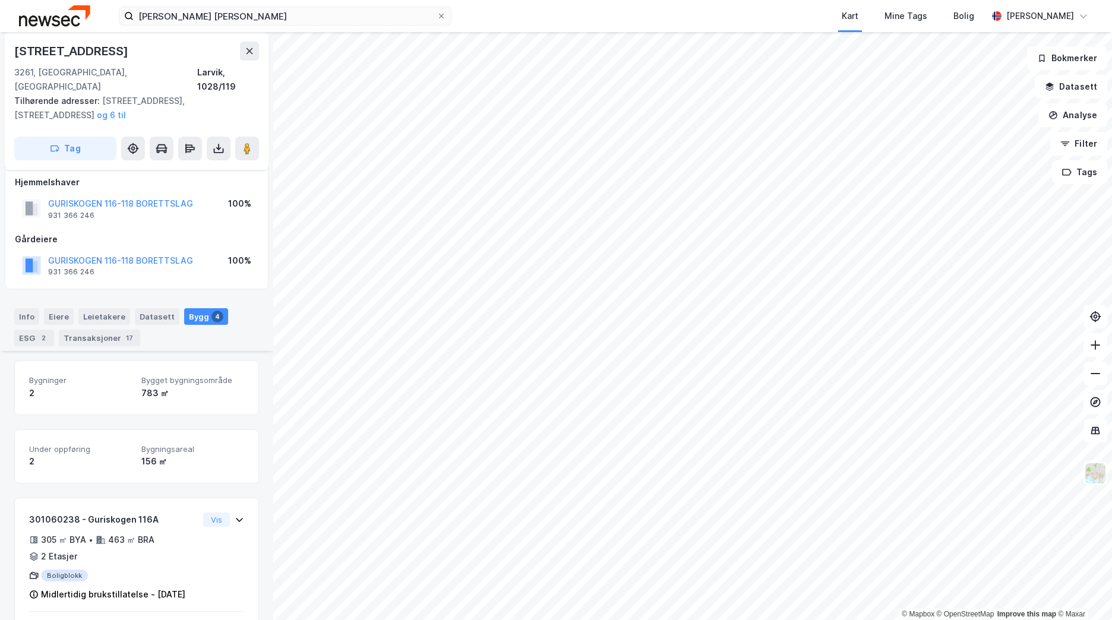
scroll to position [362, 0]
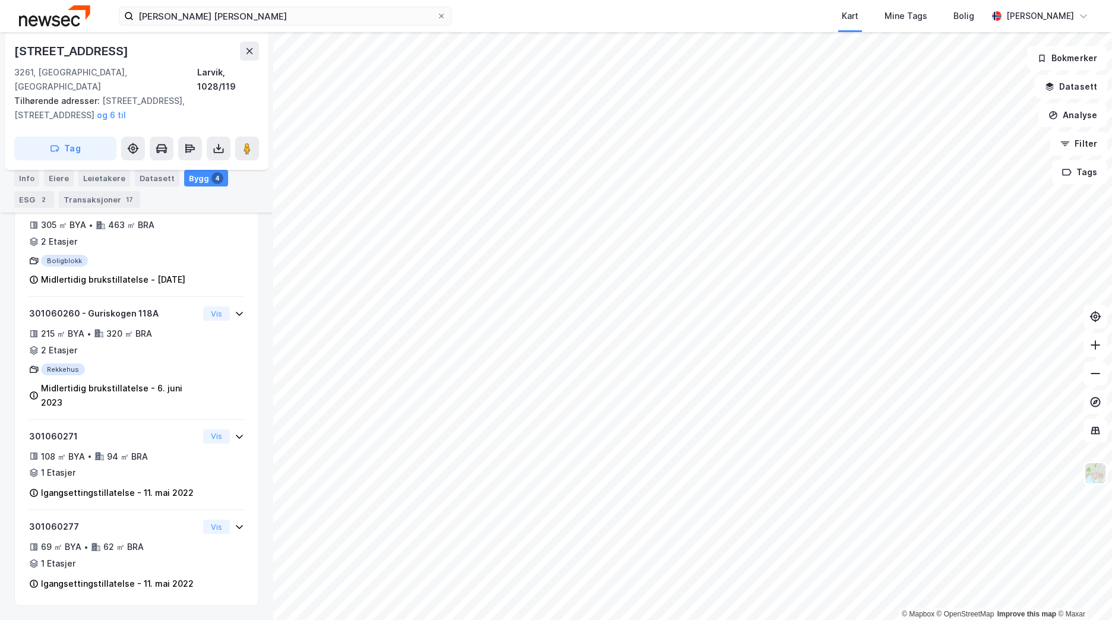
click at [36, 13] on img at bounding box center [54, 15] width 71 height 21
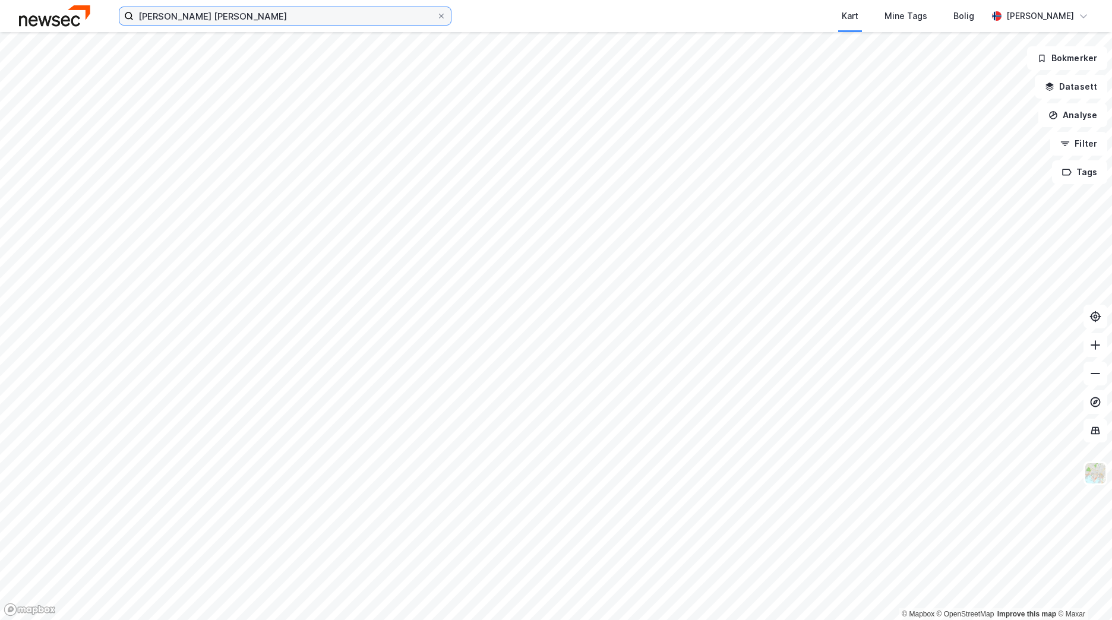
click at [286, 21] on input "[PERSON_NAME] [PERSON_NAME]" at bounding box center [285, 16] width 303 height 18
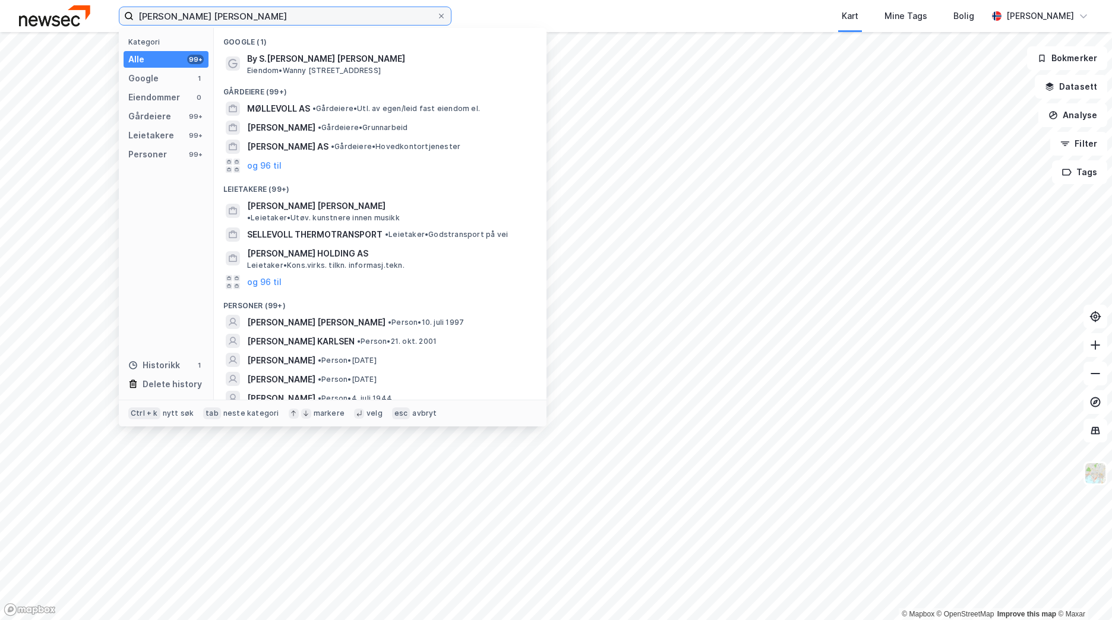
click at [286, 21] on input "[PERSON_NAME] [PERSON_NAME]" at bounding box center [285, 16] width 303 height 18
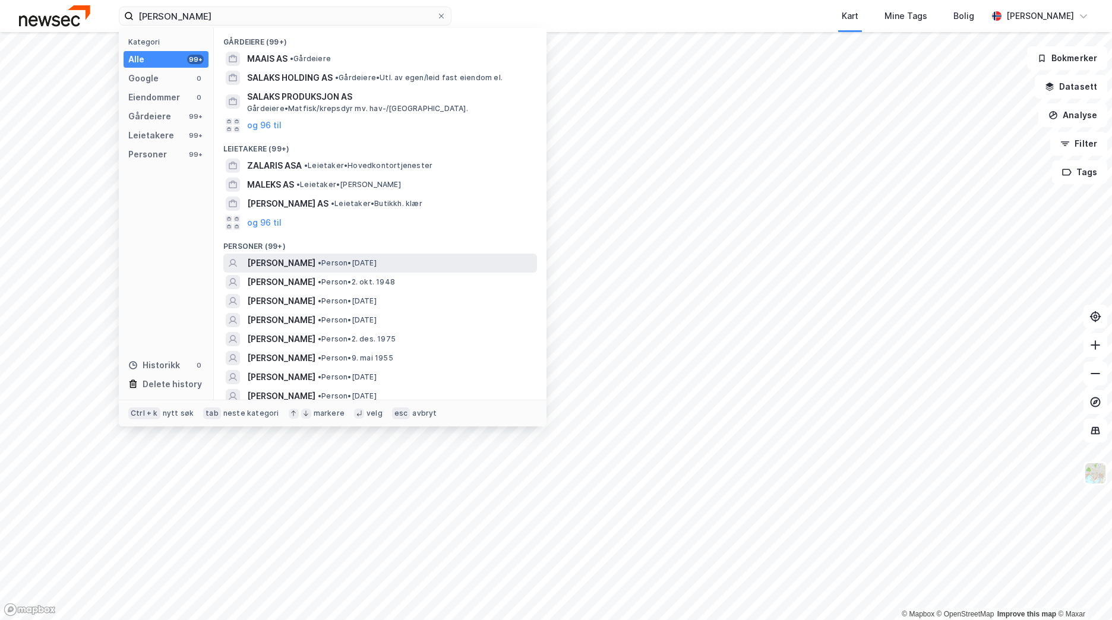
click at [360, 263] on span "• Person • [DATE]" at bounding box center [347, 263] width 59 height 10
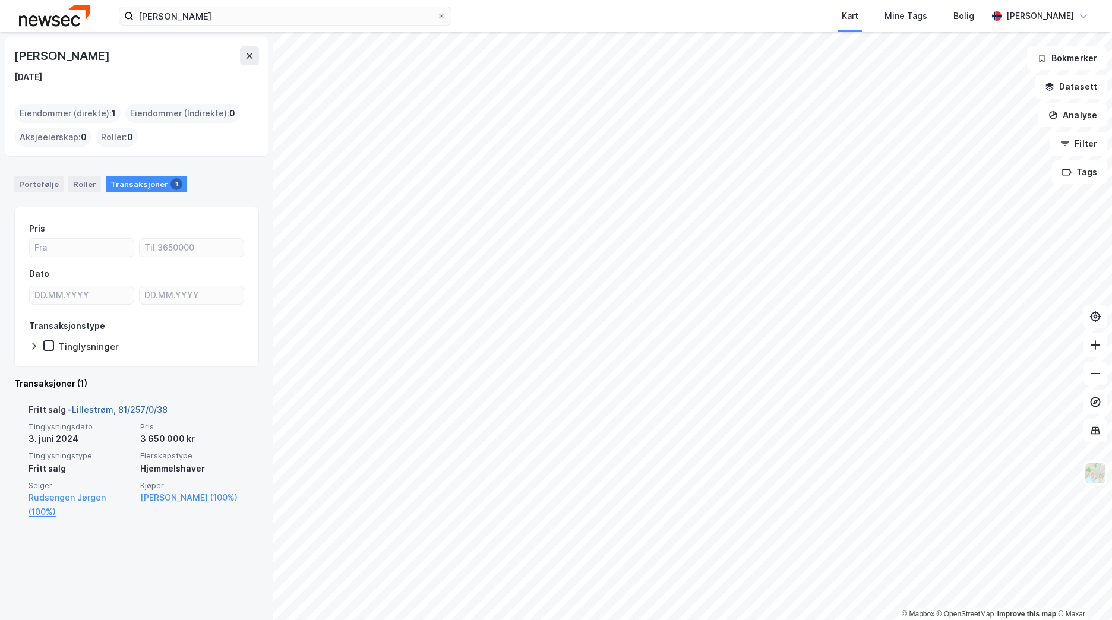
click at [135, 410] on link "Lillestrøm, 81/257/0/38" at bounding box center [120, 409] width 96 height 10
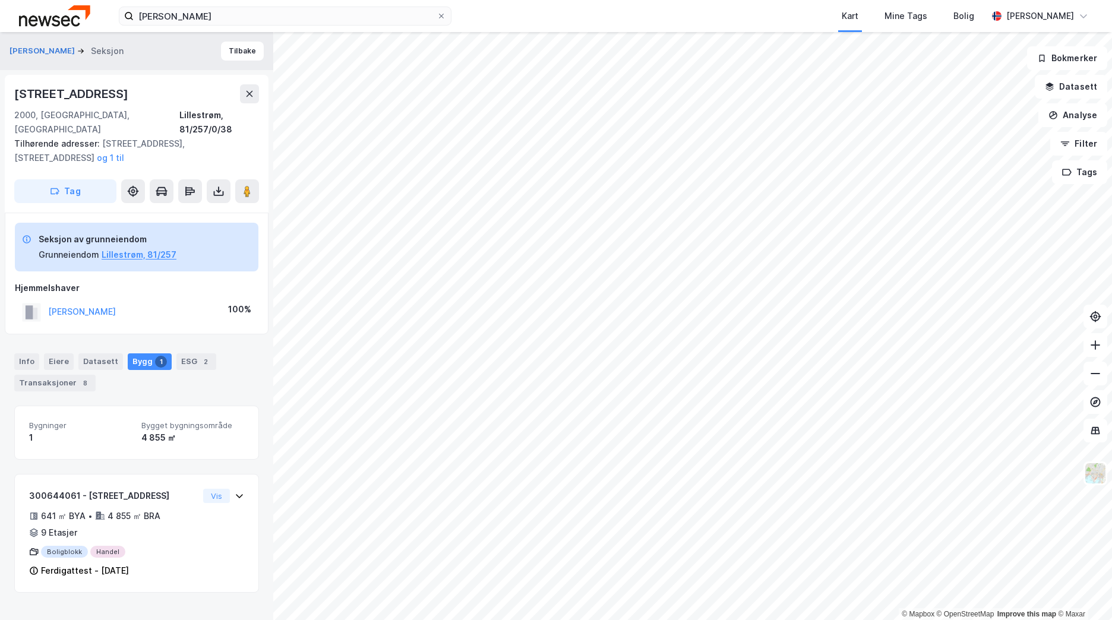
click at [263, 54] on div "[PERSON_NAME] Tilbake" at bounding box center [136, 51] width 273 height 38
click at [232, 50] on button "Tilbake" at bounding box center [242, 51] width 43 height 19
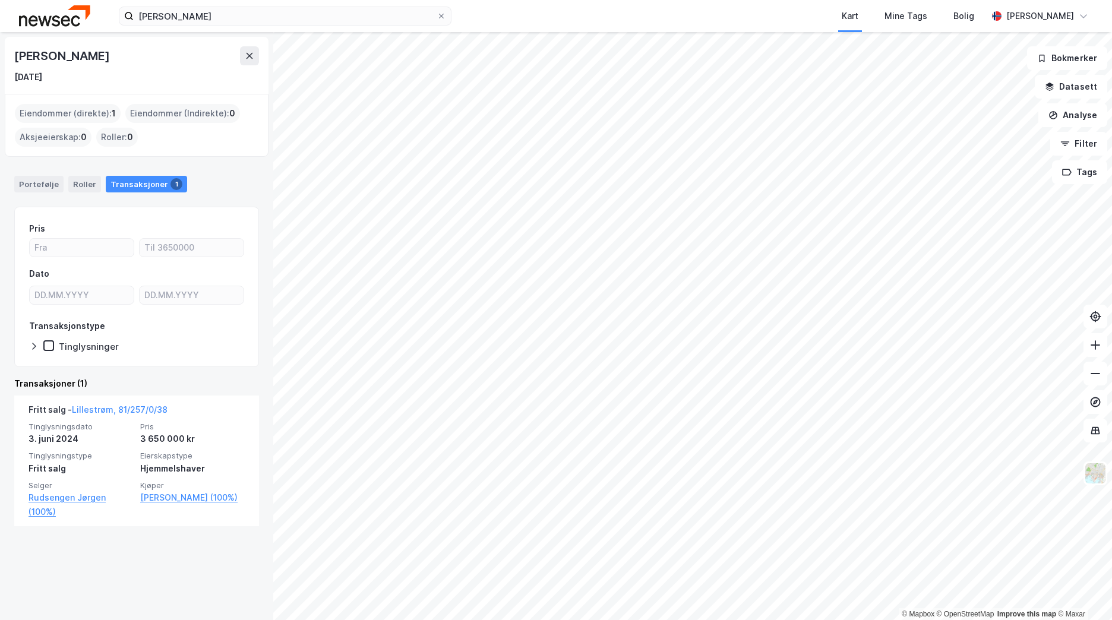
click at [211, 26] on div "[PERSON_NAME] Kart Mine Tags [PERSON_NAME] [PERSON_NAME]" at bounding box center [556, 16] width 1112 height 32
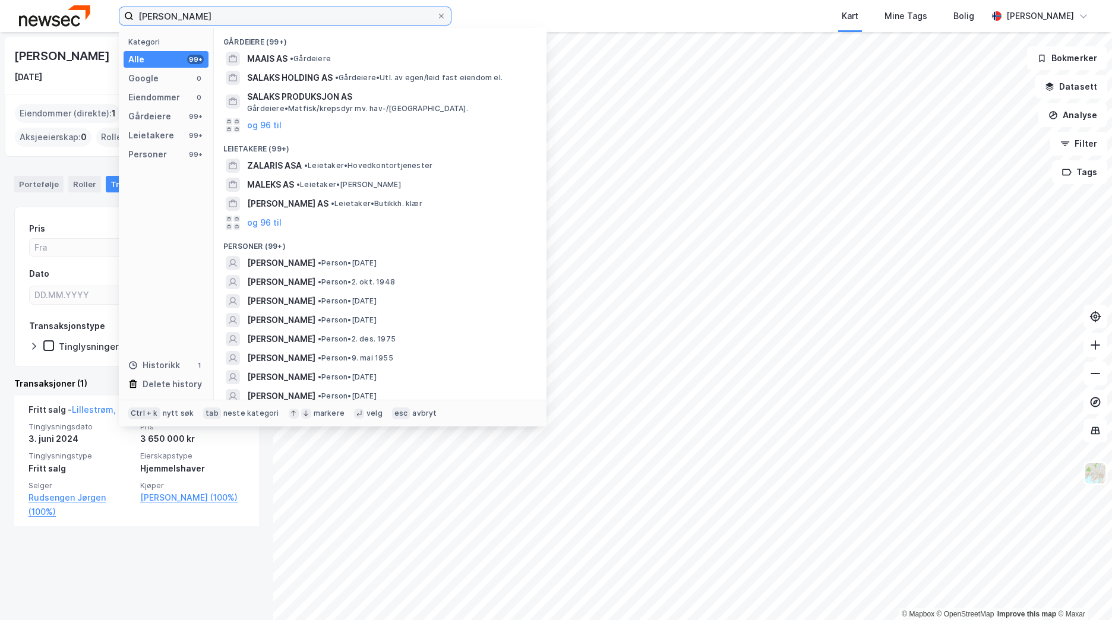
click at [210, 19] on input "[PERSON_NAME]" at bounding box center [285, 16] width 303 height 18
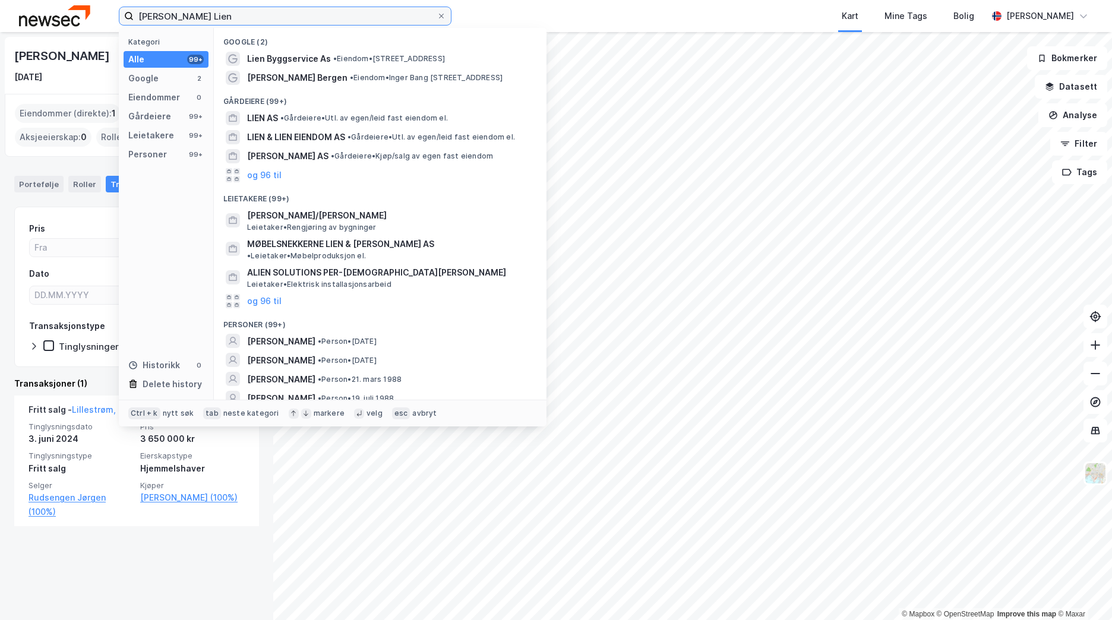
click at [148, 16] on input "[PERSON_NAME] Lien" at bounding box center [285, 16] width 303 height 18
type input "[PERSON_NAME]"
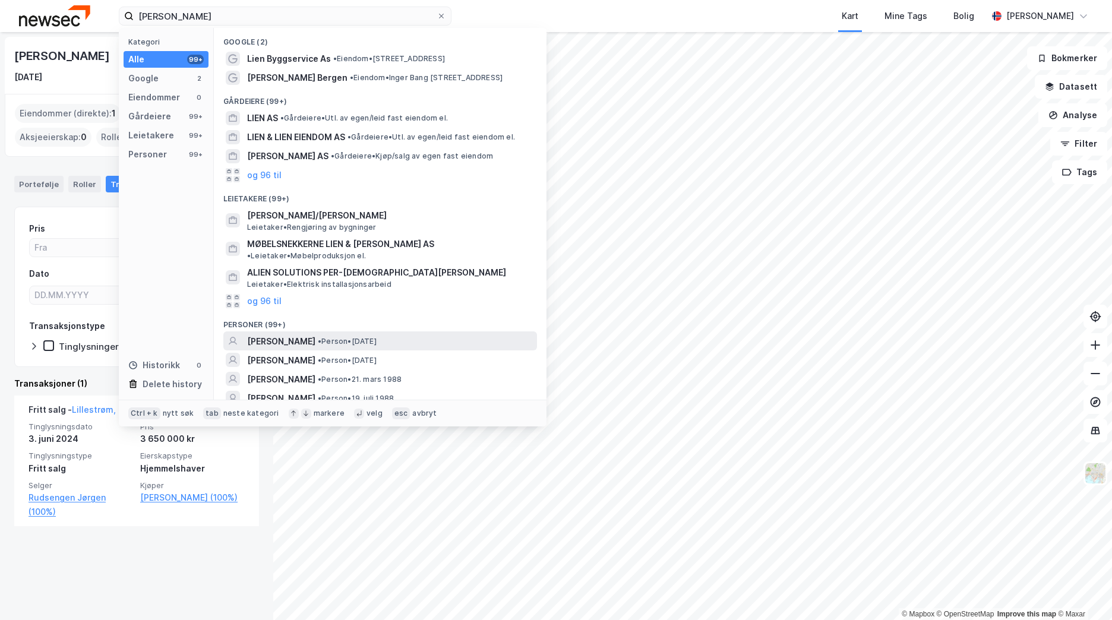
click at [342, 334] on div "[PERSON_NAME] • Person • [DATE]" at bounding box center [390, 341] width 287 height 14
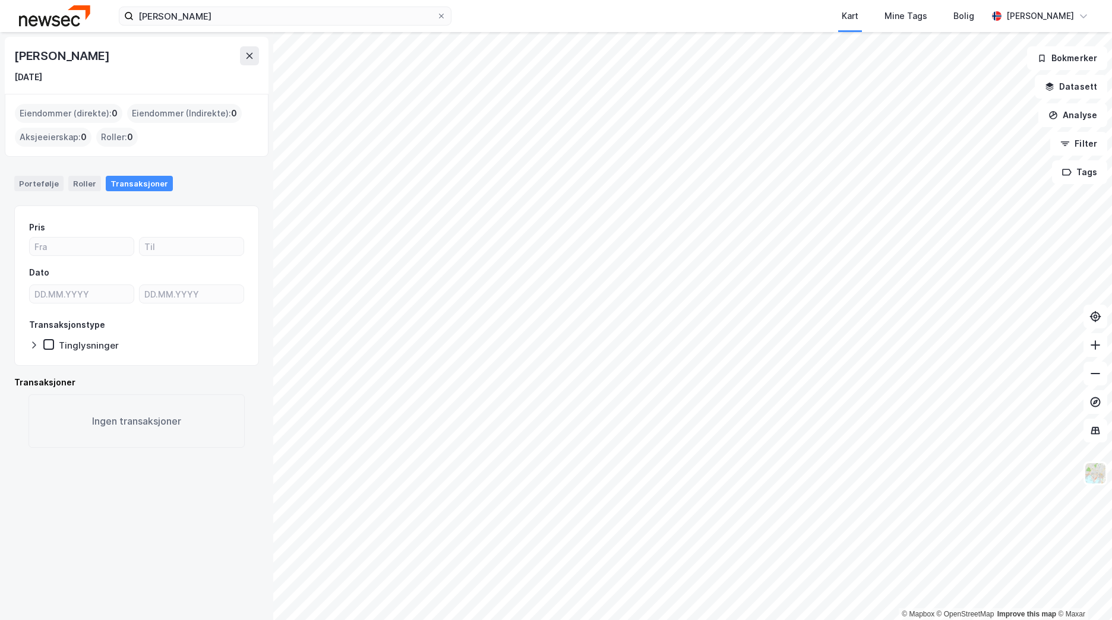
click at [63, 17] on img at bounding box center [54, 15] width 71 height 21
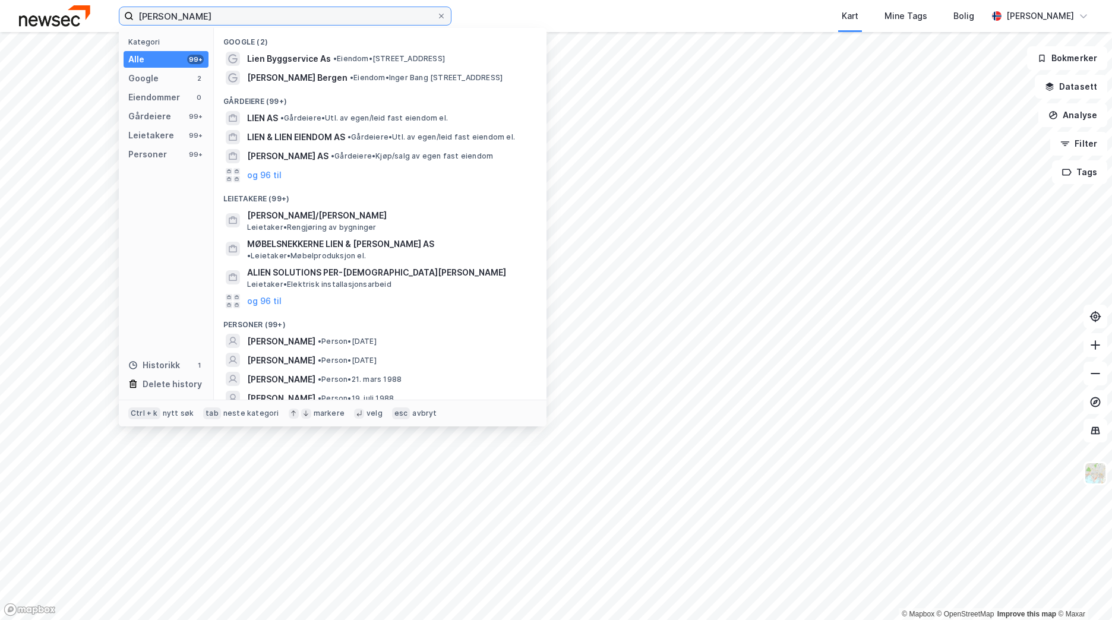
click at [292, 14] on input "[PERSON_NAME]" at bounding box center [285, 16] width 303 height 18
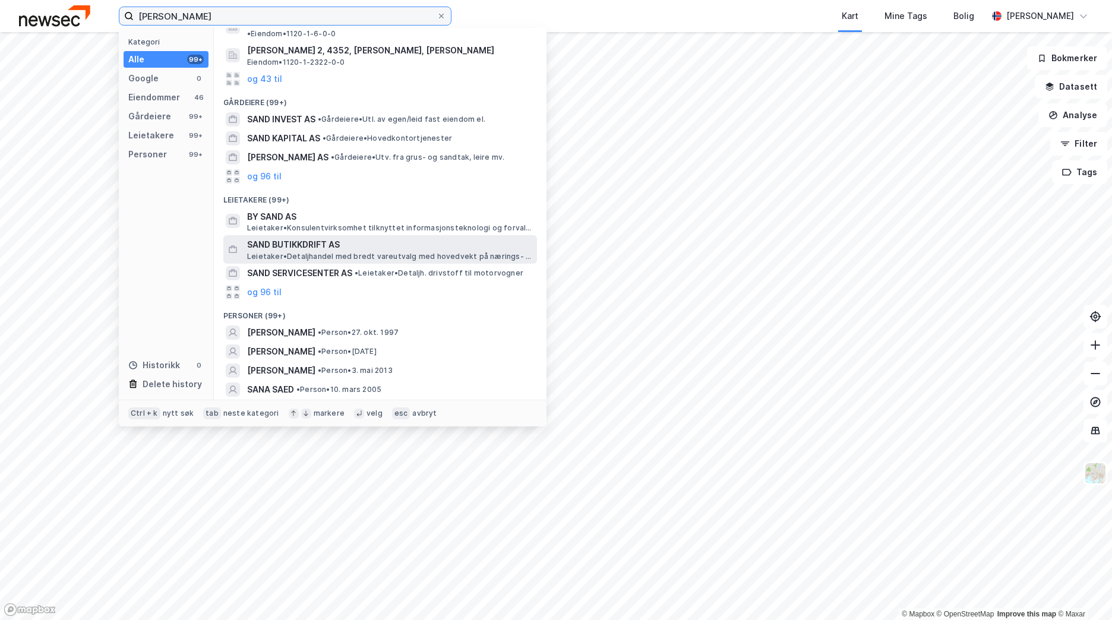
scroll to position [119, 0]
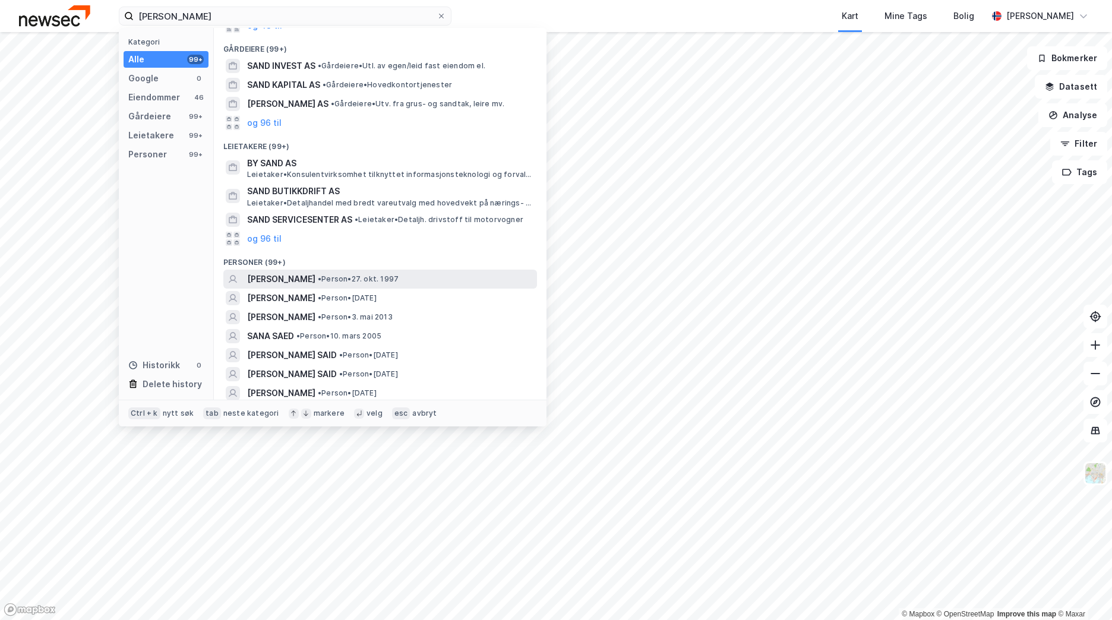
click at [376, 275] on div "SOFIE SAND • Person • 27. okt. 1997" at bounding box center [390, 279] width 287 height 14
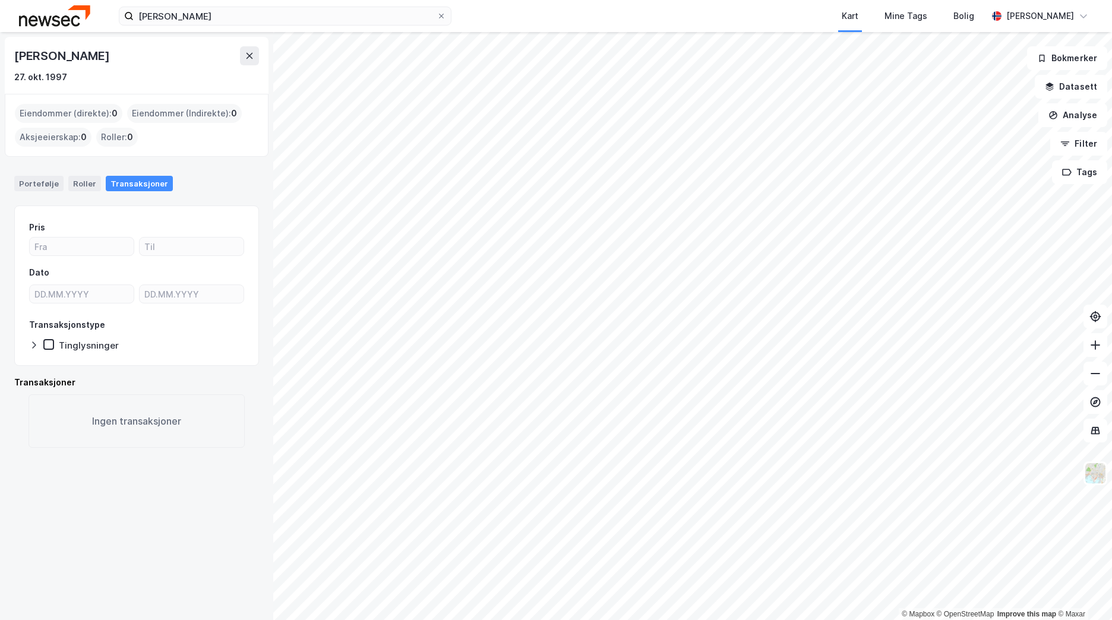
click at [45, 14] on img at bounding box center [54, 15] width 71 height 21
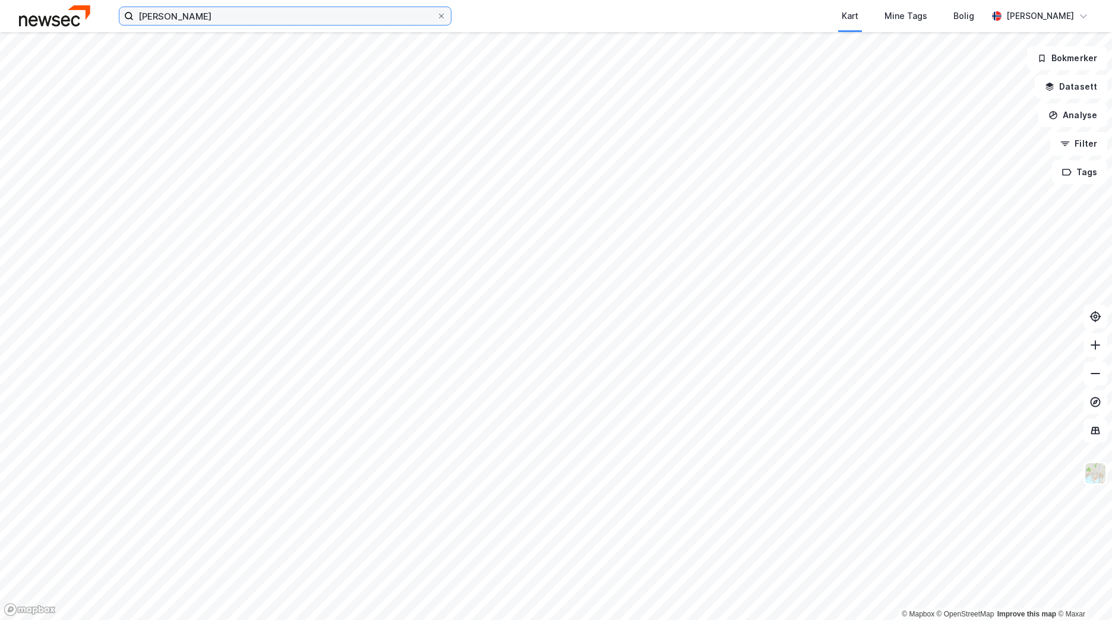
click at [222, 16] on input "[PERSON_NAME]" at bounding box center [285, 16] width 303 height 18
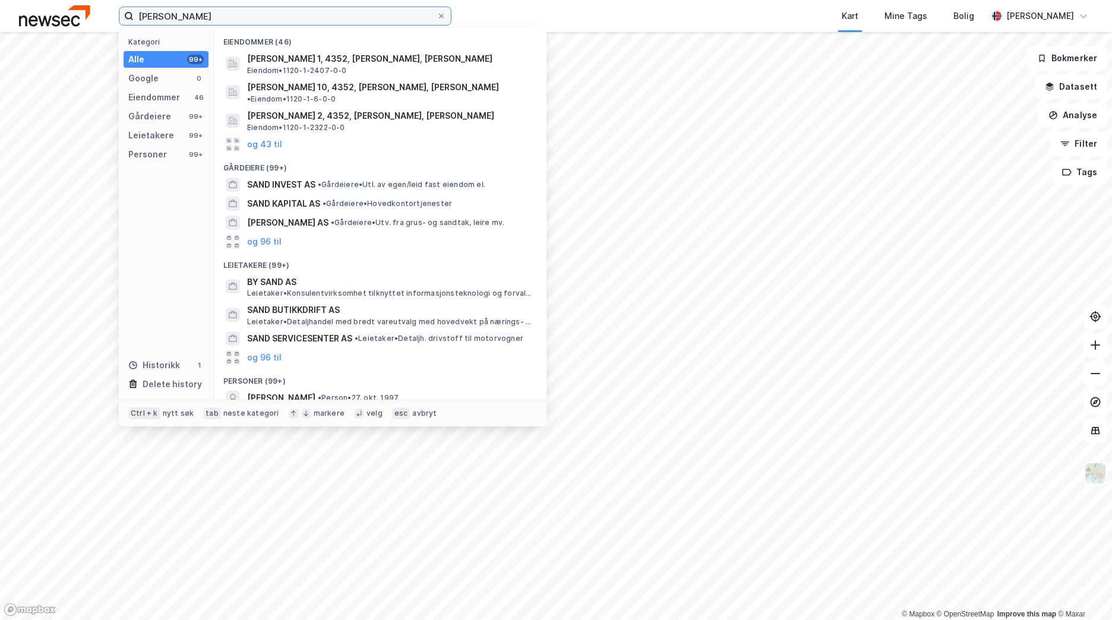
click at [222, 16] on input "[PERSON_NAME]" at bounding box center [285, 16] width 303 height 18
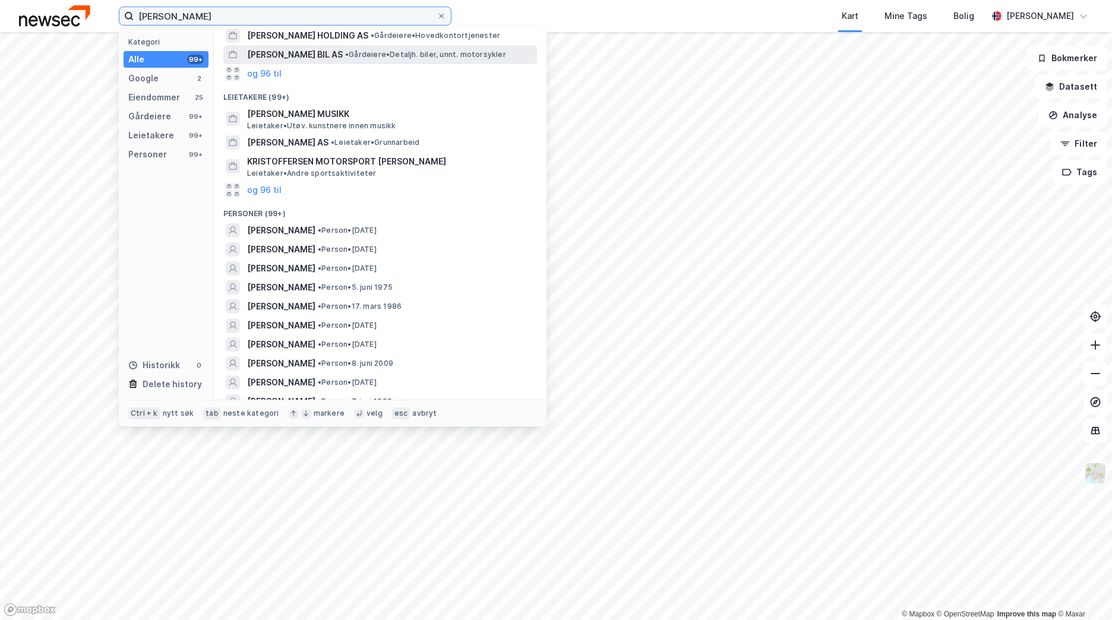
scroll to position [238, 0]
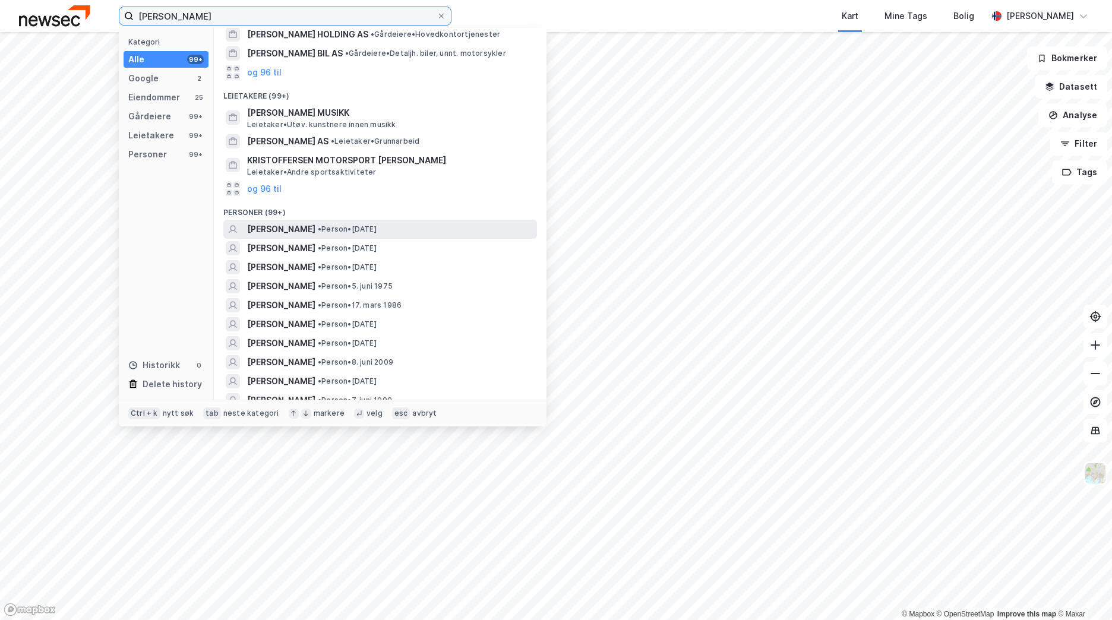
type input "[PERSON_NAME]"
click at [448, 223] on div "[PERSON_NAME] • Person • [DATE]" at bounding box center [390, 229] width 287 height 14
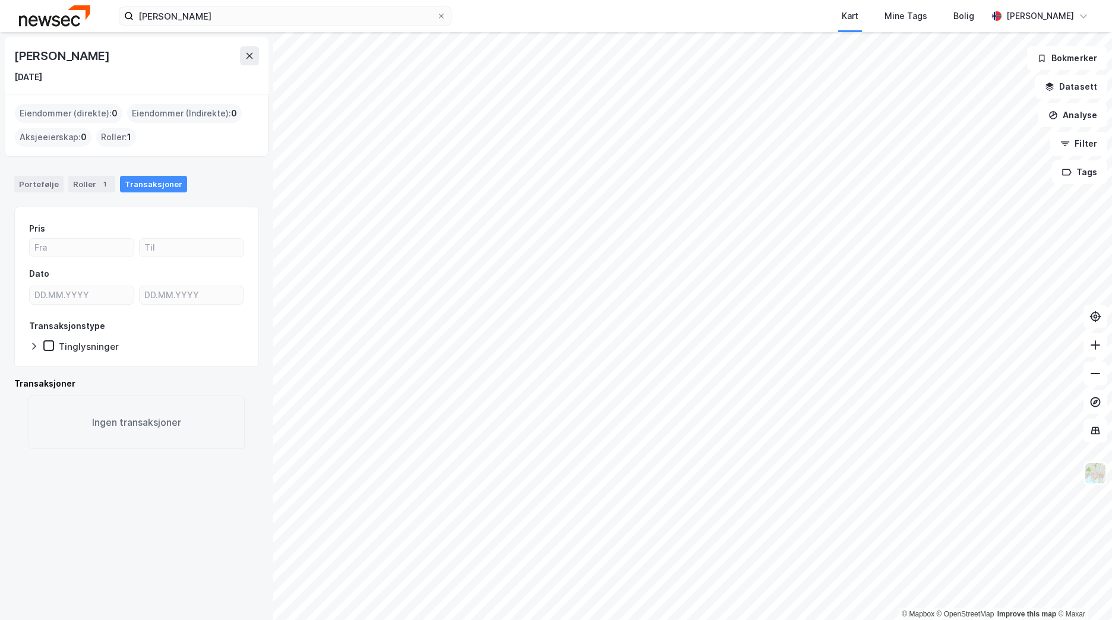
click at [41, 33] on div "[PERSON_NAME] [DATE] Eiendommer (direkte) : 0 Eiendommer (Indirekte) : 0 Aksjee…" at bounding box center [136, 326] width 273 height 588
click at [43, 25] on img at bounding box center [54, 15] width 71 height 21
